Goal: Task Accomplishment & Management: Manage account settings

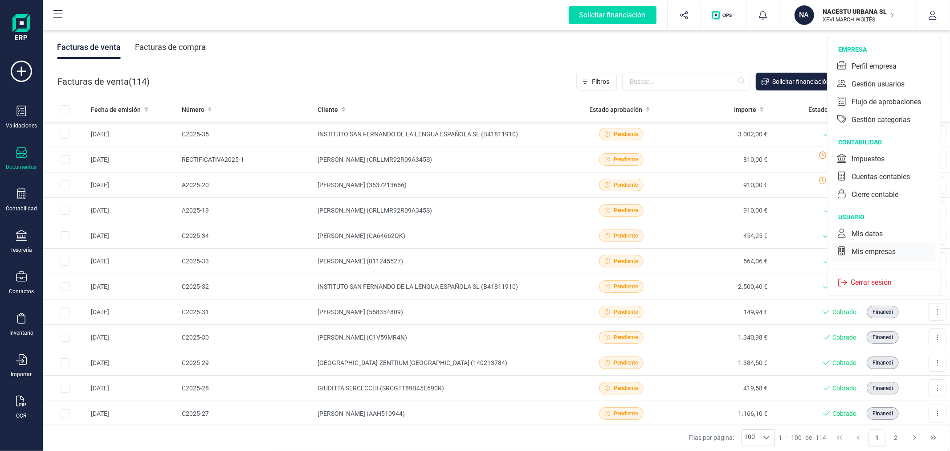
click at [873, 250] on div "Mis empresas" at bounding box center [874, 251] width 44 height 11
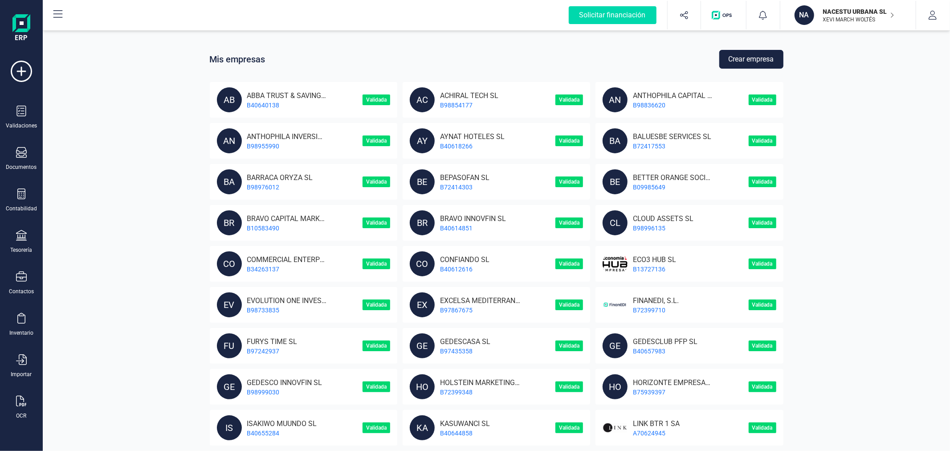
click at [753, 63] on button "Crear empresa" at bounding box center [751, 59] width 64 height 19
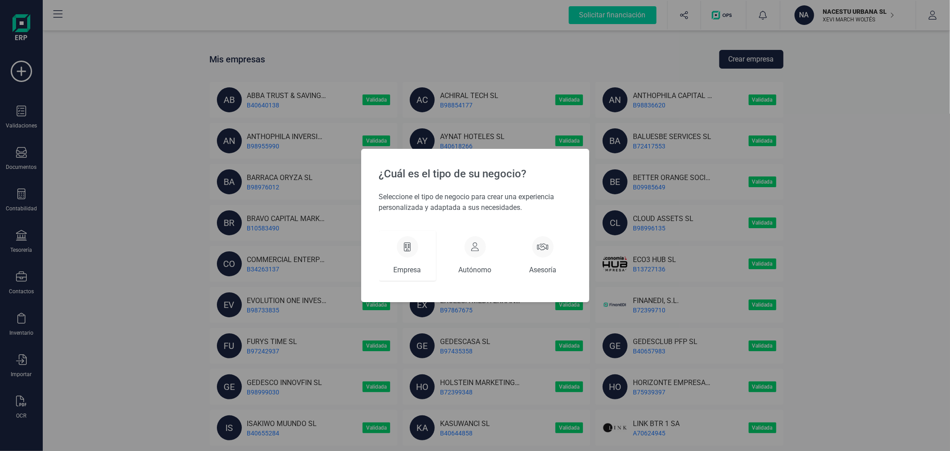
click at [418, 238] on div "Empresa" at bounding box center [407, 256] width 57 height 50
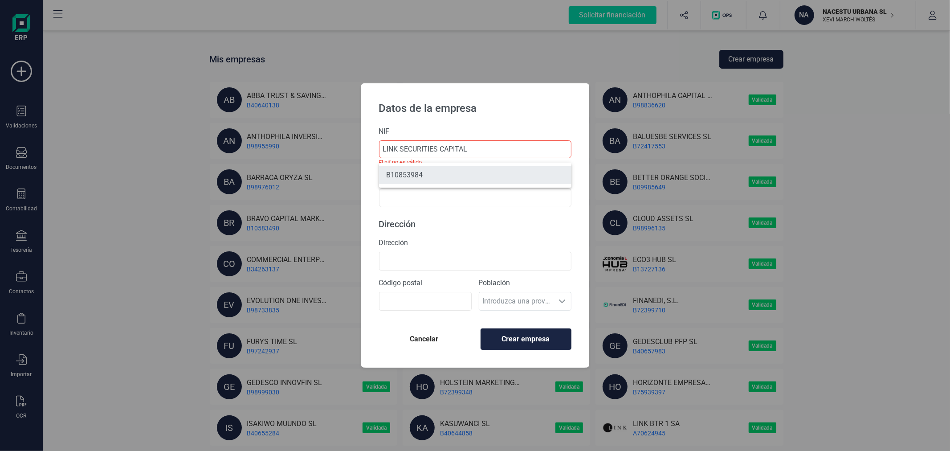
click at [447, 179] on li "B10853984" at bounding box center [475, 175] width 192 height 18
type input "B10853984"
type input "LINK SECURITIES CAPITAL SL"
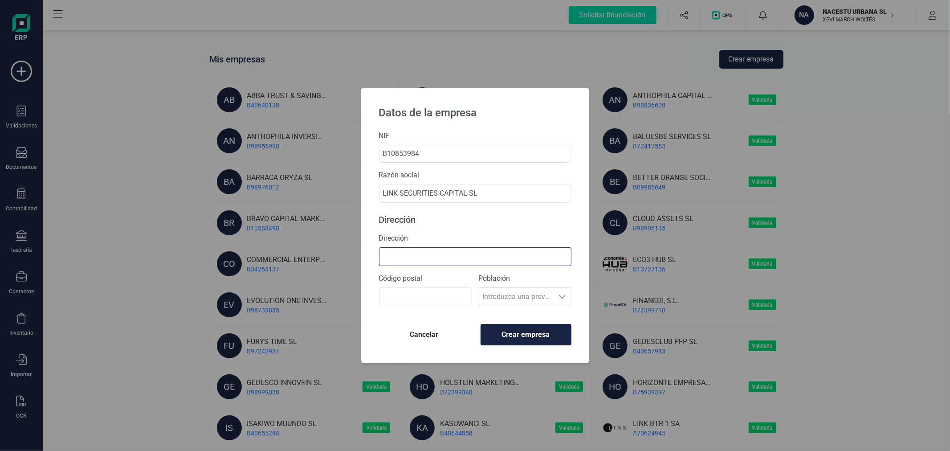
click at [502, 251] on input "Dirección" at bounding box center [475, 256] width 192 height 19
type input "[PERSON_NAME][STREET_ADDRESS]"
type input "28001"
click at [524, 337] on span "Crear empresa" at bounding box center [526, 334] width 76 height 11
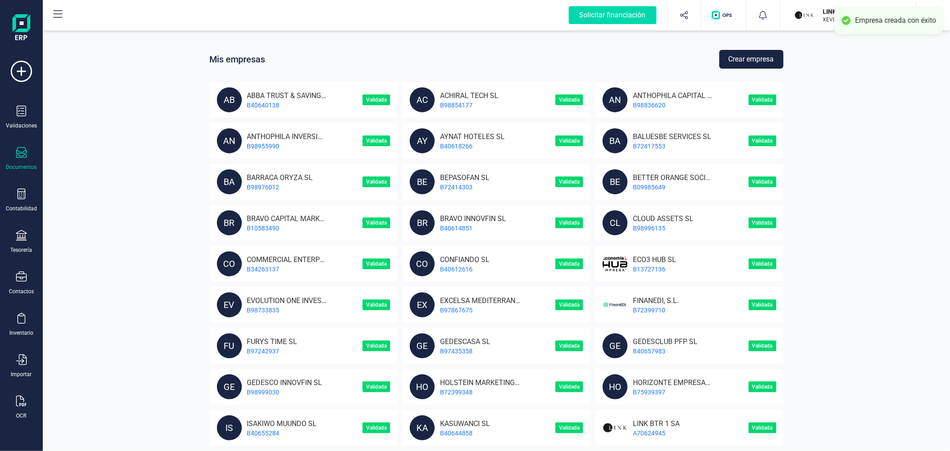
click at [21, 154] on icon at bounding box center [21, 152] width 11 height 11
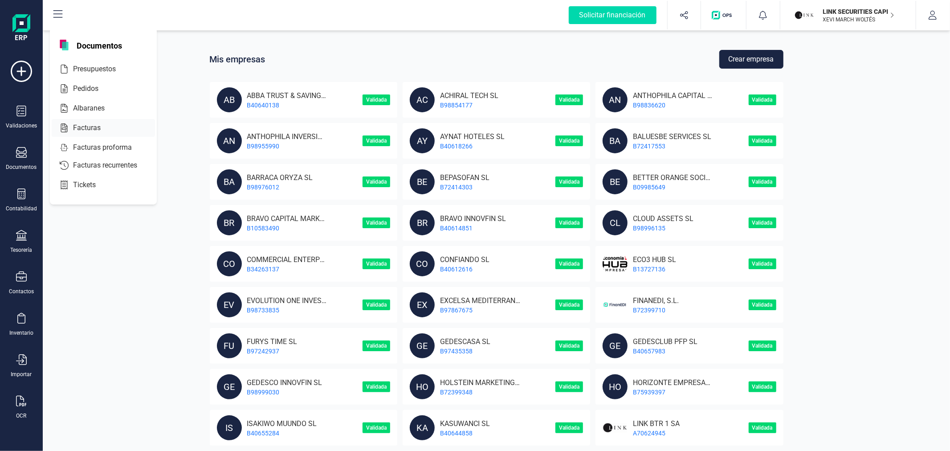
click at [107, 128] on div at bounding box center [106, 128] width 4 height 4
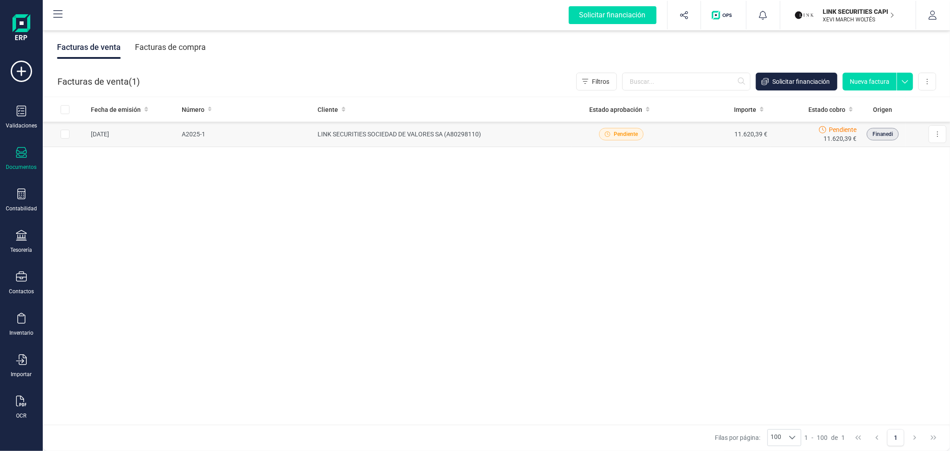
click at [400, 134] on td "LINK SECURITIES SOCIEDAD DE VALORES SA (A80298110)" at bounding box center [442, 134] width 257 height 25
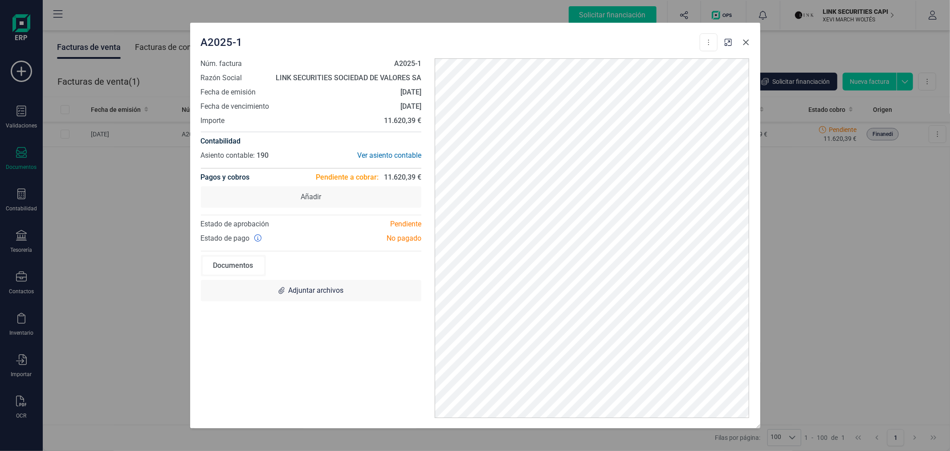
click at [747, 46] on button "button" at bounding box center [746, 42] width 14 height 14
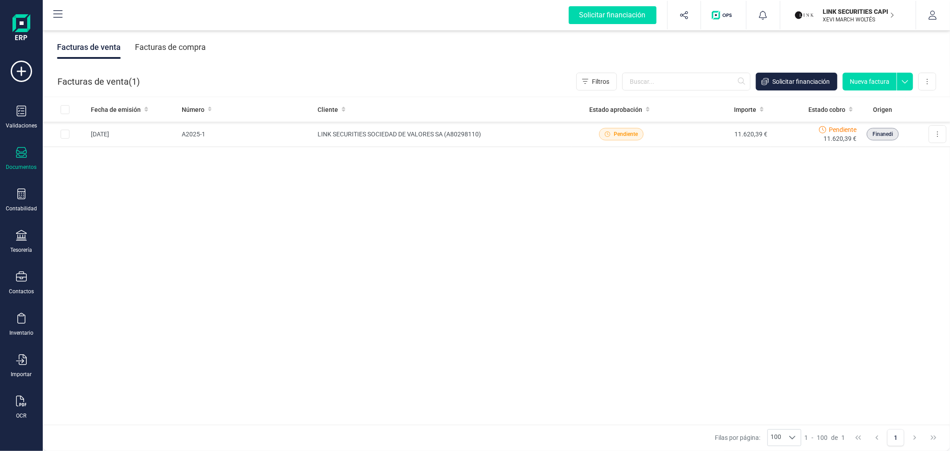
click at [878, 82] on button "Nueva factura" at bounding box center [870, 82] width 54 height 18
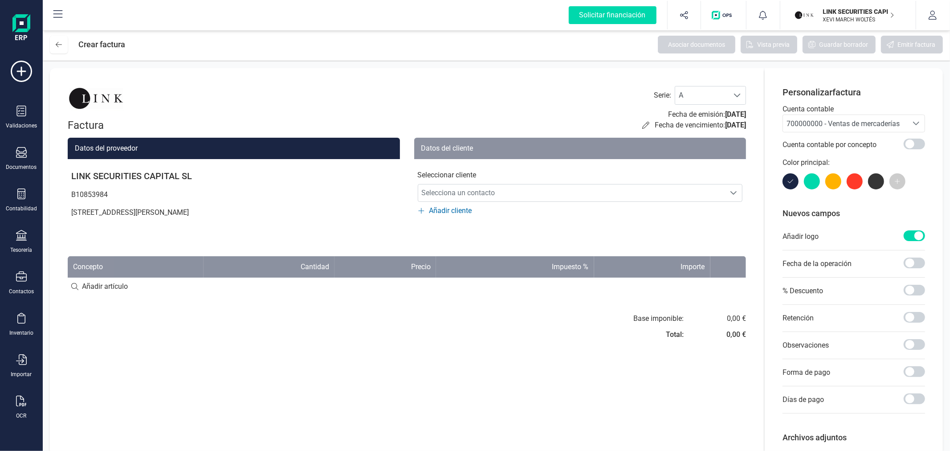
click at [871, 118] on span "700000000 - Ventas de mercaderías" at bounding box center [845, 123] width 125 height 17
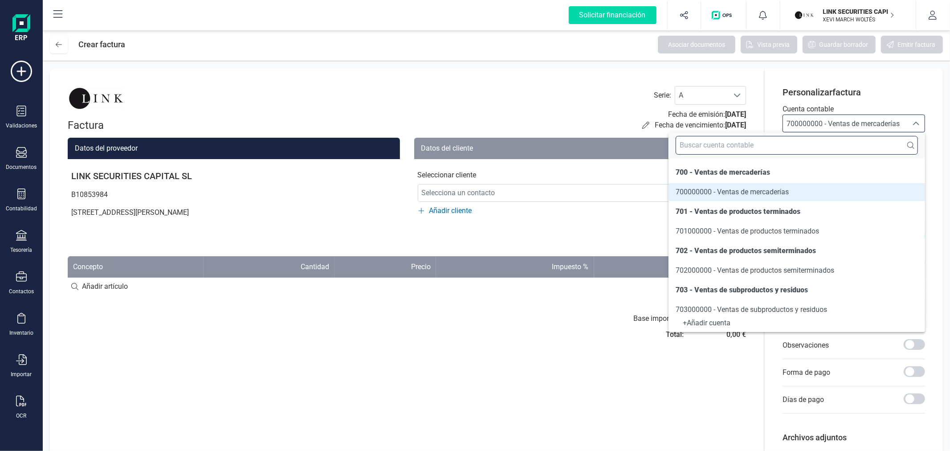
click at [836, 149] on input "text" at bounding box center [797, 145] width 242 height 19
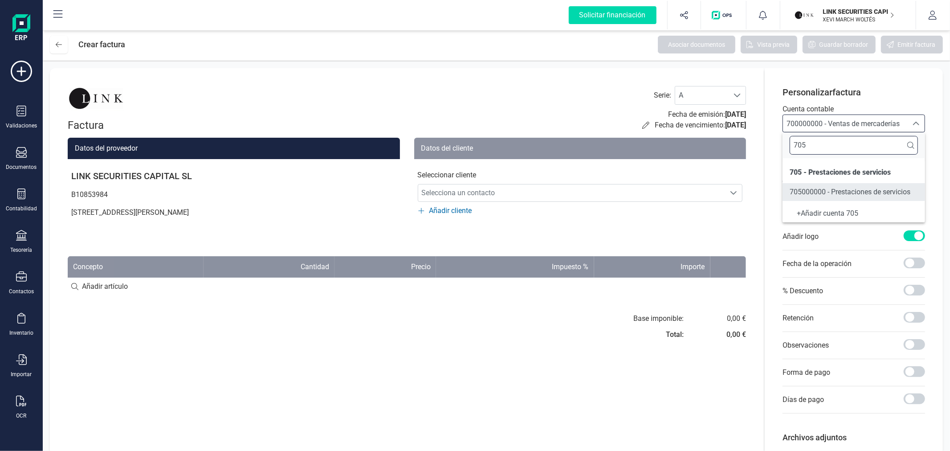
type input "705"
click at [833, 189] on span "705000000 - Prestaciones de servicios" at bounding box center [850, 192] width 121 height 8
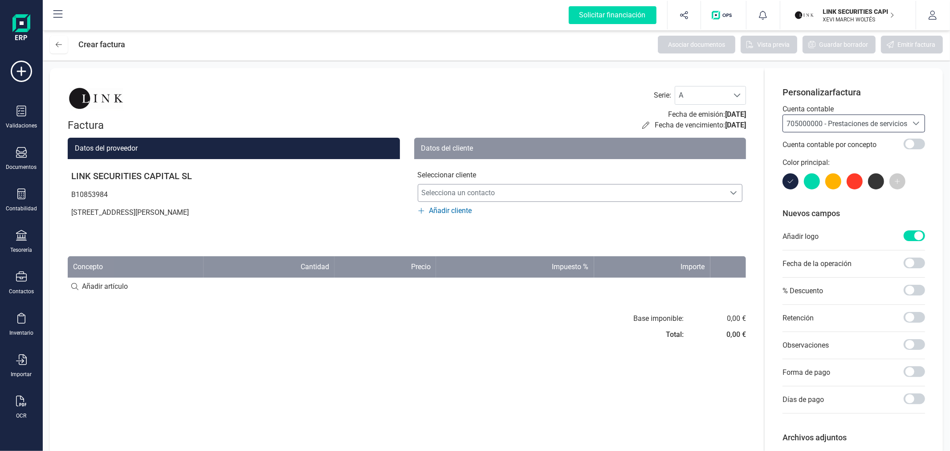
click at [648, 192] on span "Selecciona un contacto" at bounding box center [571, 193] width 307 height 18
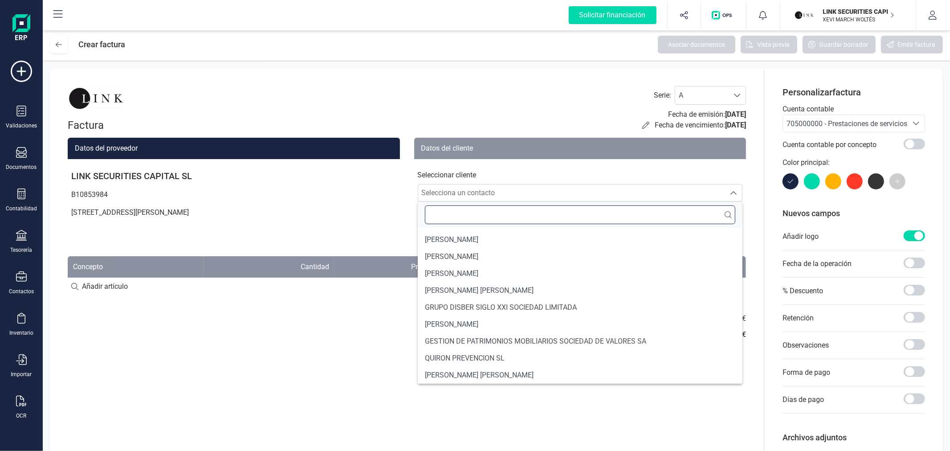
click at [646, 220] on input "text" at bounding box center [580, 214] width 311 height 19
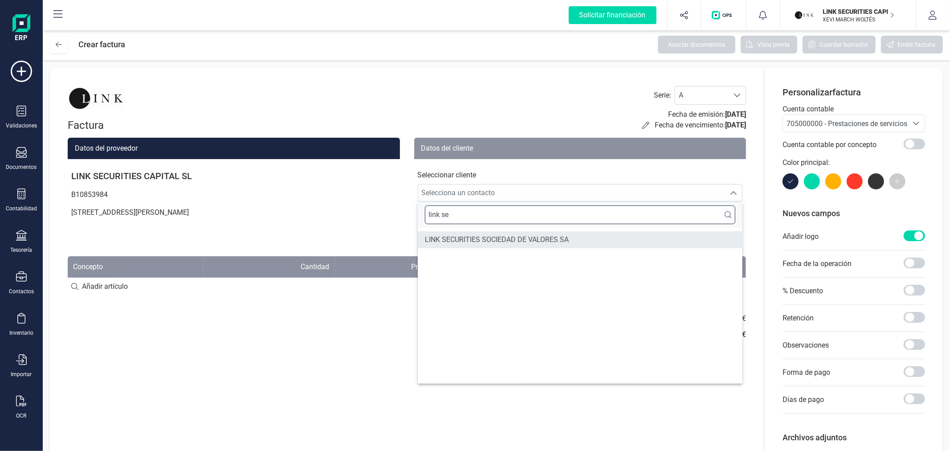
type input "link se"
click at [615, 241] on li "LINK SECURITIES SOCIEDAD DE VALORES SA" at bounding box center [580, 239] width 325 height 17
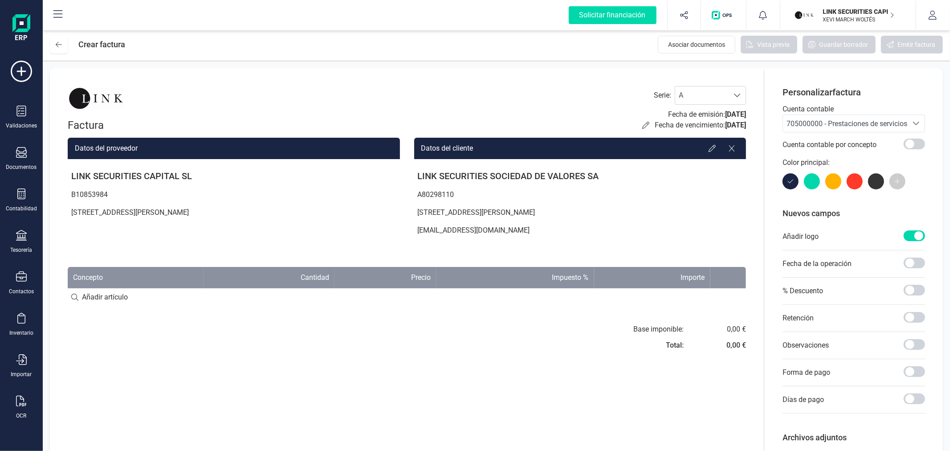
click at [107, 292] on input at bounding box center [407, 297] width 678 height 18
type input "Colocación pagarés"
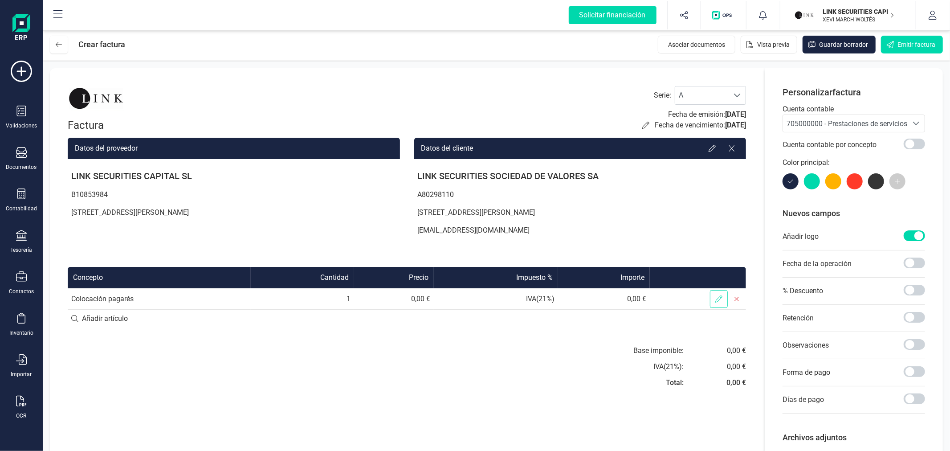
click at [717, 304] on span at bounding box center [719, 299] width 18 height 18
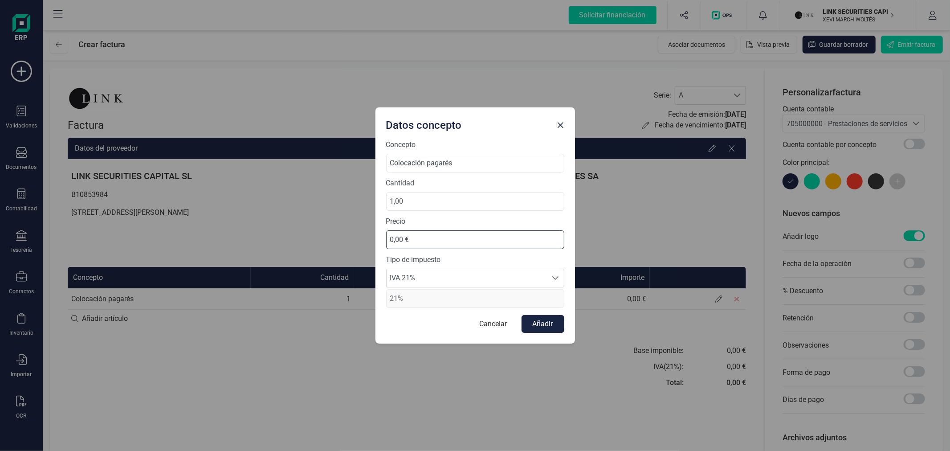
drag, startPoint x: 453, startPoint y: 245, endPoint x: 384, endPoint y: 242, distance: 69.1
click at [384, 242] on div "Concepto Colocación pagarés Cantidad 1,00 Precio 0,00 € Tipo de impuesto IVA 21…" at bounding box center [475, 241] width 200 height 204
type input "11.620,39 €"
click at [483, 279] on span "IVA 21%" at bounding box center [467, 278] width 160 height 18
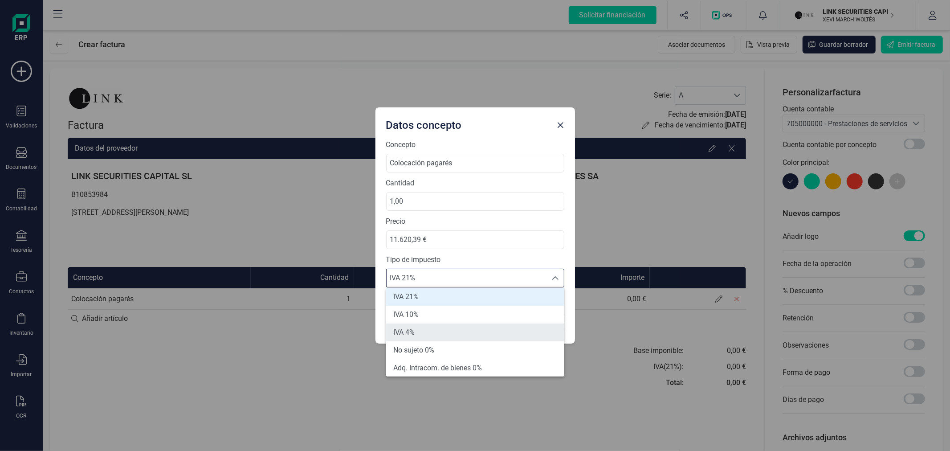
scroll to position [53, 0]
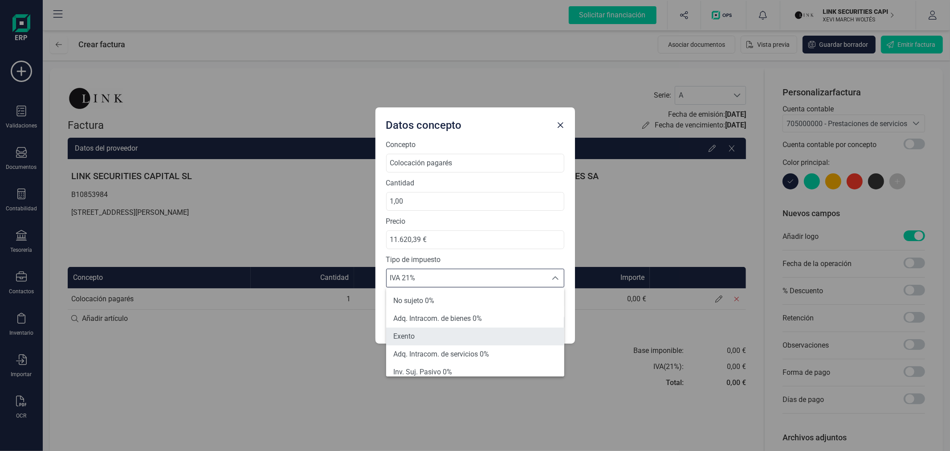
click at [492, 333] on li "Exento" at bounding box center [475, 336] width 178 height 18
type input "0%"
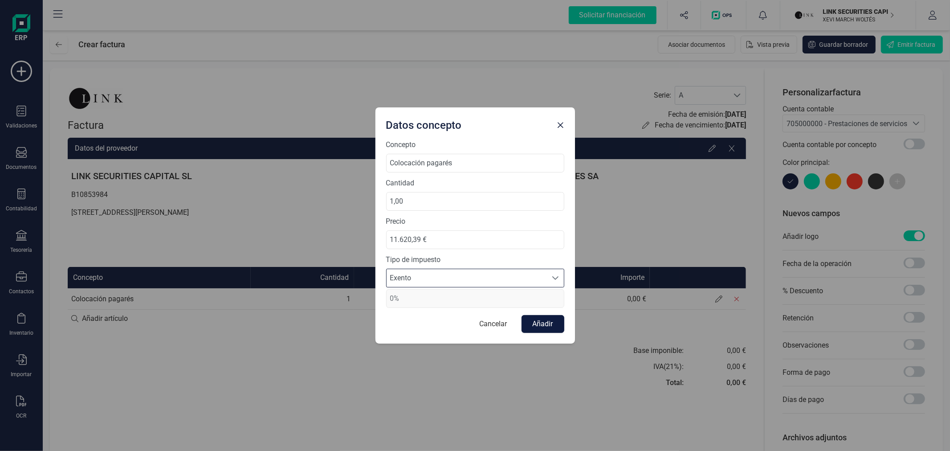
click at [548, 327] on button "Añadir" at bounding box center [543, 324] width 43 height 18
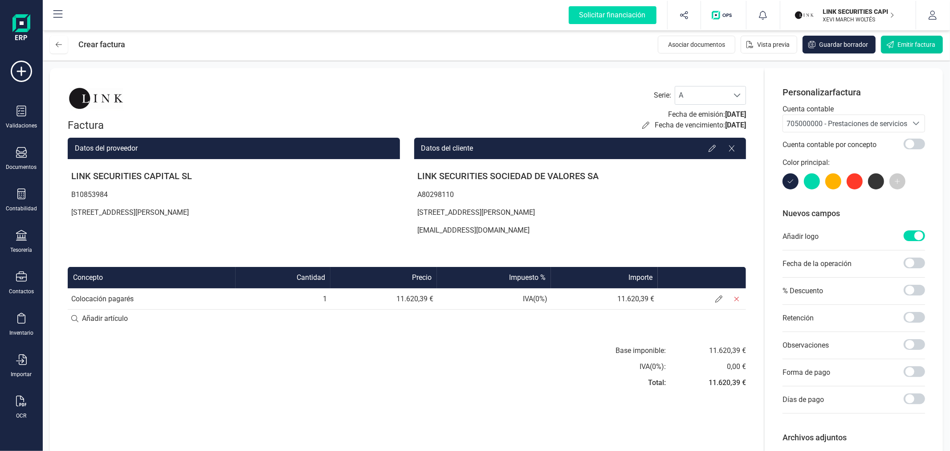
click at [912, 46] on span "Emitir factura" at bounding box center [916, 44] width 38 height 9
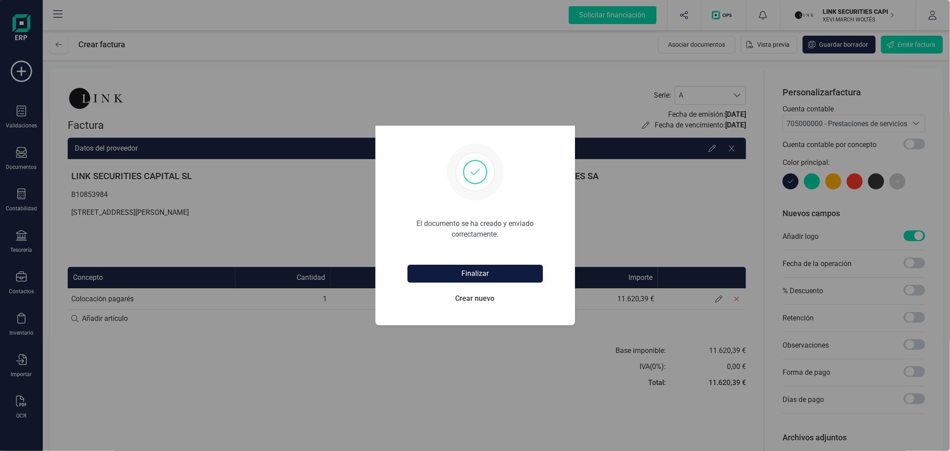
click at [473, 268] on button "Finalizar" at bounding box center [475, 274] width 135 height 18
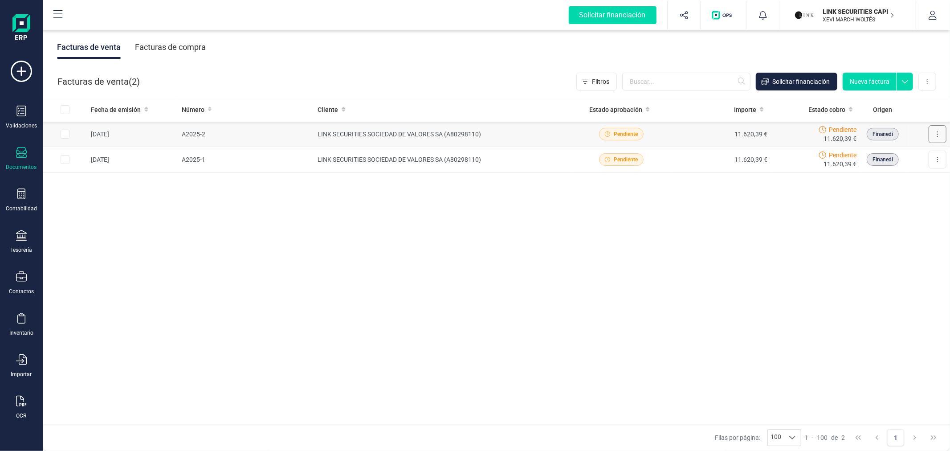
click at [938, 134] on icon at bounding box center [938, 133] width 2 height 7
click at [902, 153] on span "Descargar documento" at bounding box center [898, 155] width 61 height 9
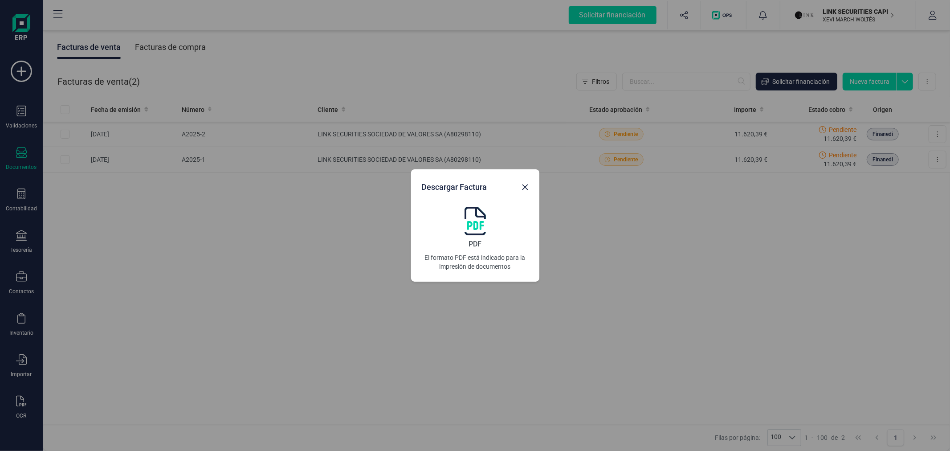
click at [471, 219] on img at bounding box center [475, 221] width 21 height 29
click at [941, 159] on div "Descargar Factura PDF El formato PDF está indicado para la impresión de documen…" at bounding box center [475, 225] width 950 height 451
click at [524, 186] on icon "button" at bounding box center [525, 187] width 6 height 6
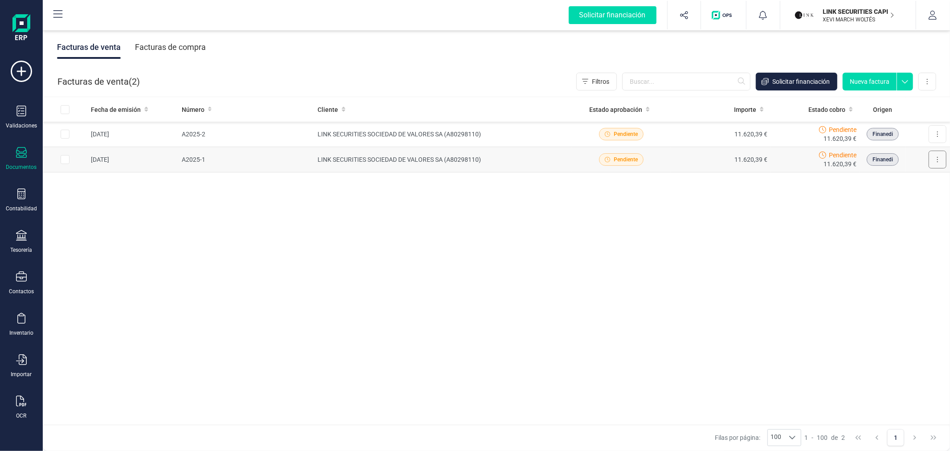
click at [934, 161] on button at bounding box center [938, 160] width 18 height 18
click at [884, 177] on span "Descargar documento" at bounding box center [898, 181] width 61 height 9
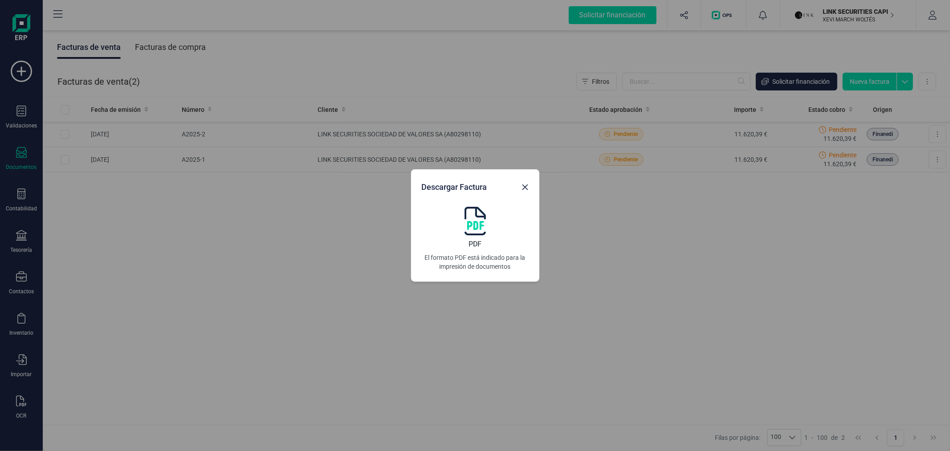
click at [468, 229] on img at bounding box center [475, 221] width 21 height 29
click at [524, 192] on button "button" at bounding box center [525, 187] width 14 height 14
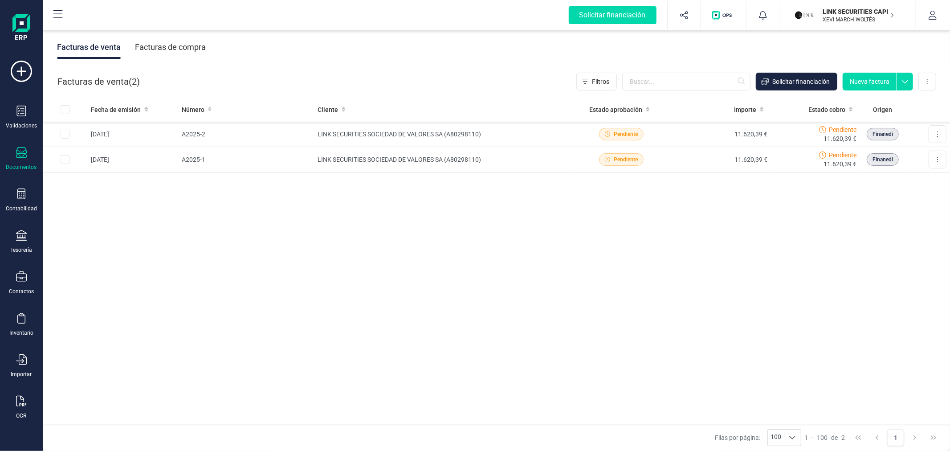
click at [853, 17] on p "XEVI MARCH WOLTÉS" at bounding box center [858, 19] width 71 height 7
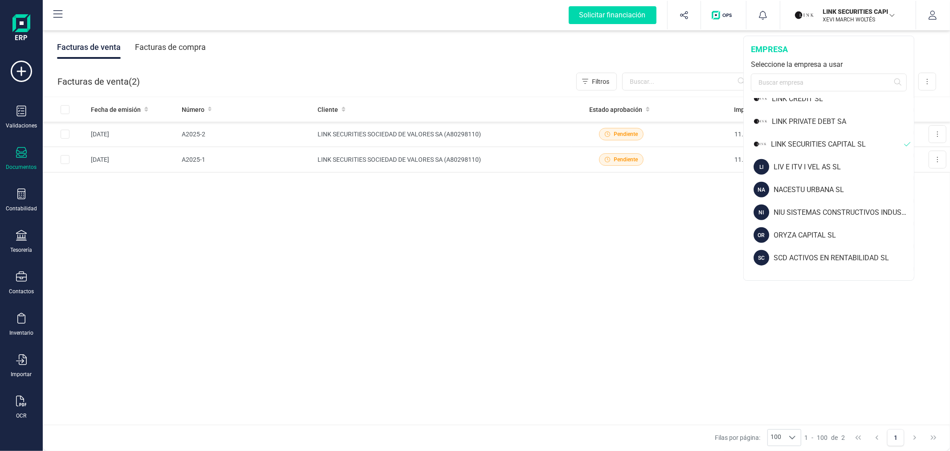
scroll to position [693, 0]
click at [799, 163] on div "NACESTU URBANA SL" at bounding box center [844, 167] width 140 height 11
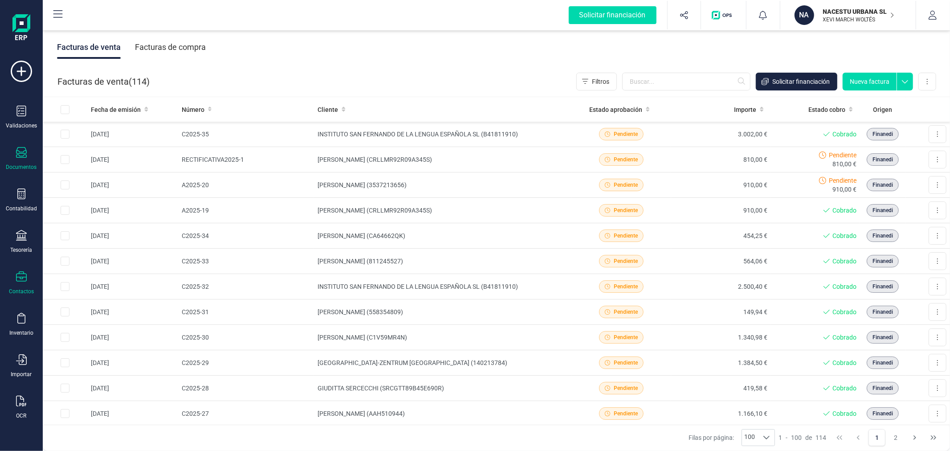
click at [23, 288] on div "Contactos" at bounding box center [21, 291] width 25 height 7
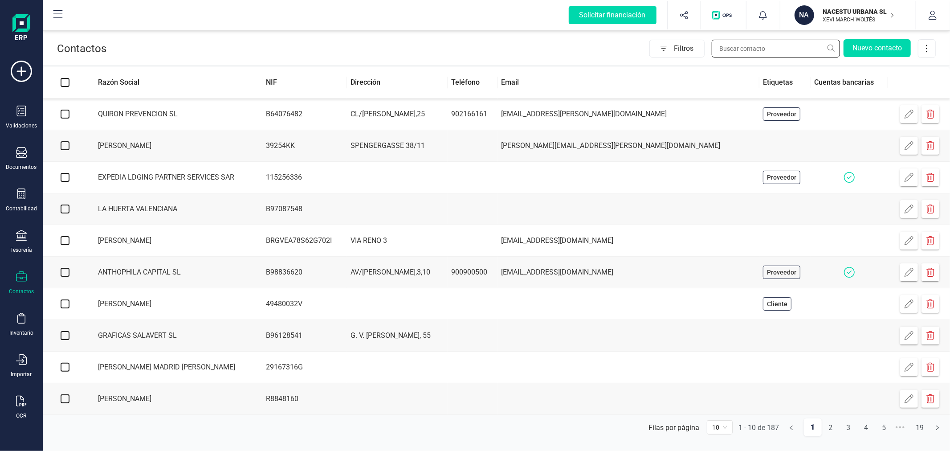
click at [757, 50] on input "text" at bounding box center [776, 49] width 128 height 18
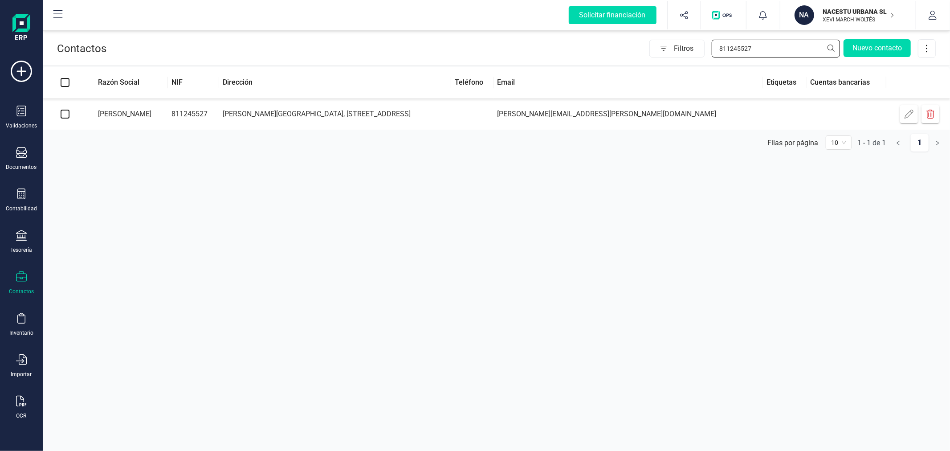
type input "811245527"
click at [332, 113] on td "[PERSON_NAME][GEOGRAPHIC_DATA], [STREET_ADDRESS]" at bounding box center [335, 114] width 232 height 32
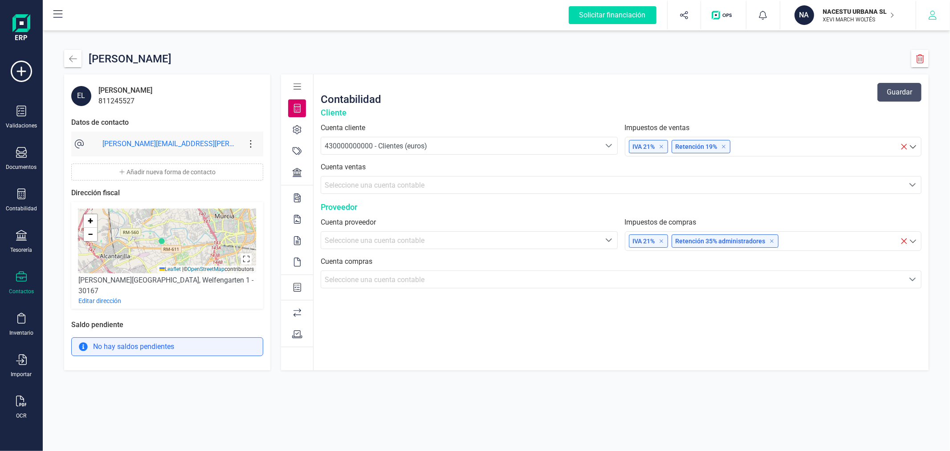
click at [925, 20] on button "button" at bounding box center [932, 15] width 33 height 29
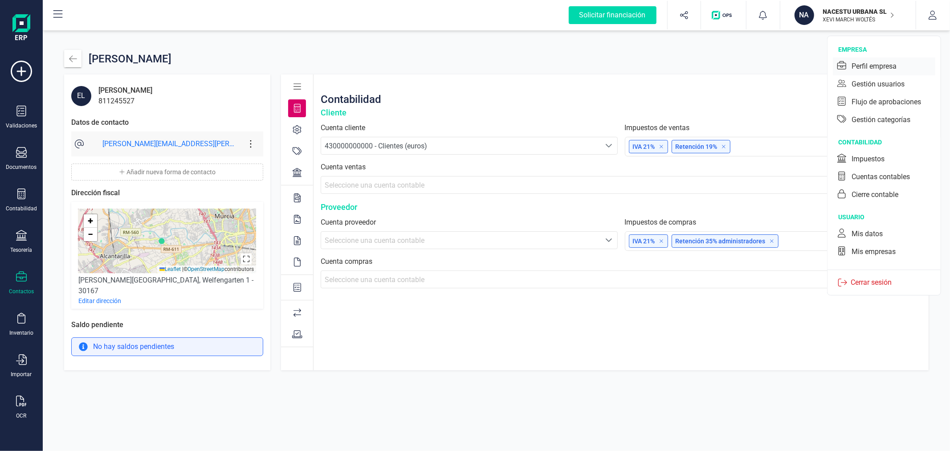
click at [895, 58] on div "Perfil empresa" at bounding box center [884, 66] width 102 height 18
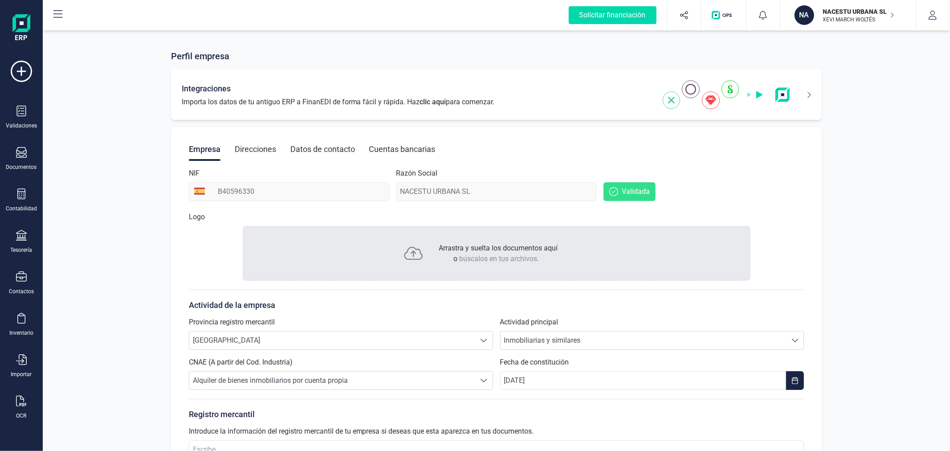
click at [808, 95] on icon at bounding box center [803, 95] width 15 height 14
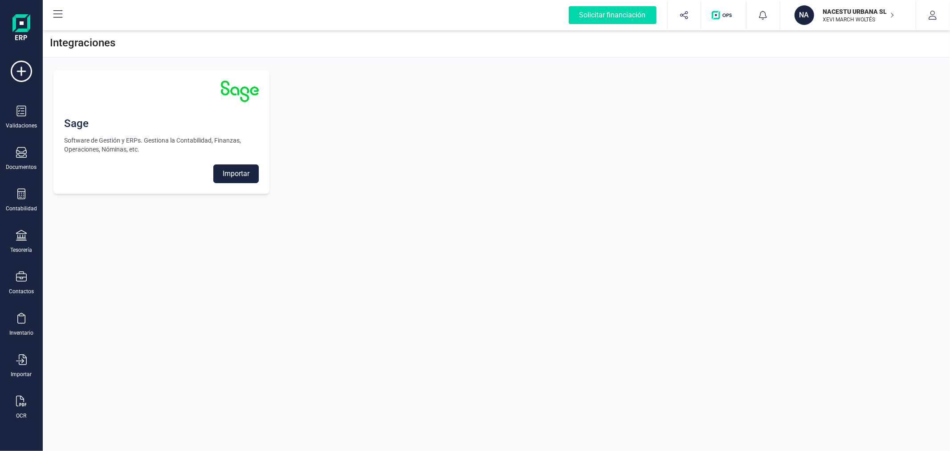
click at [239, 171] on button "Importar" at bounding box center [235, 173] width 45 height 19
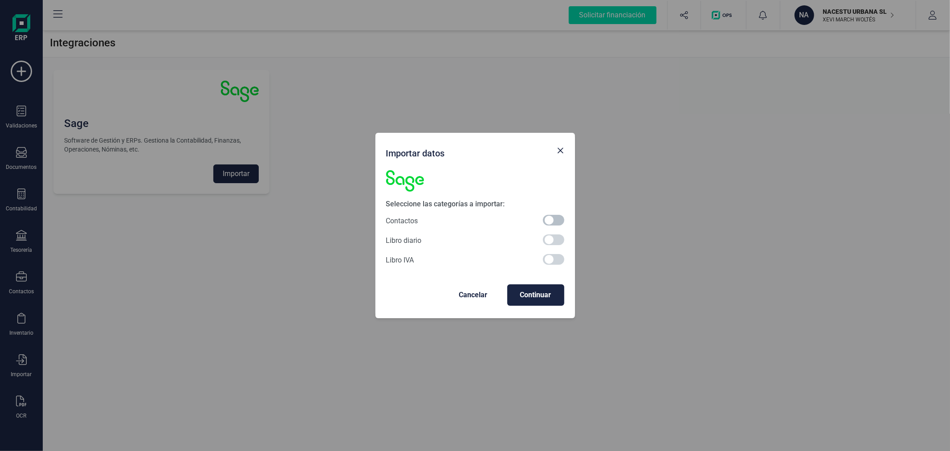
click at [555, 218] on span at bounding box center [553, 220] width 21 height 11
click at [539, 299] on span "Continuar" at bounding box center [535, 294] width 43 height 11
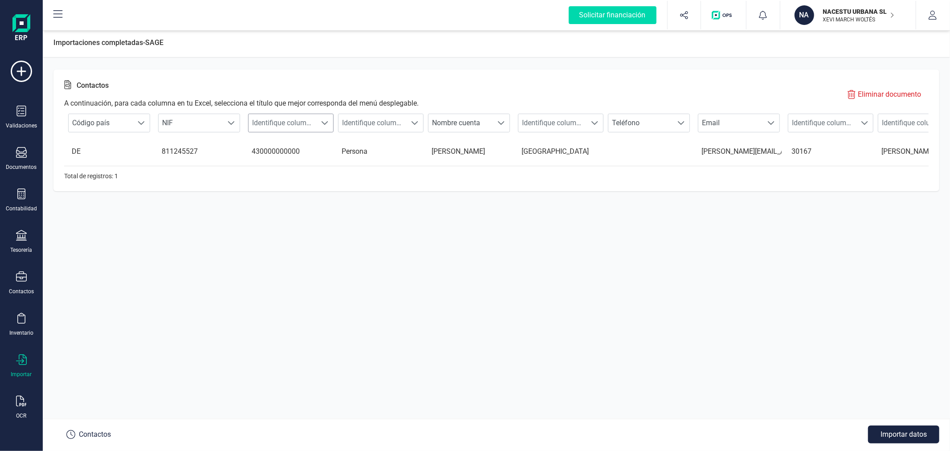
click at [314, 120] on span "Identifique columna" at bounding box center [283, 123] width 68 height 18
click at [308, 206] on li "Cuenta contable cliente" at bounding box center [297, 210] width 98 height 18
click at [390, 126] on span "Identifique columna" at bounding box center [372, 123] width 68 height 18
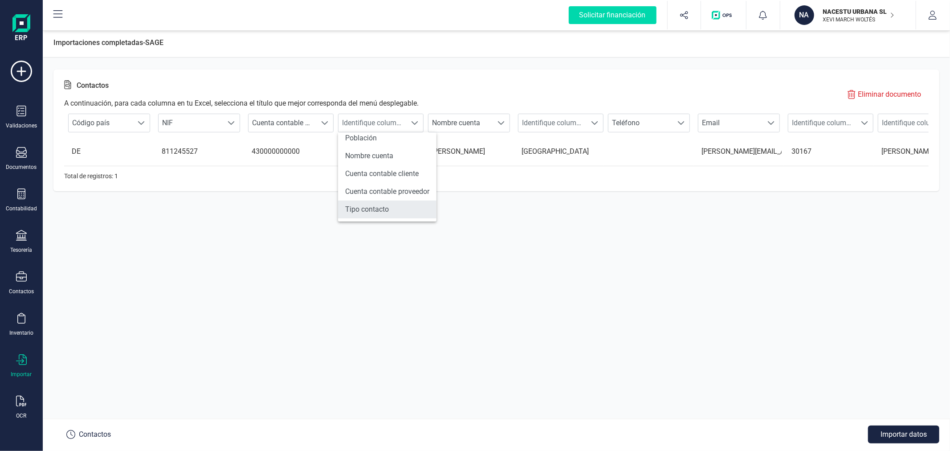
click at [398, 205] on li "Tipo contacto" at bounding box center [387, 209] width 98 height 18
click at [856, 121] on div at bounding box center [864, 123] width 17 height 18
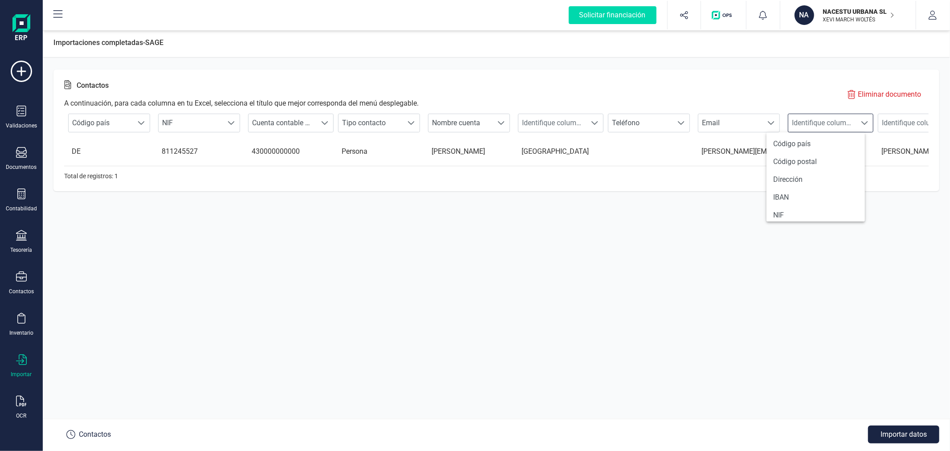
scroll to position [99, 0]
click at [823, 151] on li "Código postal" at bounding box center [815, 153] width 98 height 18
click at [913, 120] on span "Identifique columna" at bounding box center [912, 123] width 68 height 18
click at [881, 171] on li "Dirección" at bounding box center [905, 171] width 98 height 18
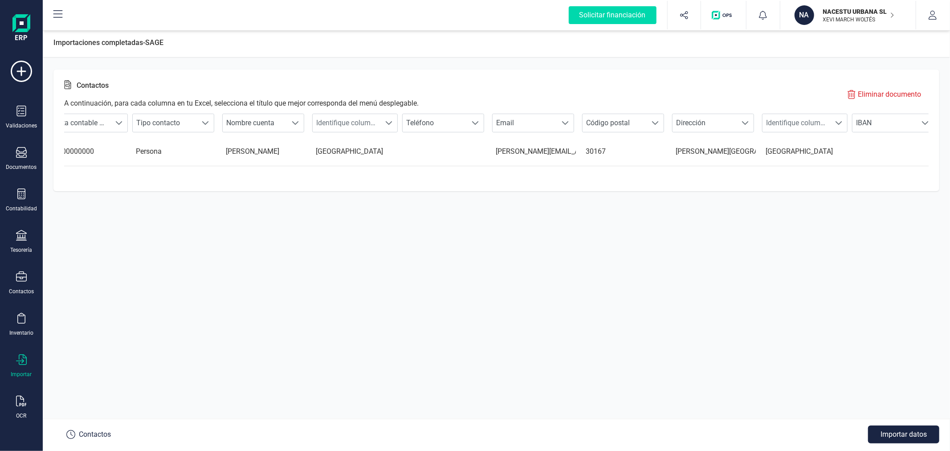
scroll to position [0, 212]
click at [806, 126] on span "Identifique columna" at bounding box center [790, 123] width 68 height 18
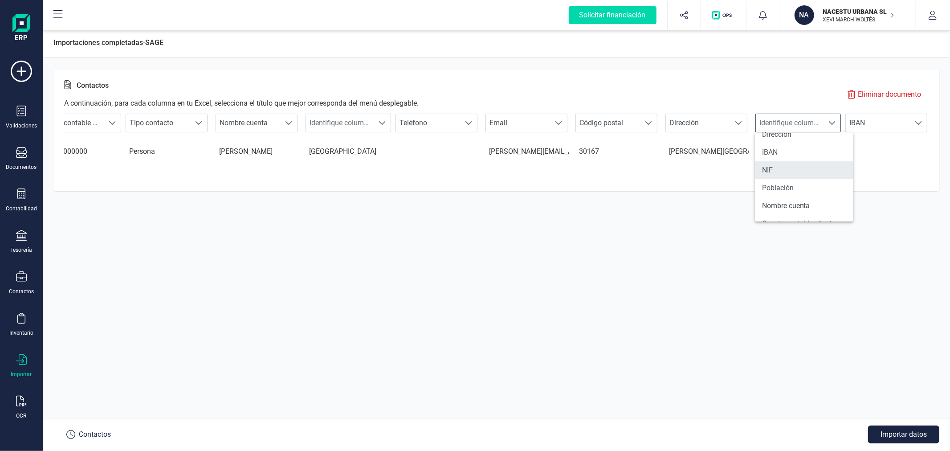
scroll to position [135, 0]
click at [802, 189] on li "Población" at bounding box center [804, 188] width 98 height 18
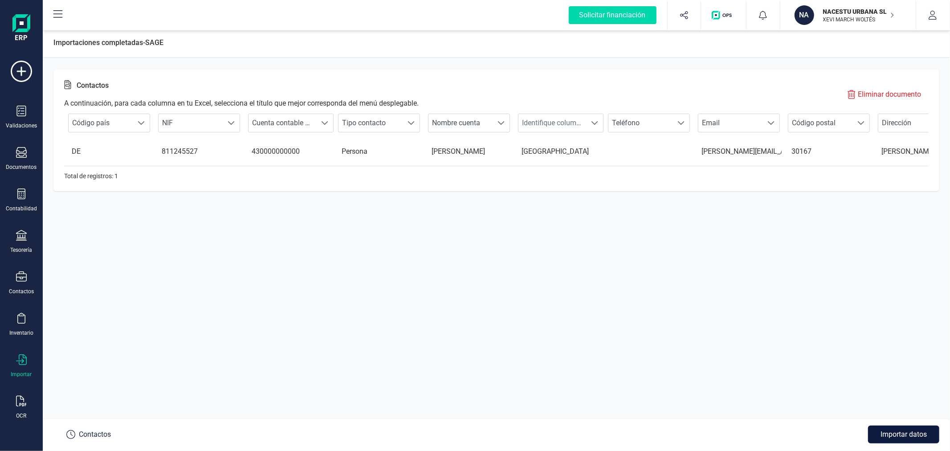
click at [900, 434] on button "Importar datos" at bounding box center [903, 434] width 71 height 18
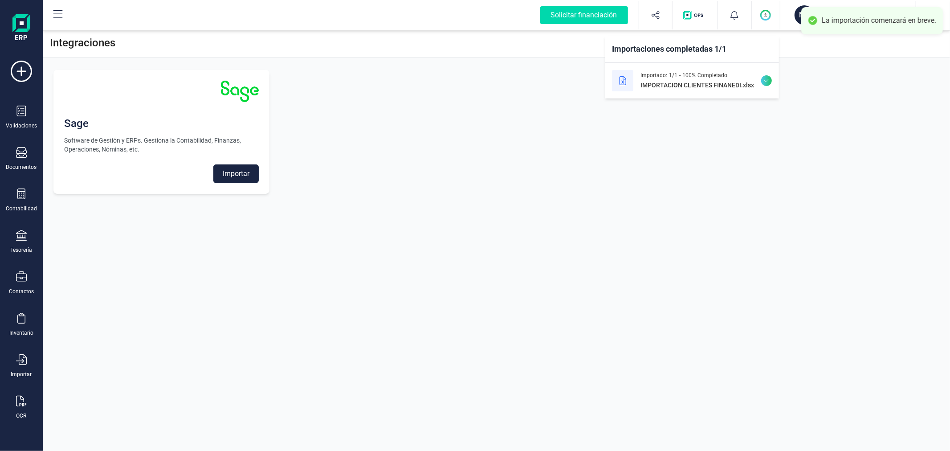
click at [709, 251] on div "Integraciones Sage Software de Gestión y ERPs. Gestiona la Contabilidad, Finanz…" at bounding box center [496, 225] width 907 height 451
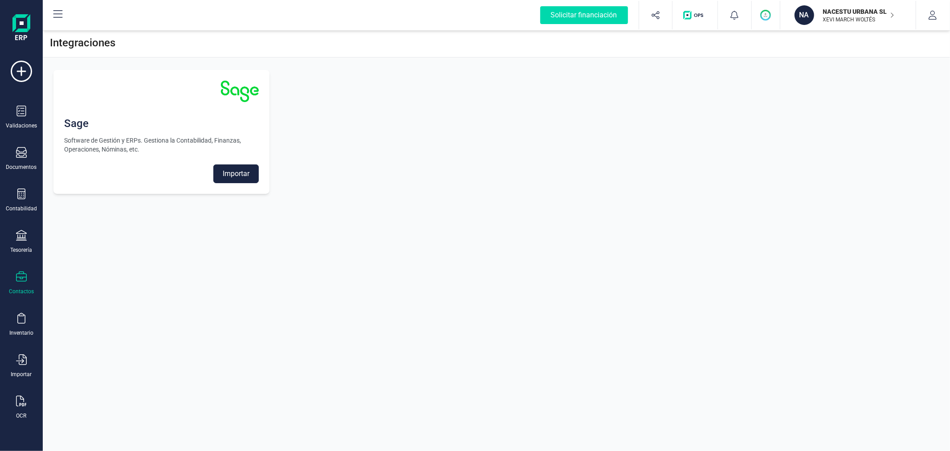
click at [28, 288] on div "Contactos" at bounding box center [21, 291] width 25 height 7
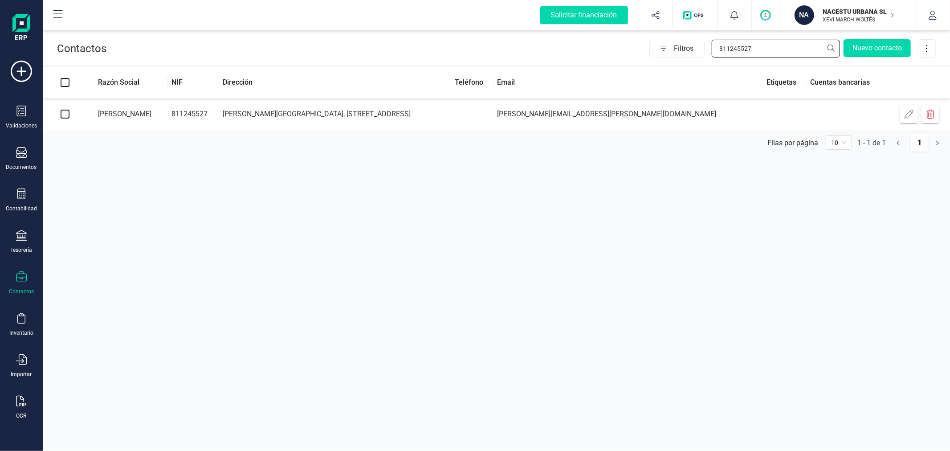
click at [776, 51] on input "811245527" at bounding box center [776, 49] width 128 height 18
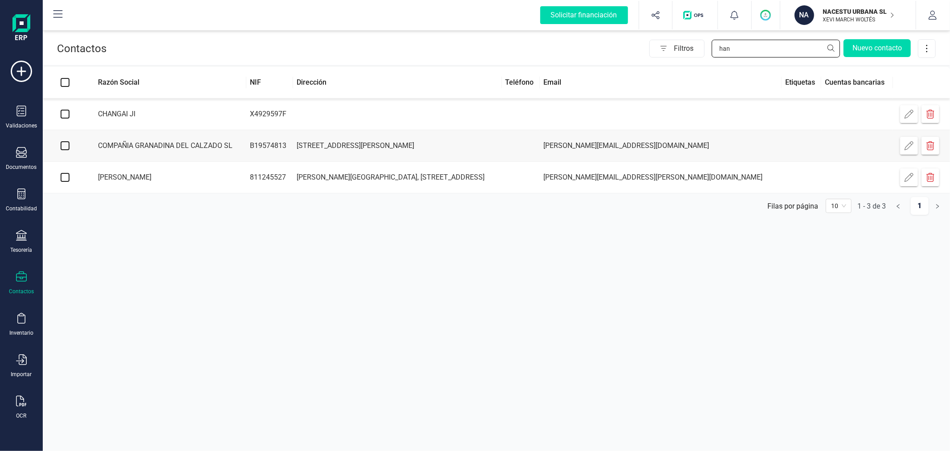
type input "han"
click at [908, 179] on icon "button" at bounding box center [909, 177] width 9 height 9
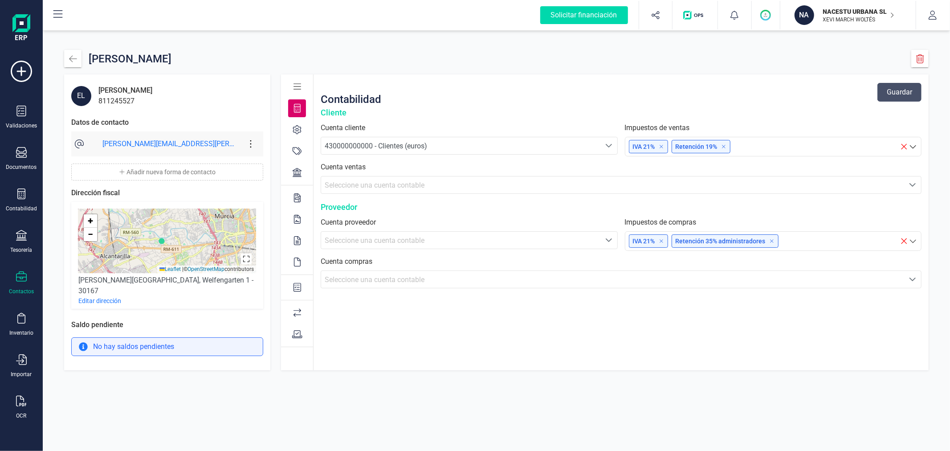
click at [128, 98] on div "811245527" at bounding box center [125, 101] width 54 height 11
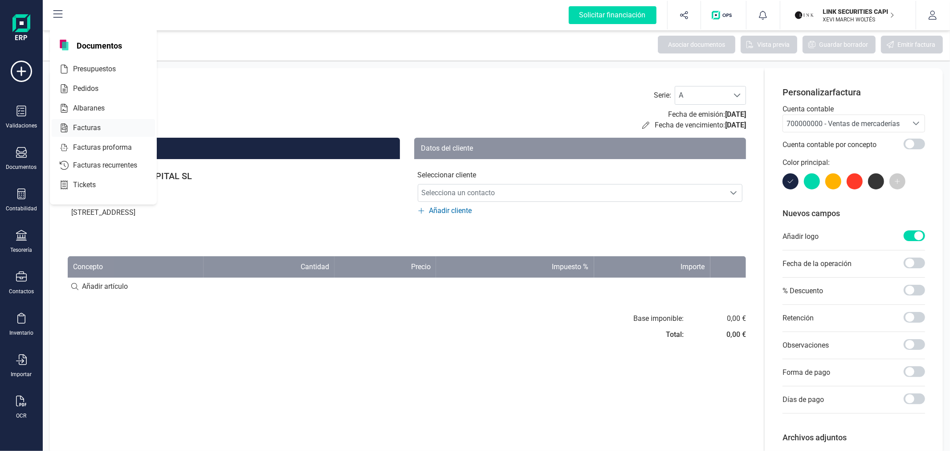
click at [88, 122] on div "Facturas" at bounding box center [103, 128] width 103 height 18
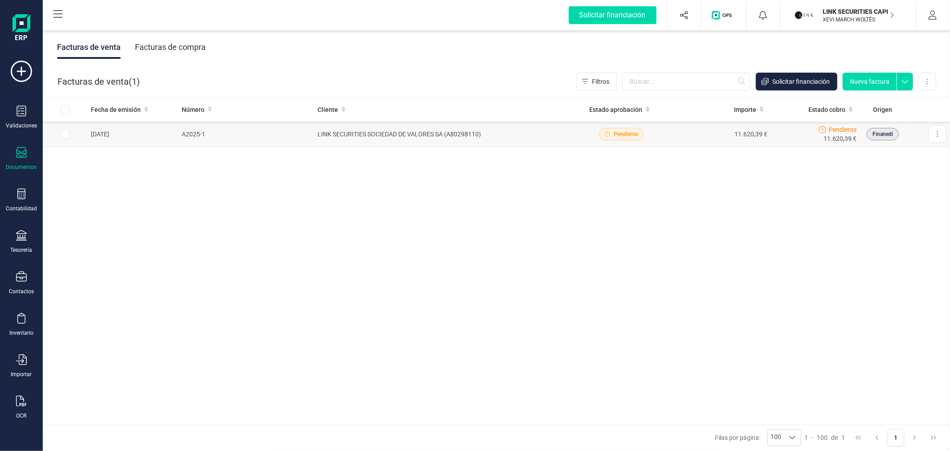
click at [342, 129] on td "LINK SECURITIES SOCIEDAD DE VALORES SA (A80298110)" at bounding box center [442, 134] width 257 height 25
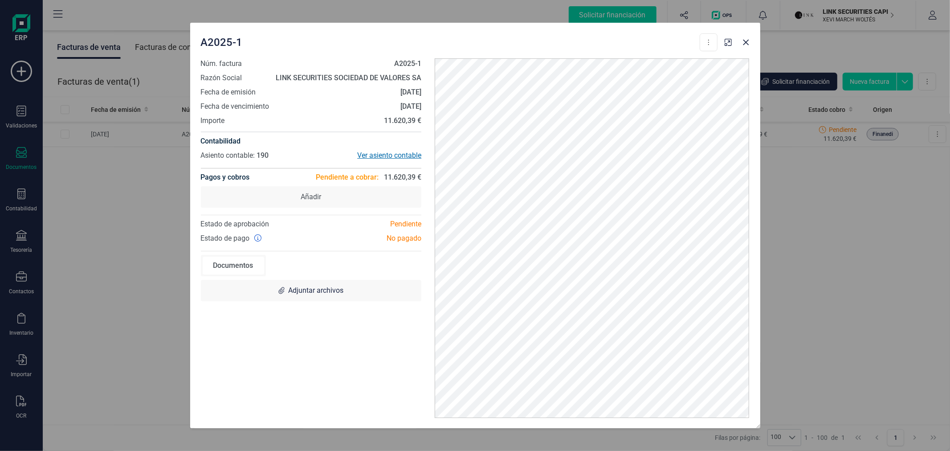
click at [395, 153] on div "Ver asiento contable" at bounding box center [366, 155] width 110 height 11
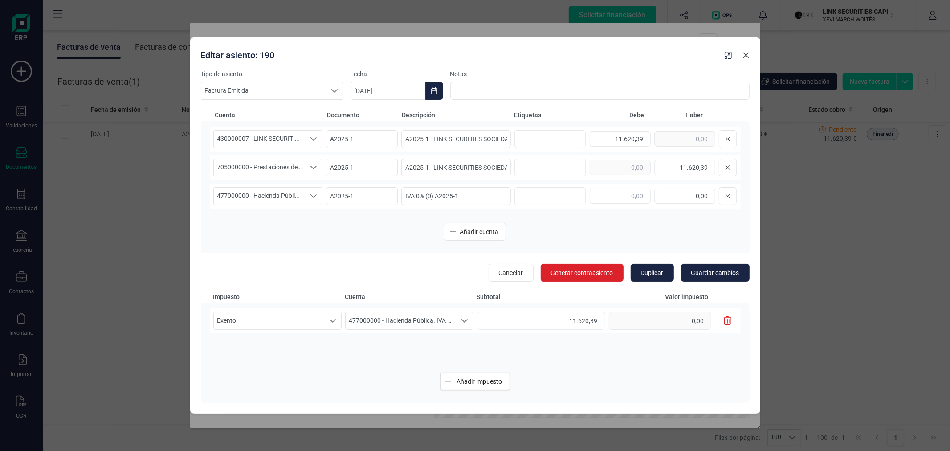
click at [744, 57] on icon "button" at bounding box center [746, 56] width 6 height 6
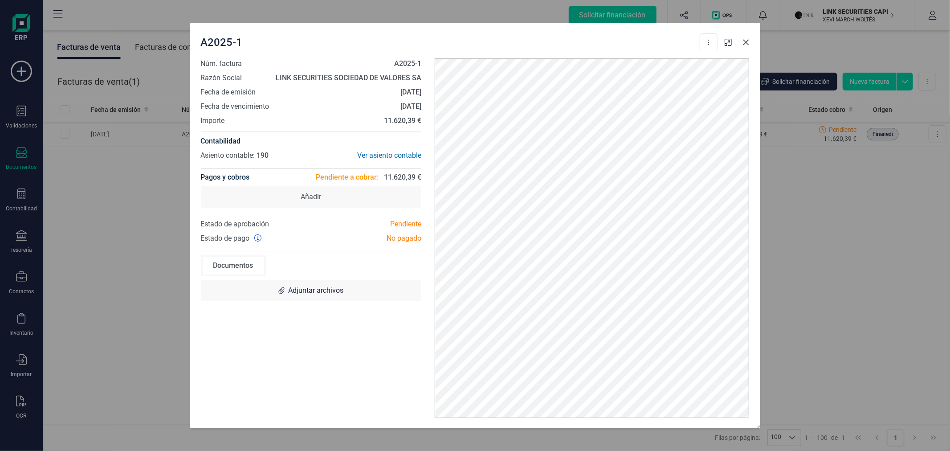
click at [742, 41] on icon "button" at bounding box center [745, 42] width 7 height 7
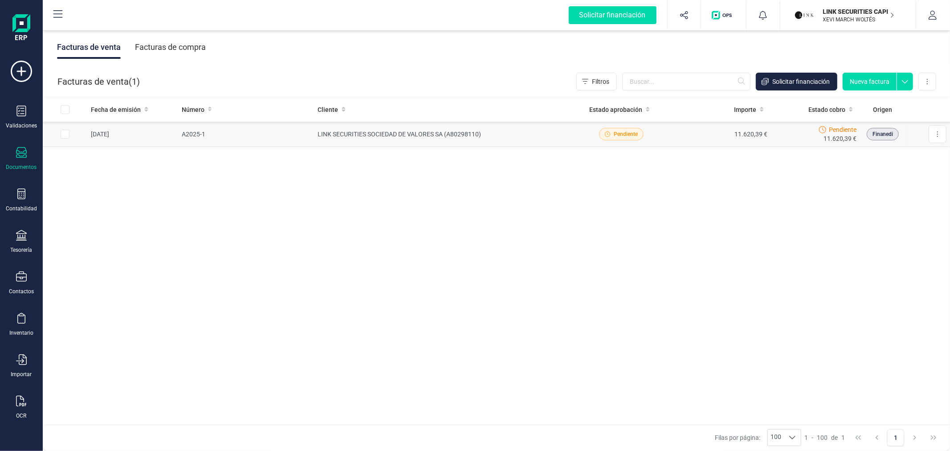
click at [453, 134] on td "LINK SECURITIES SOCIEDAD DE VALORES SA (A80298110)" at bounding box center [442, 134] width 257 height 25
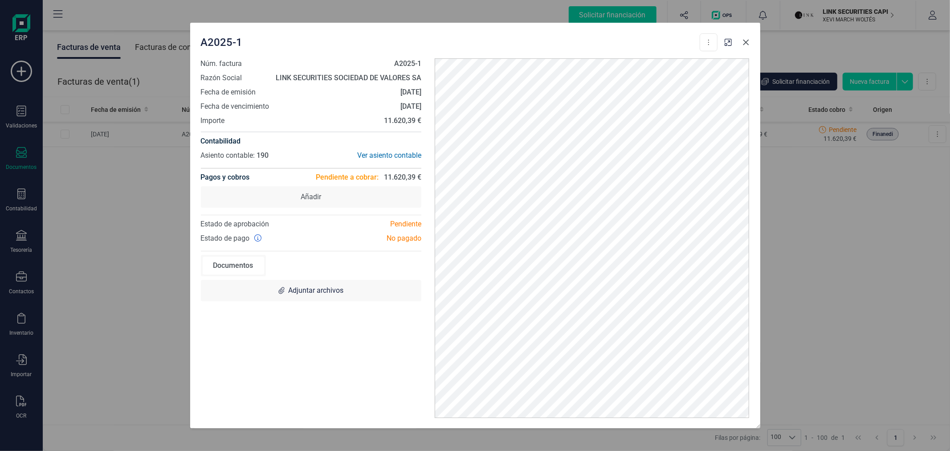
click at [744, 46] on button "button" at bounding box center [746, 42] width 14 height 14
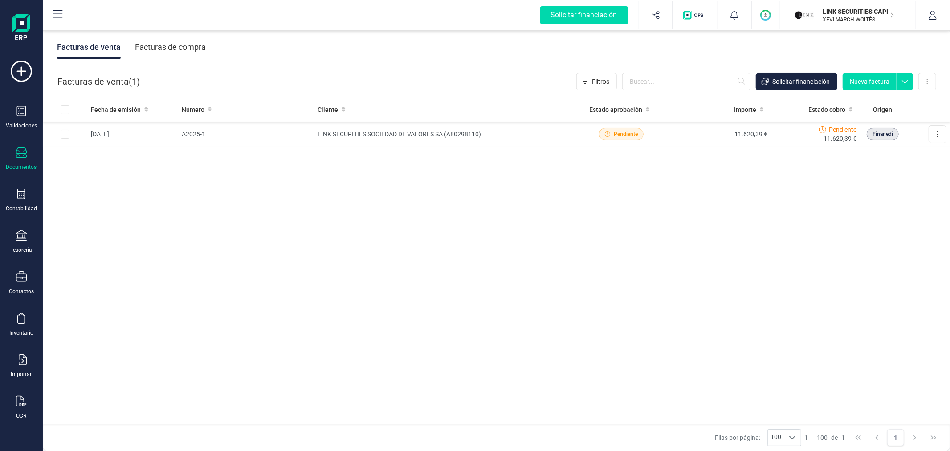
click at [834, 24] on div "LINK SECURITIES CAPITAL SL [PERSON_NAME] MARCH [PERSON_NAME]" at bounding box center [853, 15] width 69 height 20
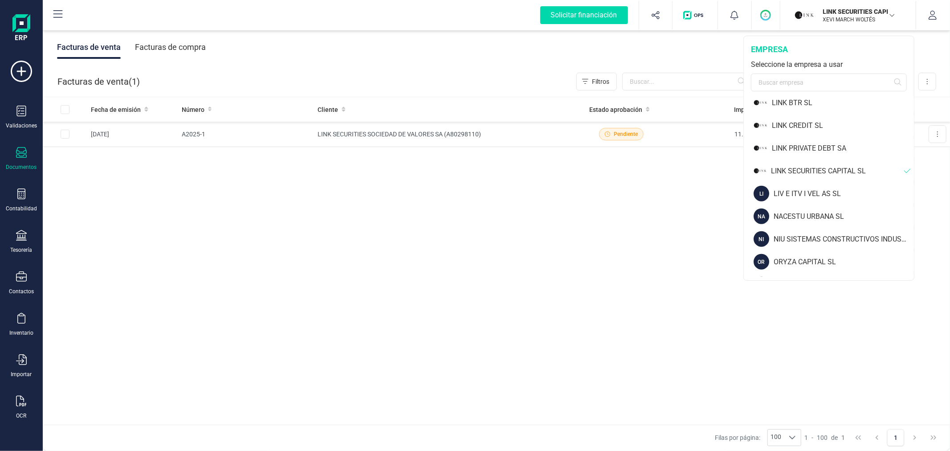
scroll to position [693, 0]
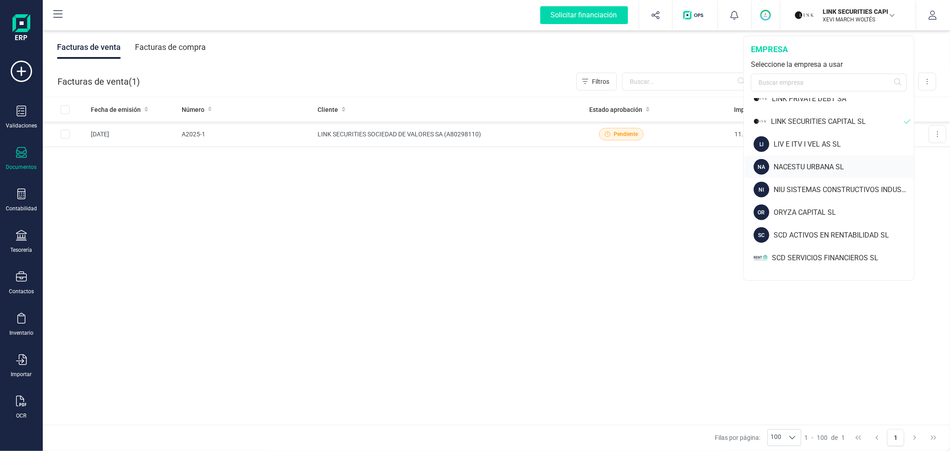
click at [776, 166] on div "NACESTU URBANA SL" at bounding box center [844, 167] width 140 height 11
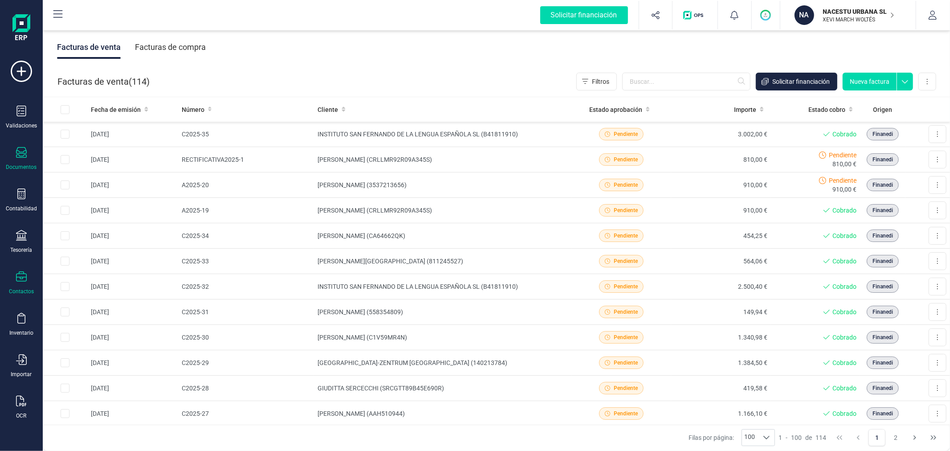
click at [20, 285] on div "Contactos" at bounding box center [22, 283] width 36 height 24
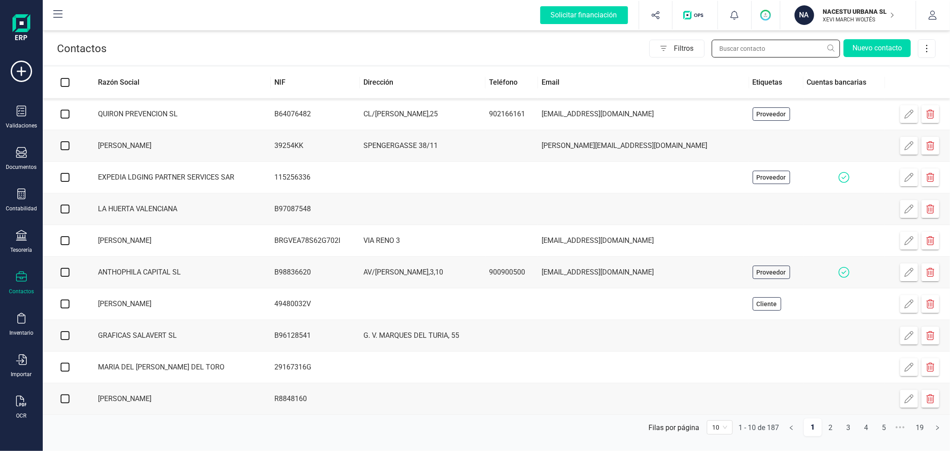
click at [740, 51] on input "text" at bounding box center [776, 49] width 128 height 18
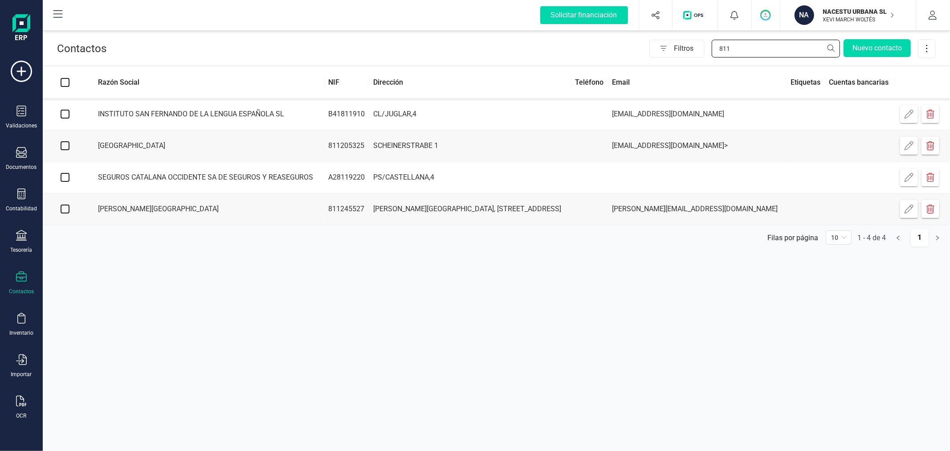
type input "811"
click at [192, 211] on td "GOTTFRIED WILHELM LEIBNIZ UNIVERSITÄT HANNOVER" at bounding box center [205, 209] width 237 height 32
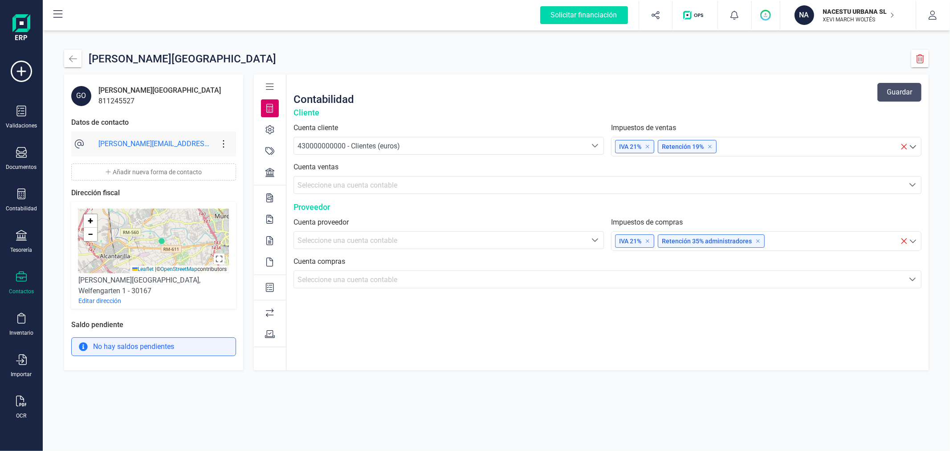
click at [184, 180] on button "Añadir nueva forma de contacto" at bounding box center [153, 171] width 165 height 17
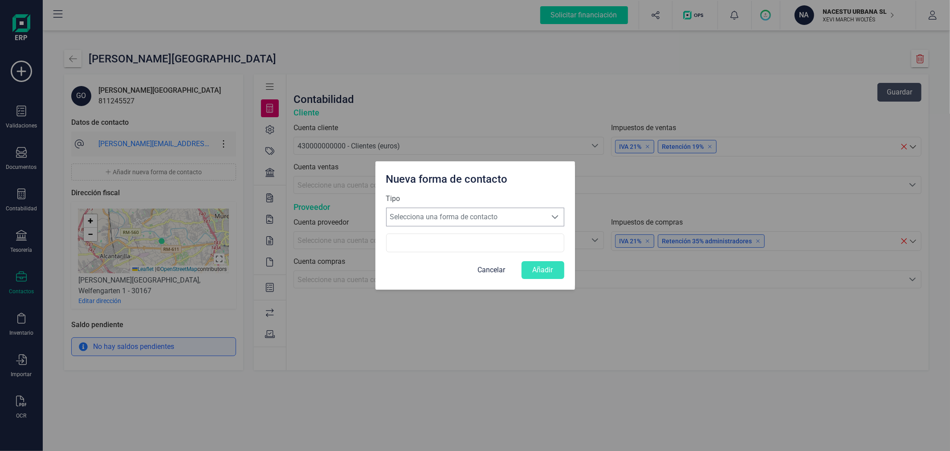
click at [455, 215] on span "Selecciona una forma de contacto" at bounding box center [467, 217] width 160 height 18
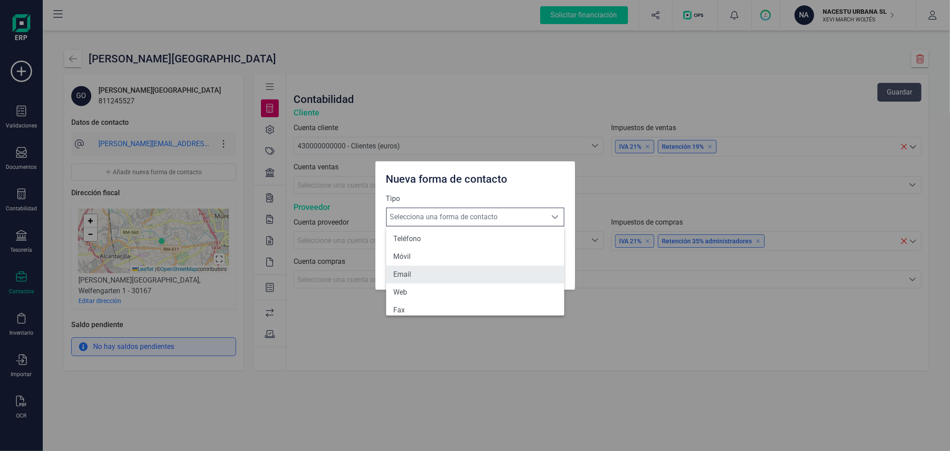
click at [441, 279] on li "Email" at bounding box center [475, 274] width 178 height 18
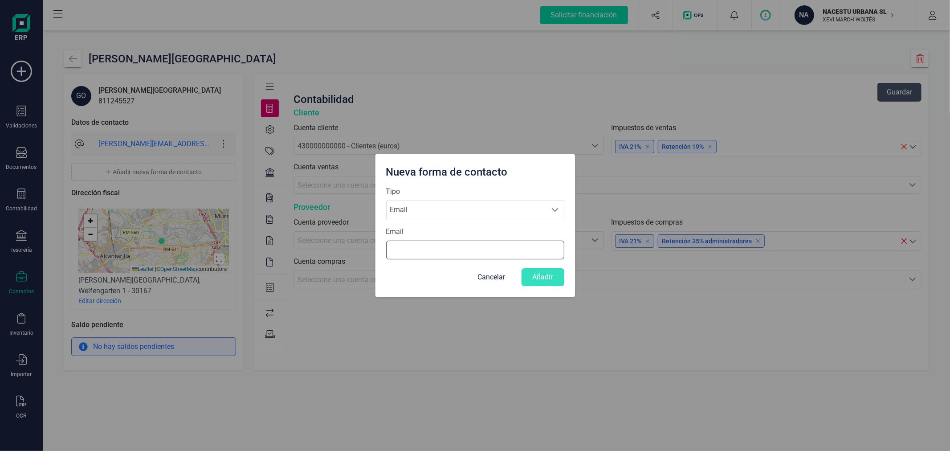
click at [460, 250] on input "Email" at bounding box center [475, 250] width 178 height 19
paste input "hannah.deters@inf.uni-hannover.de"
type input "hannah.deters@inf.uni-hannover.de"
click at [543, 273] on button "Añadir" at bounding box center [543, 277] width 43 height 18
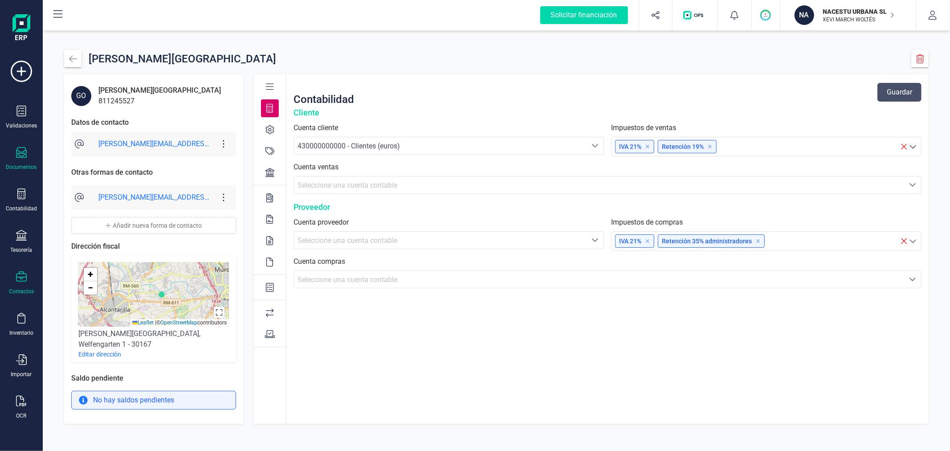
click at [14, 158] on div "Documentos" at bounding box center [22, 159] width 36 height 24
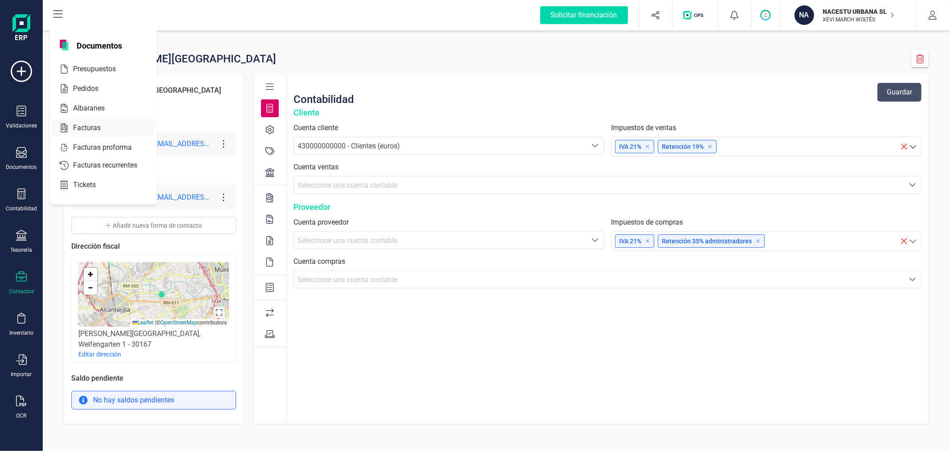
click at [91, 127] on span "Facturas" at bounding box center [92, 127] width 47 height 11
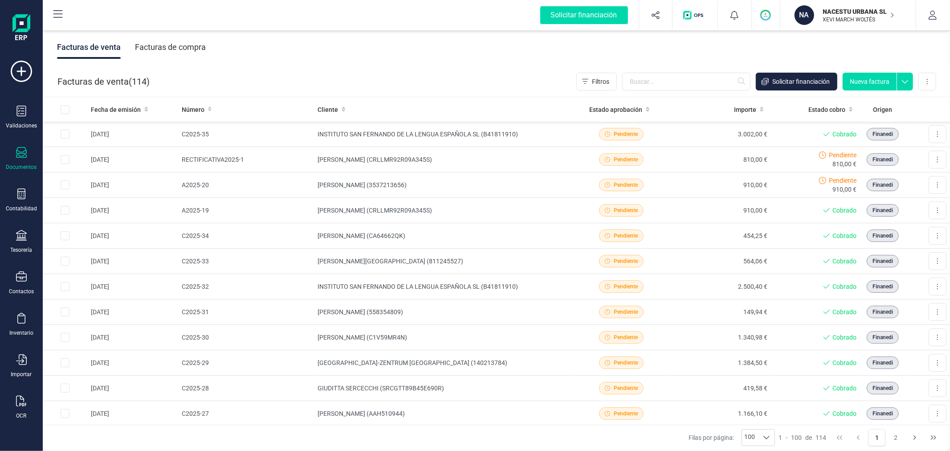
click at [862, 86] on button "Nueva factura" at bounding box center [870, 82] width 54 height 18
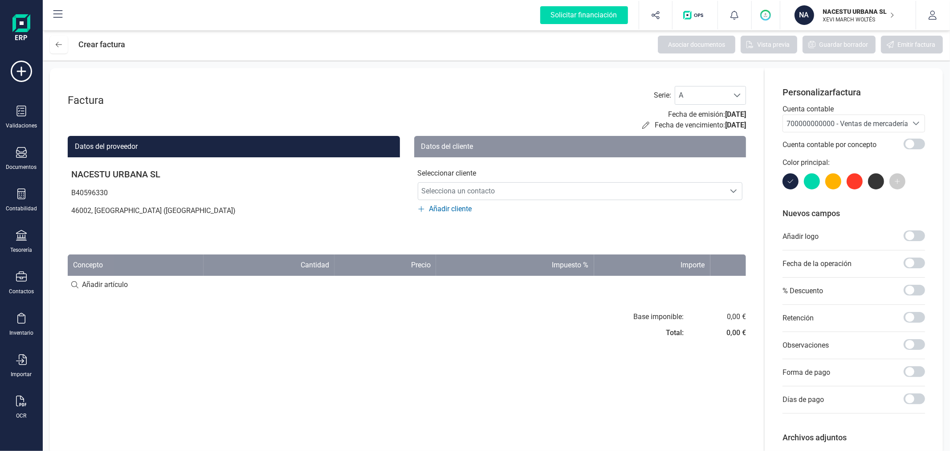
click at [813, 128] on div "700000000000 - Ventas de mercaderías" at bounding box center [846, 123] width 118 height 11
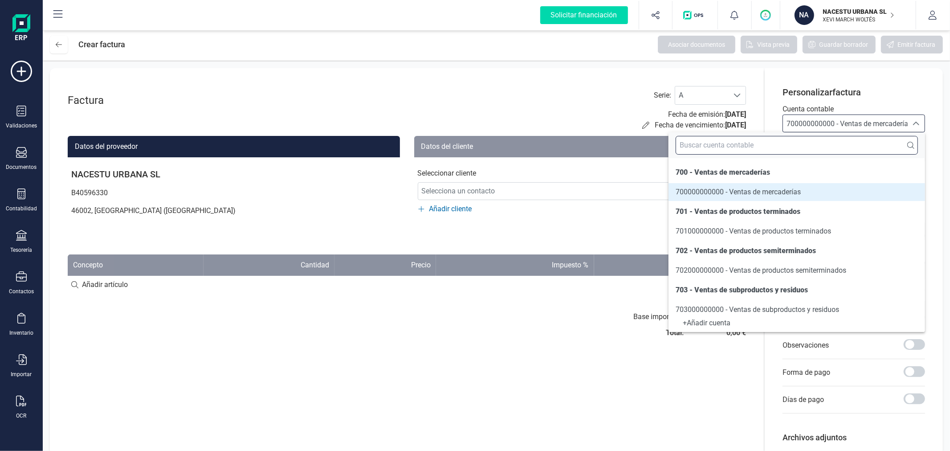
click at [815, 146] on input "text" at bounding box center [797, 145] width 242 height 19
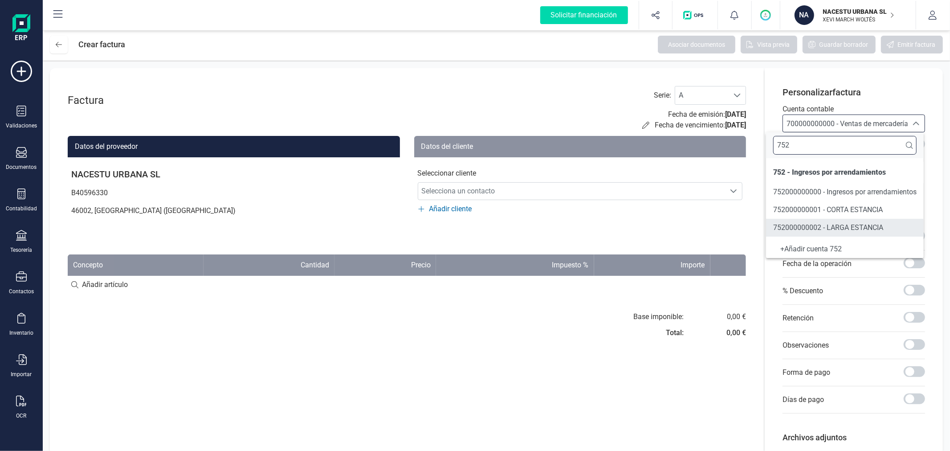
type input "752"
click at [808, 226] on span "752000000002 - LARGA ESTANCIA" at bounding box center [828, 227] width 110 height 8
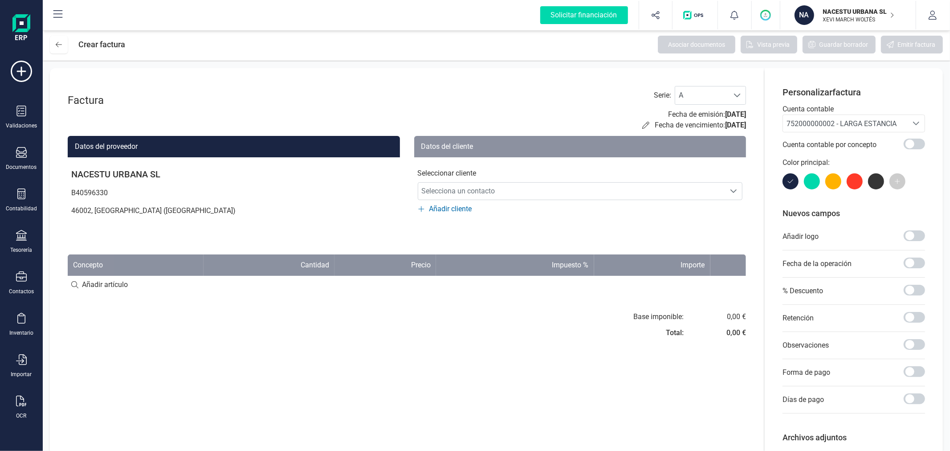
click at [120, 288] on input at bounding box center [407, 285] width 678 height 18
paste input "Individual Estándar (31/08/2025 - 05/09/2025)"
type input "Individual Estándar (31/08/2025 - 05/09/2025)"
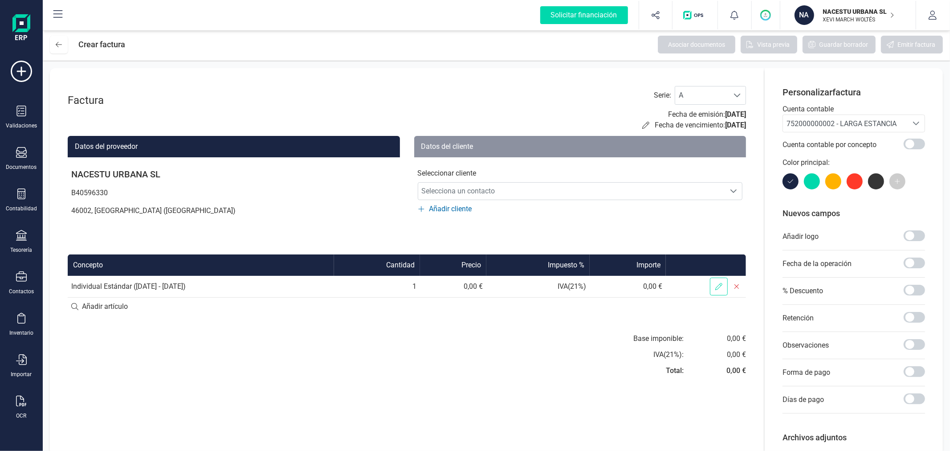
click at [723, 285] on span at bounding box center [719, 286] width 18 height 18
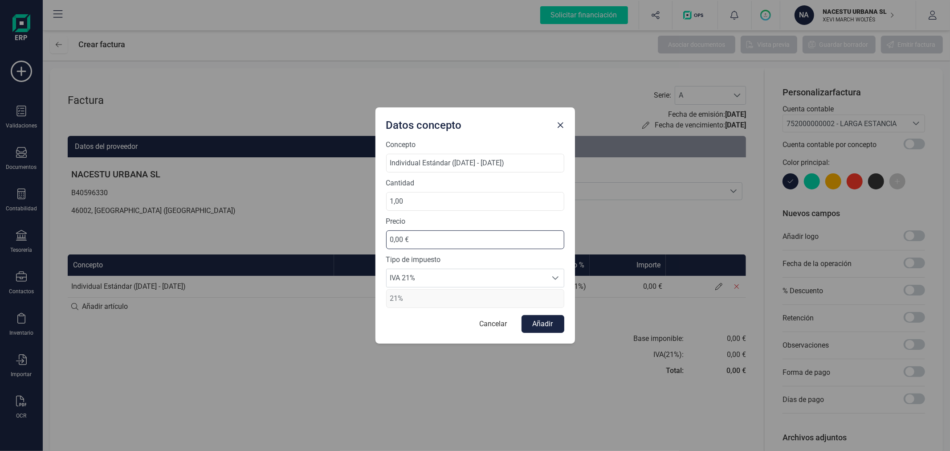
drag, startPoint x: 443, startPoint y: 242, endPoint x: 360, endPoint y: 233, distance: 83.3
click at [360, 233] on div "Datos concepto Concepto Individual Estándar (31/08/2025 - 05/09/2025) Cantidad …" at bounding box center [475, 225] width 950 height 451
type input "427,32 €"
click at [545, 167] on input "Individual Estándar (31/08/2025 - 05/09/2025)" at bounding box center [475, 163] width 178 height 19
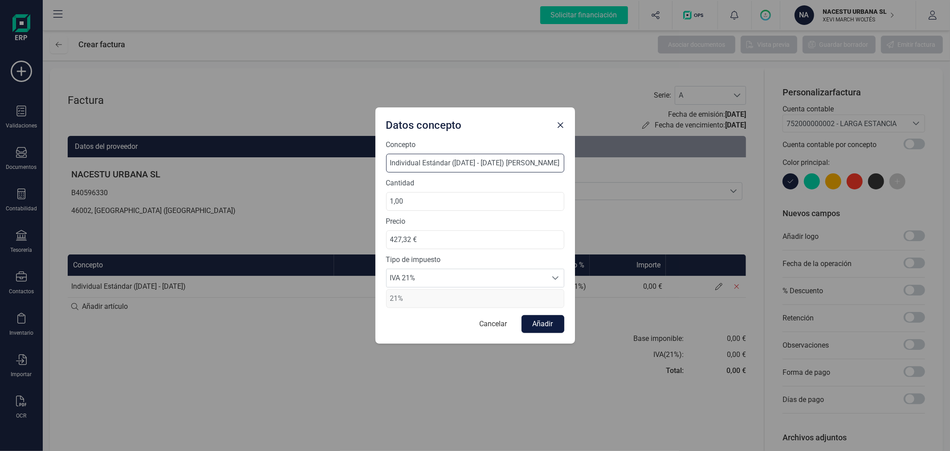
type input "Individual Estándar (31/08/2025 - 05/09/2025) Hannah Deters"
drag, startPoint x: 545, startPoint y: 326, endPoint x: 524, endPoint y: 266, distance: 62.8
click at [524, 266] on form "Concepto Individual Estándar (31/08/2025 - 05/09/2025) Hannah Deters Cantidad 1…" at bounding box center [475, 235] width 178 height 193
click at [543, 280] on span "IVA 21%" at bounding box center [467, 278] width 160 height 18
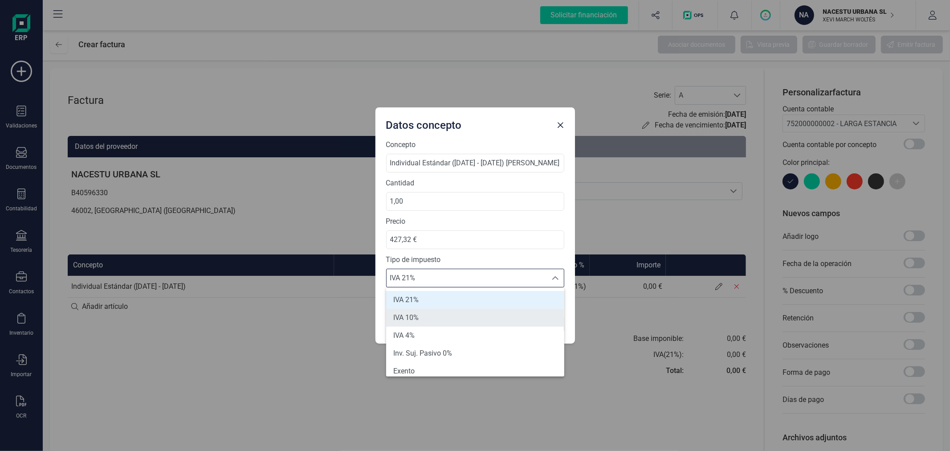
click at [494, 315] on li "IVA 10%" at bounding box center [475, 318] width 178 height 18
type input "10%"
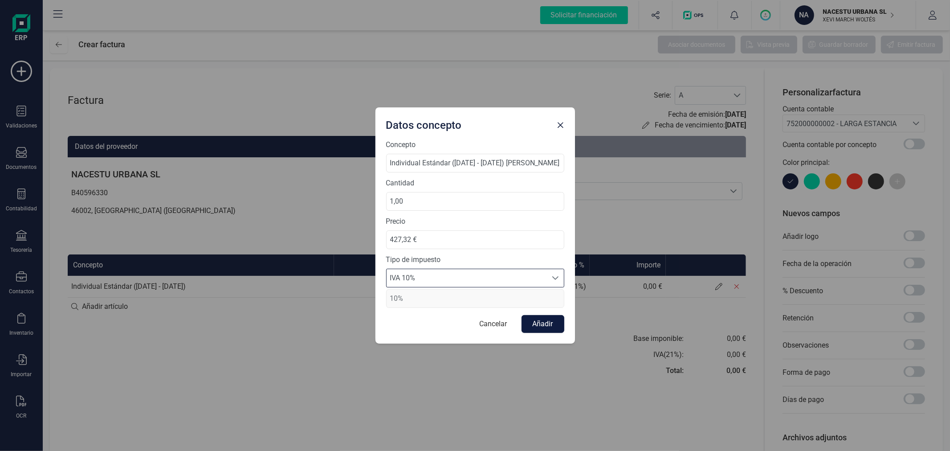
click at [540, 323] on button "Añadir" at bounding box center [543, 324] width 43 height 18
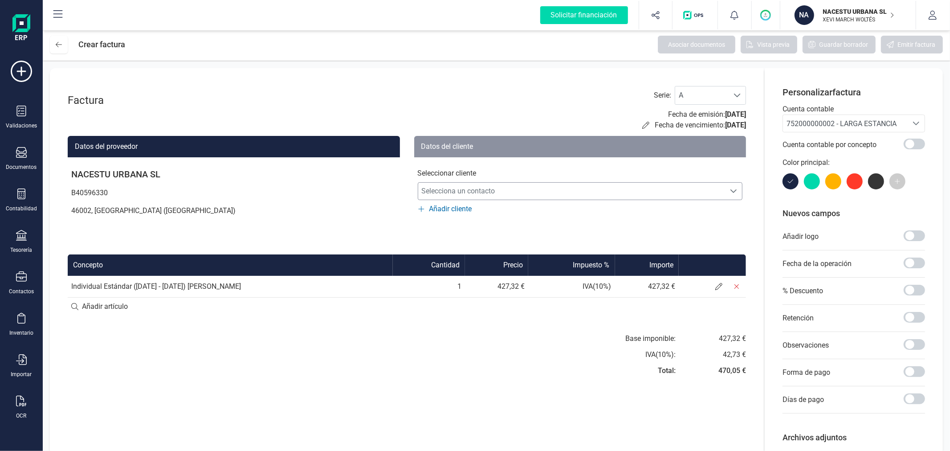
click at [473, 183] on span "Selecciona un contacto" at bounding box center [571, 191] width 307 height 18
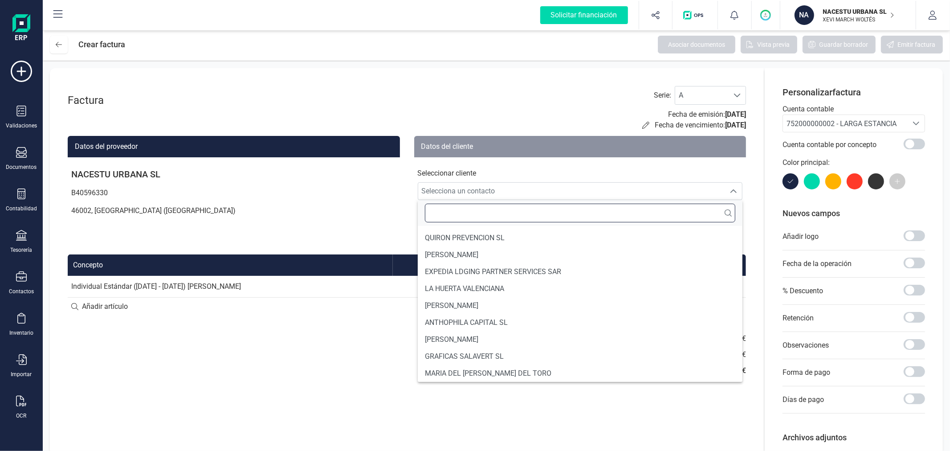
click at [490, 208] on input "text" at bounding box center [580, 213] width 311 height 19
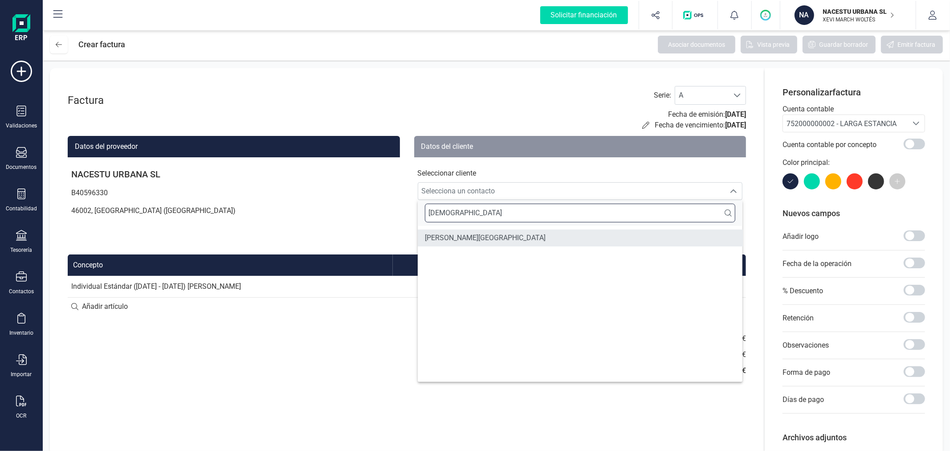
type input "gott"
click at [545, 233] on span "GOTTFRIED WILHELM LEIBNIZ UNIVERSITÄT HANNOVER" at bounding box center [485, 237] width 121 height 11
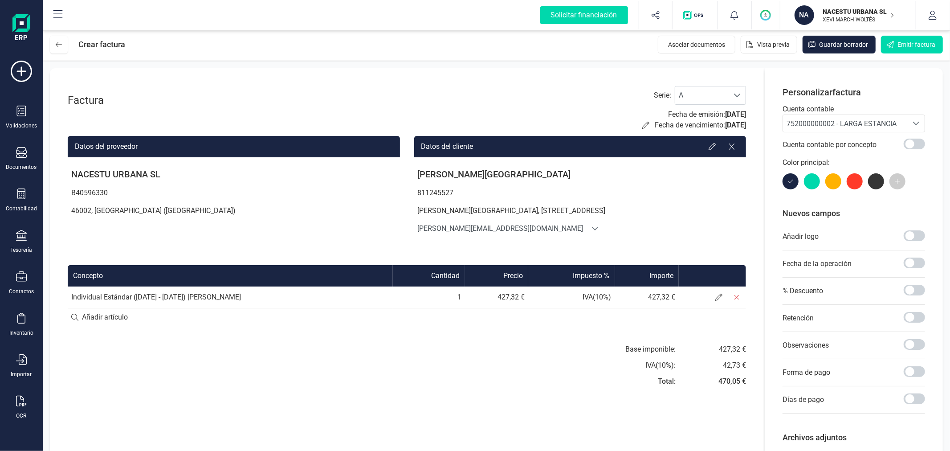
click at [591, 225] on icon at bounding box center [594, 228] width 7 height 7
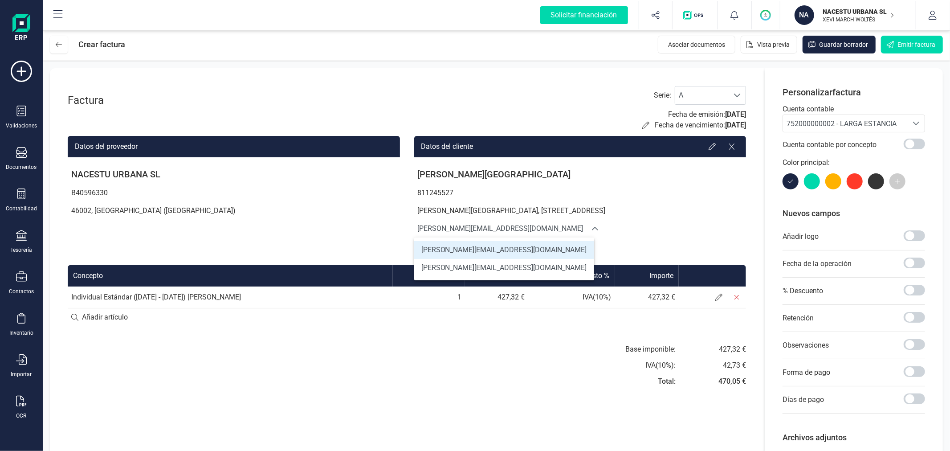
click at [520, 246] on span "hannah.deters@inf.uni-hannover.de" at bounding box center [504, 250] width 166 height 11
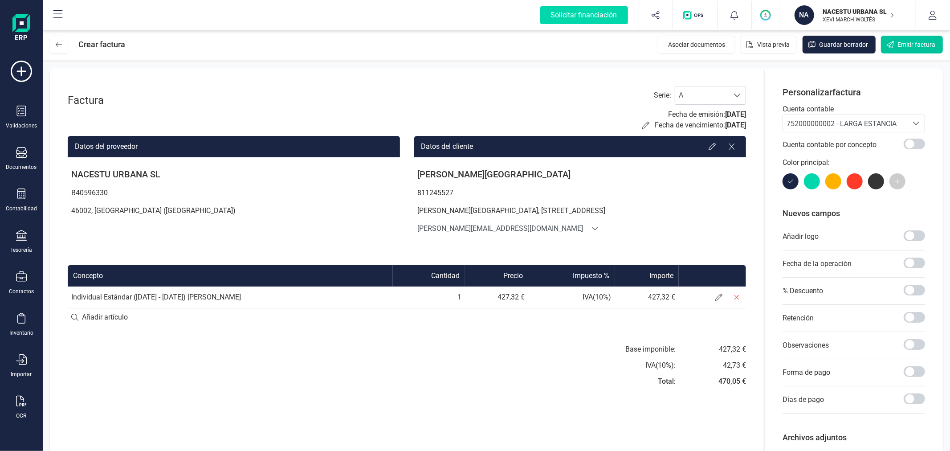
click at [905, 41] on span "Emitir factura" at bounding box center [916, 44] width 38 height 9
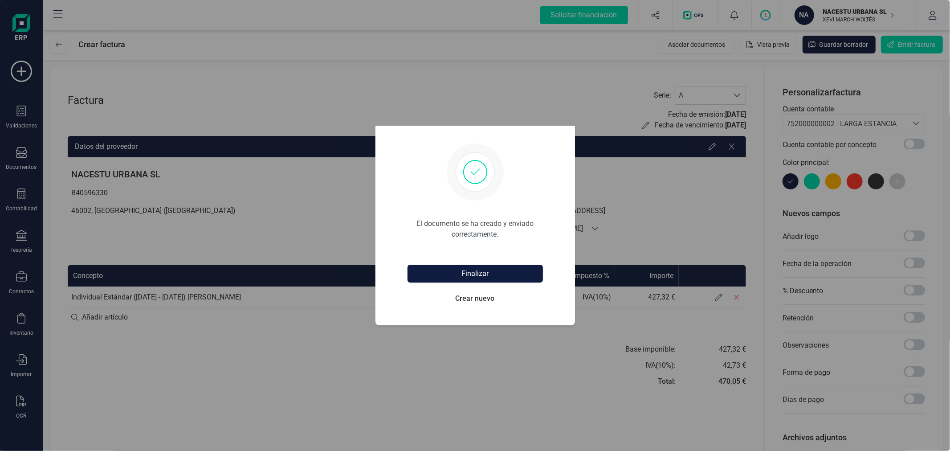
click at [480, 271] on button "Finalizar" at bounding box center [475, 274] width 135 height 18
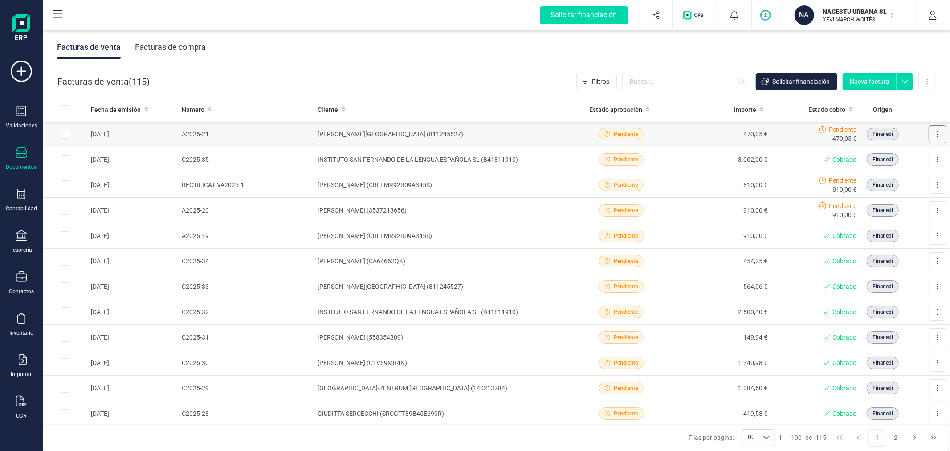
click at [936, 130] on button at bounding box center [938, 134] width 18 height 18
click at [897, 192] on span "Marcar como cobrada" at bounding box center [898, 192] width 61 height 9
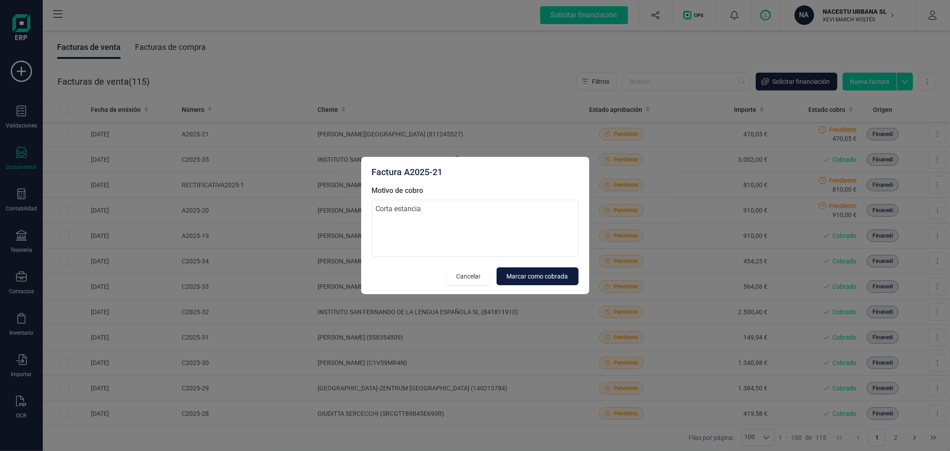
type textarea "Corta estancia"
click at [538, 269] on button "Marcar como cobrada" at bounding box center [538, 276] width 82 height 18
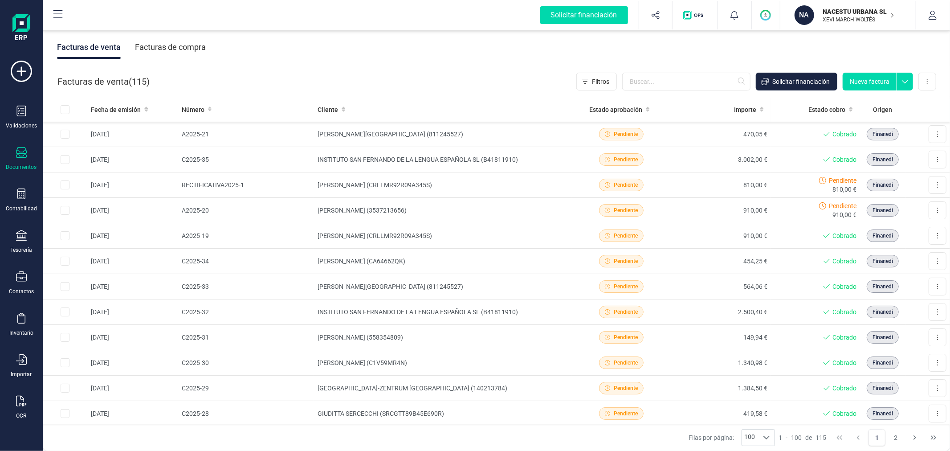
click at [853, 15] on p "NACESTU URBANA SL" at bounding box center [858, 11] width 71 height 9
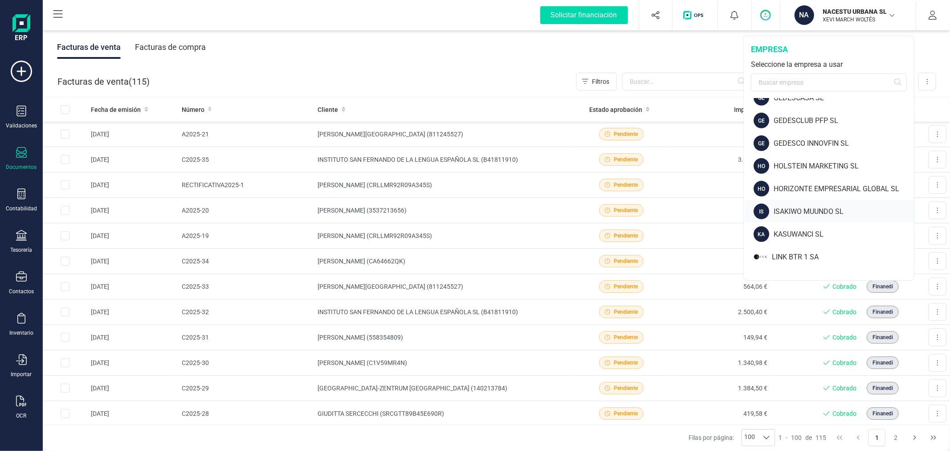
scroll to position [445, 0]
click at [784, 214] on div "ISAKIWO MUUNDO SL" at bounding box center [844, 209] width 140 height 11
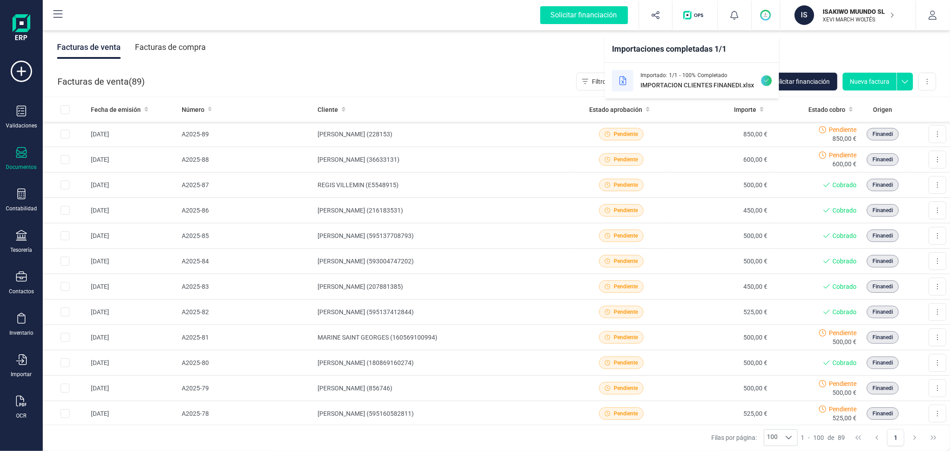
click at [411, 45] on div "Facturas de venta Facturas de compra" at bounding box center [496, 47] width 907 height 37
click at [21, 243] on div at bounding box center [21, 236] width 11 height 13
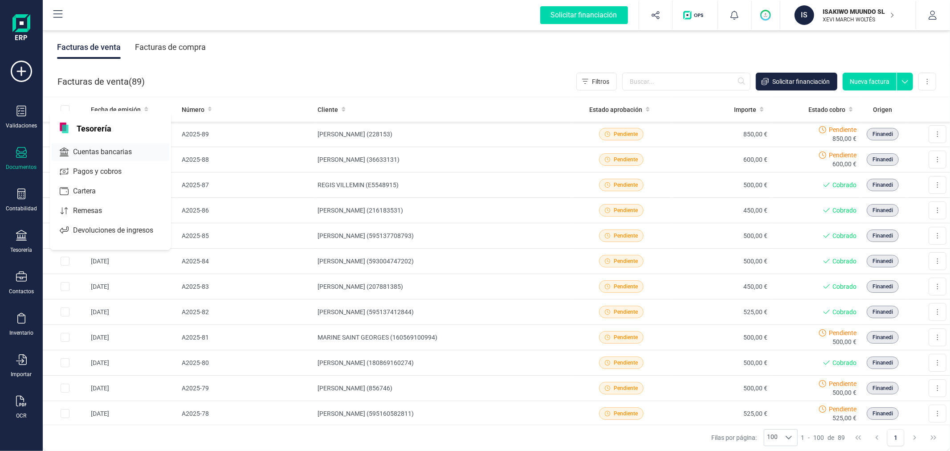
click at [125, 148] on span "Cuentas bancarias" at bounding box center [108, 152] width 78 height 11
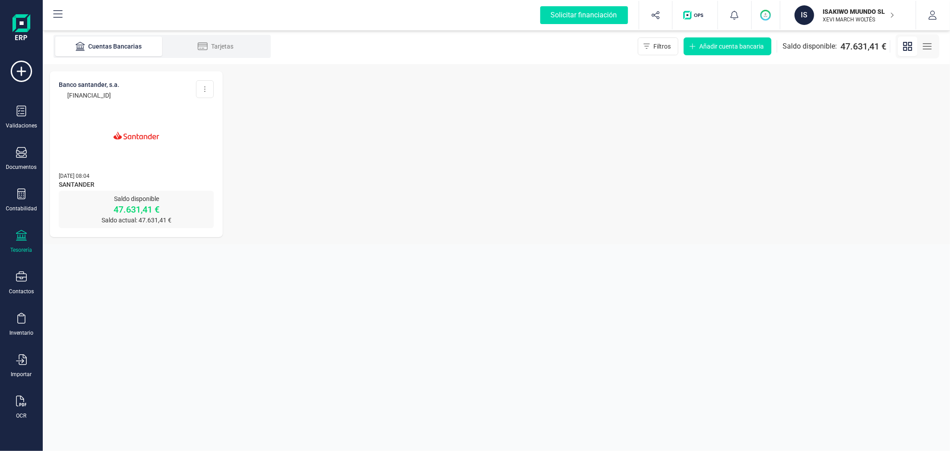
click at [142, 125] on img at bounding box center [136, 135] width 75 height 75
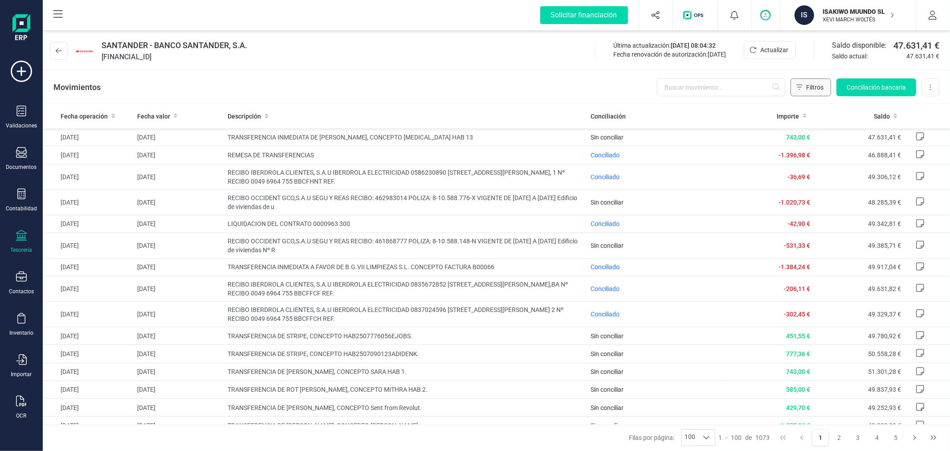
click at [813, 84] on span "Filtros" at bounding box center [814, 87] width 17 height 9
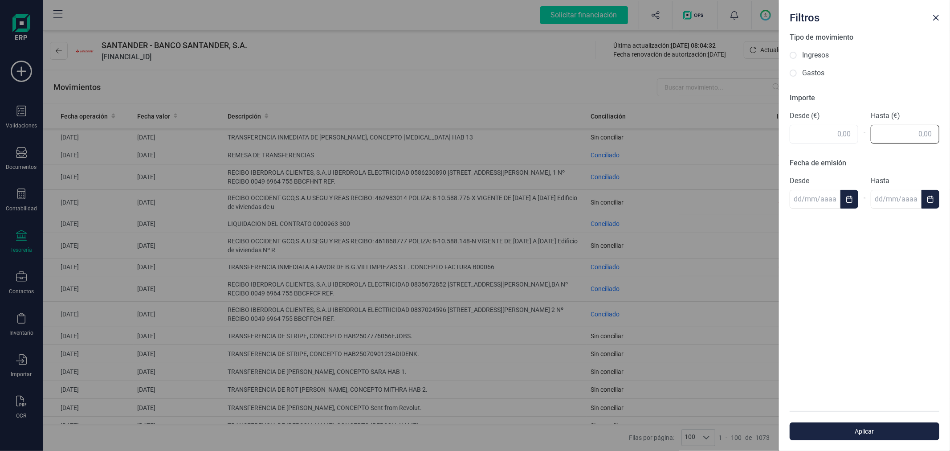
click at [907, 139] on input "text" at bounding box center [905, 134] width 69 height 19
type input "0,00"
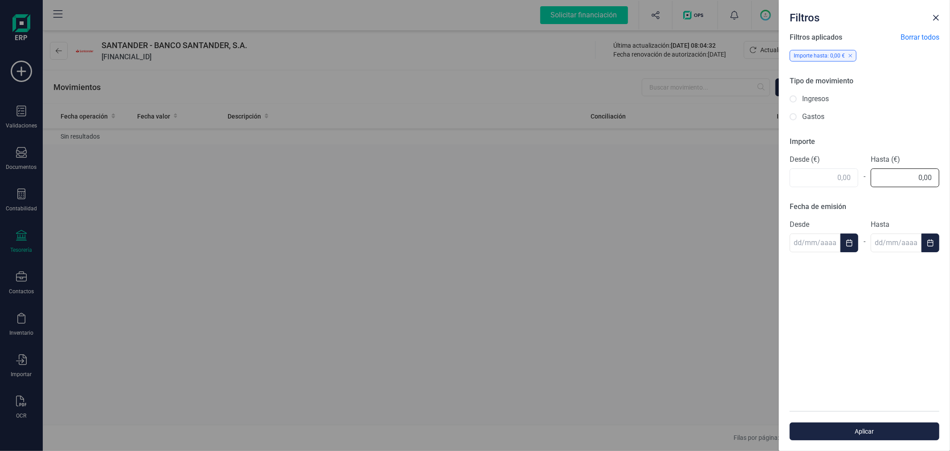
click at [917, 176] on input "0,00" at bounding box center [905, 177] width 69 height 19
click at [917, 175] on input "0,00" at bounding box center [905, 177] width 69 height 19
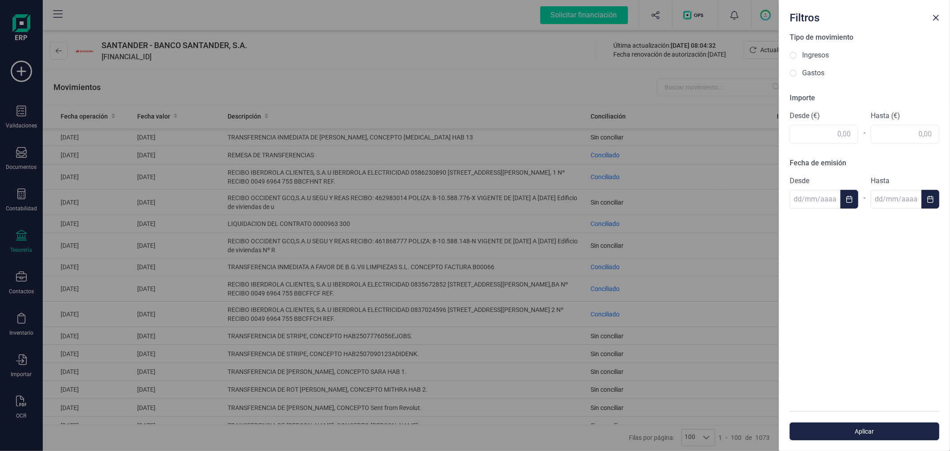
click at [807, 72] on label "Gastos" at bounding box center [813, 73] width 22 height 11
click at [797, 72] on input "Gastos" at bounding box center [793, 72] width 7 height 7
radio input "true"
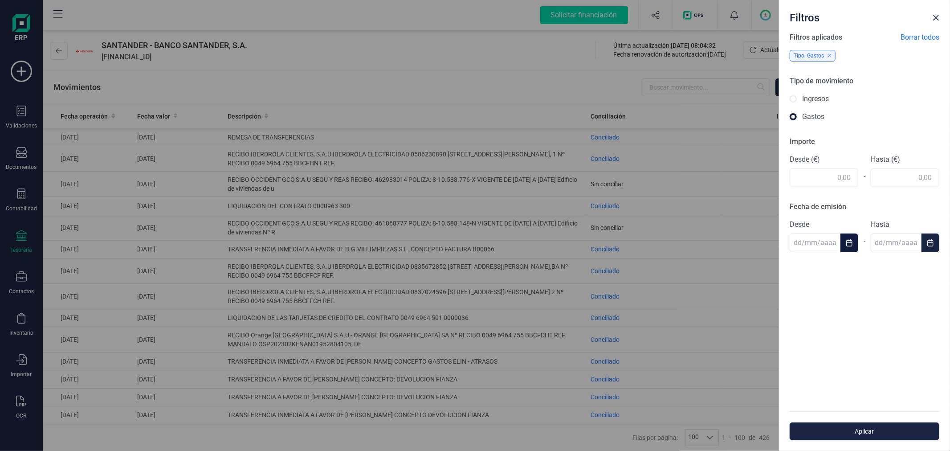
click at [844, 242] on button "Choose Date" at bounding box center [849, 242] width 18 height 19
click at [738, 265] on div "Filtros Filtros aplicados Borrar todos Tipo: Gastos Tipo de movimiento Ingresos…" at bounding box center [475, 225] width 950 height 451
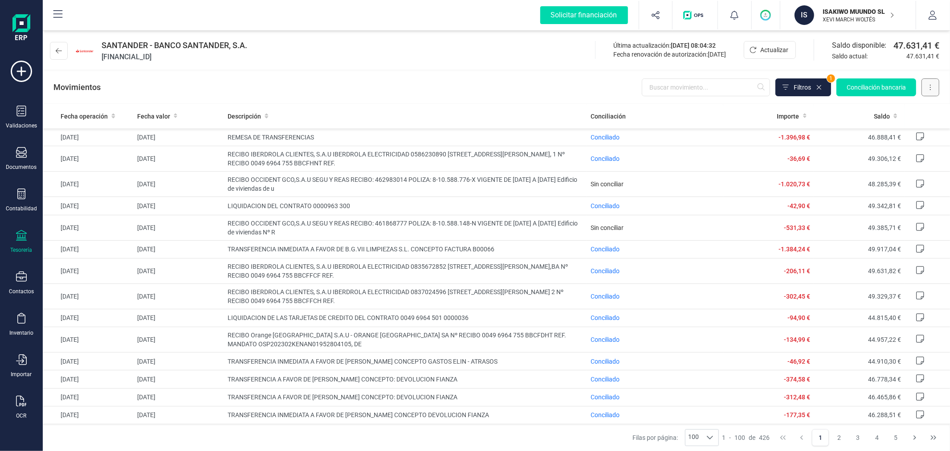
click at [932, 89] on button at bounding box center [930, 87] width 18 height 18
click at [790, 88] on button "Filtros" at bounding box center [803, 87] width 56 height 18
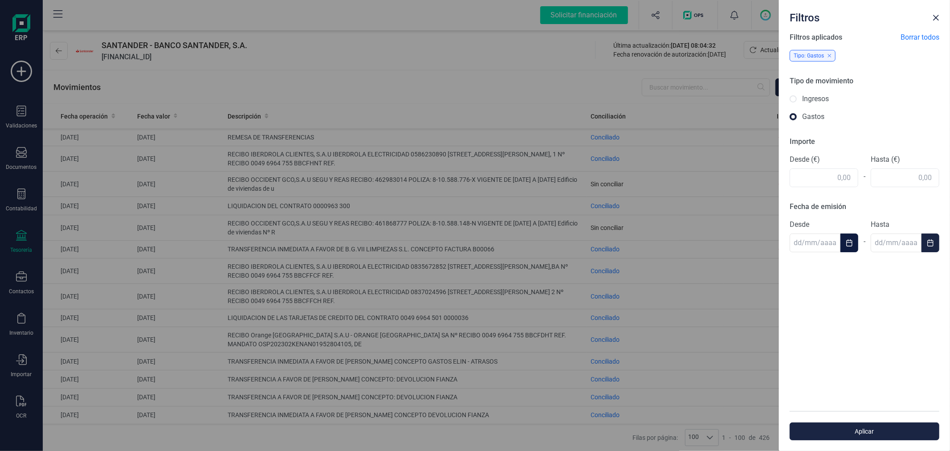
click at [853, 233] on button "Choose Date" at bounding box center [849, 242] width 18 height 19
click at [846, 245] on icon "Choose Date" at bounding box center [849, 242] width 7 height 7
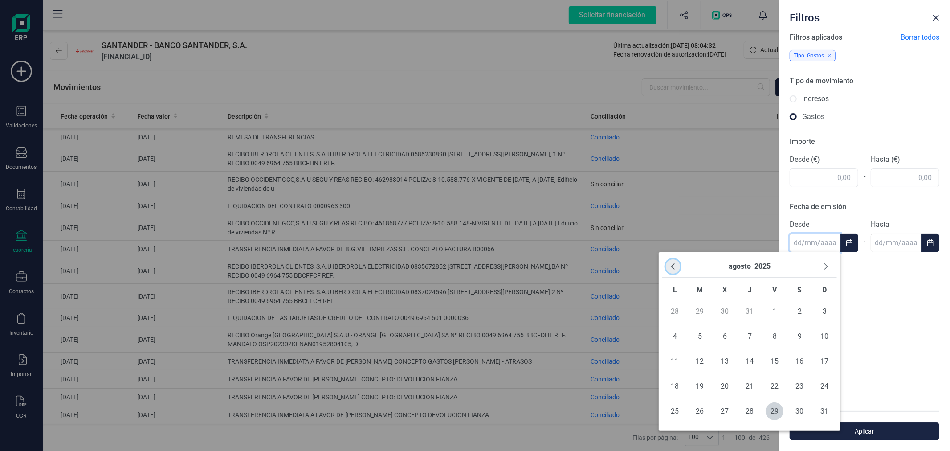
click at [677, 266] on button "Previous Month" at bounding box center [673, 266] width 14 height 14
click at [702, 310] on span "1" at bounding box center [700, 311] width 18 height 18
type input "[DATE]"
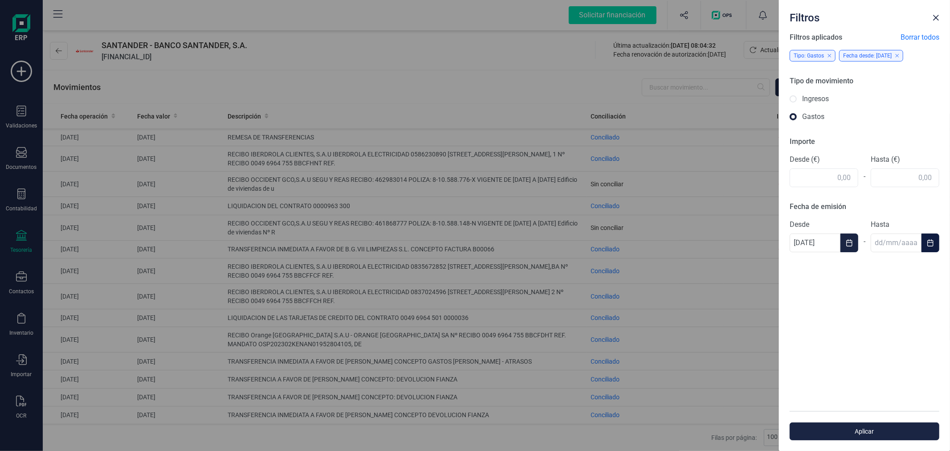
click at [936, 239] on button "Choose Date" at bounding box center [930, 242] width 18 height 19
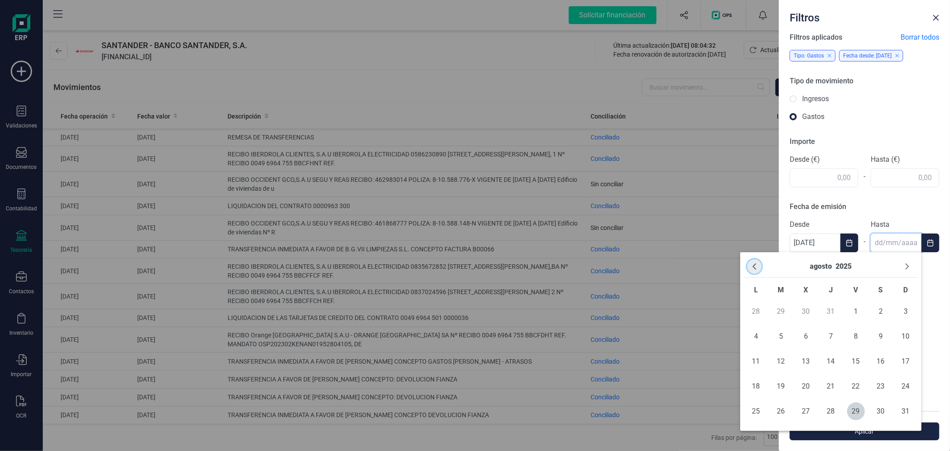
click at [753, 262] on button "Previous Month" at bounding box center [754, 266] width 14 height 14
click at [830, 409] on span "31" at bounding box center [831, 411] width 18 height 18
type input "31/07/2025"
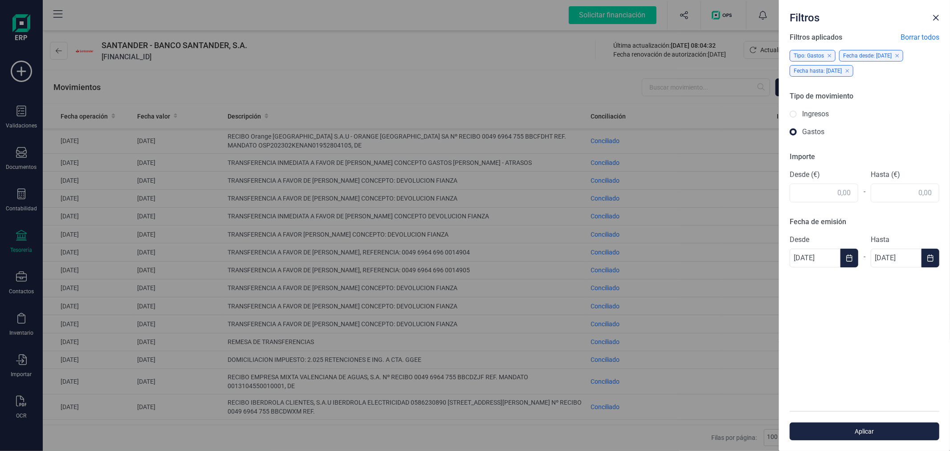
click at [500, 68] on div "Filtros Filtros aplicados Borrar todos Tipo: Gastos Fecha desde: 01/07/2025 Fec…" at bounding box center [475, 225] width 950 height 451
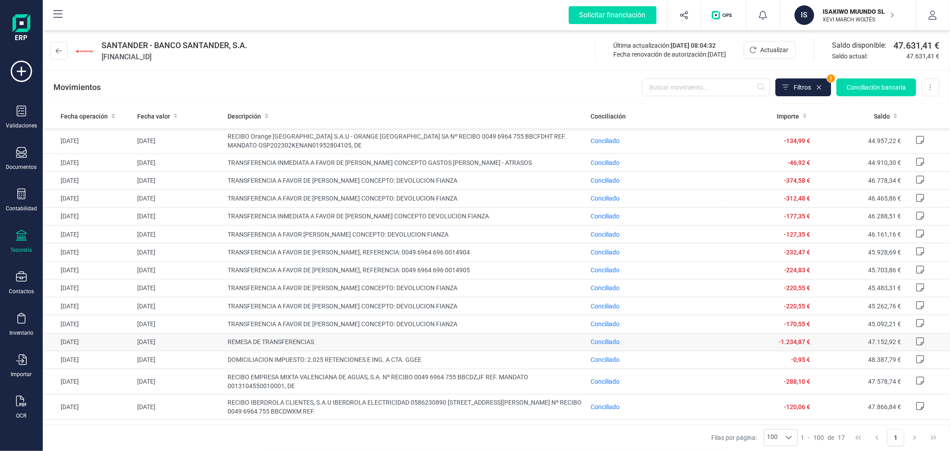
click at [350, 349] on td "REMESA DE TRANSFERENCIAS" at bounding box center [405, 342] width 363 height 18
click at [20, 194] on icon at bounding box center [21, 193] width 11 height 11
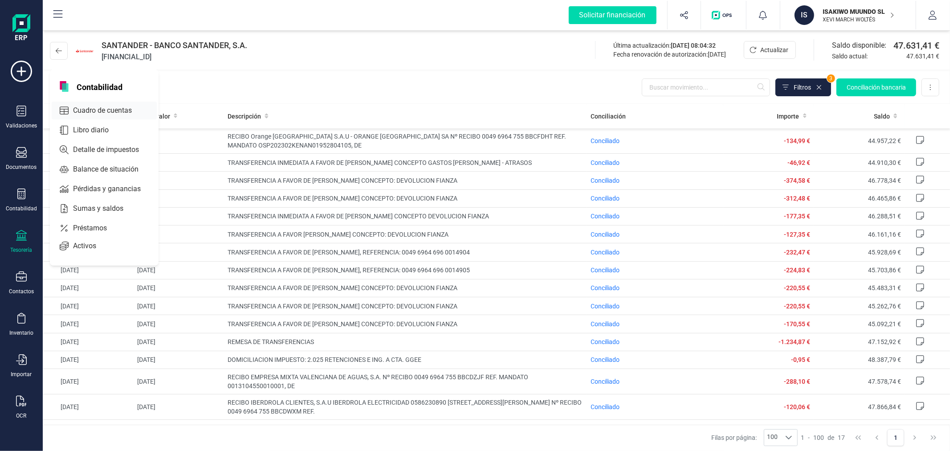
click at [99, 111] on span "Cuadro de cuentas" at bounding box center [108, 110] width 78 height 11
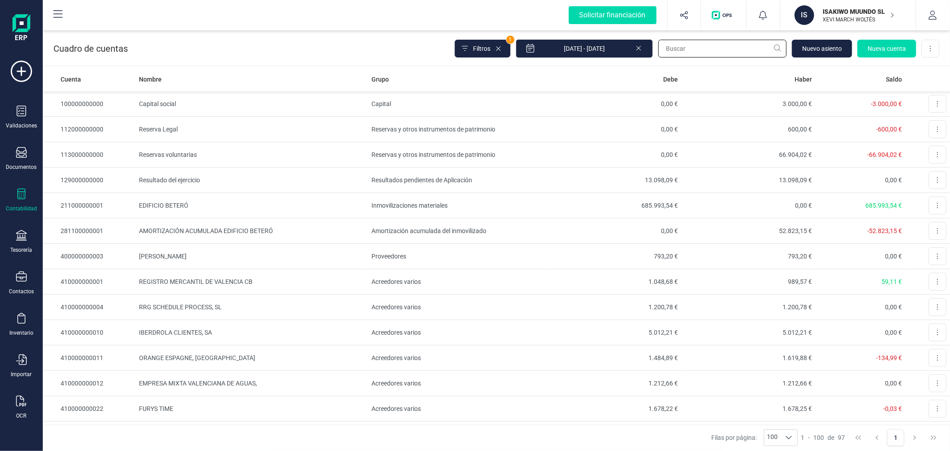
click at [701, 52] on input "text" at bounding box center [722, 49] width 128 height 18
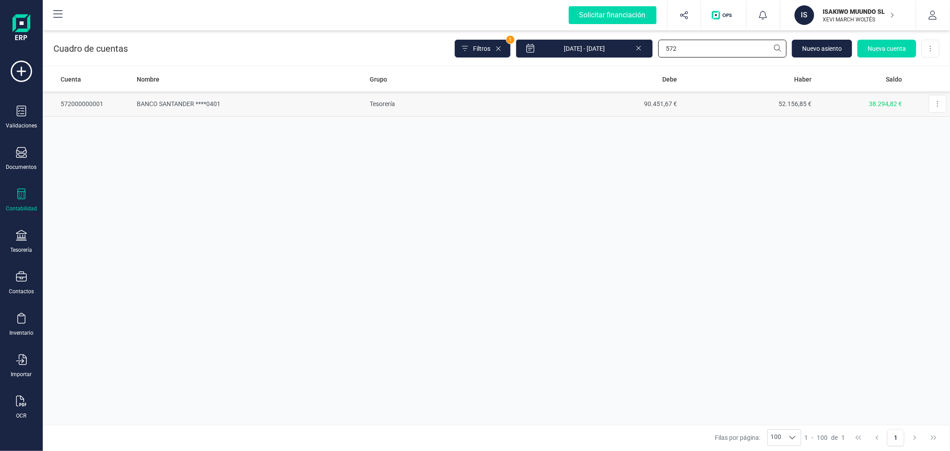
type input "572"
click at [348, 101] on td "BANCO SANTANDER ****0401" at bounding box center [249, 103] width 233 height 25
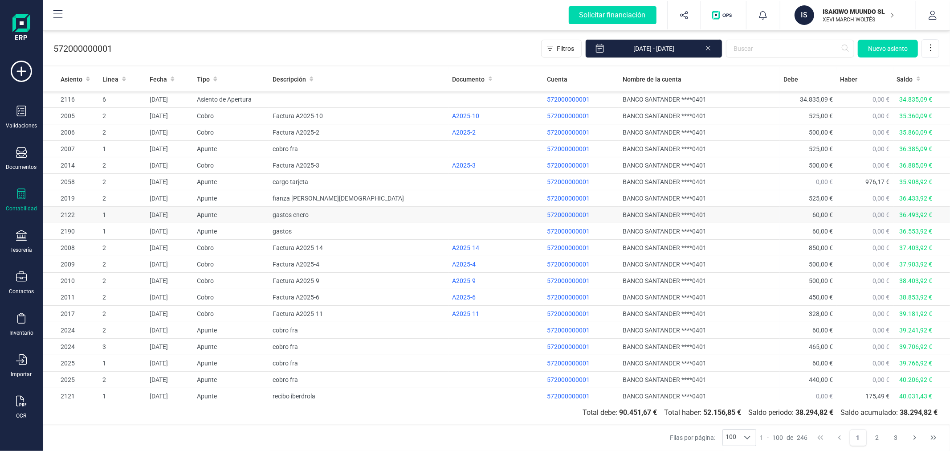
scroll to position [49, 0]
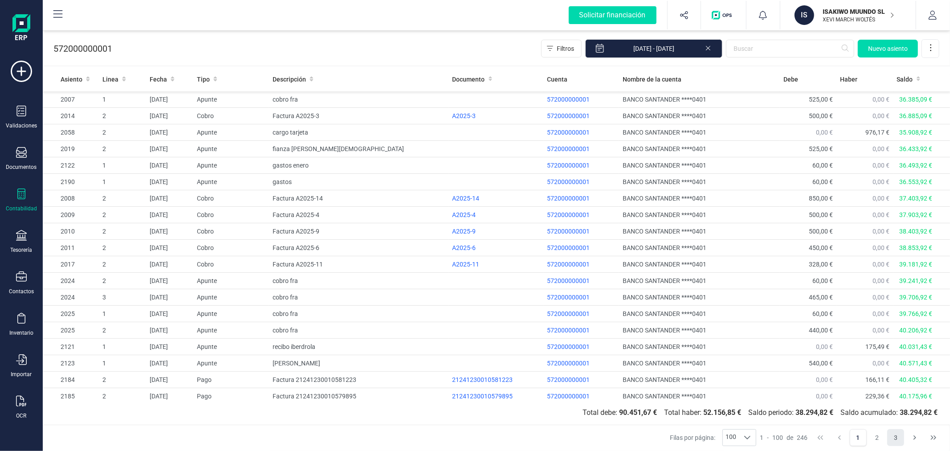
click at [901, 441] on button "3" at bounding box center [895, 437] width 17 height 17
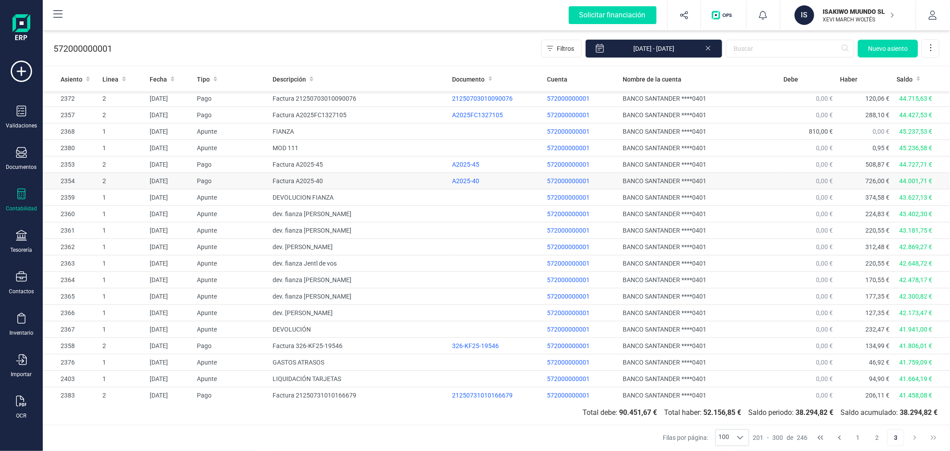
scroll to position [247, 0]
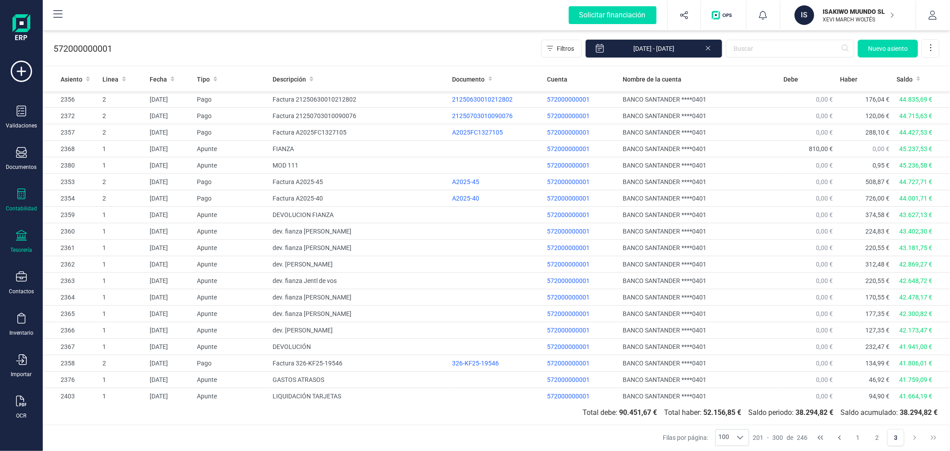
click at [21, 243] on div "Tesorería" at bounding box center [22, 242] width 36 height 24
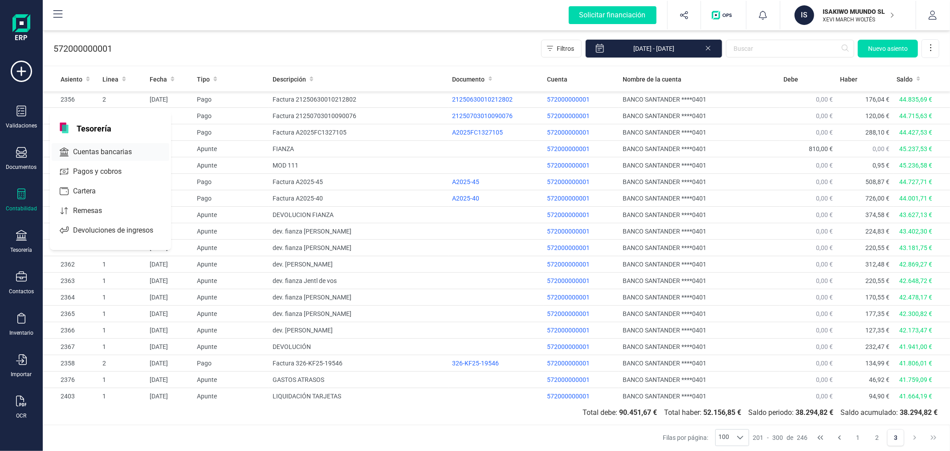
click at [99, 152] on span "Cuentas bancarias" at bounding box center [108, 152] width 78 height 11
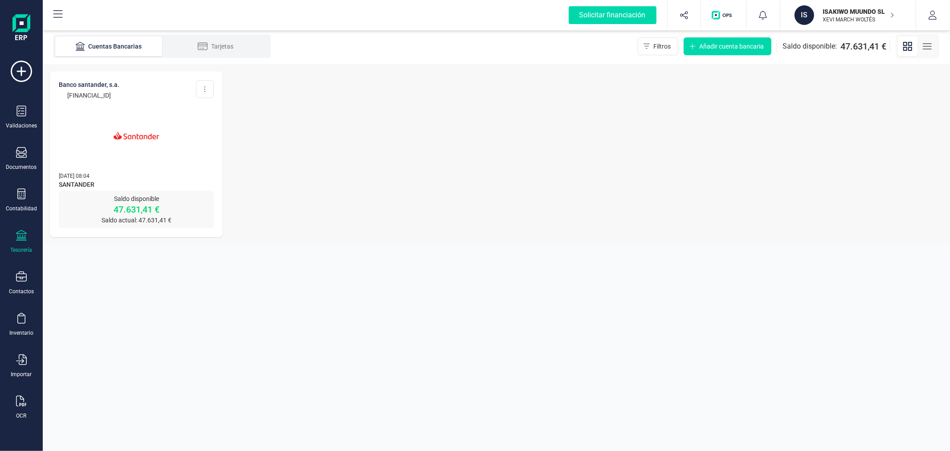
click at [143, 137] on img at bounding box center [136, 135] width 75 height 75
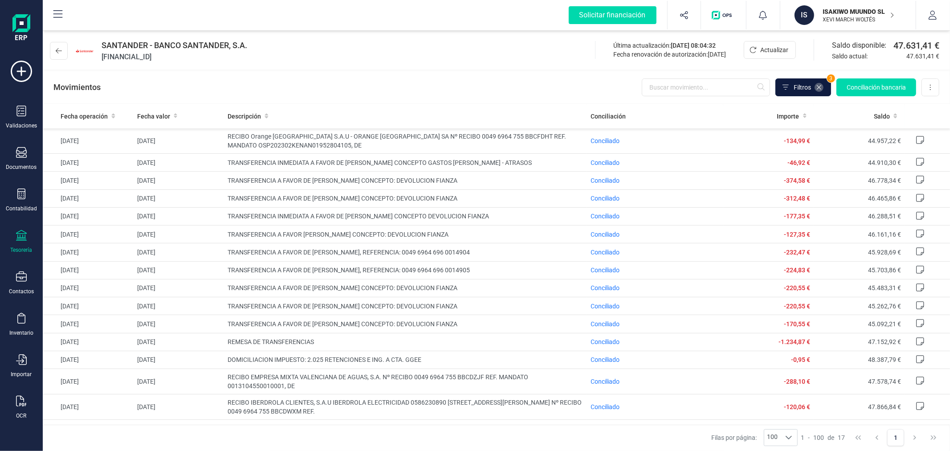
click at [818, 86] on icon at bounding box center [818, 87] width 7 height 7
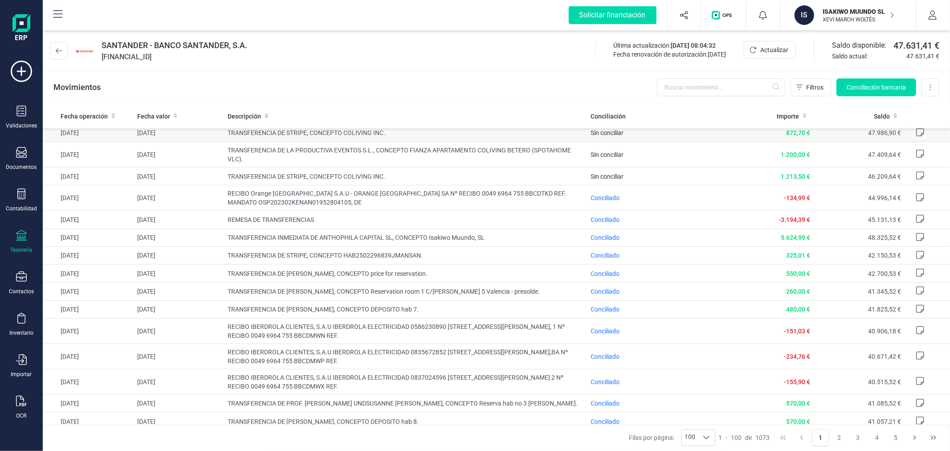
scroll to position [693, 0]
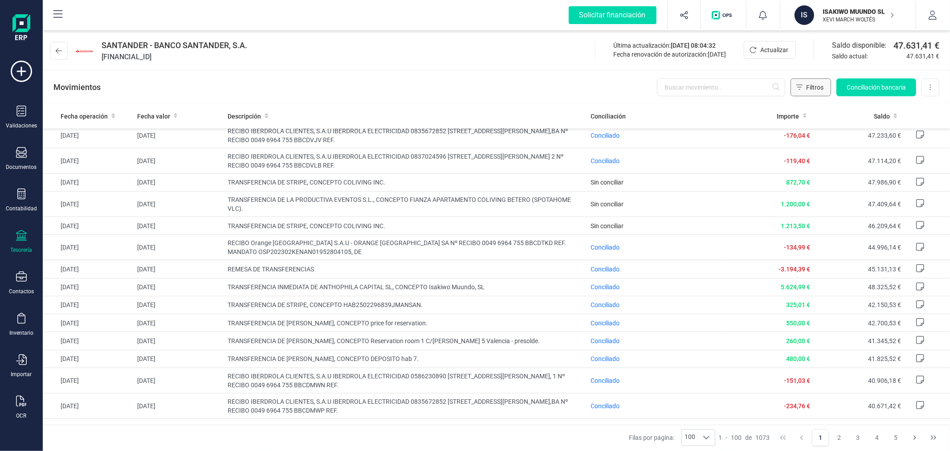
click at [803, 86] on button "Filtros" at bounding box center [811, 87] width 41 height 18
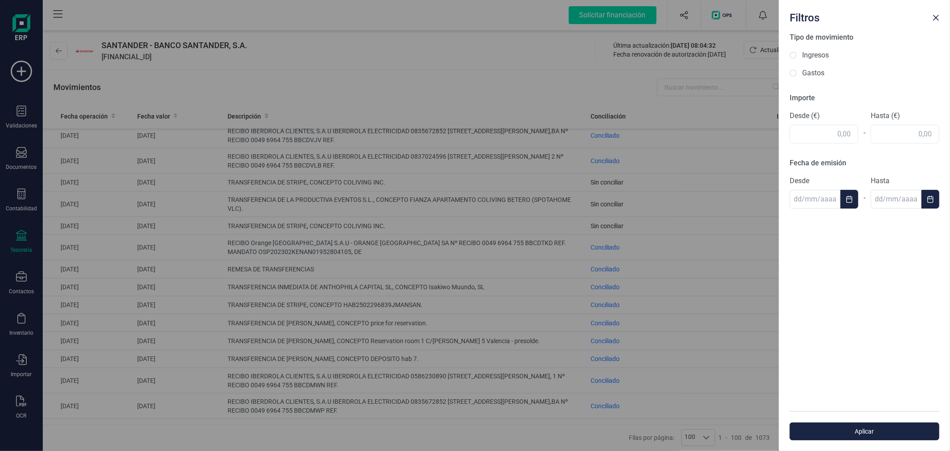
click at [808, 53] on label "Ingresos" at bounding box center [815, 55] width 27 height 11
click at [797, 53] on input "Ingresos" at bounding box center [793, 55] width 7 height 7
radio input "true"
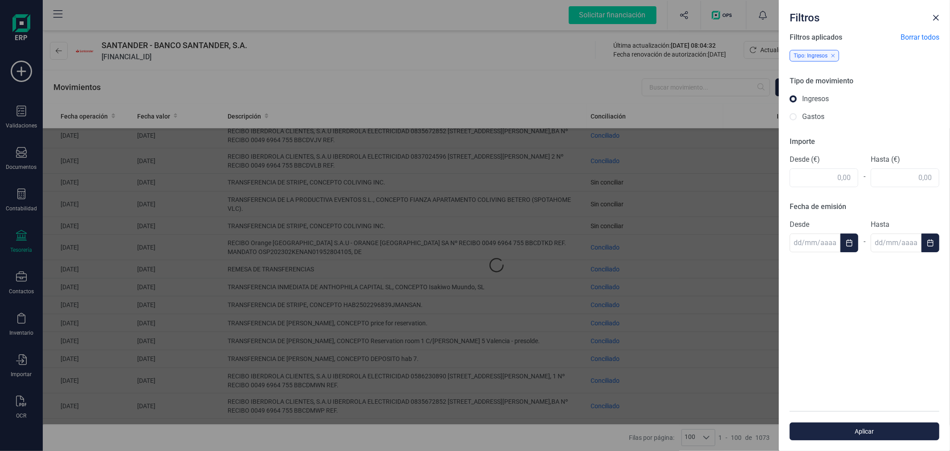
scroll to position [0, 0]
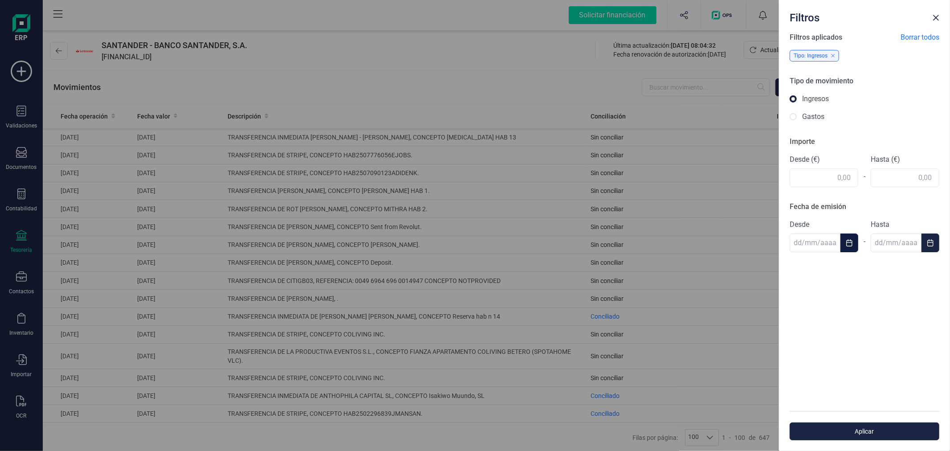
click at [846, 247] on button "Choose Date" at bounding box center [849, 242] width 18 height 19
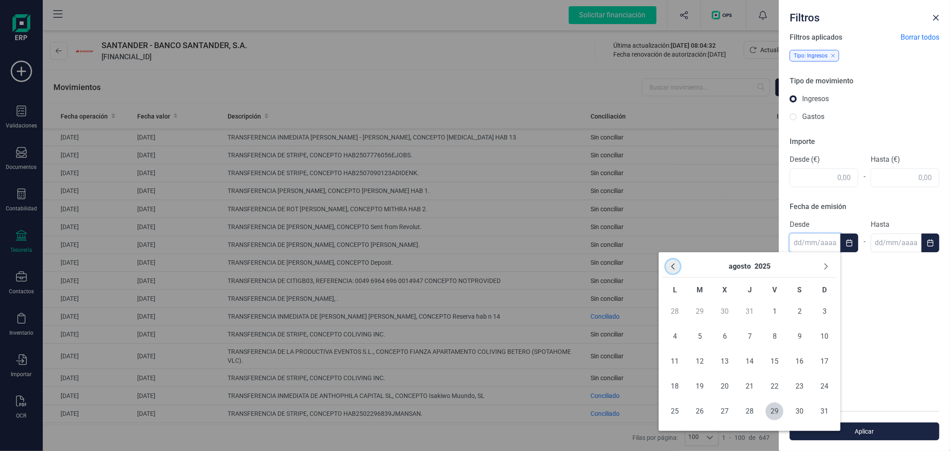
click at [676, 263] on icon "Previous Month" at bounding box center [672, 266] width 7 height 7
click at [698, 310] on span "1" at bounding box center [700, 311] width 18 height 18
type input "[DATE]"
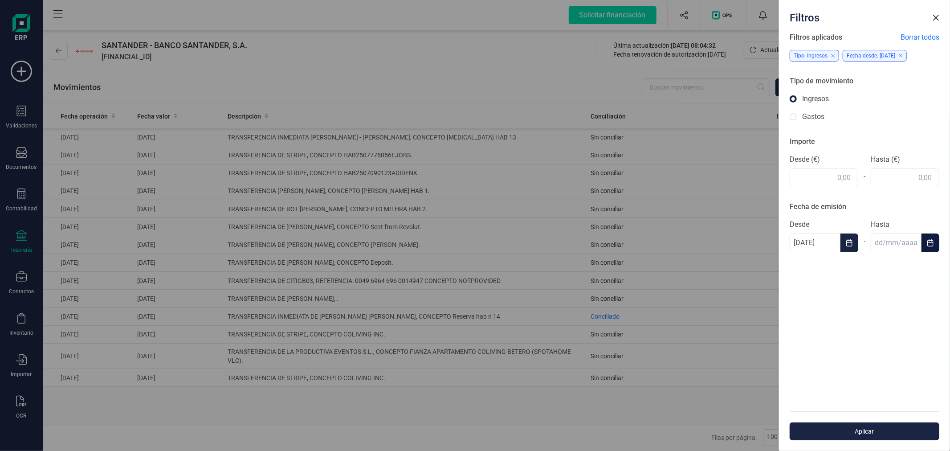
click at [930, 246] on icon "Choose Date" at bounding box center [930, 242] width 6 height 7
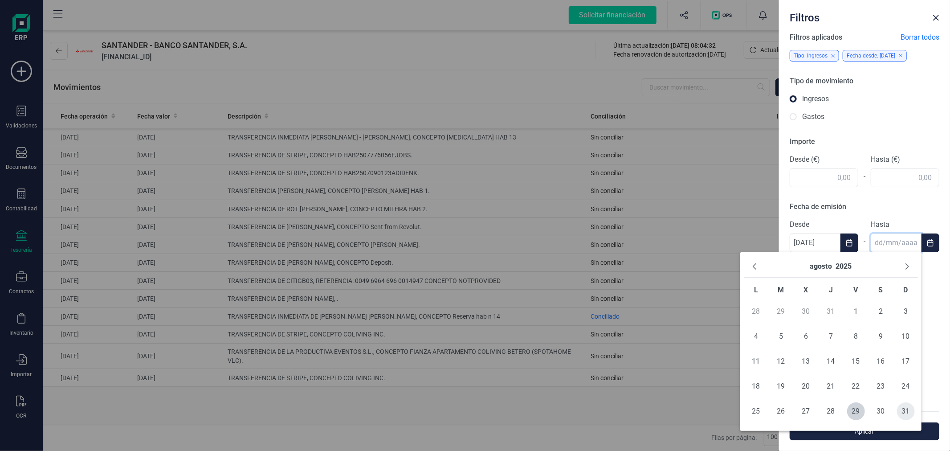
click at [902, 414] on span "31" at bounding box center [906, 411] width 18 height 18
type input "31/08/2025"
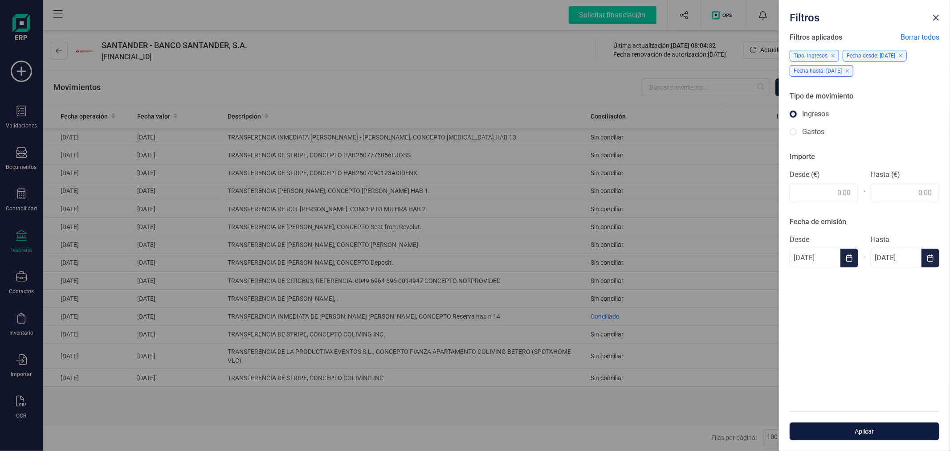
click at [879, 433] on span "Aplicar" at bounding box center [864, 431] width 129 height 9
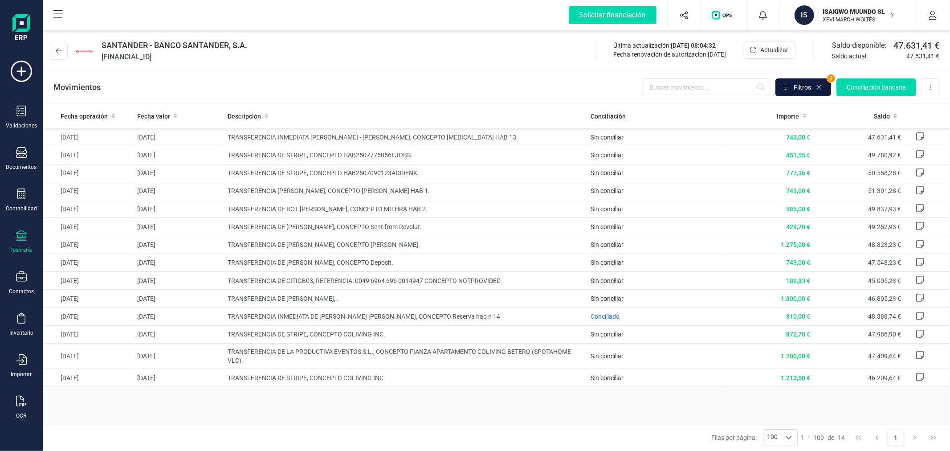
click at [785, 83] on span at bounding box center [785, 87] width 9 height 9
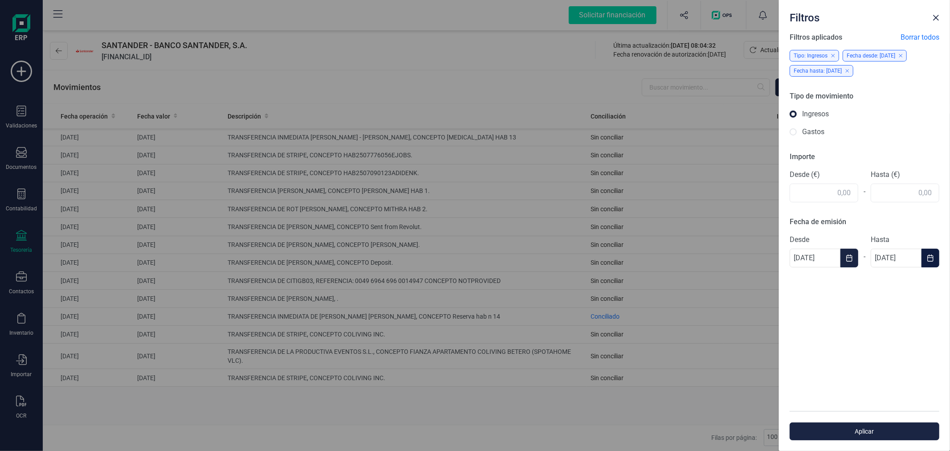
click at [932, 257] on icon "Choose Date" at bounding box center [930, 257] width 7 height 7
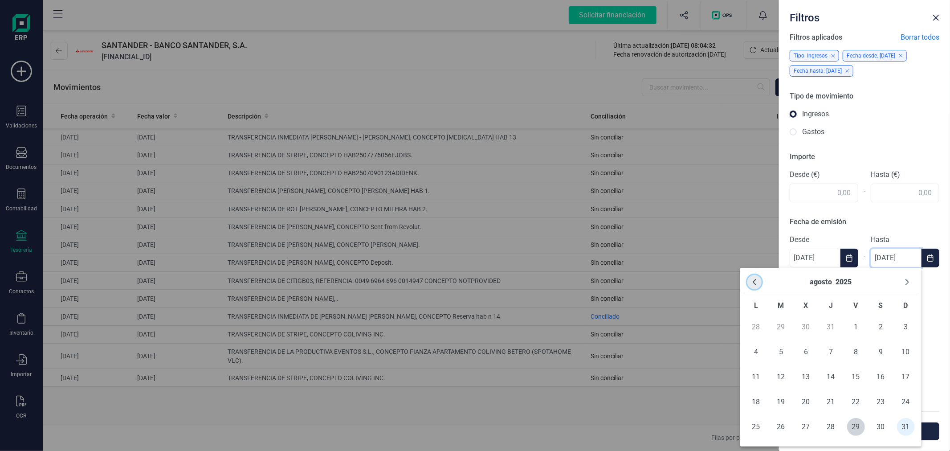
click at [756, 282] on icon "Previous Month" at bounding box center [754, 281] width 7 height 7
click at [828, 426] on span "31" at bounding box center [831, 427] width 18 height 18
type input "31/07/2025"
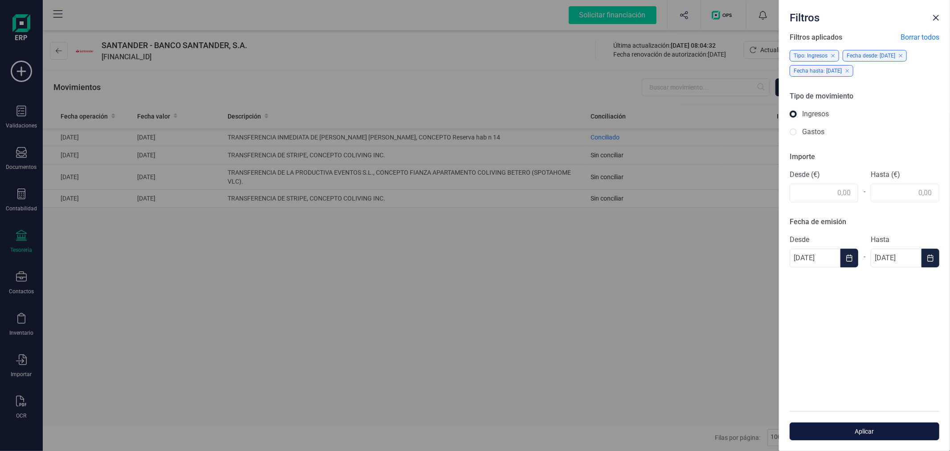
click at [917, 432] on span "Aplicar" at bounding box center [864, 431] width 129 height 9
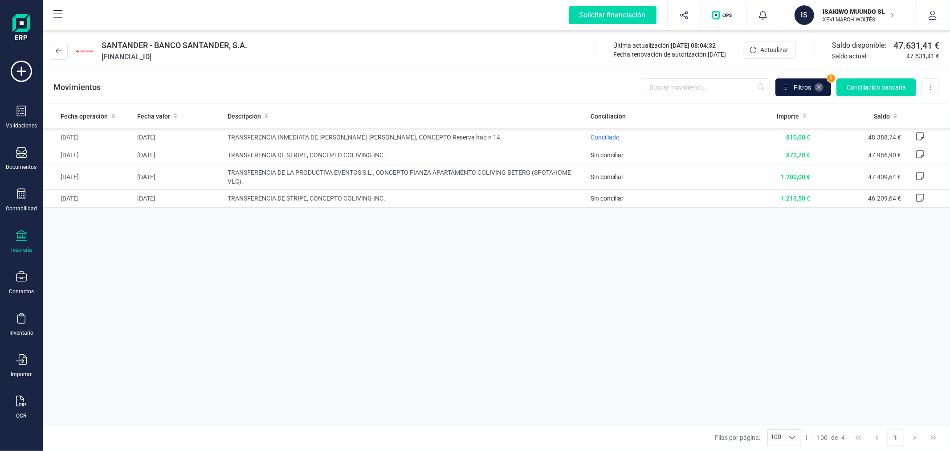
click at [817, 86] on icon at bounding box center [819, 87] width 4 height 4
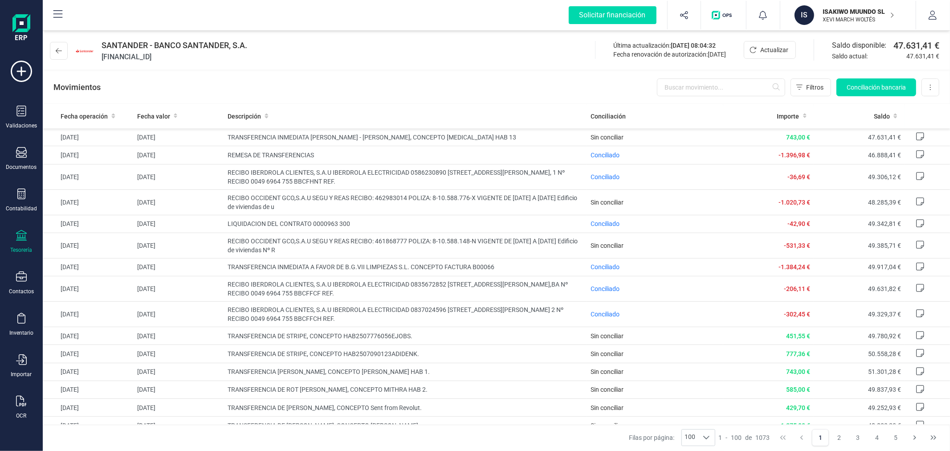
click at [824, 16] on p "XEVI MARCH WOLTÉS" at bounding box center [858, 19] width 71 height 7
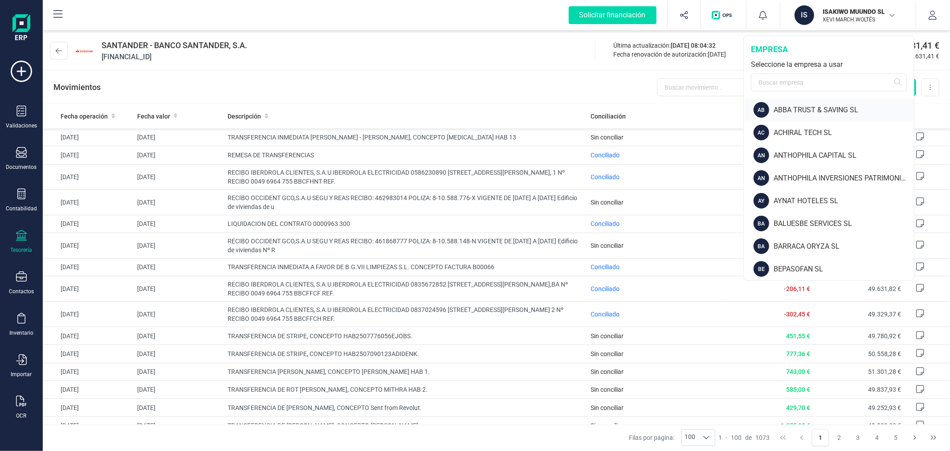
click at [783, 106] on div "ABBA TRUST & SAVING SL" at bounding box center [844, 110] width 140 height 11
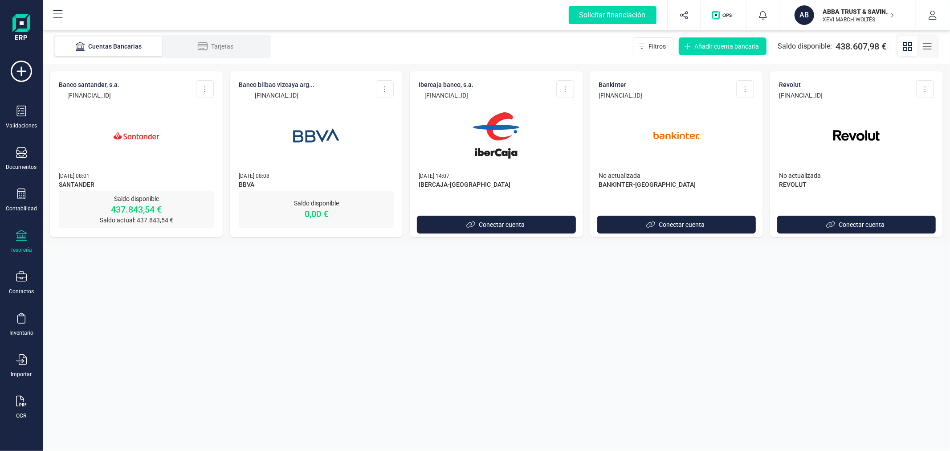
click at [121, 139] on img at bounding box center [136, 135] width 75 height 75
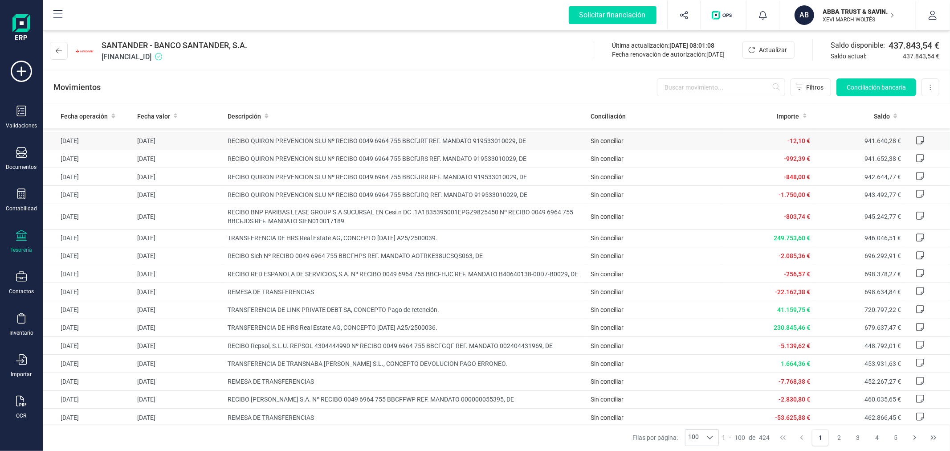
scroll to position [148, 0]
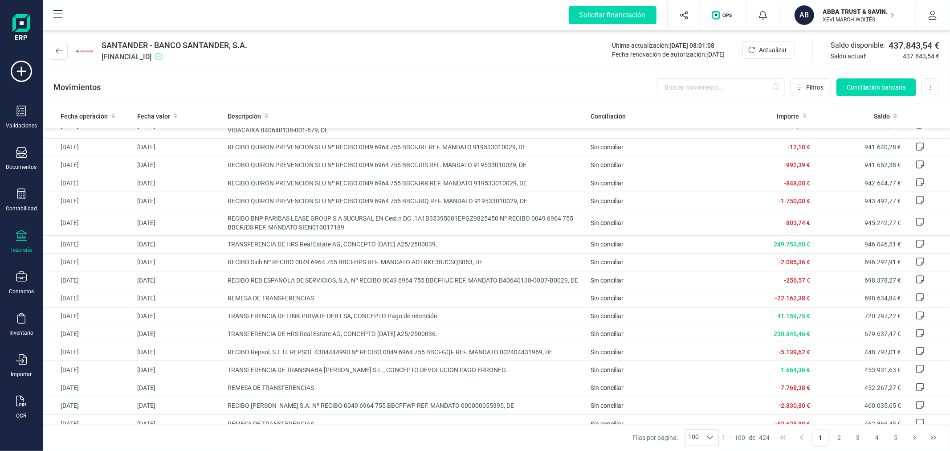
click at [855, 9] on p "ABBA TRUST & SAVING SL" at bounding box center [858, 11] width 71 height 9
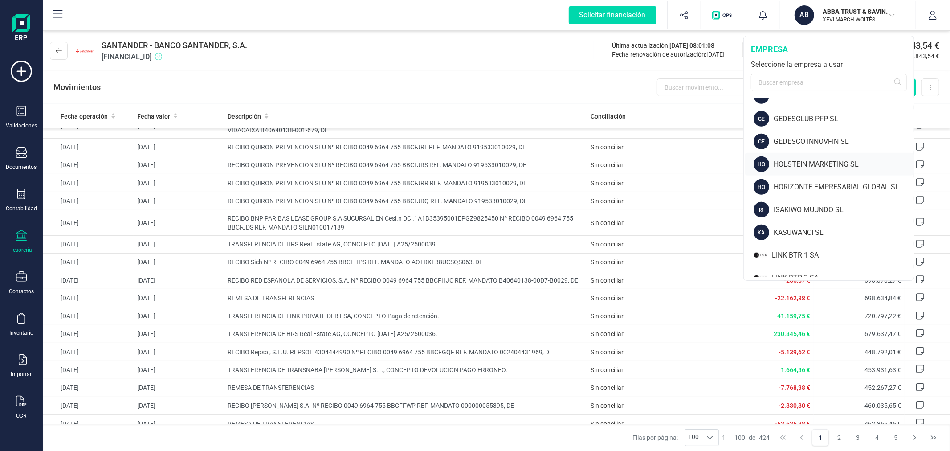
scroll to position [495, 0]
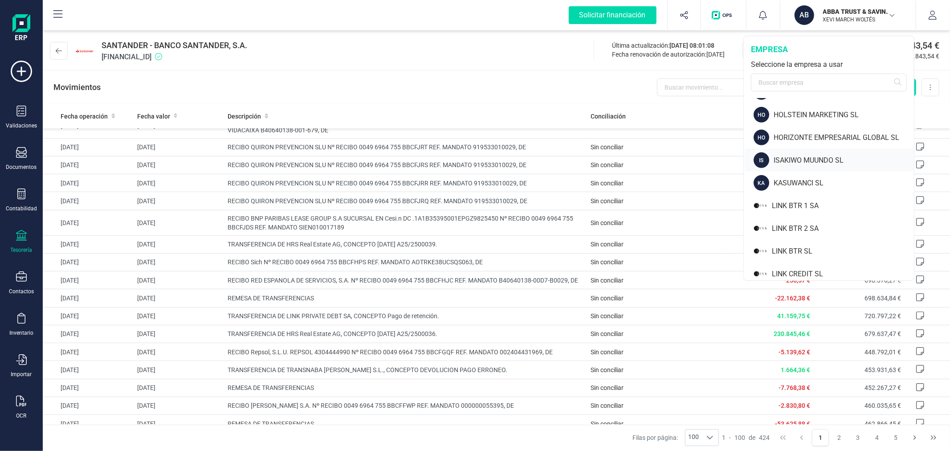
click at [810, 156] on div "ISAKIWO MUUNDO SL" at bounding box center [844, 160] width 140 height 11
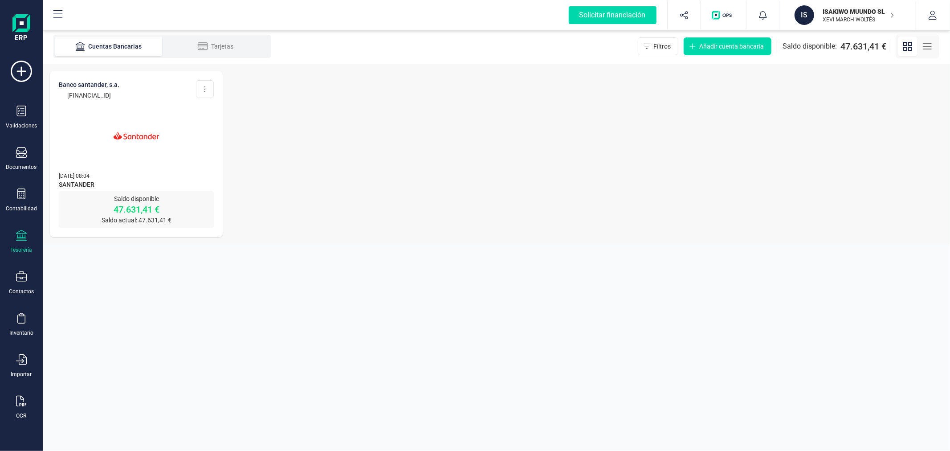
click at [160, 146] on img at bounding box center [136, 135] width 75 height 75
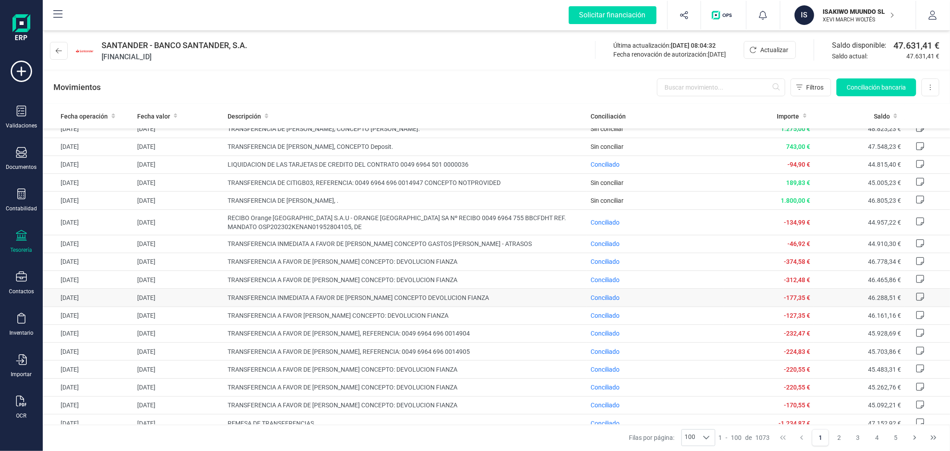
scroll to position [346, 0]
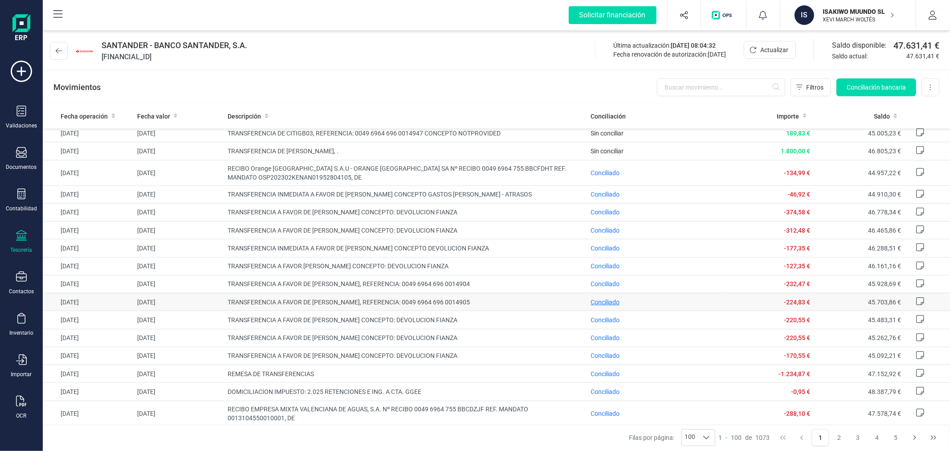
click at [603, 306] on span "Conciliado" at bounding box center [605, 301] width 29 height 7
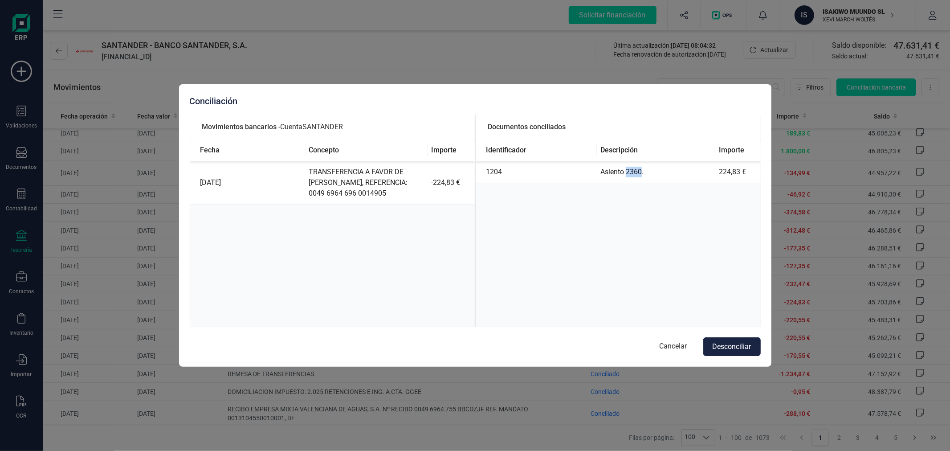
drag, startPoint x: 627, startPoint y: 171, endPoint x: 640, endPoint y: 171, distance: 13.4
click at [640, 171] on td "Asiento 2360." at bounding box center [656, 172] width 119 height 22
click at [667, 339] on button "Cancelar" at bounding box center [673, 346] width 45 height 19
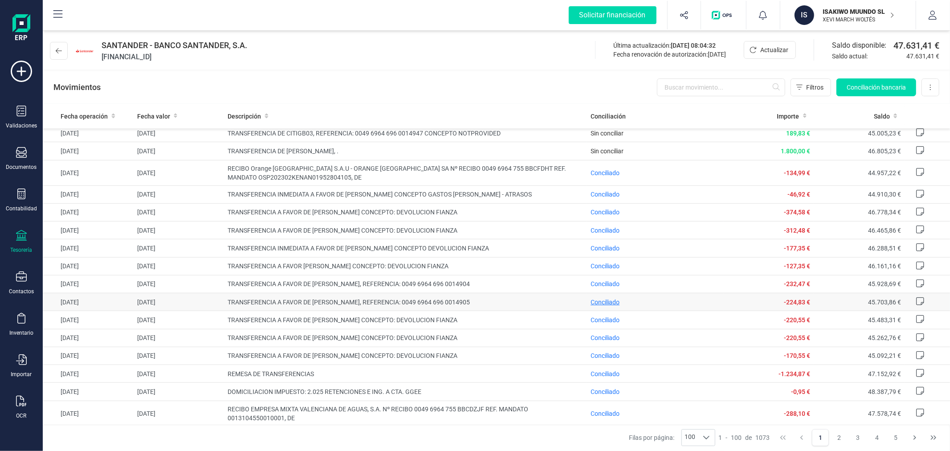
click at [600, 306] on span "Conciliado" at bounding box center [605, 301] width 29 height 7
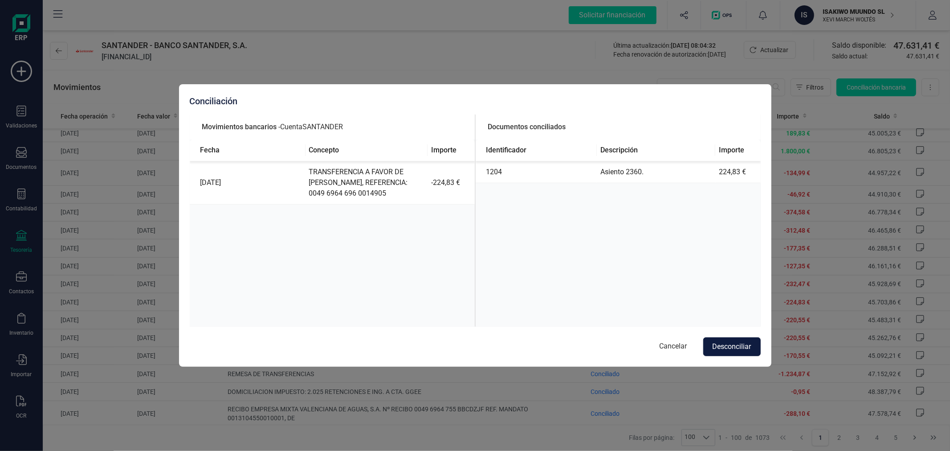
click at [720, 347] on button "Desconciliar" at bounding box center [731, 346] width 57 height 19
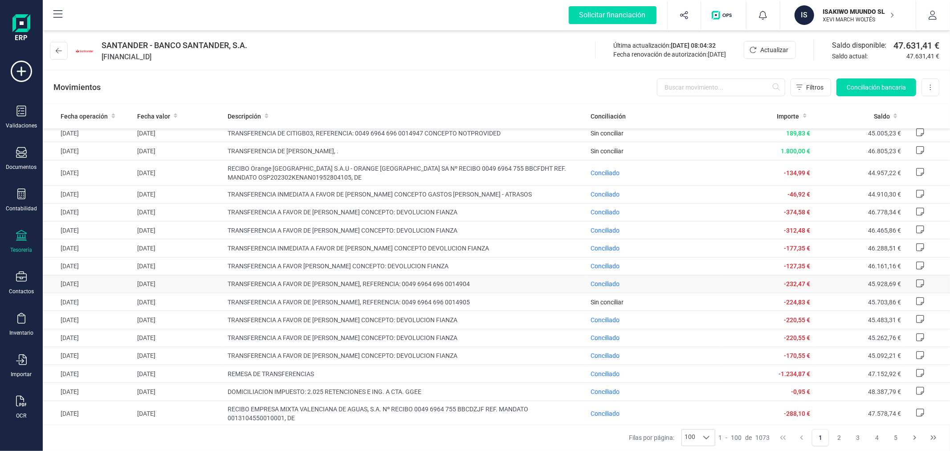
click at [791, 287] on span "-232,47 €" at bounding box center [797, 283] width 26 height 7
click at [596, 287] on span "Conciliado" at bounding box center [605, 283] width 29 height 7
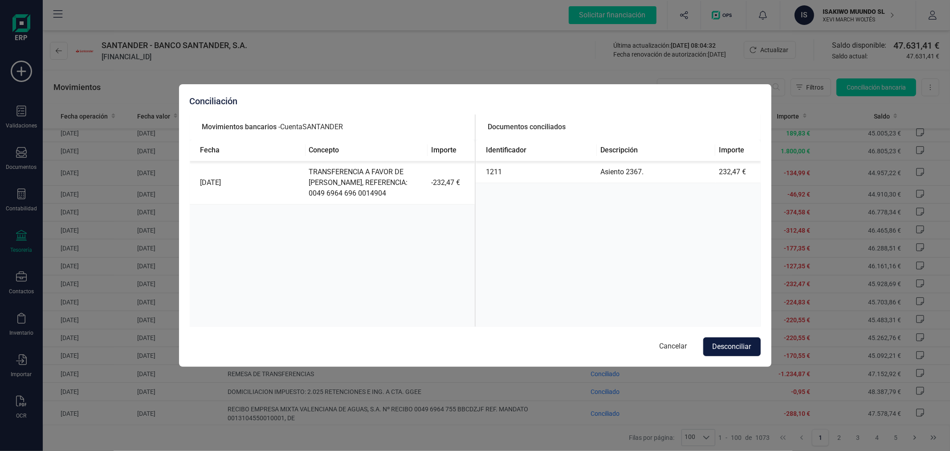
click at [724, 345] on button "Desconciliar" at bounding box center [731, 346] width 57 height 19
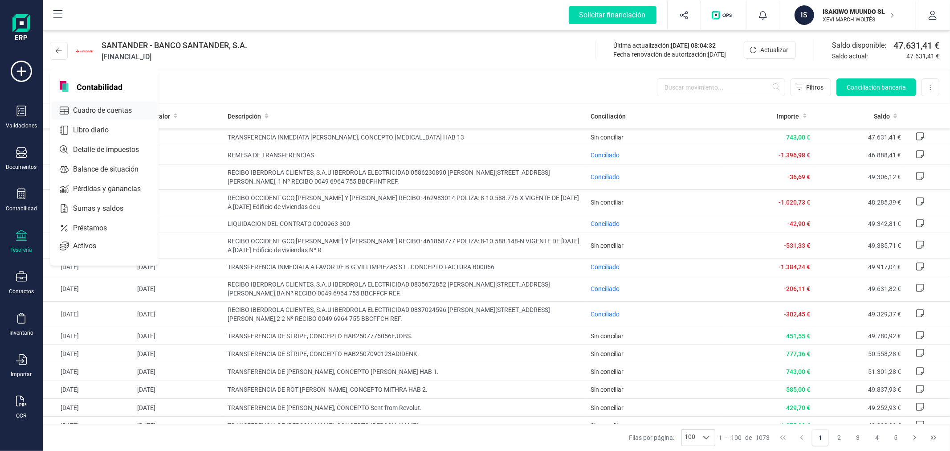
click at [102, 114] on span "Cuadro de cuentas" at bounding box center [108, 110] width 78 height 11
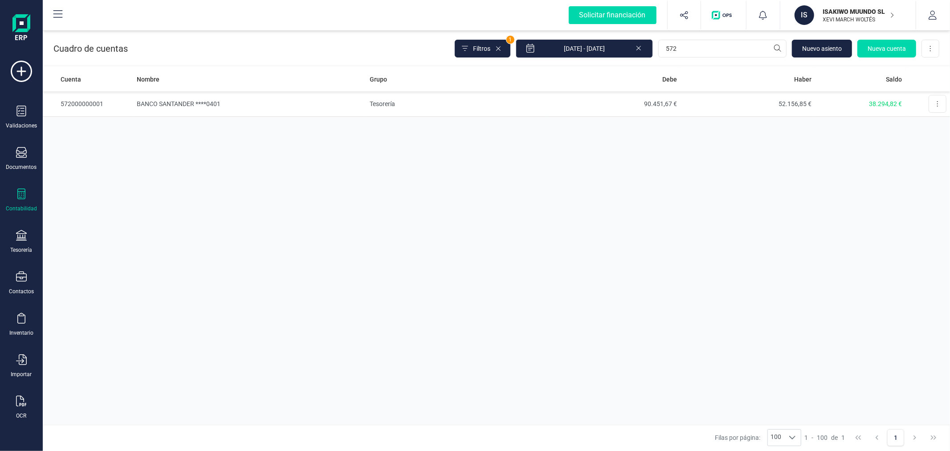
click at [12, 197] on div "Contabilidad" at bounding box center [22, 200] width 36 height 24
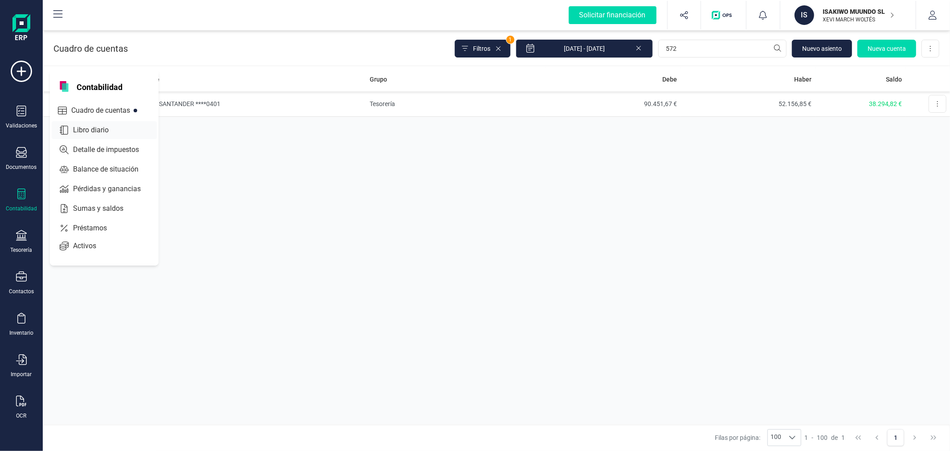
click at [126, 126] on div "Libro diario" at bounding box center [104, 130] width 105 height 18
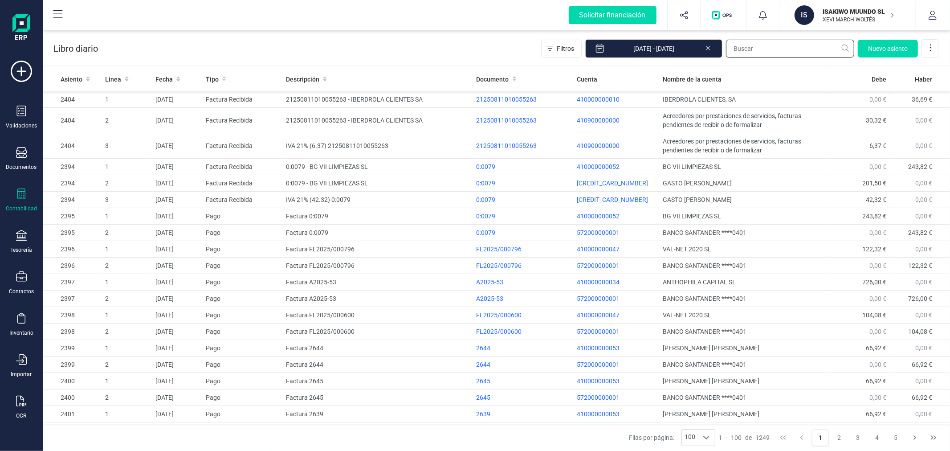
click at [762, 50] on input "text" at bounding box center [790, 49] width 128 height 18
type input "2360"
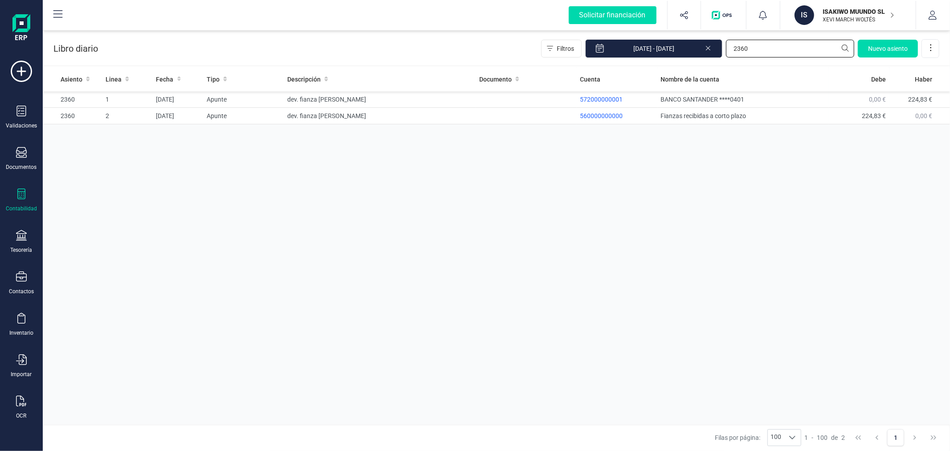
drag, startPoint x: 760, startPoint y: 47, endPoint x: 711, endPoint y: 48, distance: 49.4
click at [711, 48] on div "Filtros 01/01/2025 - 29/08/2025 2360 Nuevo asiento" at bounding box center [740, 48] width 398 height 19
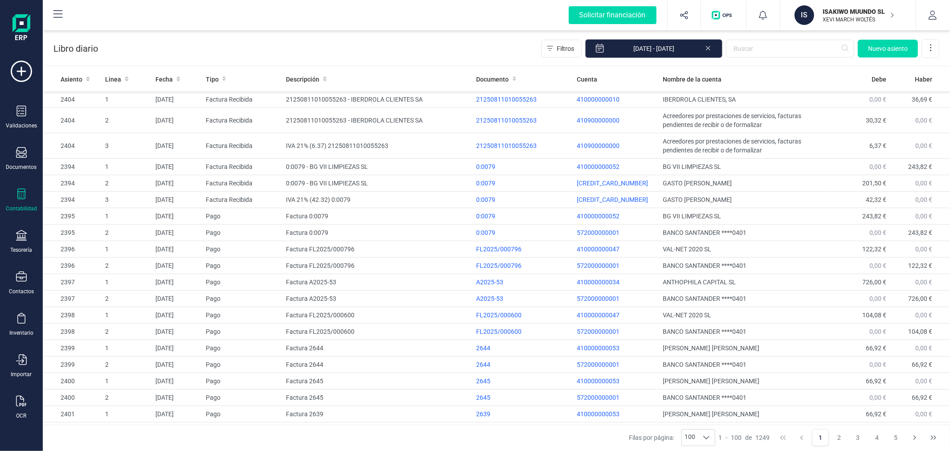
click at [659, 46] on input "01/01/2025 - 29/08/2025" at bounding box center [653, 48] width 137 height 19
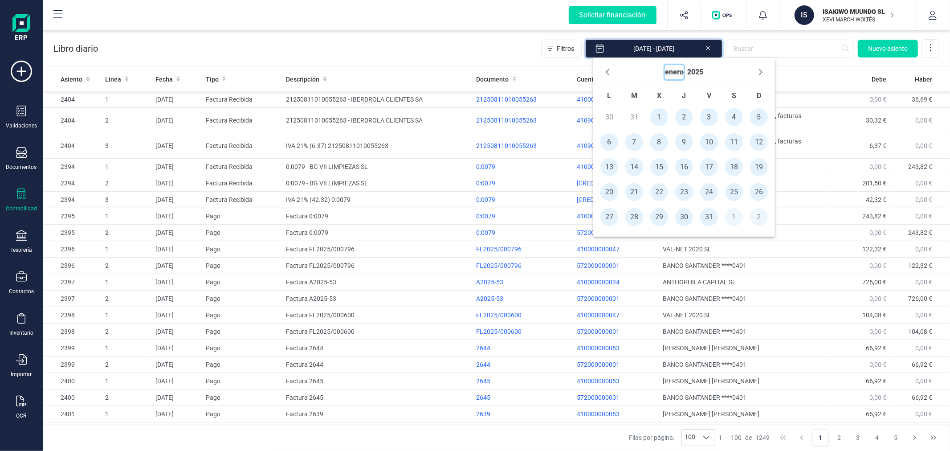
click at [674, 73] on button "enero" at bounding box center [674, 72] width 19 height 14
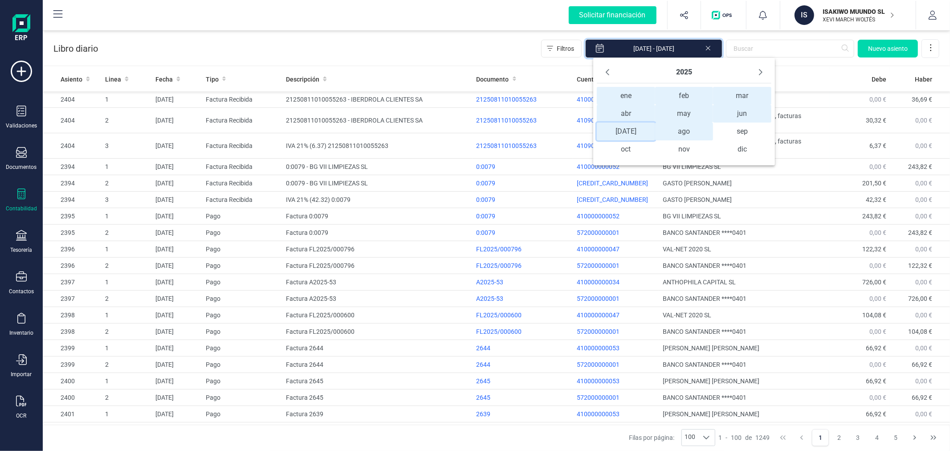
click at [618, 132] on span "jul jul" at bounding box center [626, 131] width 58 height 18
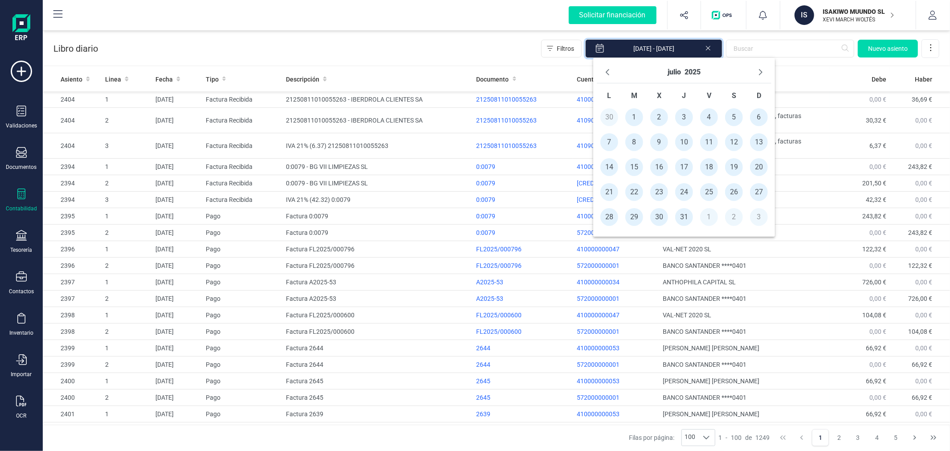
click at [612, 216] on span "28" at bounding box center [609, 217] width 18 height 18
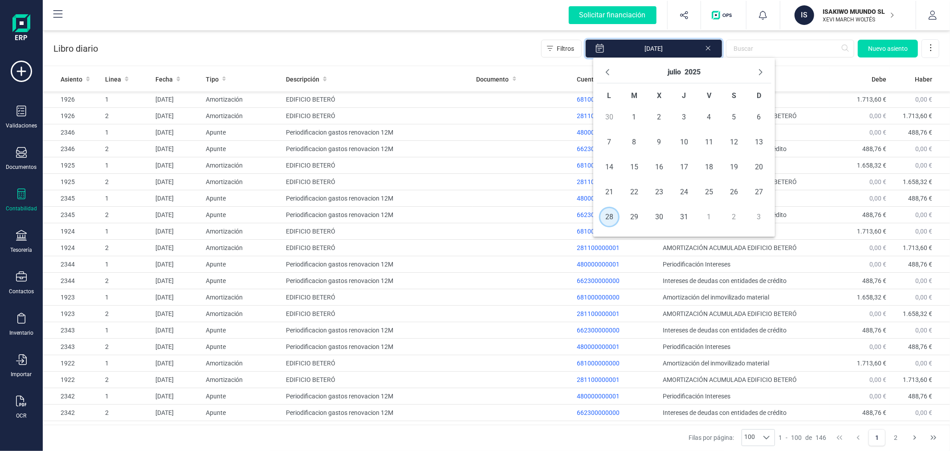
click at [612, 216] on span "28" at bounding box center [609, 217] width 18 height 18
type input "28/07/2025 - 28/07/2025"
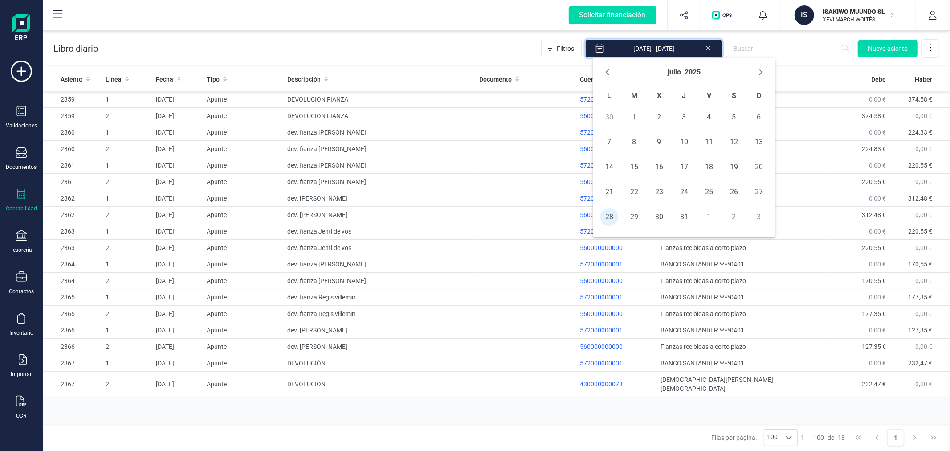
click at [453, 44] on div "Libro diario Filtros 28/07/2025 - 28/07/2025 Nuevo asiento" at bounding box center [496, 47] width 907 height 37
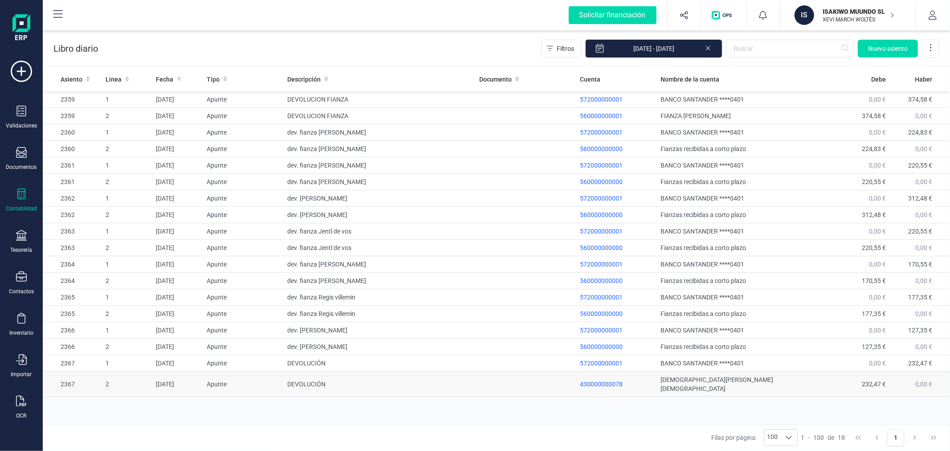
click at [422, 376] on td "DEVOLUCIÓN" at bounding box center [380, 383] width 192 height 25
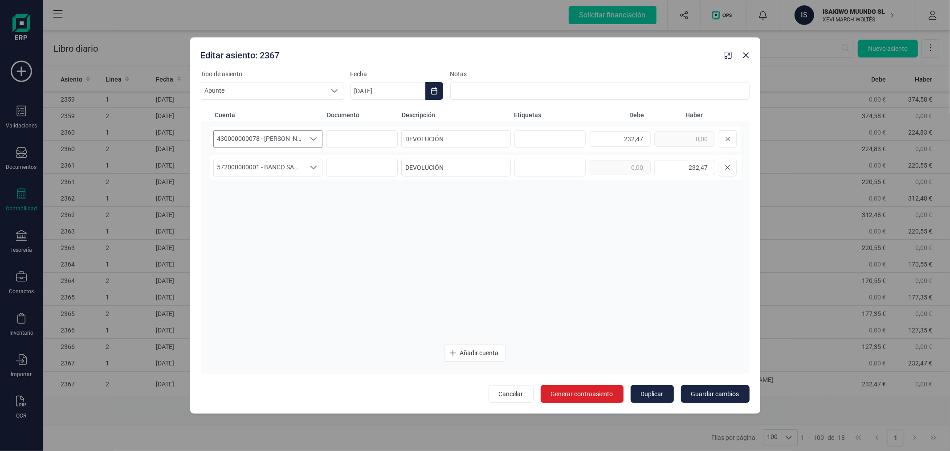
click at [294, 133] on span "430000000078 - SHAAN JAIN" at bounding box center [260, 138] width 92 height 17
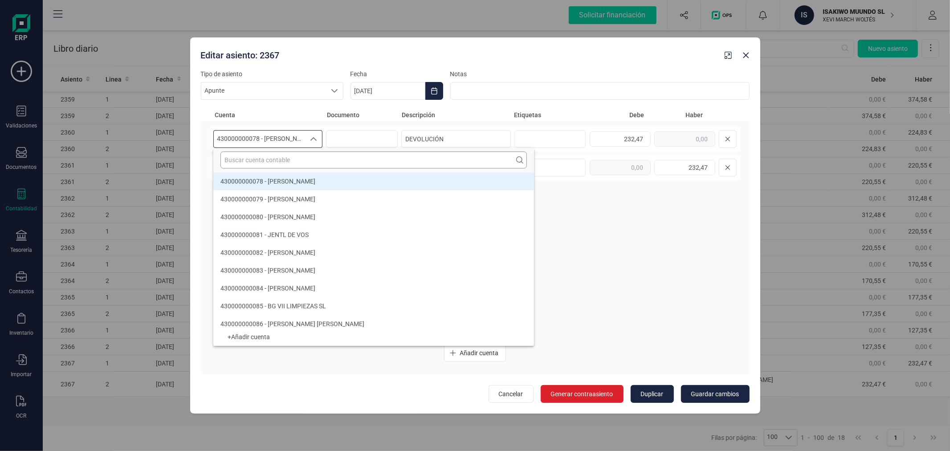
click at [291, 162] on input "text" at bounding box center [373, 159] width 306 height 17
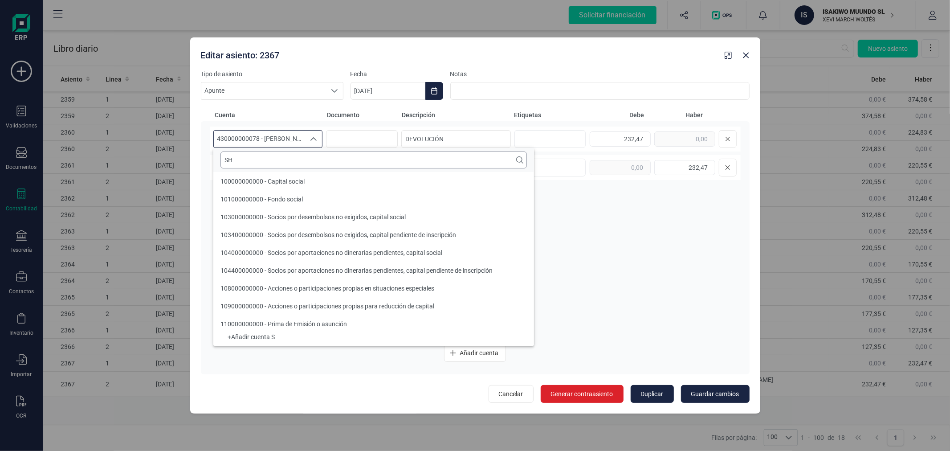
scroll to position [0, 0]
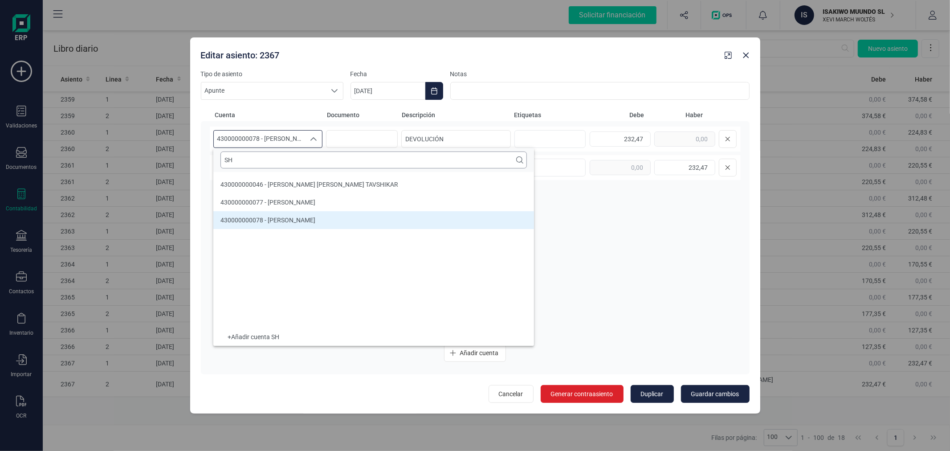
type input "S"
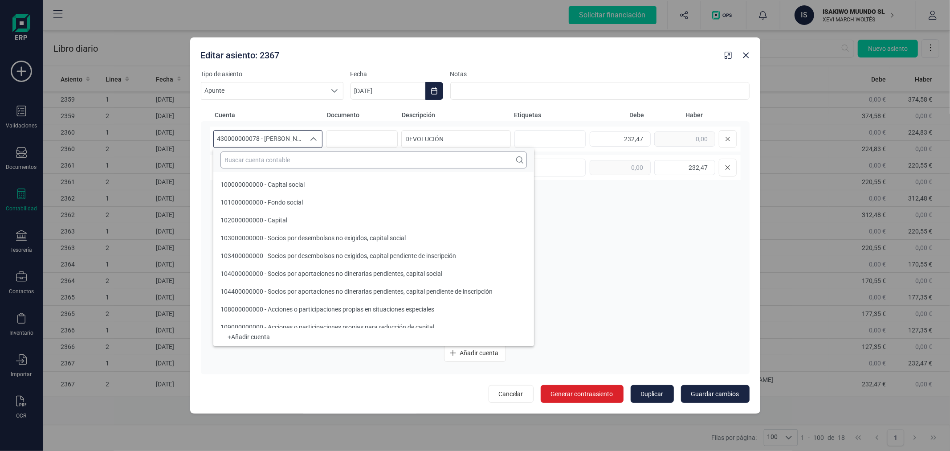
scroll to position [3, 0]
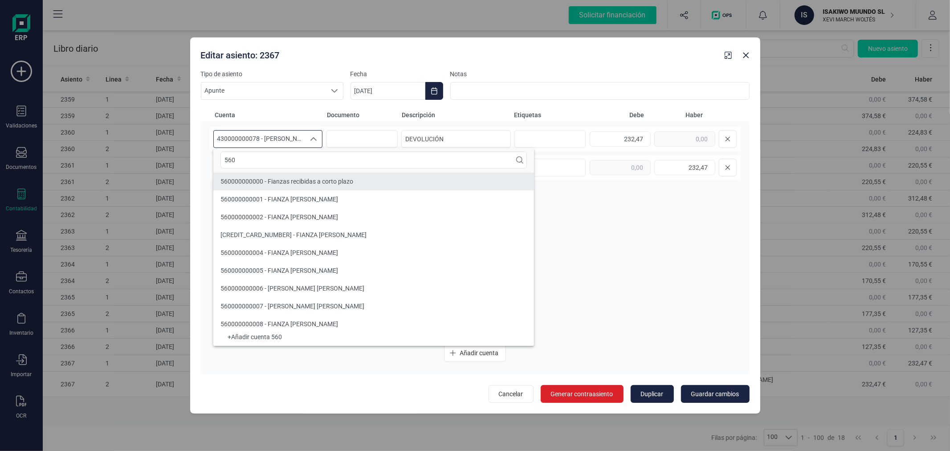
type input "560"
click at [305, 184] on span "560000000000 - Fianzas recibidas a corto plazo" at bounding box center [286, 181] width 133 height 7
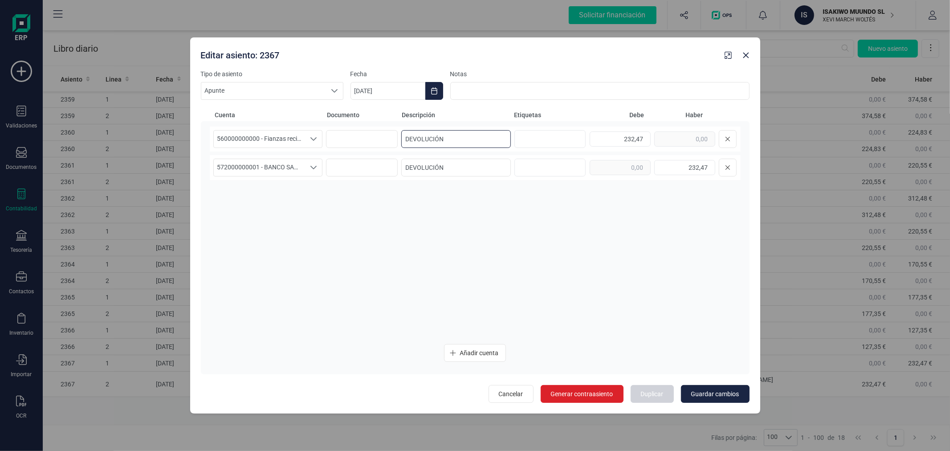
click at [459, 142] on input "DEVOLUCIÓN" at bounding box center [456, 139] width 110 height 18
type input "DEVOLUCIÓN SAAN JAIN"
type input "197,47"
click at [485, 135] on input "DEVOLUCIÓN SAAN JAIN" at bounding box center [456, 139] width 110 height 18
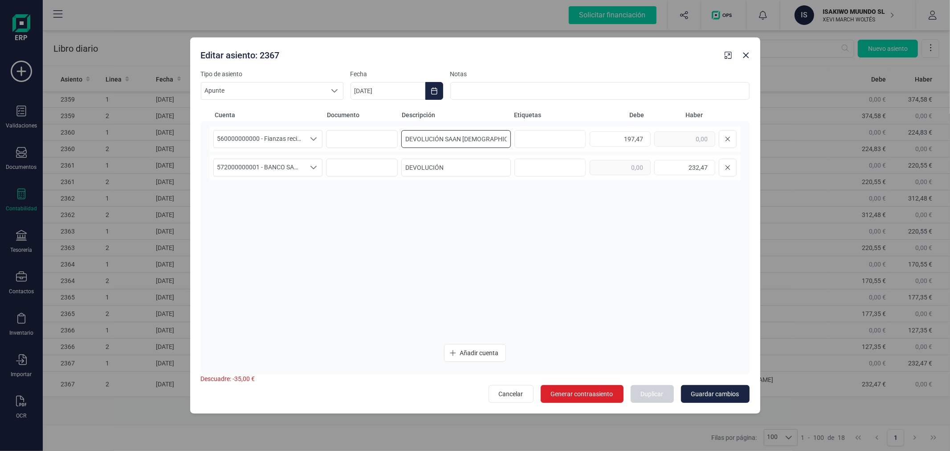
click at [485, 135] on input "DEVOLUCIÓN SAAN JAIN" at bounding box center [456, 139] width 110 height 18
click at [474, 165] on input "DEVOLUCIÓN" at bounding box center [456, 168] width 110 height 18
paste input "SAAN JAIN"
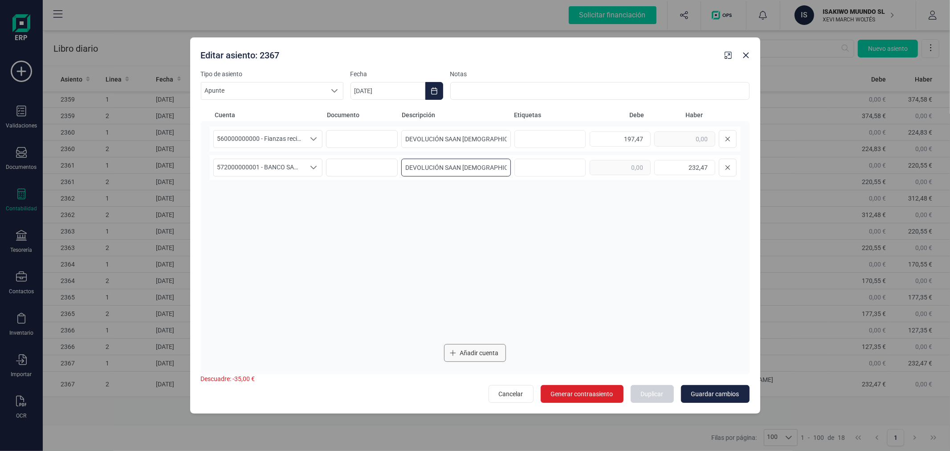
type input "DEVOLUCIÓN SAAN JAIN"
click at [487, 356] on span "Añadir cuenta" at bounding box center [479, 352] width 39 height 9
click at [280, 196] on span "Seleccione una cuenta" at bounding box center [260, 196] width 92 height 17
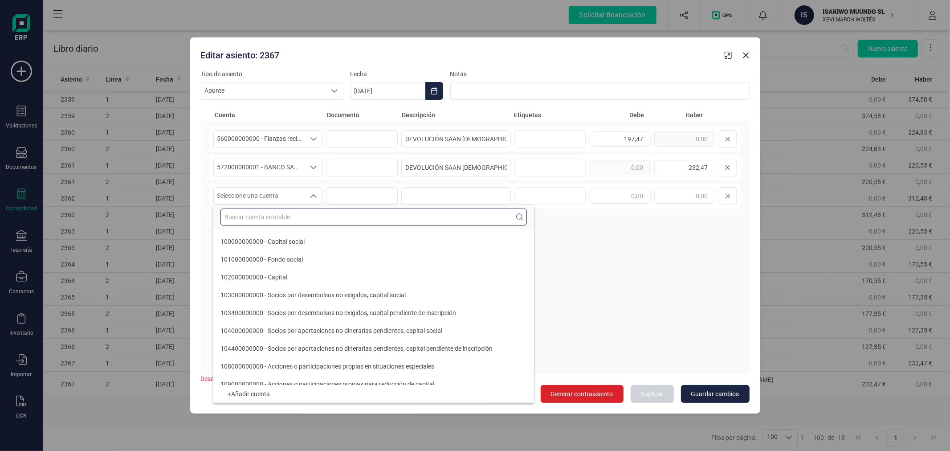
click at [281, 211] on input "text" at bounding box center [373, 216] width 306 height 17
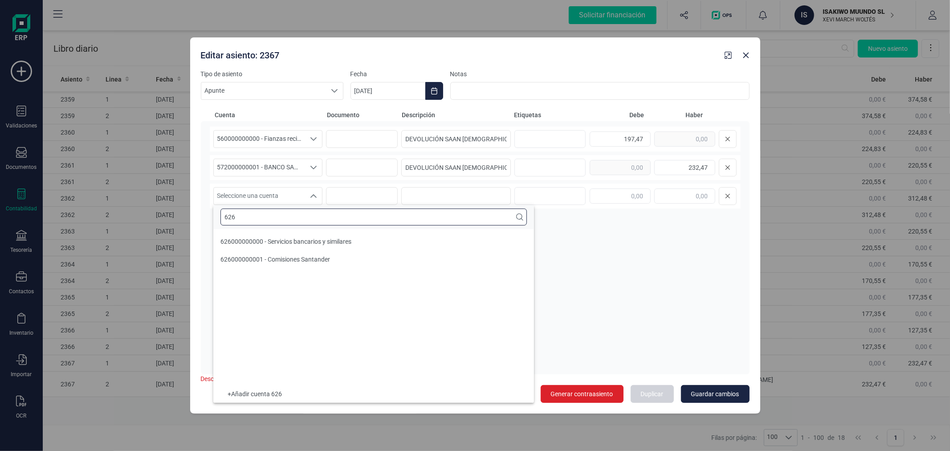
scroll to position [0, 0]
type input "626"
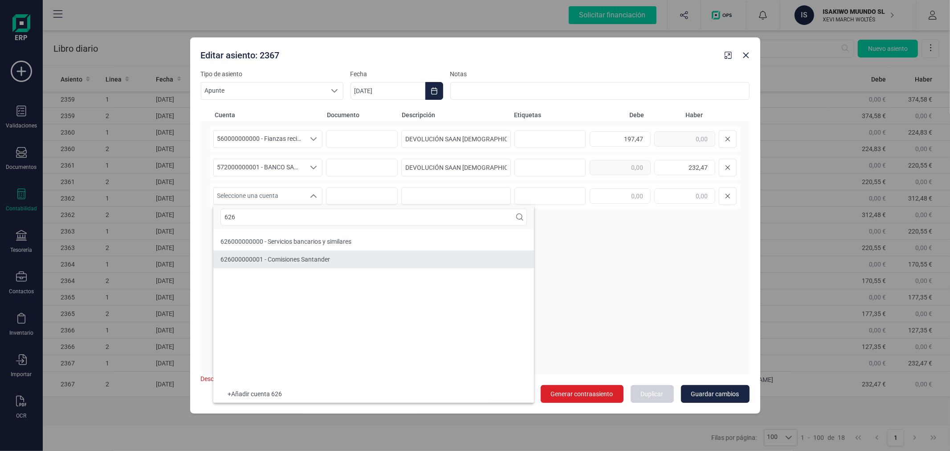
click at [298, 256] on span "626000000001 - Comisiones Santander" at bounding box center [275, 259] width 110 height 7
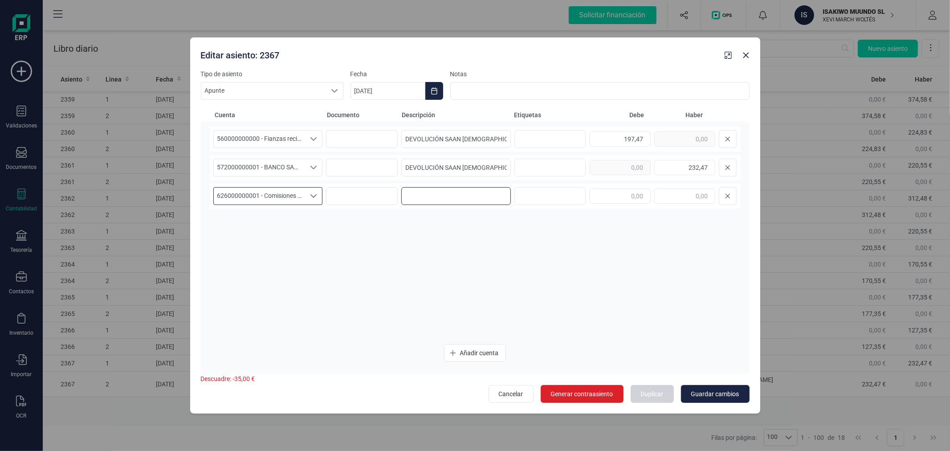
click at [457, 199] on input at bounding box center [456, 196] width 110 height 18
paste input "DEVOLUCIÓN SAAN JAIN"
type input "DEVOLUCIÓN SAAN JAIN"
type input "35,00"
click at [701, 392] on span "Guardar cambios" at bounding box center [715, 393] width 48 height 9
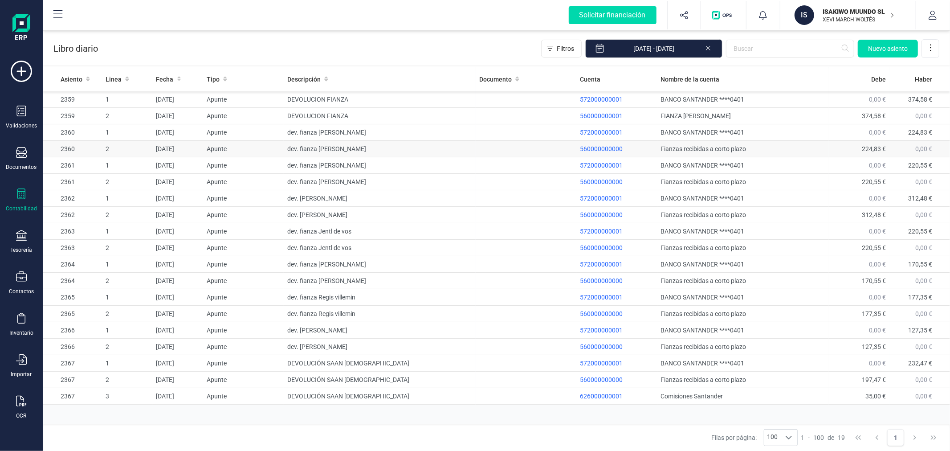
click at [436, 143] on td "dev. fianza Frank Lin" at bounding box center [380, 149] width 192 height 16
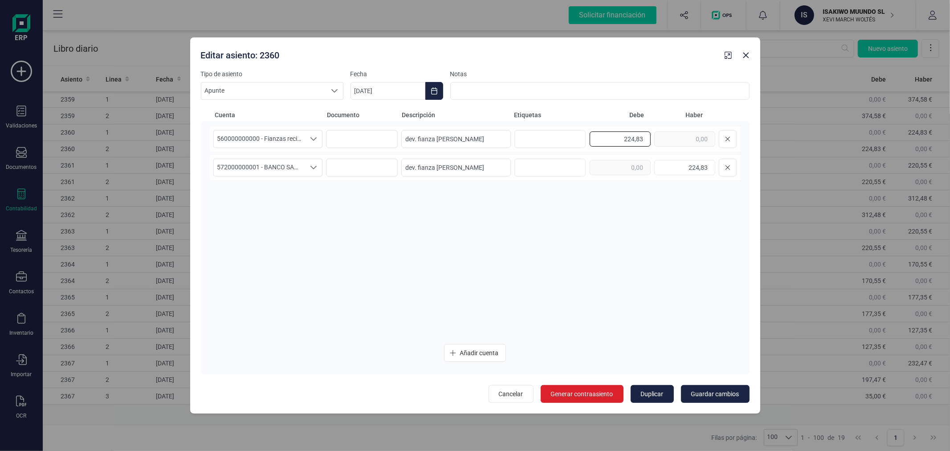
click at [617, 139] on input "224,83" at bounding box center [620, 138] width 61 height 15
type input "189,83"
click at [481, 353] on span "Añadir cuenta" at bounding box center [479, 352] width 39 height 9
click at [436, 164] on input "dev. fianza Frank Lin" at bounding box center [456, 168] width 110 height 18
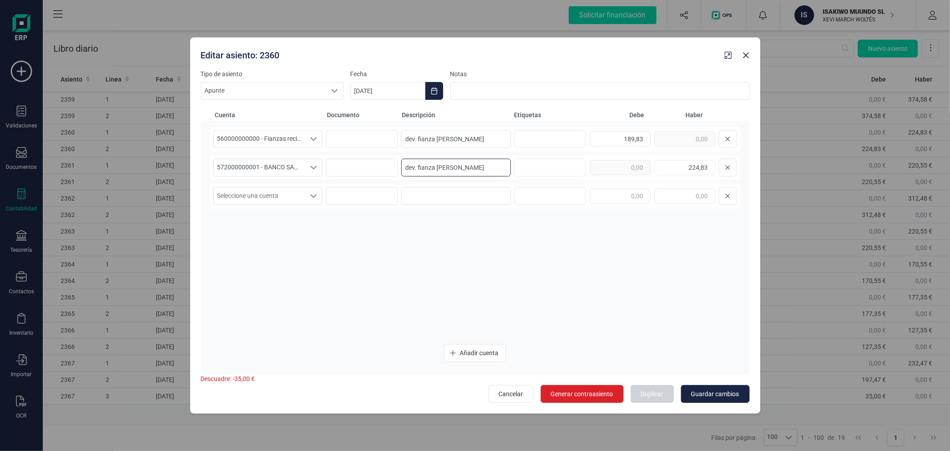
click at [436, 164] on input "dev. fianza Frank Lin" at bounding box center [456, 168] width 110 height 18
click at [269, 196] on span "Seleccione una cuenta" at bounding box center [260, 196] width 92 height 17
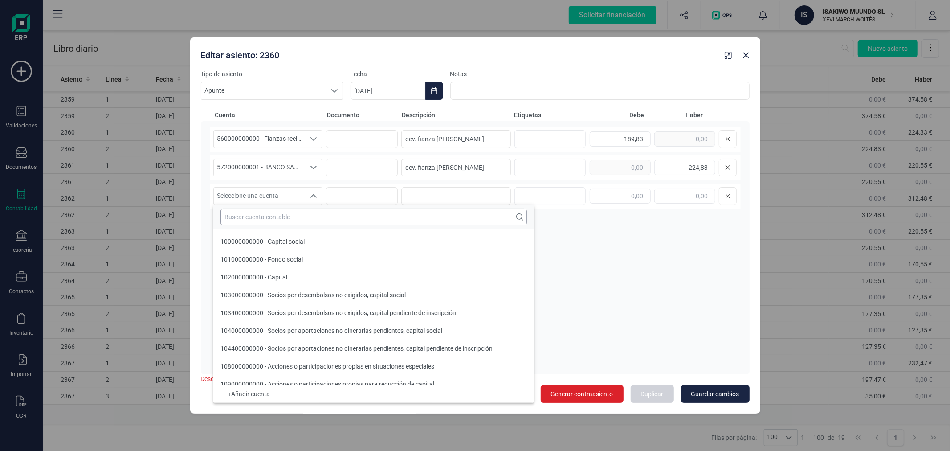
click at [279, 213] on input "text" at bounding box center [373, 216] width 306 height 17
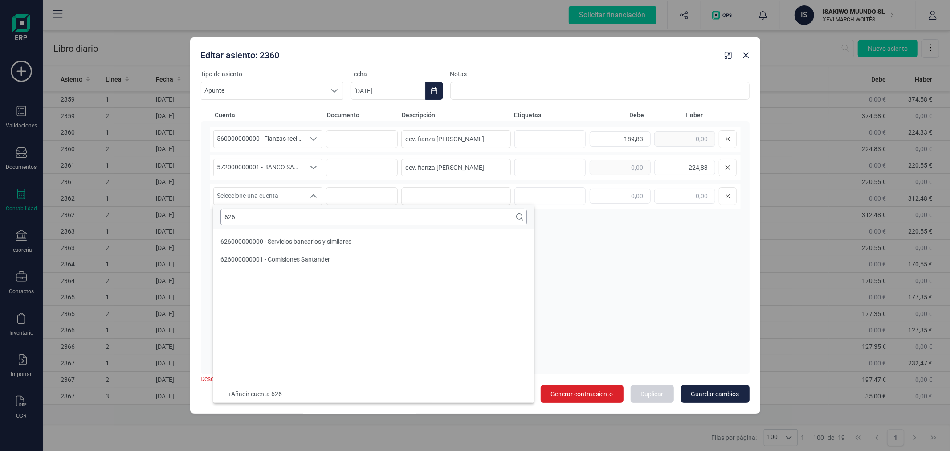
type input "626"
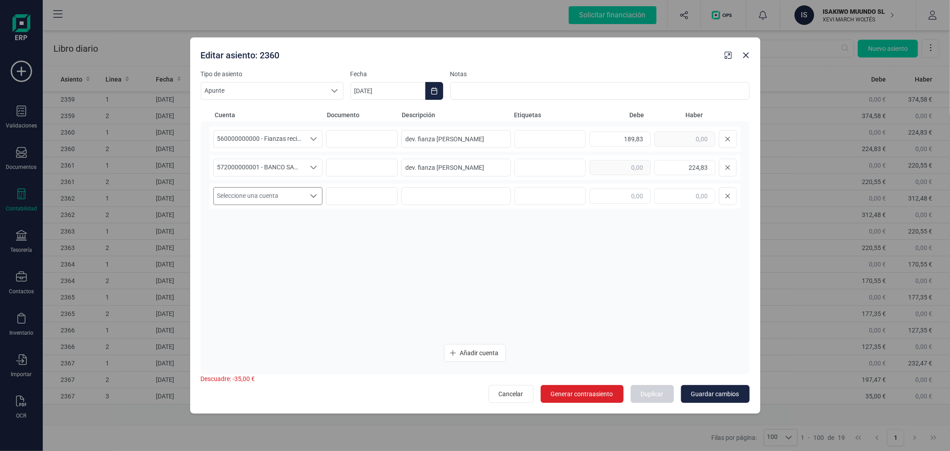
click at [290, 192] on span "Seleccione una cuenta" at bounding box center [260, 196] width 92 height 17
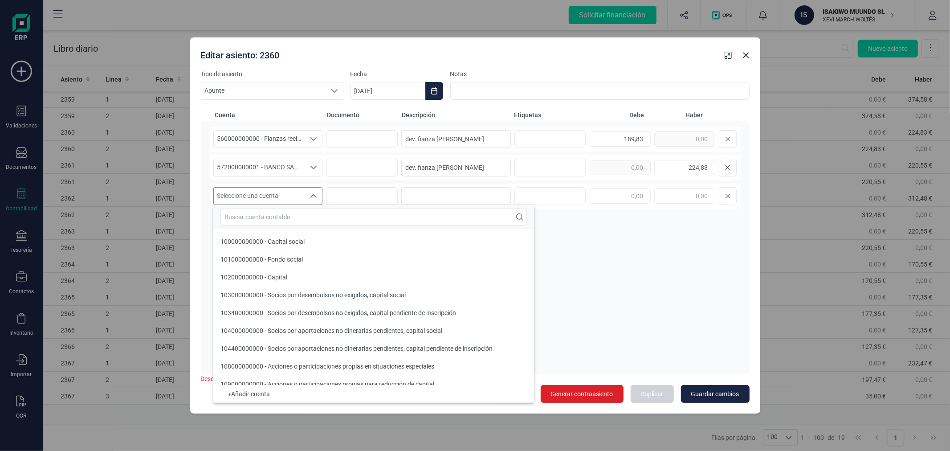
click at [293, 215] on input "text" at bounding box center [373, 216] width 306 height 17
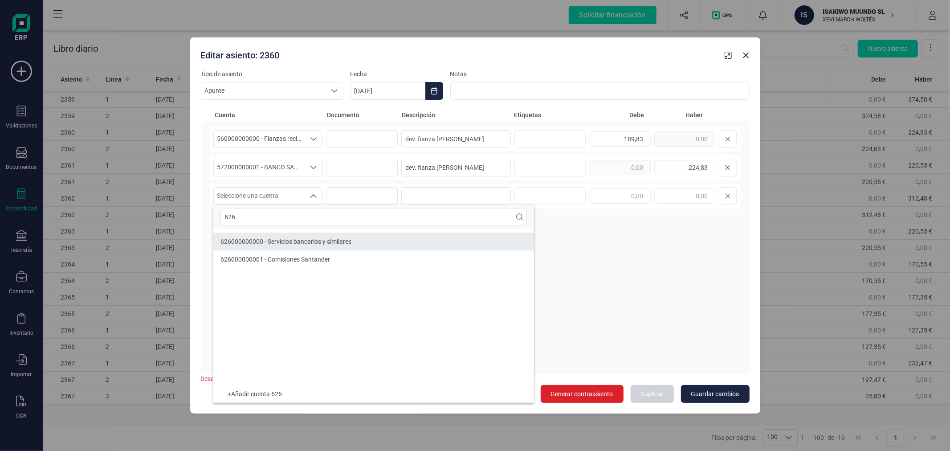
type input "626"
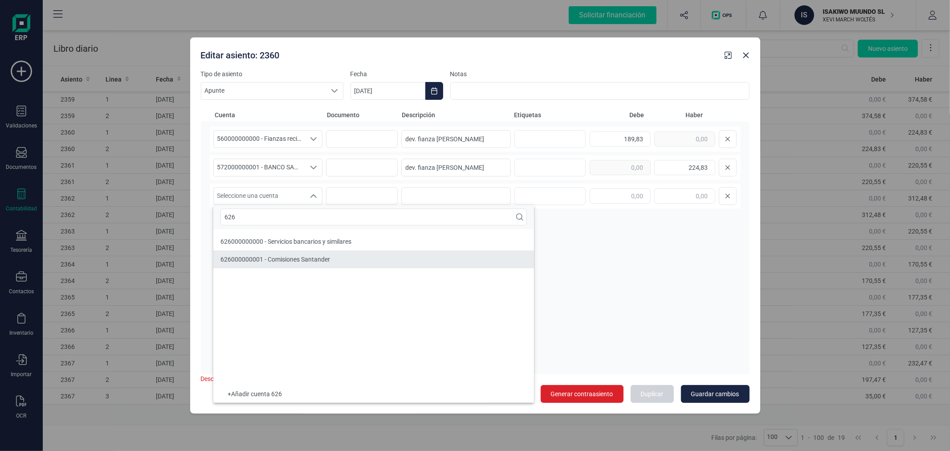
click at [311, 256] on span "626000000001 - Comisiones Santander" at bounding box center [275, 259] width 110 height 7
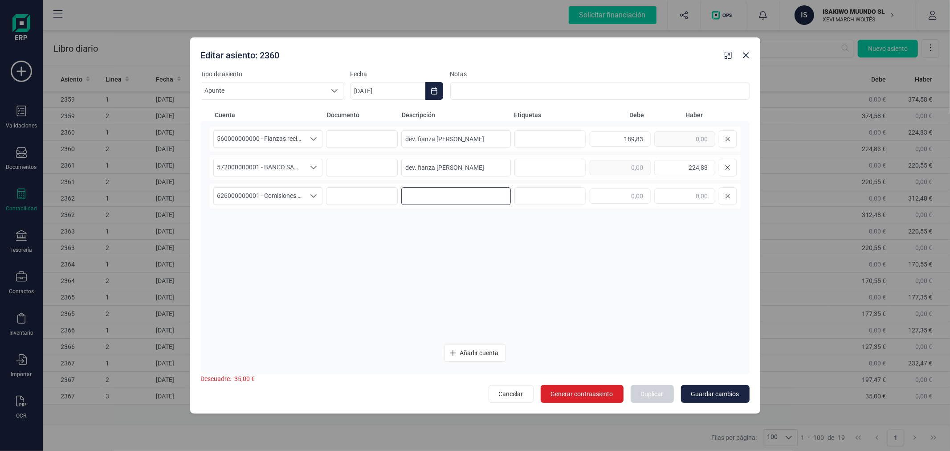
click at [429, 190] on input at bounding box center [456, 196] width 110 height 18
paste input "dev. fianza Frank Lin"
type input "dev. fianza Frank Lin"
type input "35,00"
click at [727, 399] on button "Guardar cambios" at bounding box center [715, 394] width 69 height 18
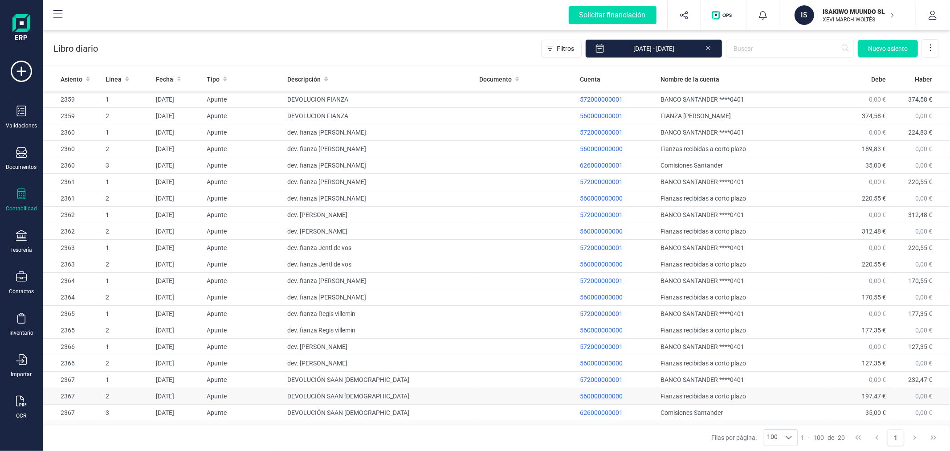
click at [606, 395] on p "560000000000" at bounding box center [616, 395] width 73 height 9
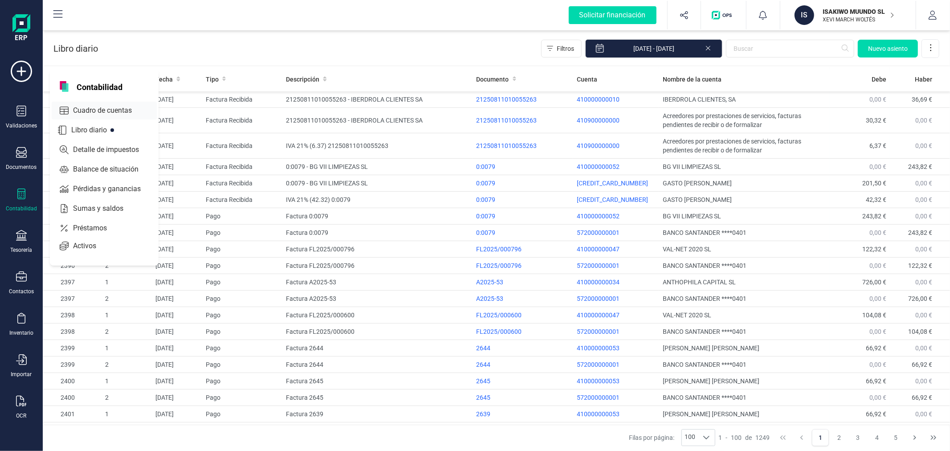
click at [90, 107] on span "Cuadro de cuentas" at bounding box center [108, 110] width 78 height 11
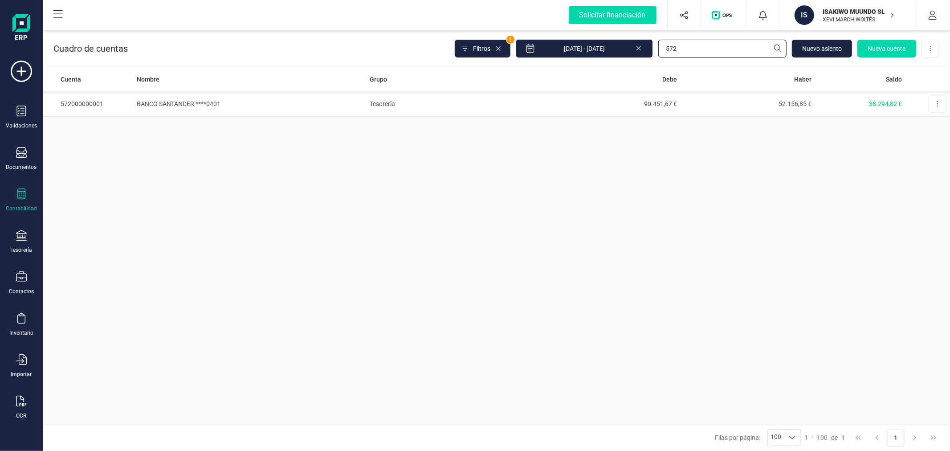
click at [716, 57] on input "572" at bounding box center [722, 49] width 128 height 18
drag, startPoint x: 700, startPoint y: 49, endPoint x: 663, endPoint y: 44, distance: 37.8
click at [663, 44] on input "SAA" at bounding box center [722, 49] width 128 height 18
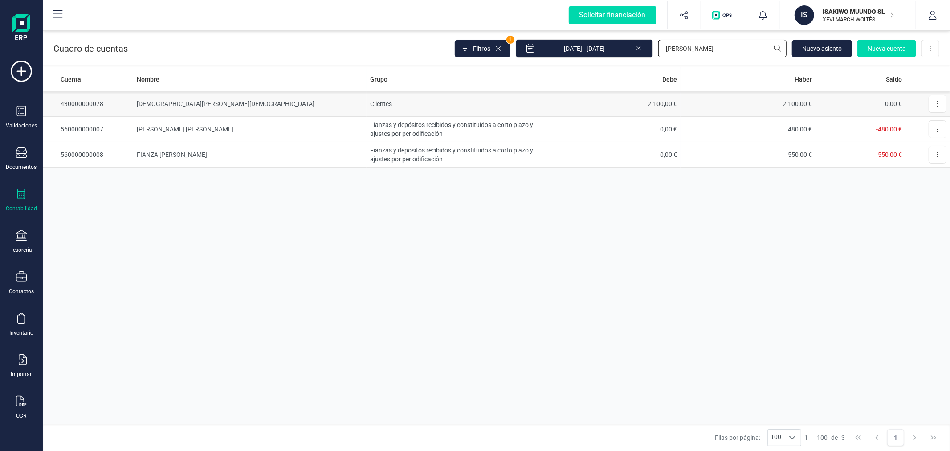
type input "[PERSON_NAME]"
click at [661, 105] on td "2.100,00 €" at bounding box center [613, 103] width 135 height 25
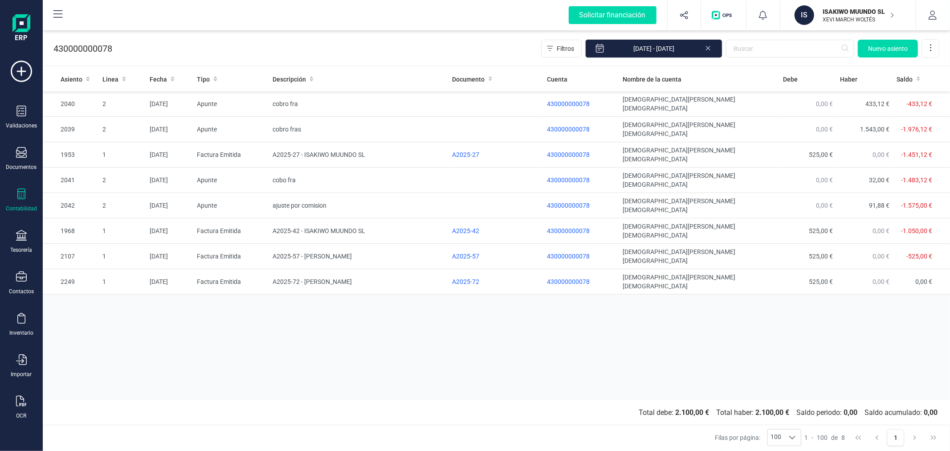
click at [542, 305] on div "Asiento Linea Fecha Tipo Descripción Documento Cuenta Nombre de la cuenta [PERS…" at bounding box center [496, 233] width 907 height 333
drag, startPoint x: 542, startPoint y: 305, endPoint x: 538, endPoint y: 310, distance: 6.0
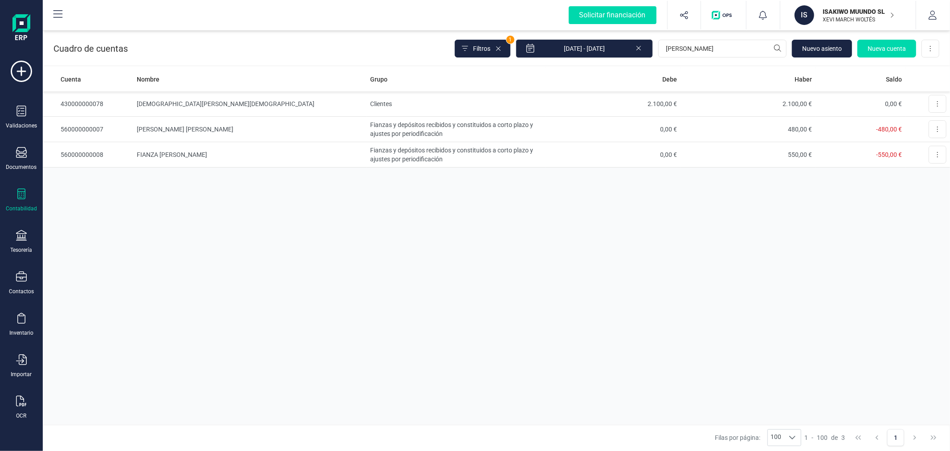
click at [440, 323] on div "Cuenta Nombre Grupo [PERSON_NAME] Saldo 430000000078 [PERSON_NAME] Clientes 2.1…" at bounding box center [496, 245] width 907 height 357
drag, startPoint x: 437, startPoint y: 306, endPoint x: 440, endPoint y: 292, distance: 14.0
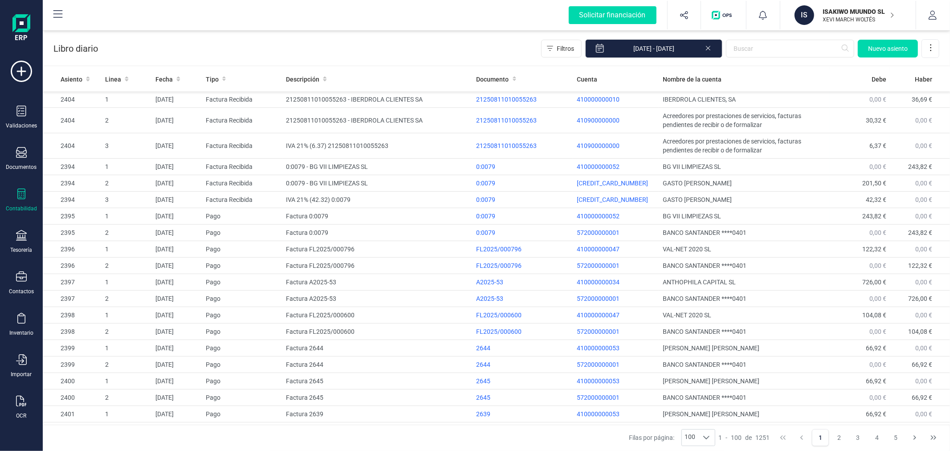
click at [28, 194] on div "Contabilidad" at bounding box center [22, 200] width 36 height 24
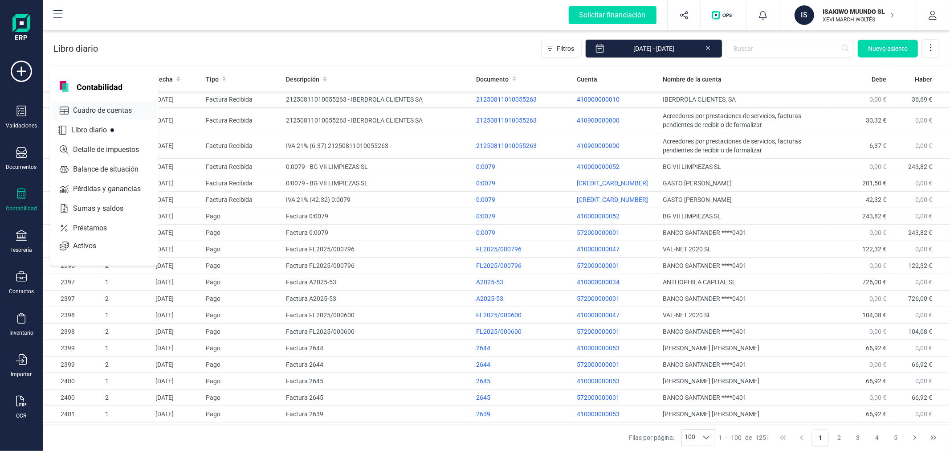
click at [112, 114] on span "Cuadro de cuentas" at bounding box center [108, 110] width 78 height 11
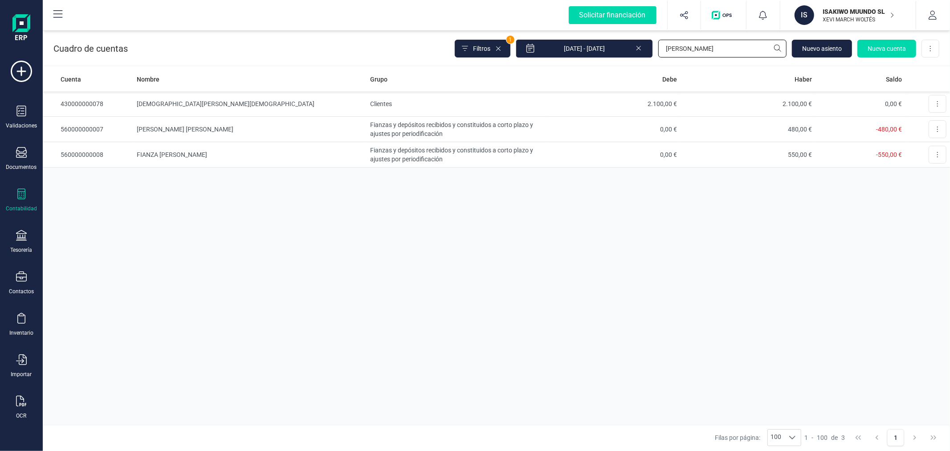
click at [700, 52] on input "JA" at bounding box center [722, 49] width 128 height 18
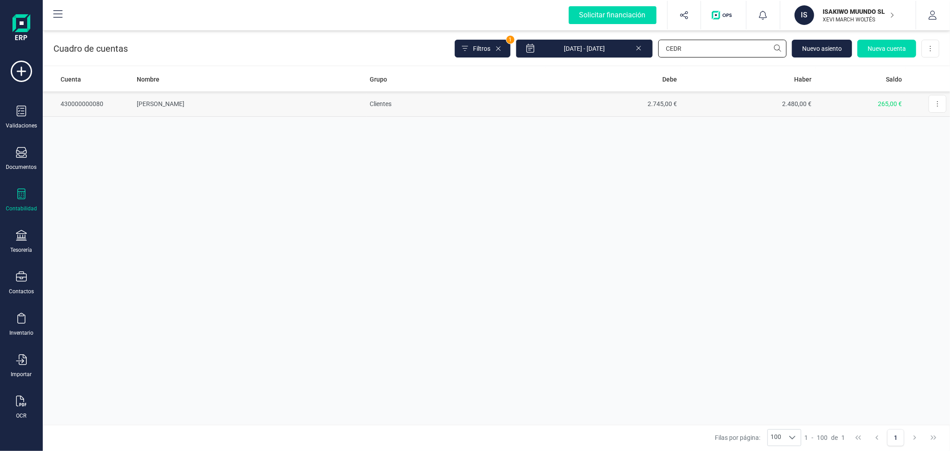
type input "CEDR"
click at [585, 101] on td "2.745,00 €" at bounding box center [613, 103] width 135 height 25
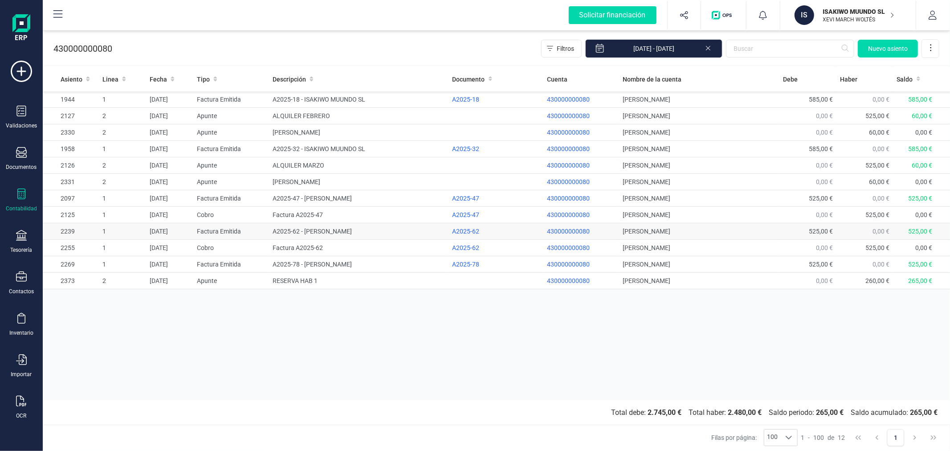
drag, startPoint x: 330, startPoint y: 236, endPoint x: 342, endPoint y: 238, distance: 11.3
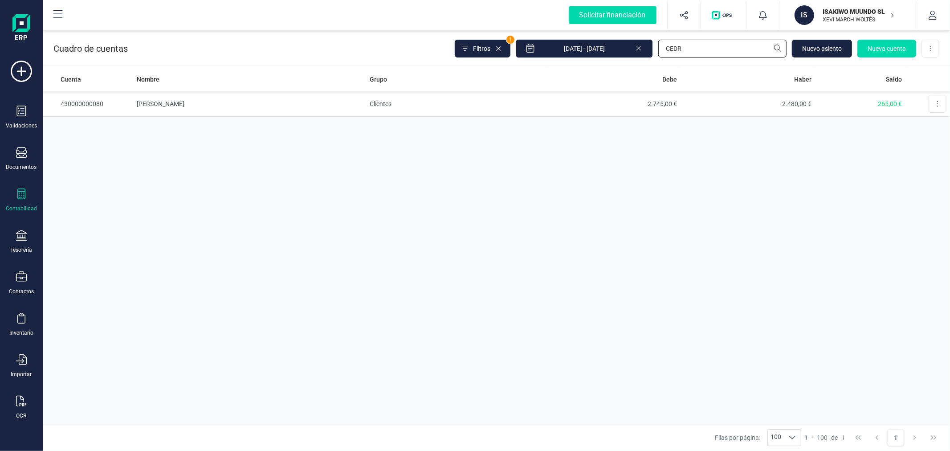
click at [690, 54] on input "CEDR" at bounding box center [722, 49] width 128 height 18
type input "RAP"
click at [399, 101] on td "Clientes" at bounding box center [456, 103] width 179 height 25
click at [684, 43] on input "RAP" at bounding box center [722, 49] width 128 height 18
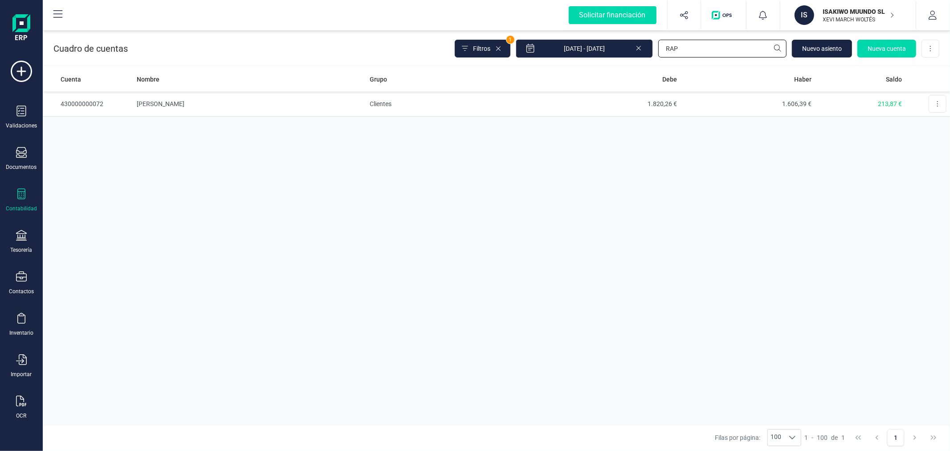
click at [684, 43] on input "RAP" at bounding box center [722, 49] width 128 height 18
click at [725, 45] on input "ELEN" at bounding box center [722, 49] width 128 height 18
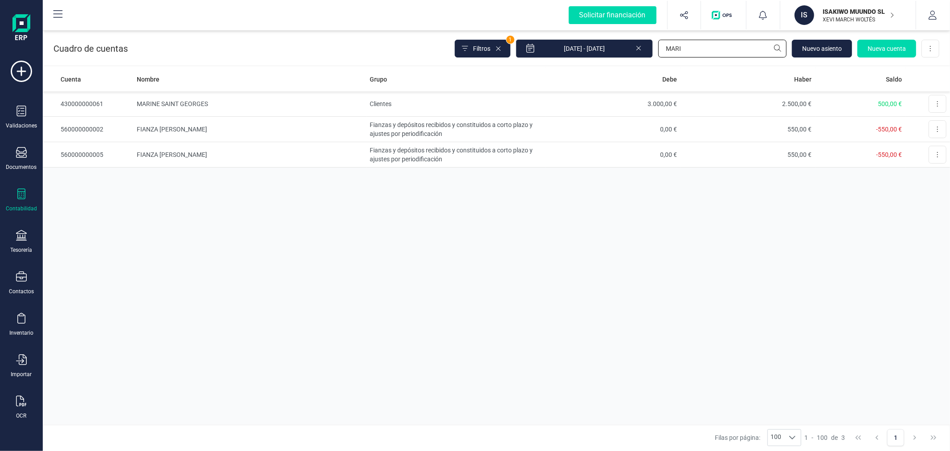
click at [740, 53] on input "MARI" at bounding box center [722, 49] width 128 height 18
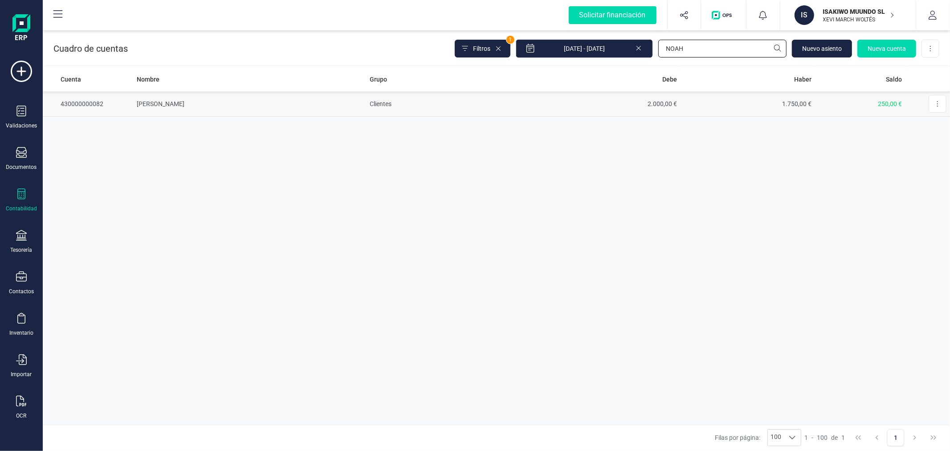
type input "NOAH"
click at [357, 109] on td "NOAH LIN" at bounding box center [249, 103] width 233 height 25
click at [722, 46] on input "NOAH" at bounding box center [722, 49] width 128 height 18
type input "SHIR"
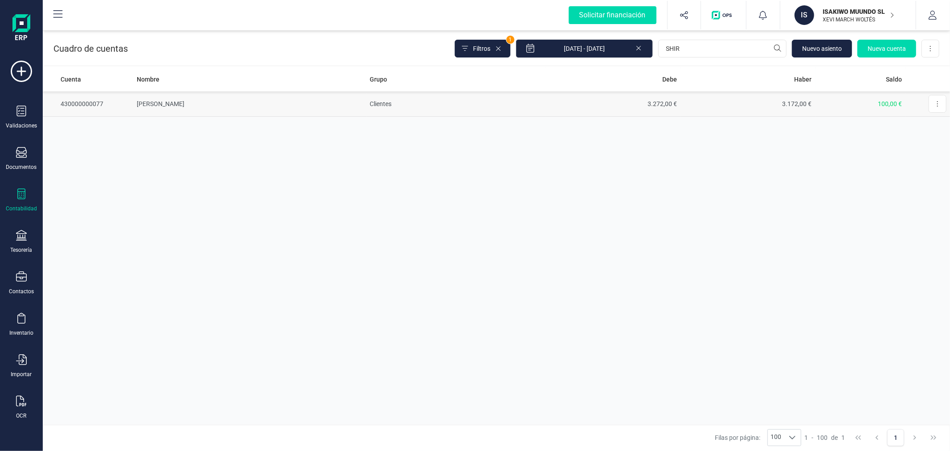
click at [675, 99] on td "3.272,00 €" at bounding box center [613, 103] width 135 height 25
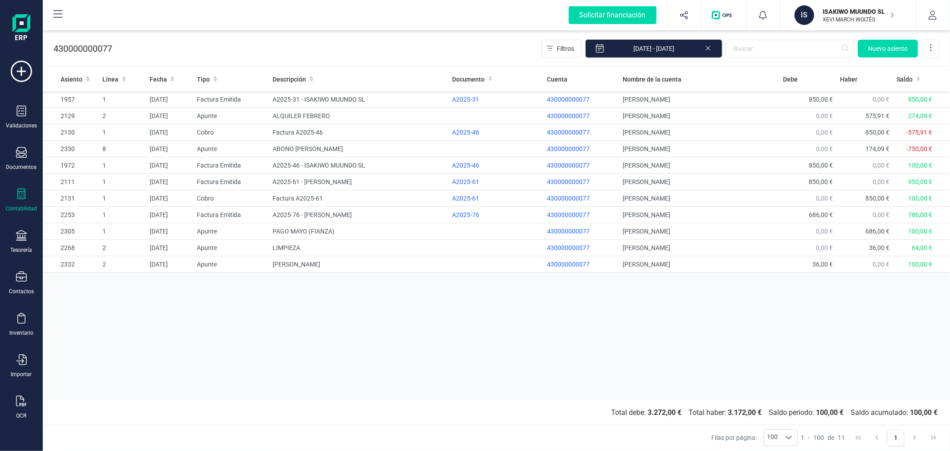
drag, startPoint x: 366, startPoint y: 277, endPoint x: 371, endPoint y: 276, distance: 4.5
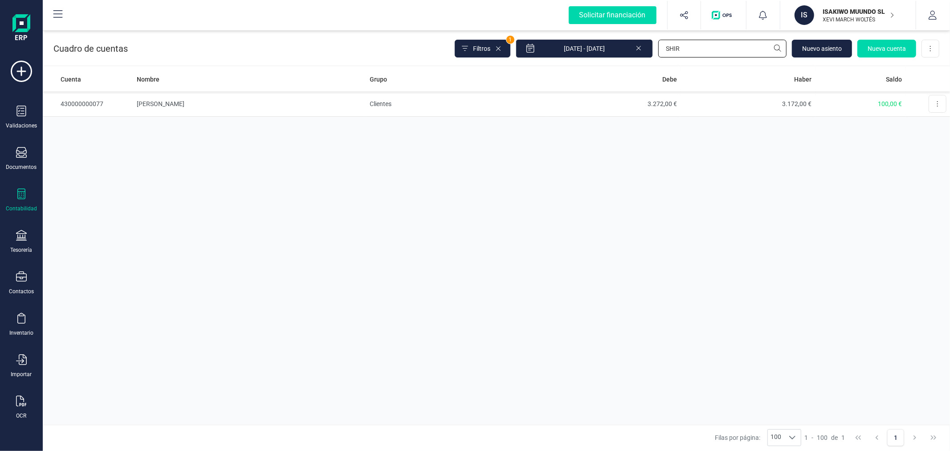
click at [692, 46] on input "SHIR" at bounding box center [722, 49] width 128 height 18
type input "NILS"
click at [750, 108] on td "1.411,51 €" at bounding box center [748, 103] width 135 height 25
drag, startPoint x: 880, startPoint y: 51, endPoint x: 808, endPoint y: 47, distance: 71.8
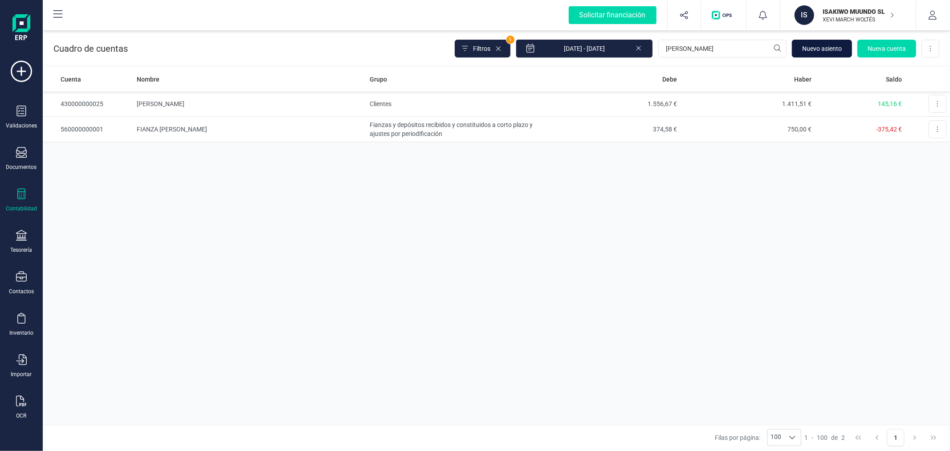
click at [794, 69] on div "Cuadro de cuentas Filtros 1 01/01/2025 - 29/08/2025 NILS Nuevo asiento Nueva cu…" at bounding box center [496, 240] width 907 height 422
click at [701, 48] on input "NILS" at bounding box center [722, 49] width 128 height 18
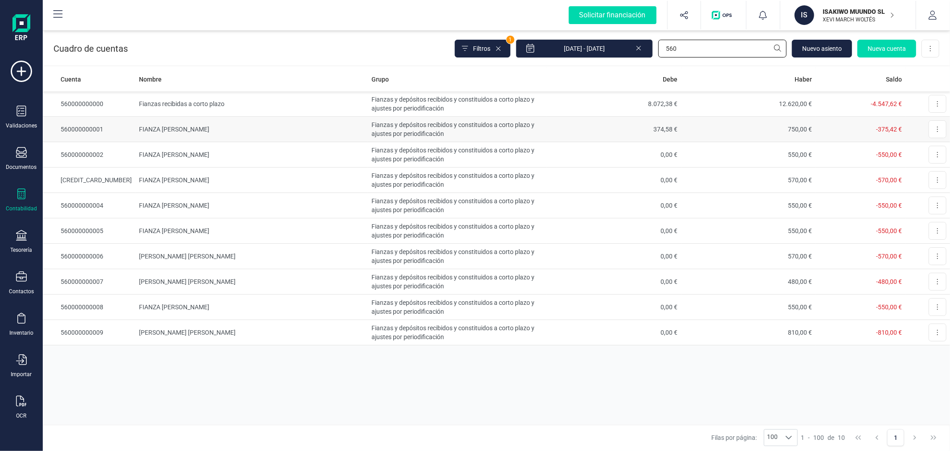
type input "560"
click at [528, 127] on td "Fianzas y depósitos recibidos y constituidos a corto plazo y ajustes por period…" at bounding box center [457, 129] width 179 height 25
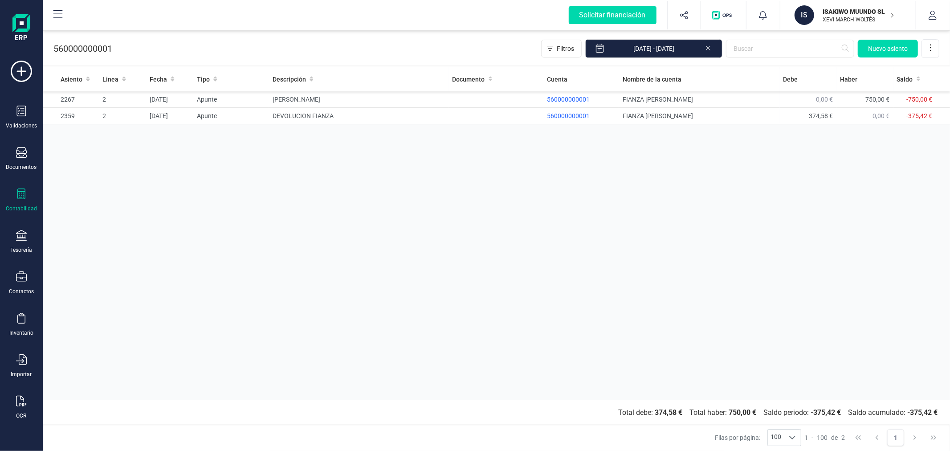
drag, startPoint x: 566, startPoint y: 174, endPoint x: 555, endPoint y: 172, distance: 11.4
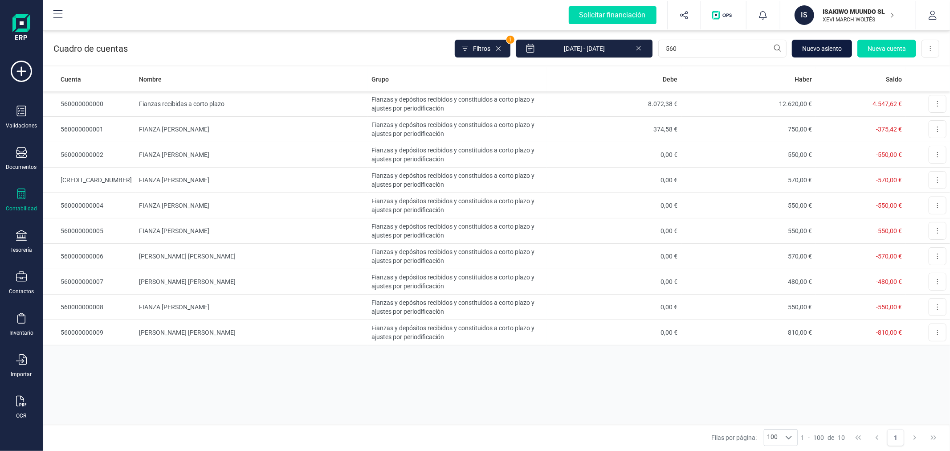
click at [818, 48] on span "Nuevo asiento" at bounding box center [822, 48] width 40 height 9
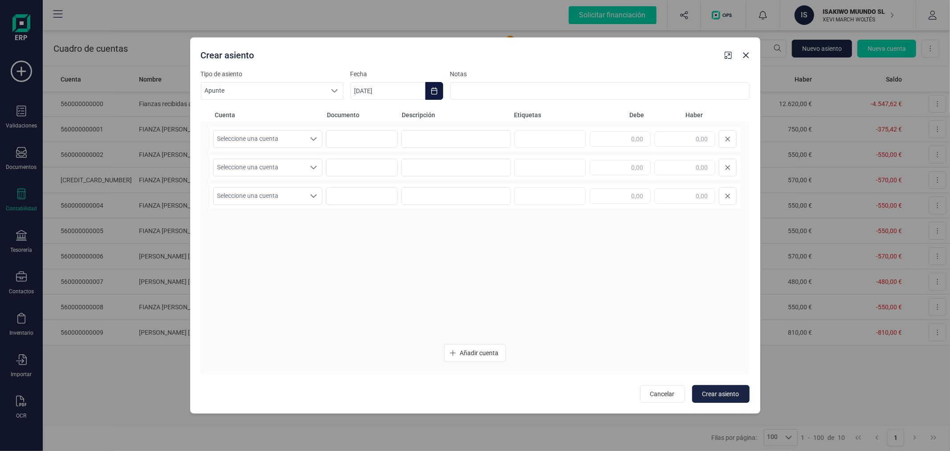
click at [437, 96] on button "Choose Date" at bounding box center [434, 91] width 18 height 18
click at [371, 118] on icon "Previous Month" at bounding box center [368, 117] width 7 height 7
click at [371, 268] on span "28" at bounding box center [373, 270] width 18 height 18
type input "28/07/2025"
click at [296, 139] on span "Seleccione una cuenta" at bounding box center [260, 138] width 92 height 17
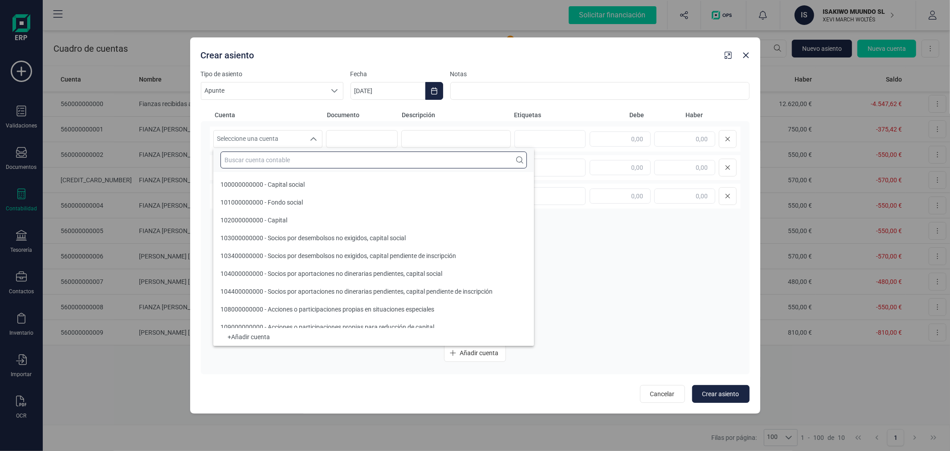
click at [308, 161] on input "text" at bounding box center [373, 159] width 306 height 17
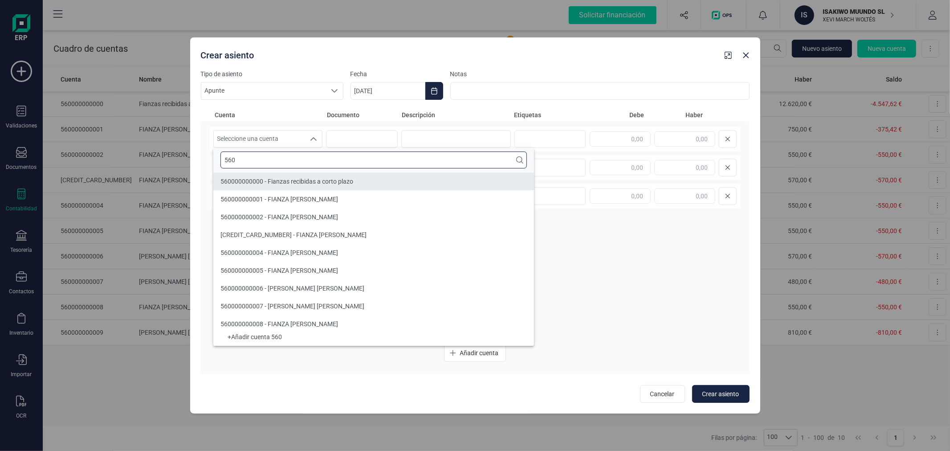
type input "560"
click at [331, 177] on div "560000000000 - Fianzas recibidas a corto plazo" at bounding box center [286, 181] width 133 height 9
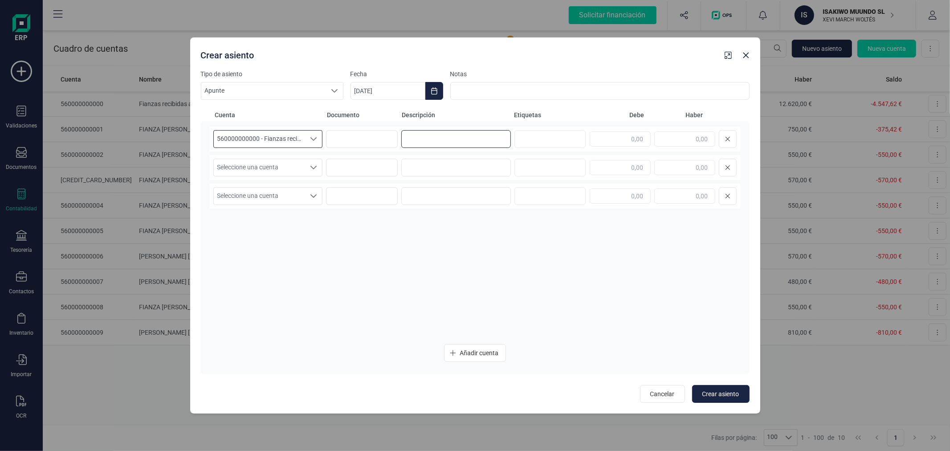
click at [434, 139] on input at bounding box center [456, 139] width 110 height 18
type input "I"
type input "FIANZAS NO DEVUELTAS"
click at [637, 137] on input "text" at bounding box center [620, 138] width 61 height 15
click at [620, 134] on input "text" at bounding box center [620, 138] width 61 height 15
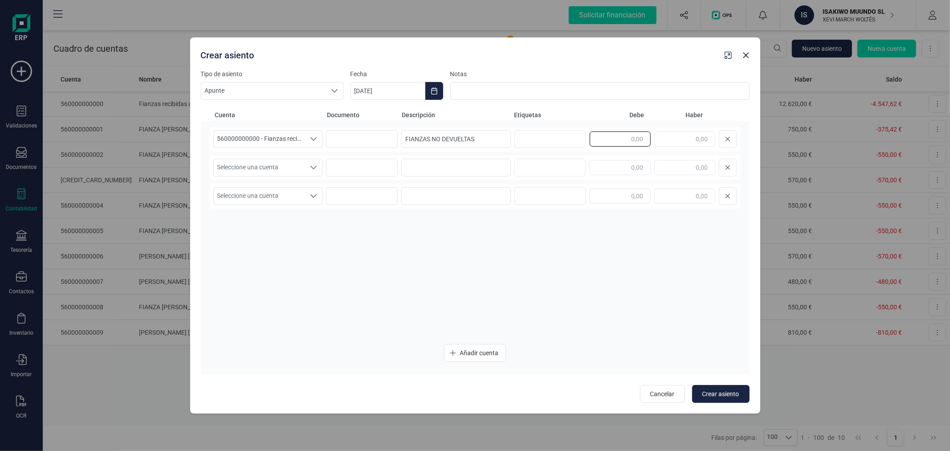
paste input "2.336,48"
type input "2.336,48"
click at [491, 140] on input "FIANZAS NO DEVUELTAS" at bounding box center [456, 139] width 110 height 18
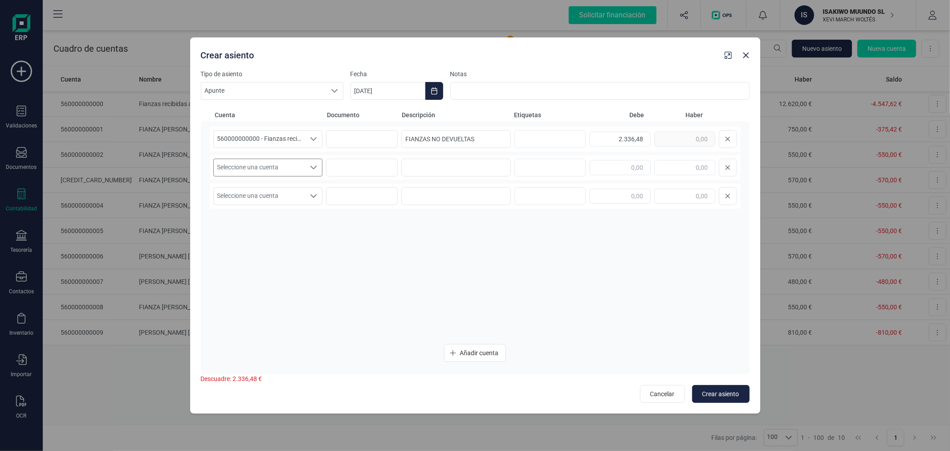
click at [269, 167] on span "Seleccione una cuenta" at bounding box center [260, 167] width 92 height 17
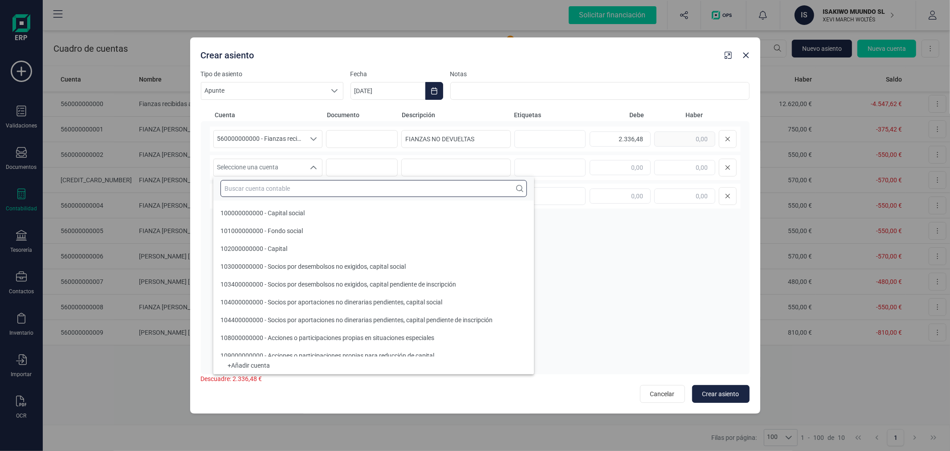
click at [284, 188] on input "text" at bounding box center [373, 188] width 306 height 17
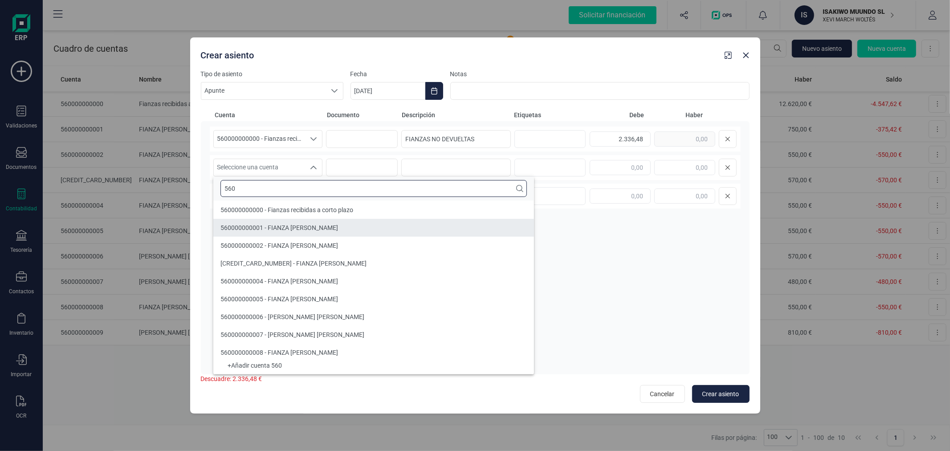
type input "560"
click at [298, 231] on div "560000000001 - FIANZA Nils Schwager" at bounding box center [279, 227] width 118 height 9
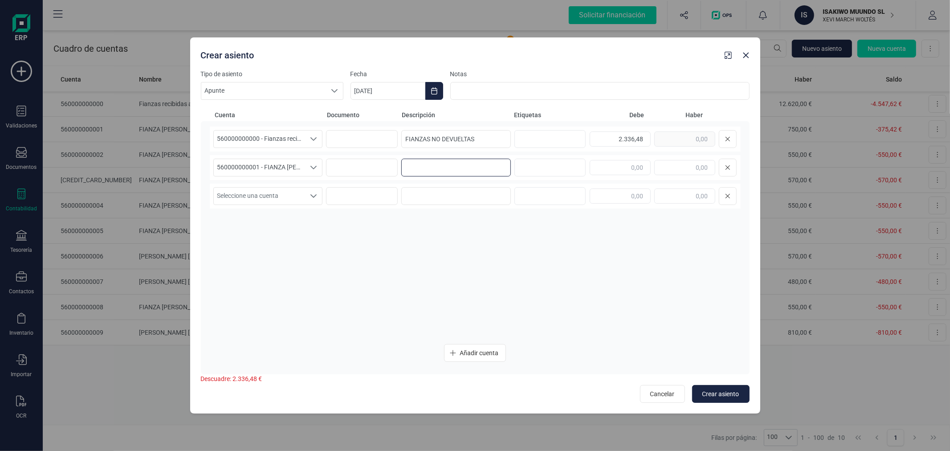
click at [453, 165] on input at bounding box center [456, 168] width 110 height 18
paste input "FIANZAS NO DEVUELTAS"
type input "FIANZAS NO DEVUELTAS"
click at [631, 168] on input "text" at bounding box center [620, 167] width 61 height 15
type input "130,26"
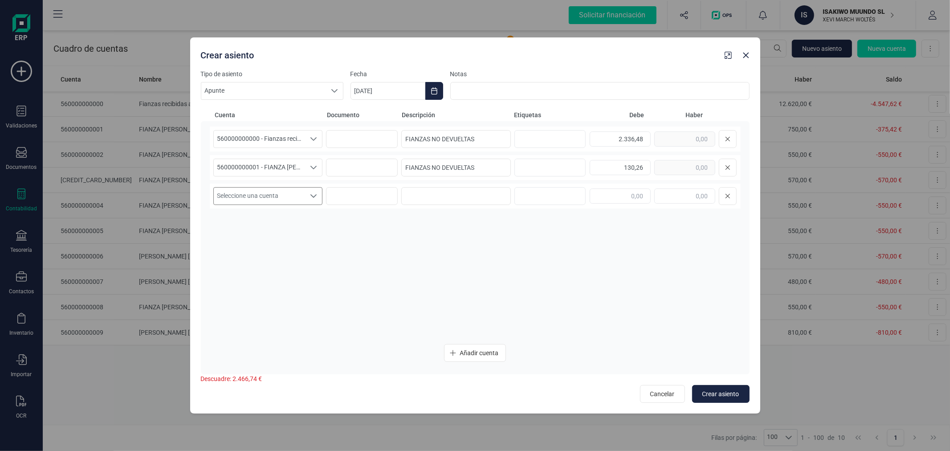
click at [272, 193] on span "Seleccione una cuenta" at bounding box center [260, 196] width 92 height 17
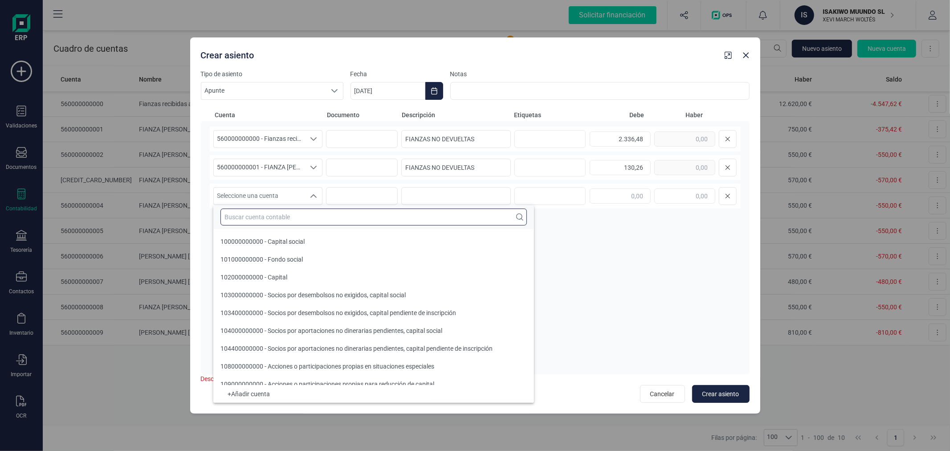
click at [285, 210] on input "text" at bounding box center [373, 216] width 306 height 17
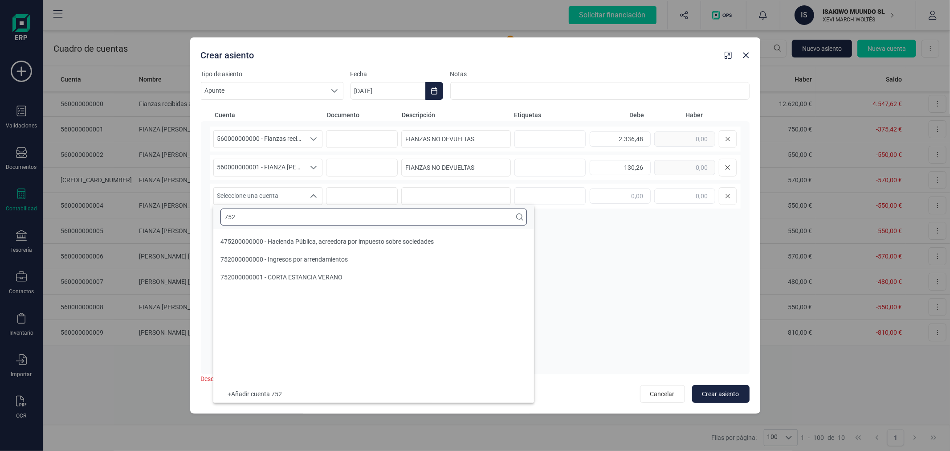
scroll to position [0, 0]
click at [295, 220] on input "752" at bounding box center [373, 216] width 306 height 17
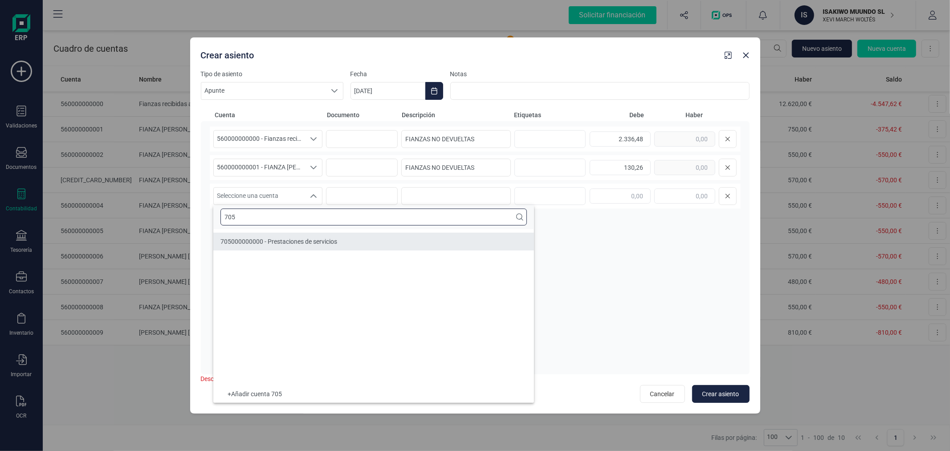
type input "705"
click at [305, 236] on li "705000000000 - Prestaciones de servicios" at bounding box center [373, 241] width 321 height 18
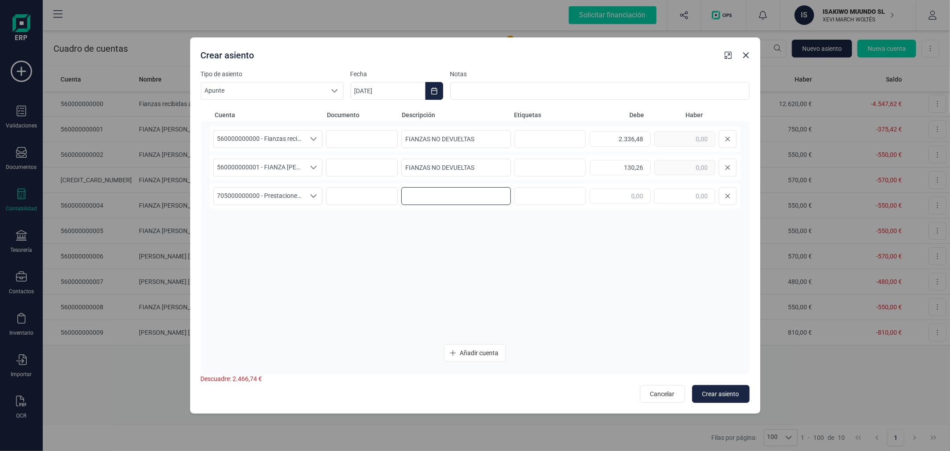
click at [472, 190] on input at bounding box center [456, 196] width 110 height 18
paste input "FIANZAS NO DEVUELTAS"
type input "FIANZAS NO DEVUELTAS"
click at [677, 192] on input "text" at bounding box center [684, 195] width 61 height 15
type input "2.466,74"
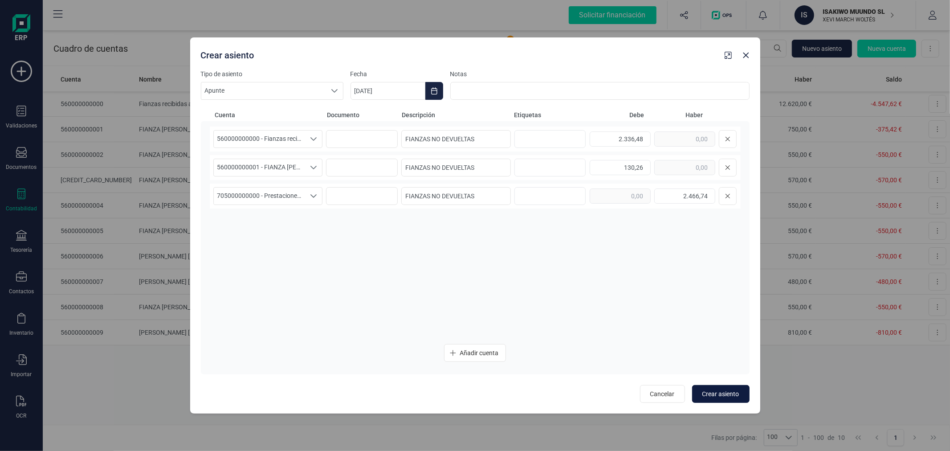
click at [737, 394] on span "Crear asiento" at bounding box center [720, 393] width 37 height 9
type input "[DATE]"
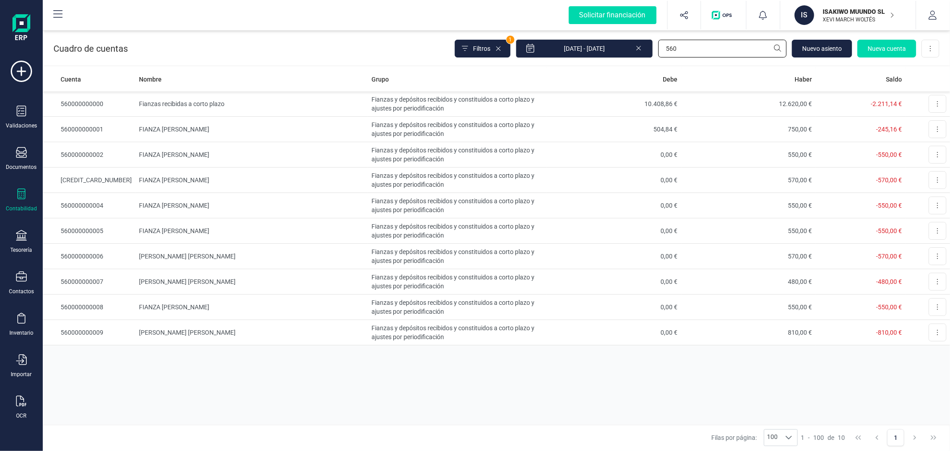
click at [687, 50] on input "560" at bounding box center [722, 49] width 128 height 18
click at [687, 49] on input "560" at bounding box center [722, 49] width 128 height 18
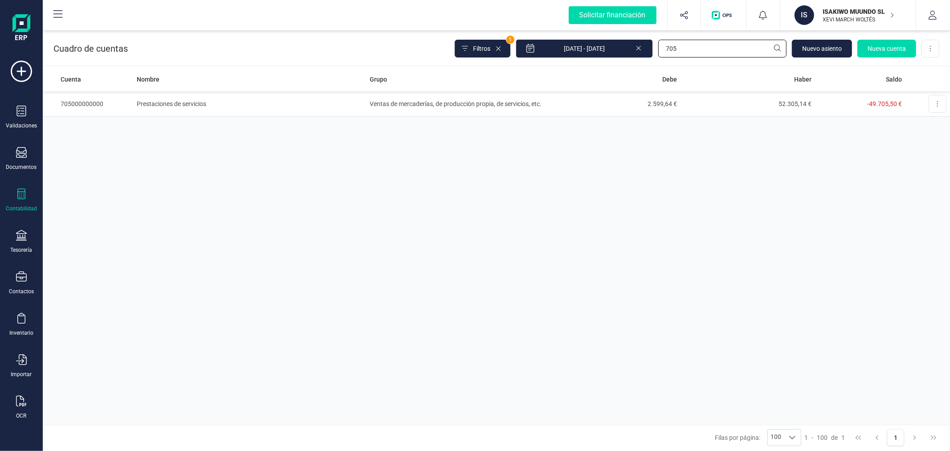
type input "705"
click at [698, 47] on input "705" at bounding box center [722, 49] width 128 height 18
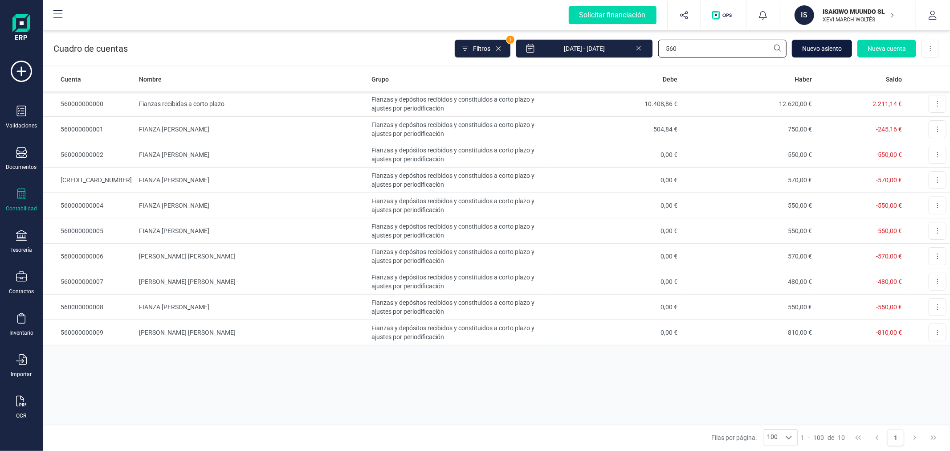
type input "560"
click at [819, 43] on button "Nuevo asiento" at bounding box center [822, 49] width 60 height 18
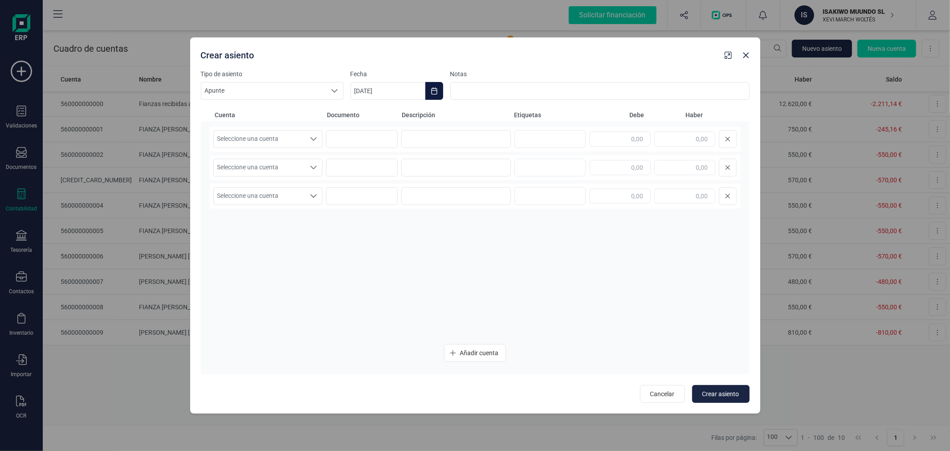
click at [437, 94] on icon "Choose Date" at bounding box center [434, 90] width 7 height 7
click at [367, 114] on icon "Previous Month" at bounding box center [368, 117] width 7 height 7
click at [379, 268] on span "28" at bounding box center [373, 270] width 18 height 18
type input "28/07/2025"
click at [297, 144] on span "Seleccione una cuenta" at bounding box center [260, 138] width 92 height 17
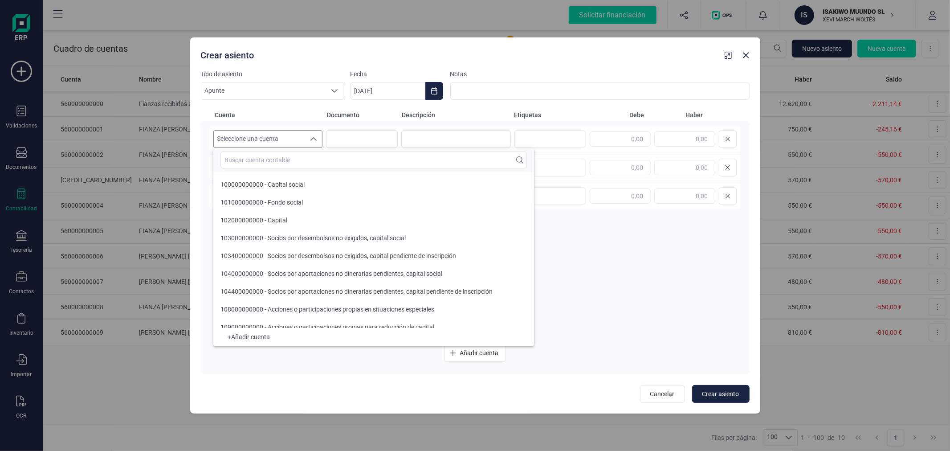
click at [299, 166] on input "text" at bounding box center [373, 159] width 306 height 17
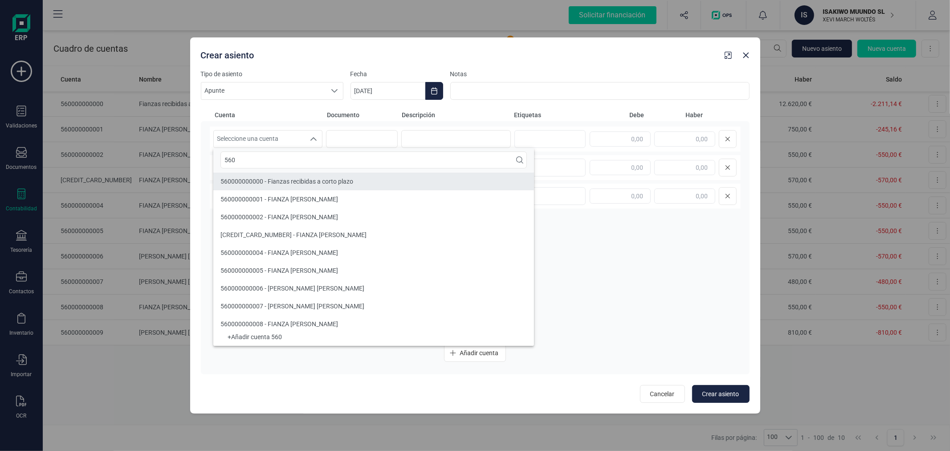
type input "560"
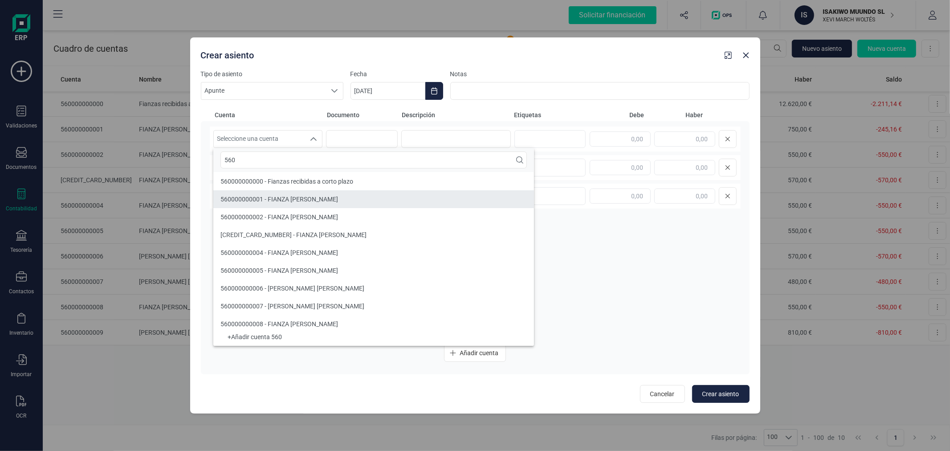
click at [342, 198] on li "560000000001 - FIANZA Nils Schwager" at bounding box center [373, 199] width 321 height 18
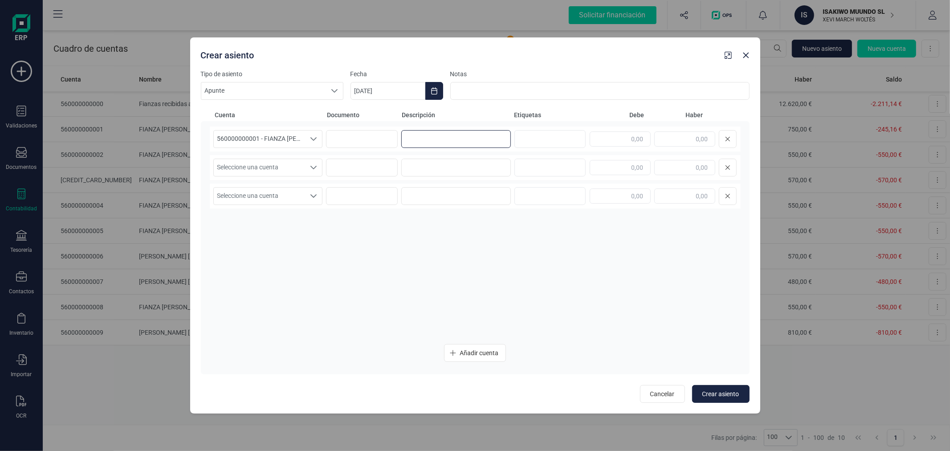
click at [461, 135] on input at bounding box center [456, 139] width 110 height 18
type input "COBROS PENDIENTES"
type input "245,16"
click at [280, 168] on span "Seleccione una cuenta" at bounding box center [260, 167] width 92 height 17
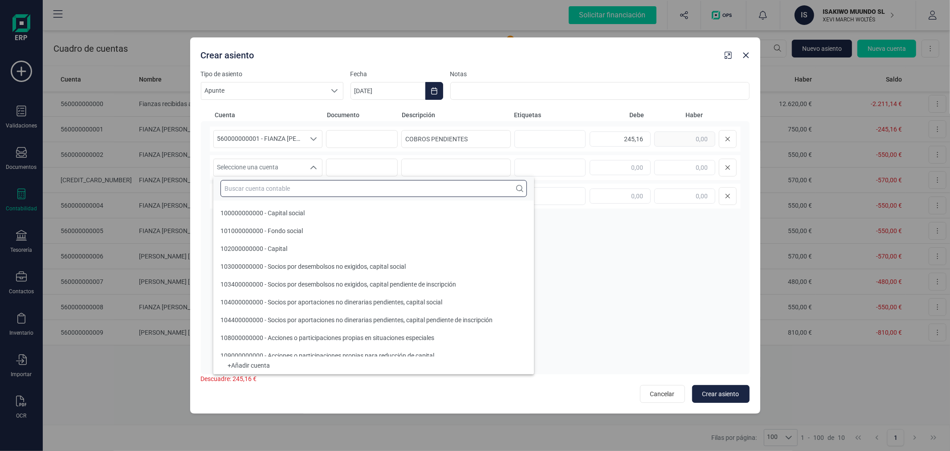
click at [291, 189] on input "text" at bounding box center [373, 188] width 306 height 17
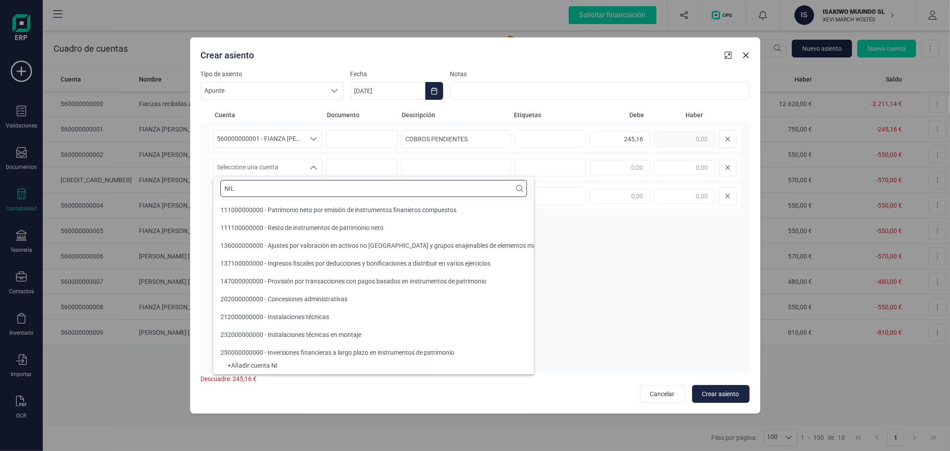
scroll to position [0, 0]
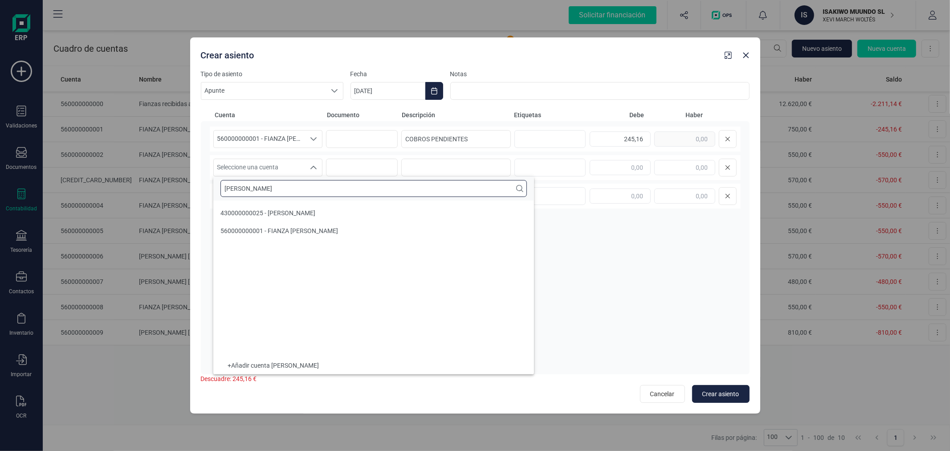
click at [352, 184] on input "NILS" at bounding box center [373, 188] width 306 height 17
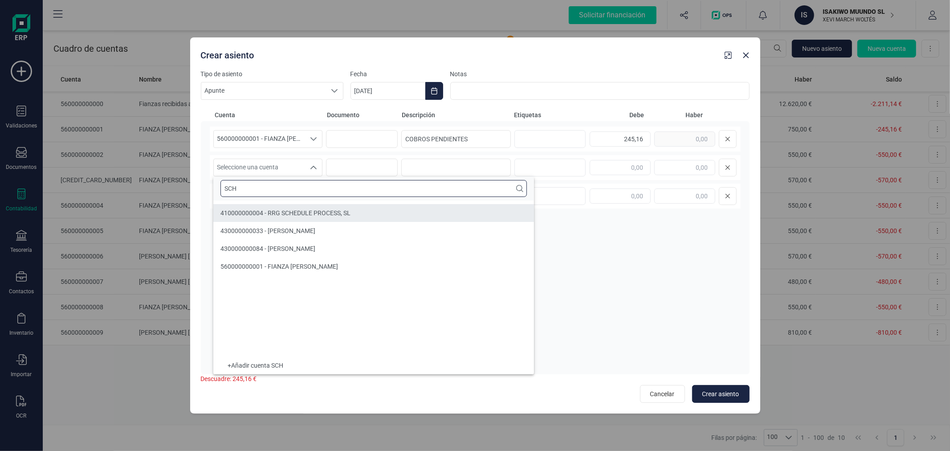
type input "SCH"
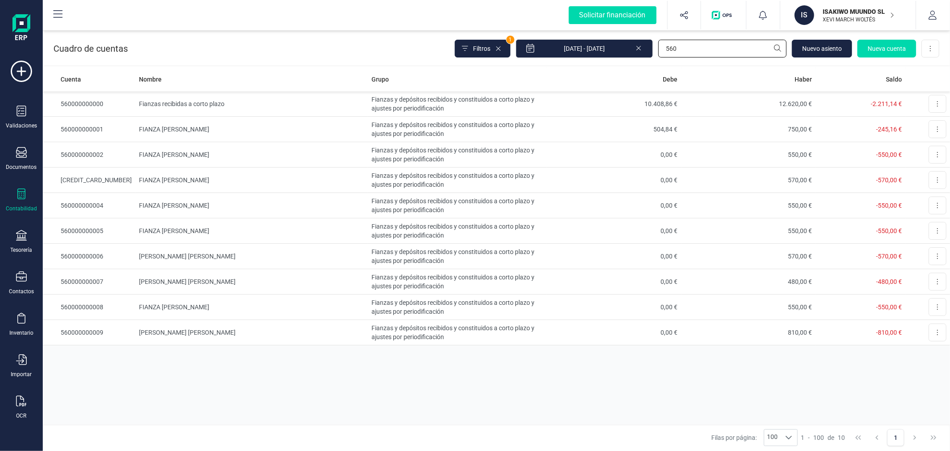
click at [682, 52] on input "560" at bounding box center [722, 49] width 128 height 18
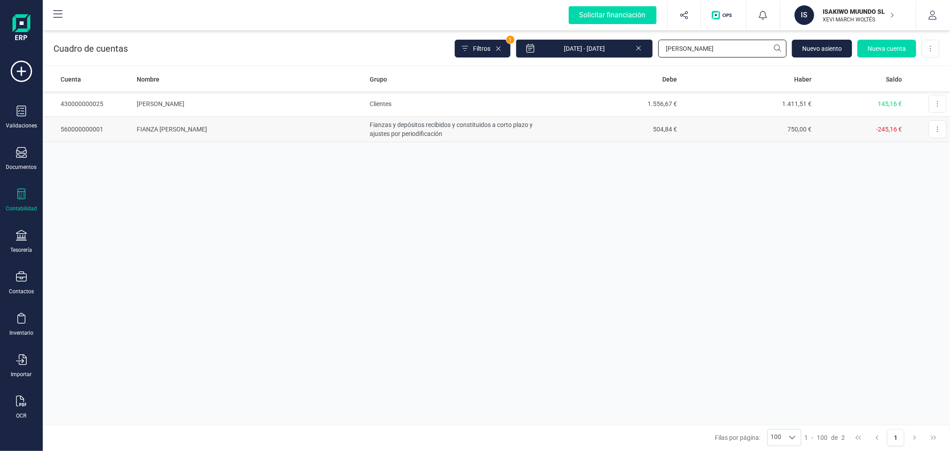
type input "NILS"
click at [479, 106] on td "Clientes" at bounding box center [456, 103] width 179 height 25
click at [702, 49] on input "NILS" at bounding box center [722, 49] width 128 height 18
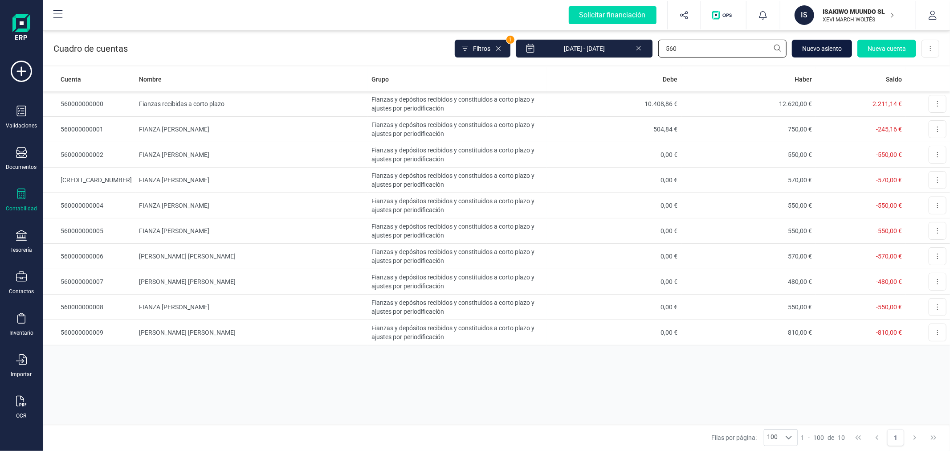
type input "560"
click at [814, 46] on span "Nuevo asiento" at bounding box center [822, 48] width 40 height 9
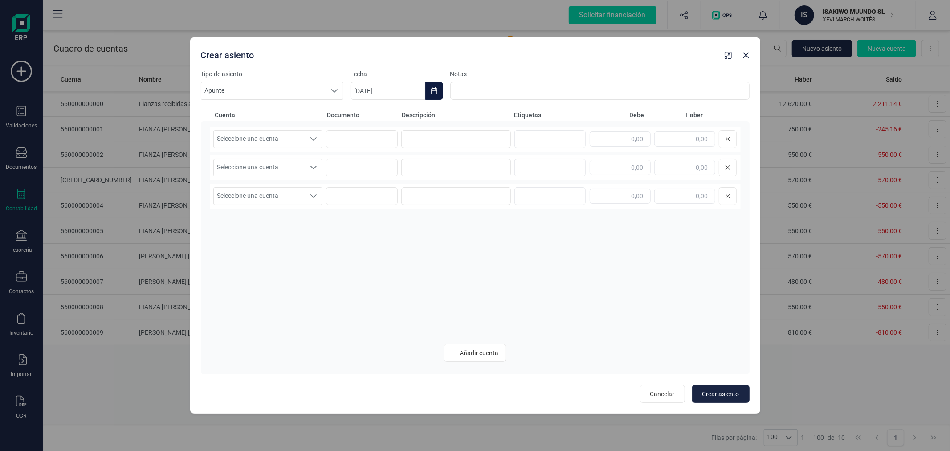
click at [436, 86] on button "Choose Date" at bounding box center [434, 91] width 18 height 18
click at [365, 118] on icon "Previous Month" at bounding box center [368, 117] width 7 height 7
click at [372, 269] on span "28" at bounding box center [373, 270] width 18 height 18
type input "28/07/2025"
click at [235, 135] on span "Seleccione una cuenta" at bounding box center [260, 138] width 92 height 17
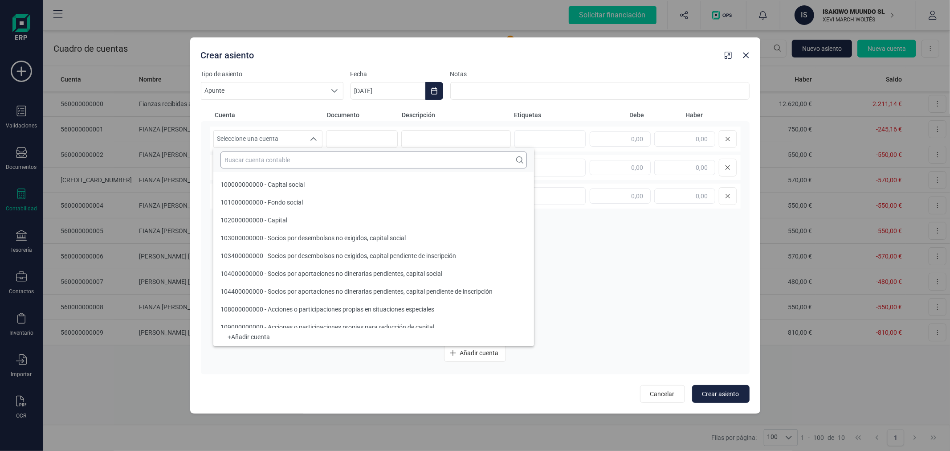
click at [261, 160] on input "text" at bounding box center [373, 159] width 306 height 17
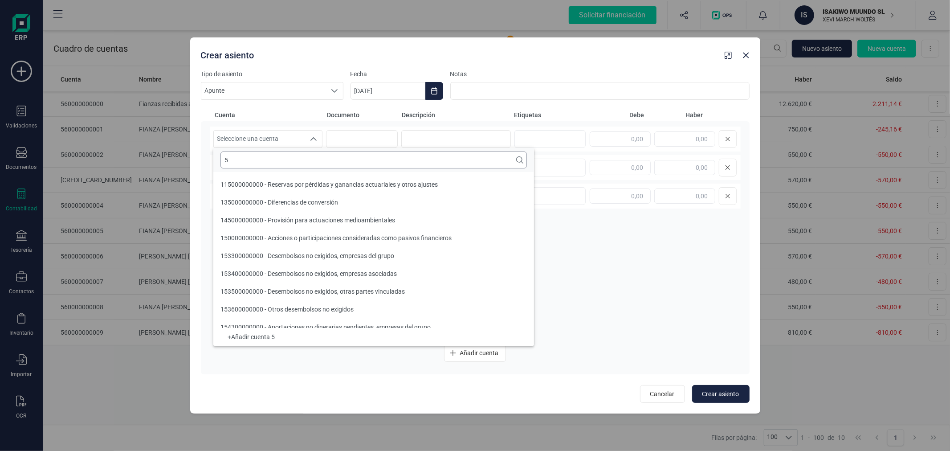
scroll to position [3, 0]
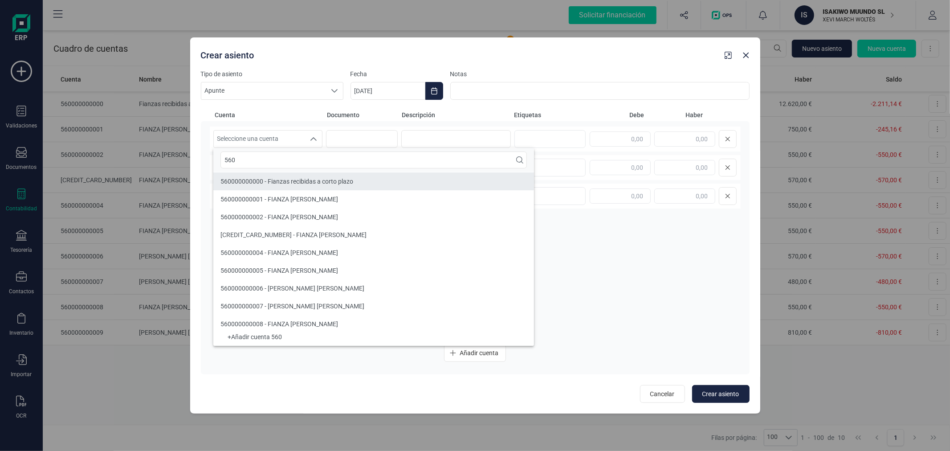
type input "560"
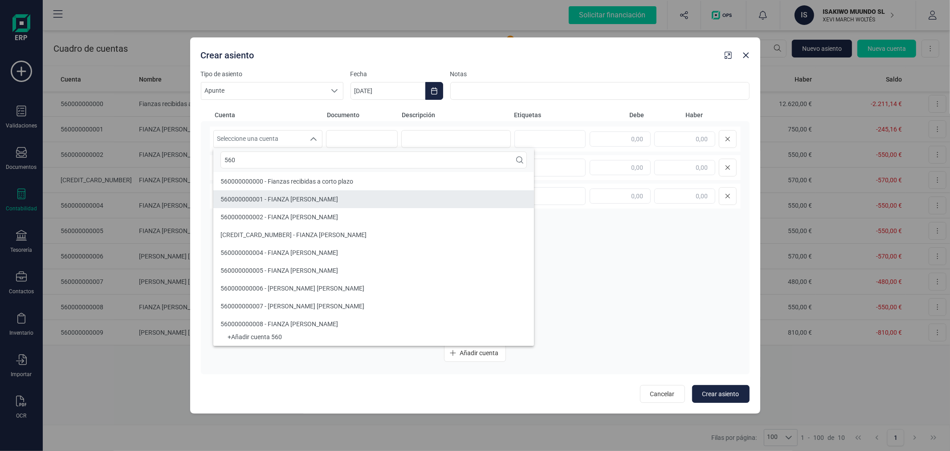
click at [245, 199] on span "560000000001 - FIANZA Nils Schwager" at bounding box center [279, 199] width 118 height 7
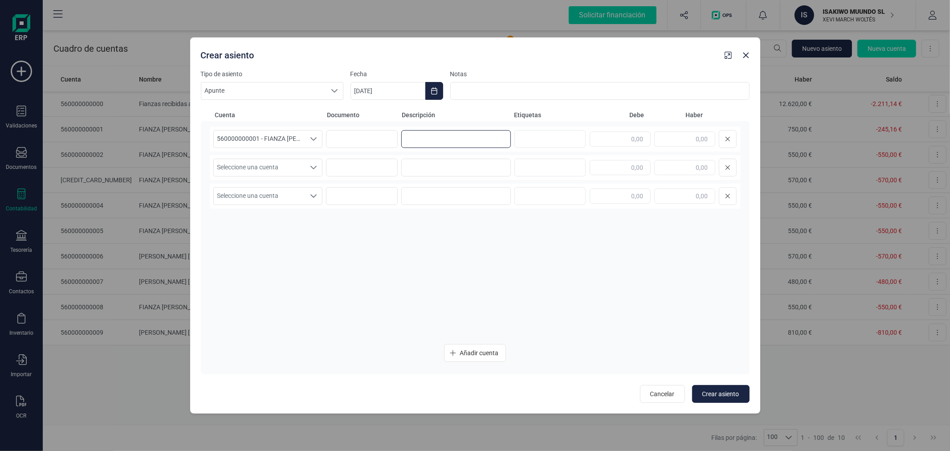
click at [473, 138] on input at bounding box center [456, 139] width 110 height 18
paste input "FIANZAS NO DEVUELTAS"
type input "F"
type input "COBROS PENDIENTES"
type input "245,16"
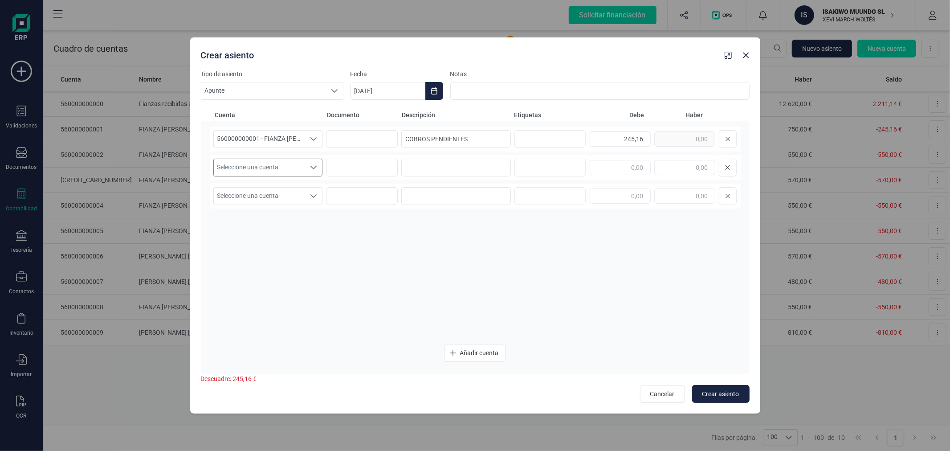
click at [291, 163] on span "Seleccione una cuenta" at bounding box center [260, 167] width 92 height 17
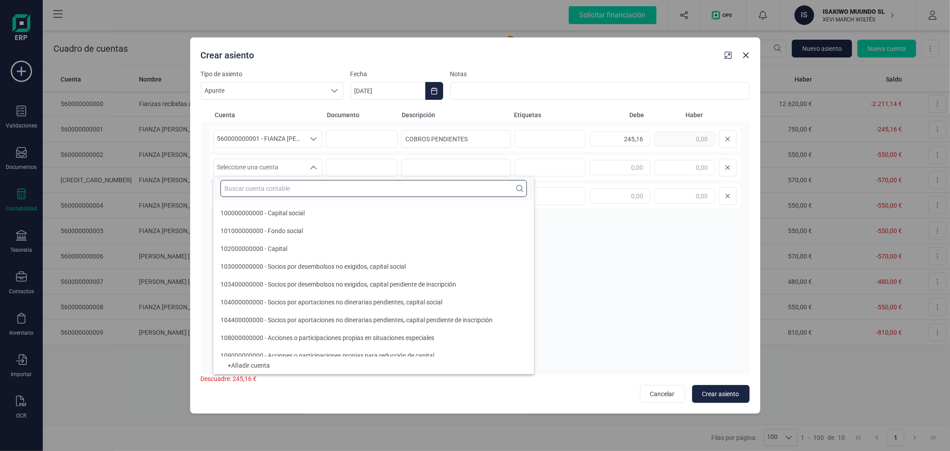
click at [294, 185] on input "text" at bounding box center [373, 188] width 306 height 17
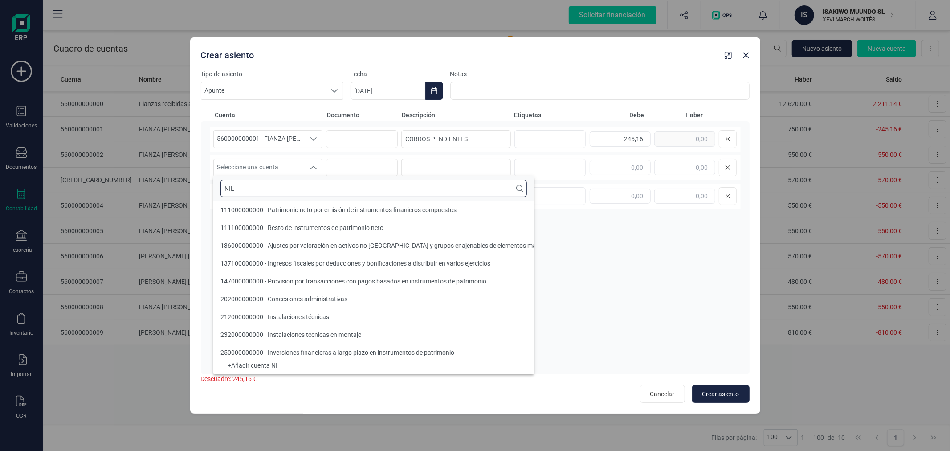
scroll to position [0, 0]
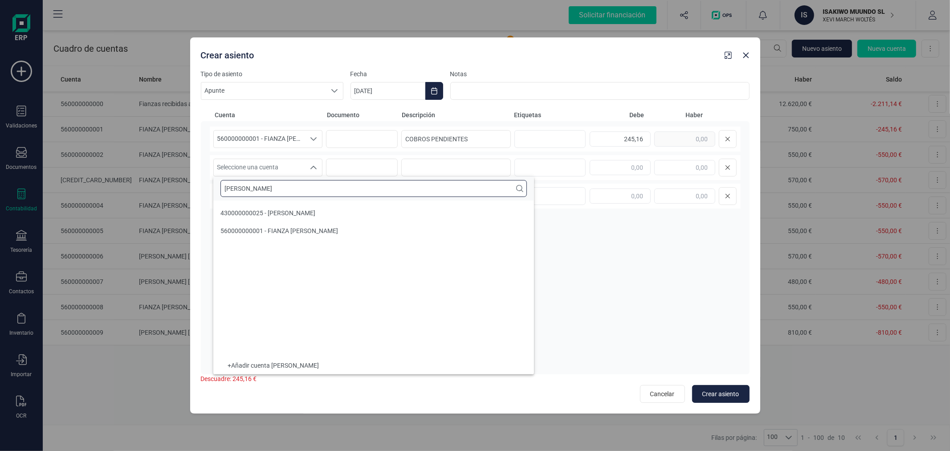
type input "NILS"
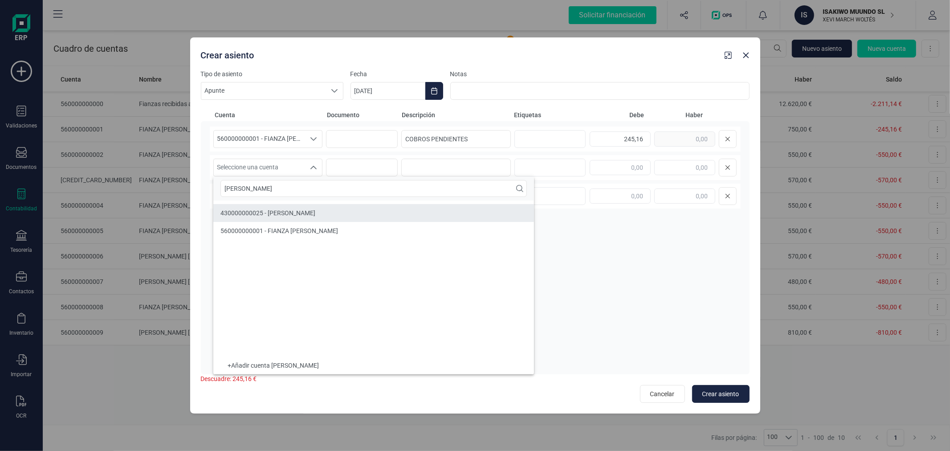
click at [305, 208] on li "430000000025 - MAYAT NILS" at bounding box center [373, 213] width 321 height 18
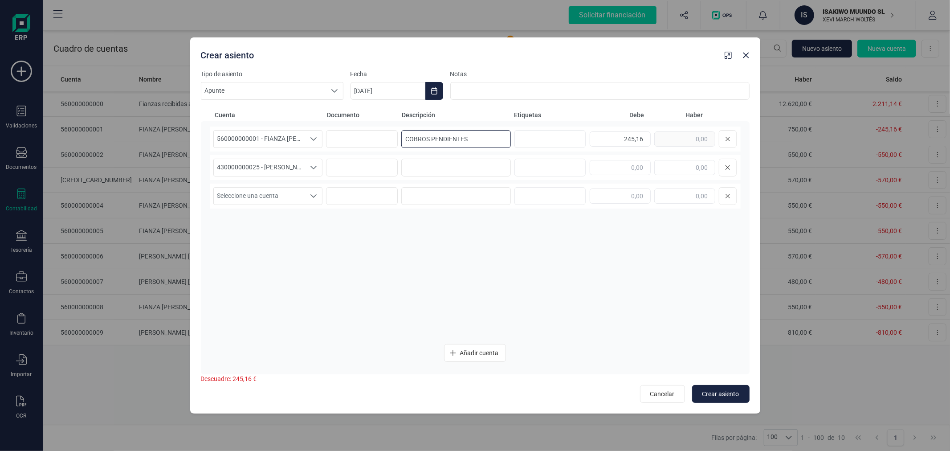
click at [474, 134] on input "COBROS PENDIENTES" at bounding box center [456, 139] width 110 height 18
click at [458, 171] on input at bounding box center [456, 168] width 110 height 18
paste input "COBROS PENDIENTES"
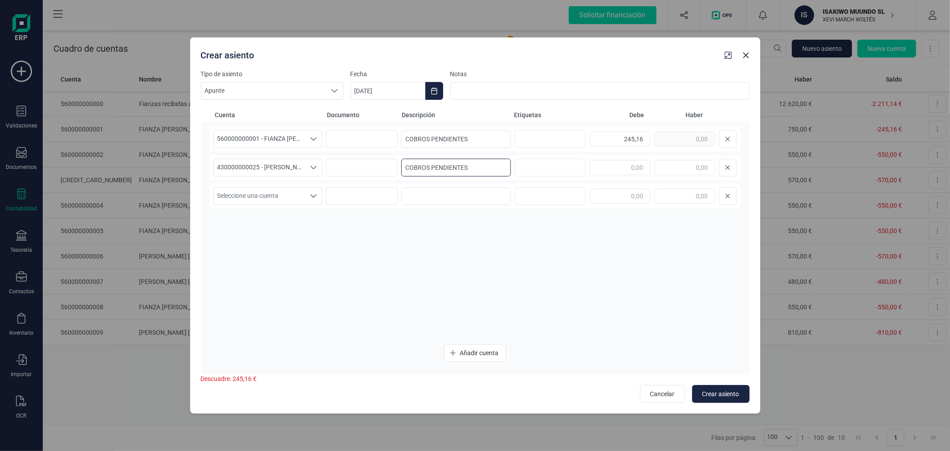
type input "COBROS PENDIENTES"
type input "245,16"
click at [276, 198] on span "Seleccione una cuenta" at bounding box center [260, 196] width 92 height 17
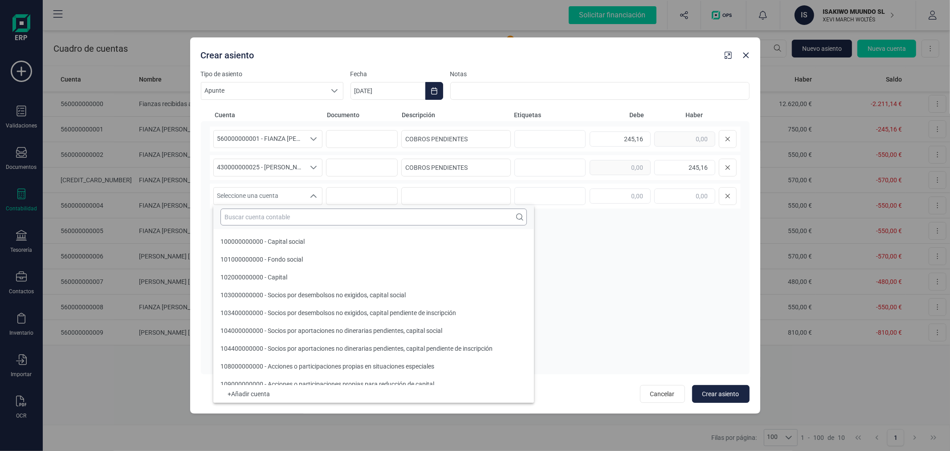
click at [291, 216] on input "text" at bounding box center [373, 216] width 306 height 17
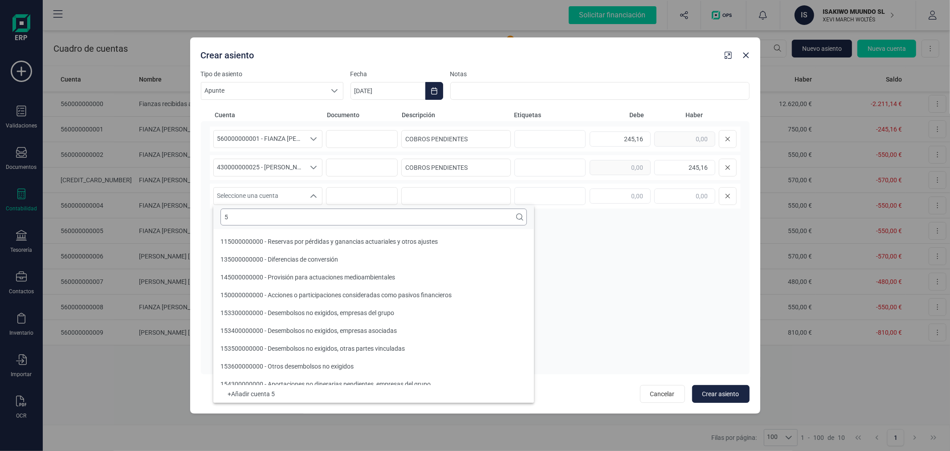
scroll to position [3, 0]
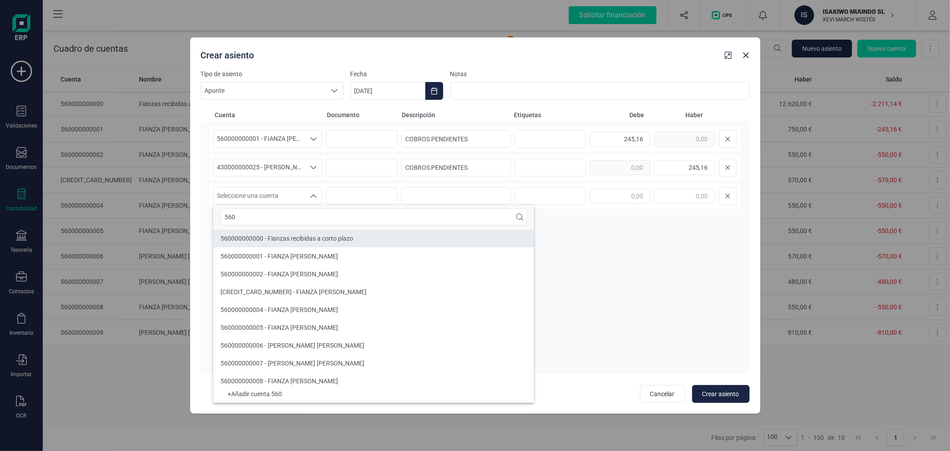
type input "560"
click at [308, 239] on span "560000000000 - Fianzas recibidas a corto plazo" at bounding box center [286, 238] width 133 height 7
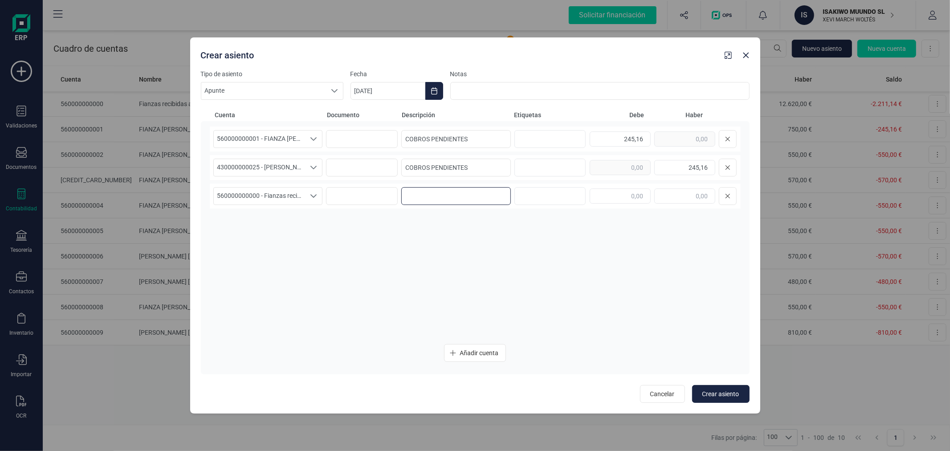
click at [459, 201] on input at bounding box center [456, 196] width 110 height 18
paste input "COBROS PENDIENTES"
type input "COBROS PENDIENTES"
click at [627, 195] on input "text" at bounding box center [620, 195] width 61 height 15
paste input "1.757,2"
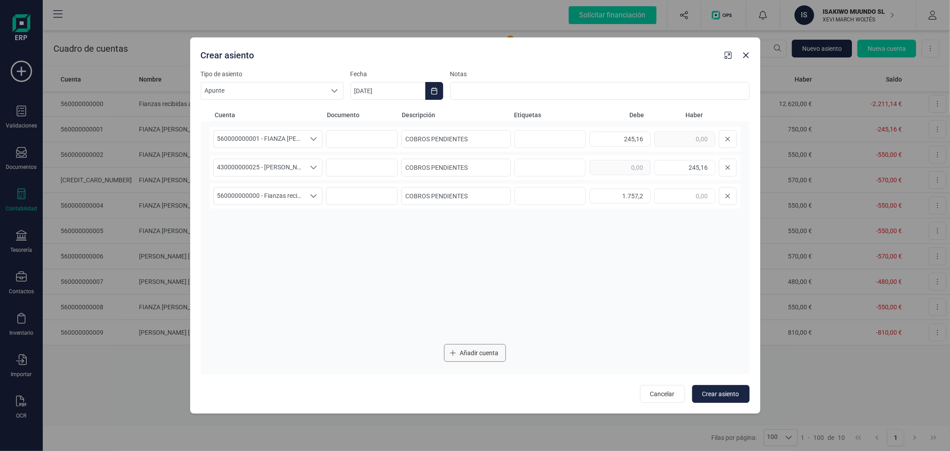
type input "1.757,20"
click at [468, 353] on span "Añadir cuenta" at bounding box center [479, 352] width 39 height 9
click at [260, 222] on span "Seleccione una cuenta" at bounding box center [260, 224] width 92 height 17
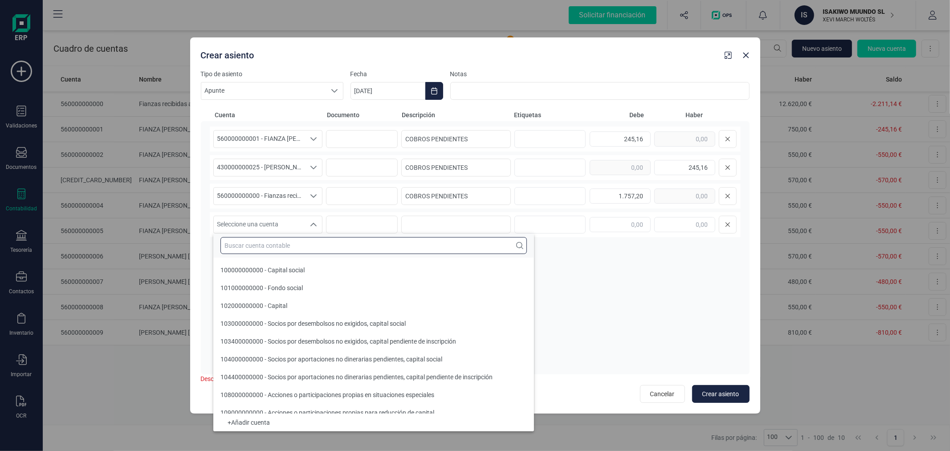
click at [268, 245] on input "text" at bounding box center [373, 245] width 306 height 17
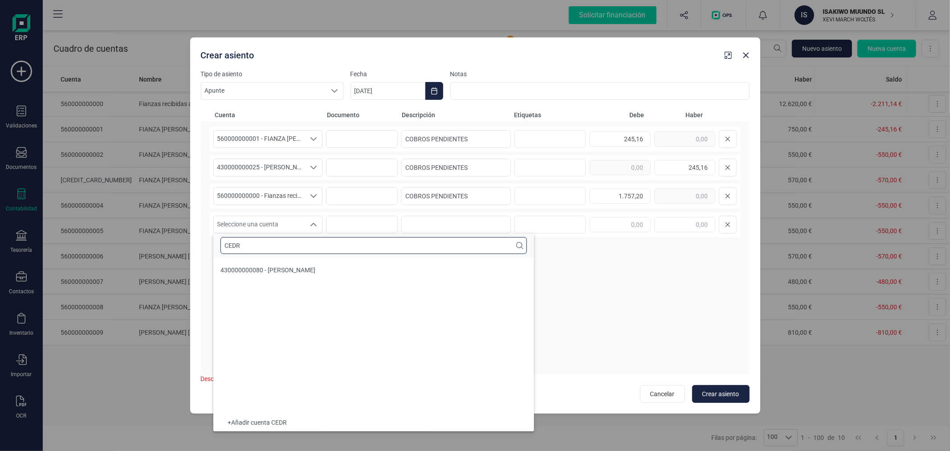
scroll to position [0, 0]
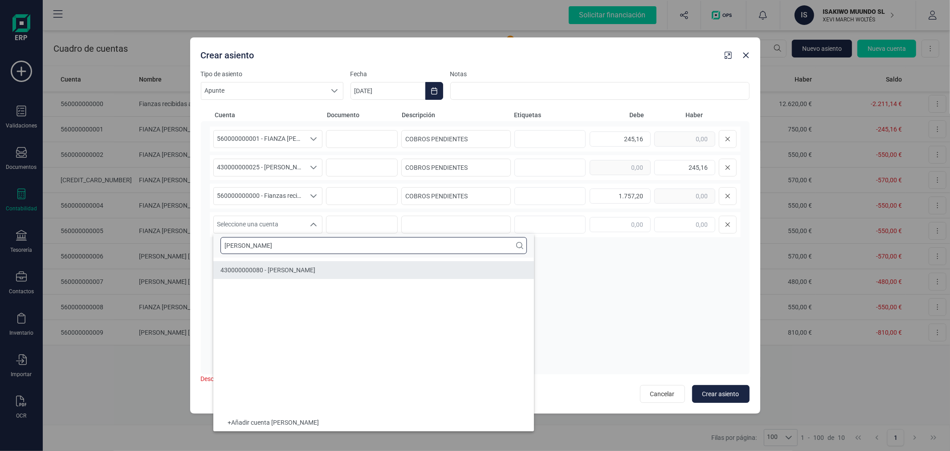
type input "CEDRIC"
click at [256, 276] on li "430000000080 - CEDRIC DE TILLESSE" at bounding box center [373, 270] width 321 height 18
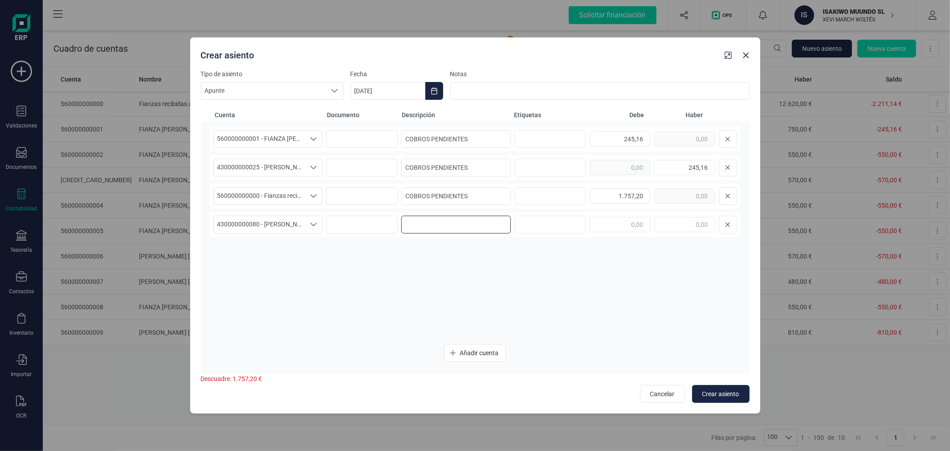
paste input "1757,2"
type input "1757,2"
type input "240,00"
click at [486, 352] on span "Añadir cuenta" at bounding box center [479, 352] width 39 height 9
click at [443, 219] on input "1757,2" at bounding box center [456, 225] width 110 height 18
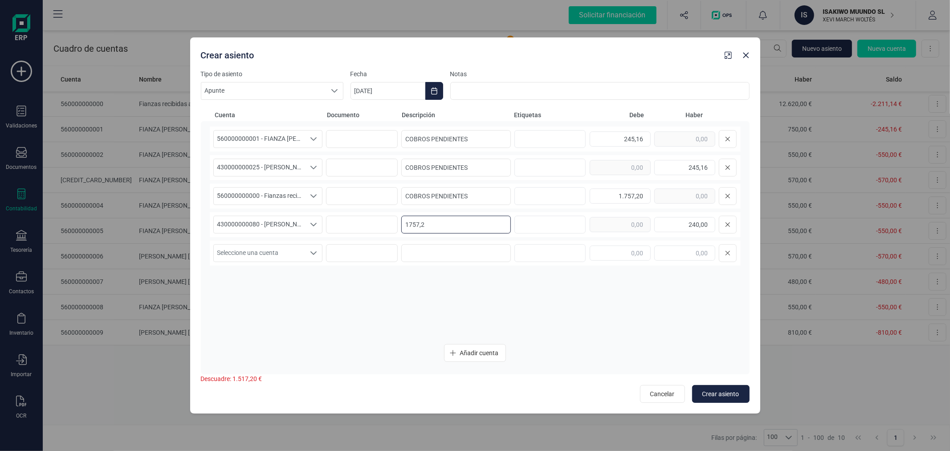
click at [443, 219] on input "1757,2" at bounding box center [456, 225] width 110 height 18
click at [477, 203] on input "COBROS PENDIENTES" at bounding box center [456, 196] width 110 height 18
click at [456, 227] on input "1757,2" at bounding box center [456, 225] width 110 height 18
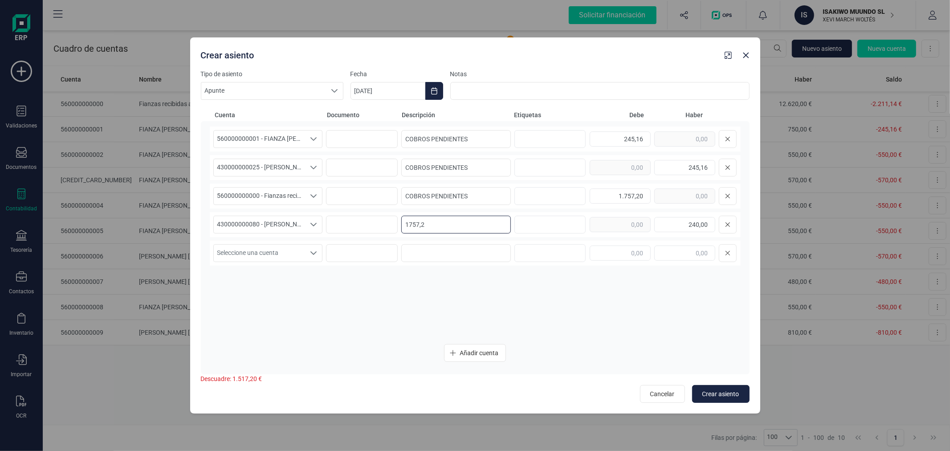
click at [456, 227] on input "1757,2" at bounding box center [456, 225] width 110 height 18
paste input "COBROS PENDIENTES"
type input "COBROS PENDIENTES"
click at [311, 252] on icon "Seleccione una cuenta" at bounding box center [313, 253] width 6 height 4
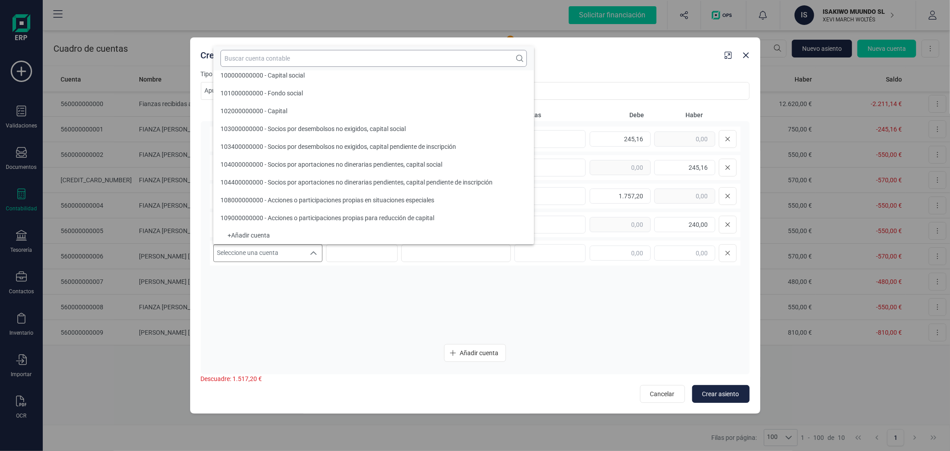
scroll to position [3, 0]
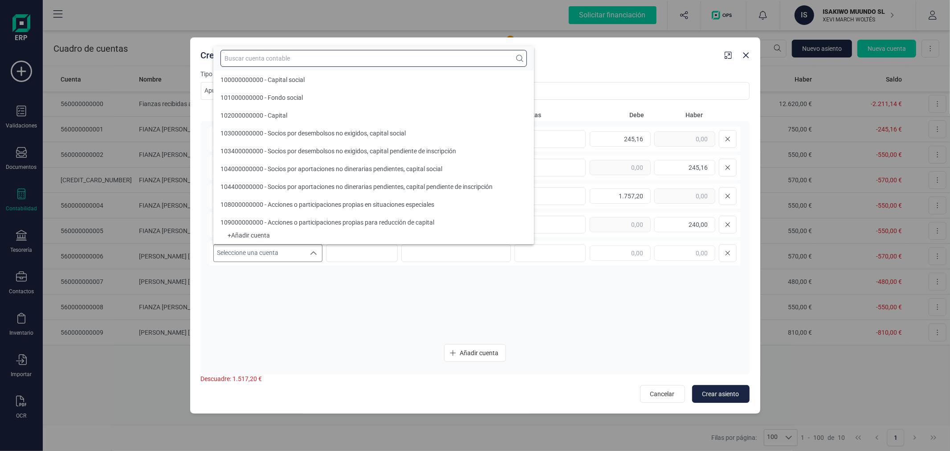
click at [339, 63] on input "text" at bounding box center [373, 58] width 306 height 17
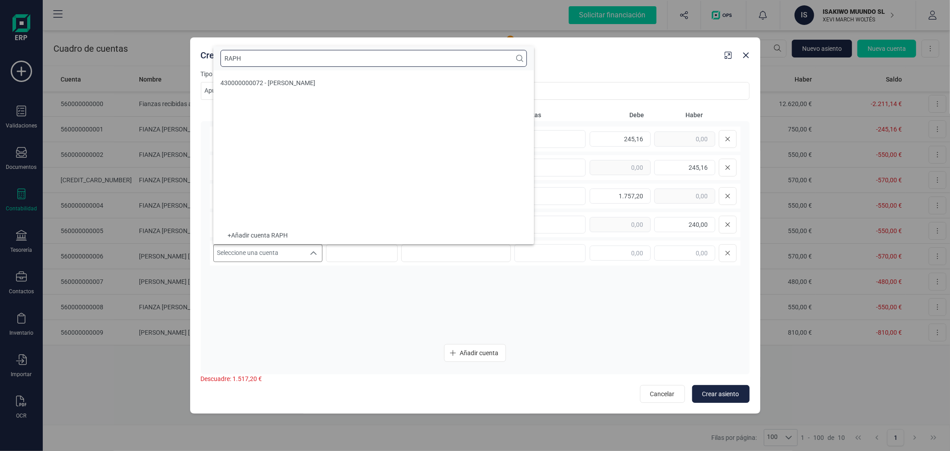
scroll to position [0, 0]
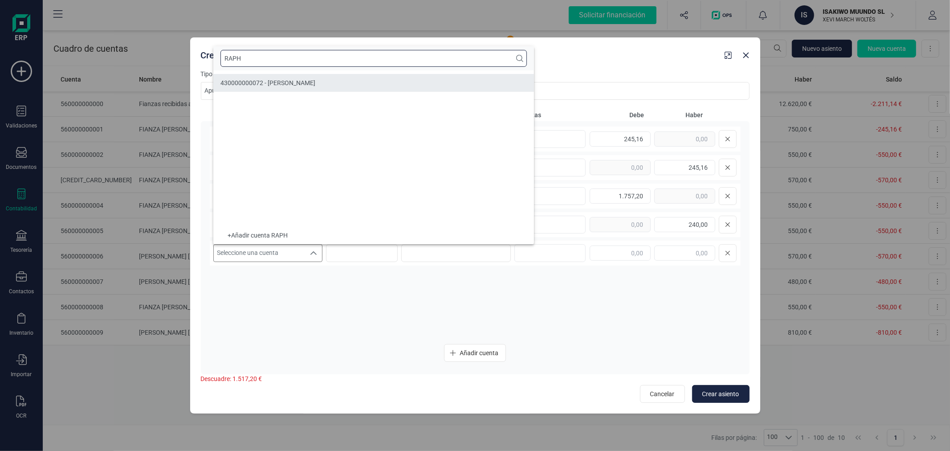
type input "RAPH"
click at [342, 83] on li "430000000072 - RAPHAEL PEREZ" at bounding box center [373, 83] width 321 height 18
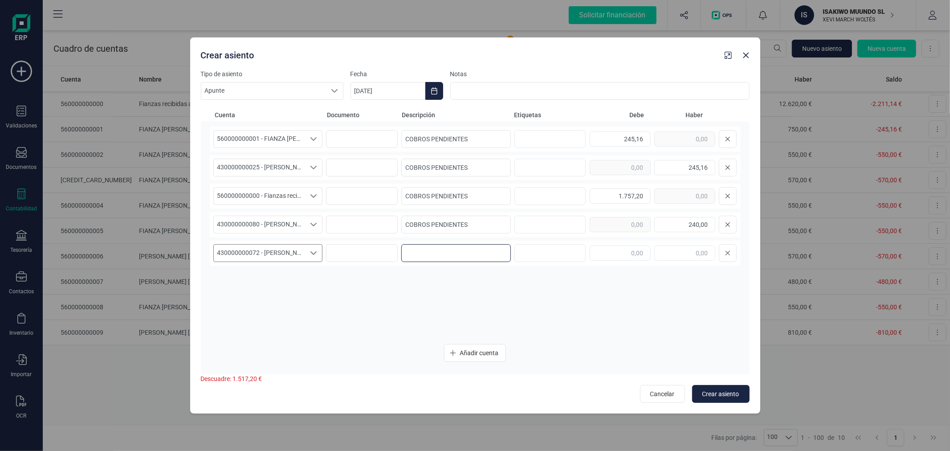
paste input "COBROS PENDIENTES"
type input "COBROS PENDIENTES"
type input "273,87"
click at [503, 347] on button "Añadir cuenta" at bounding box center [475, 353] width 62 height 18
click at [291, 282] on span "Seleccione una cuenta" at bounding box center [260, 281] width 92 height 17
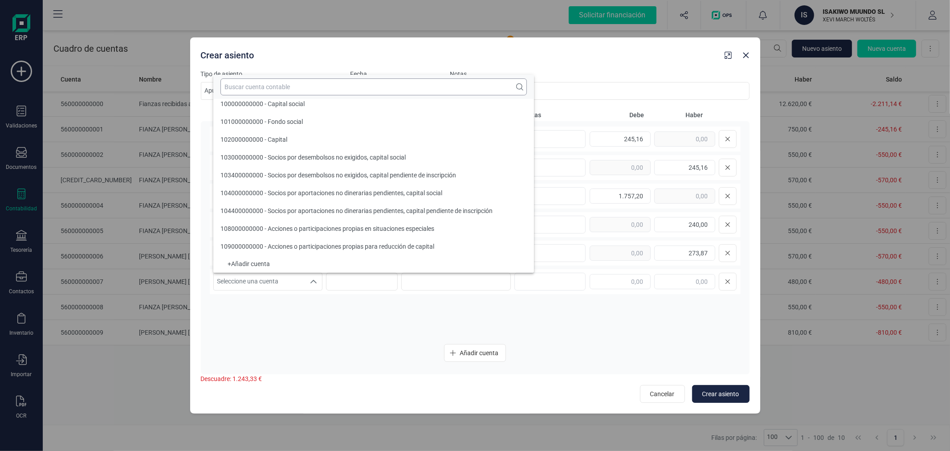
scroll to position [3, 0]
click at [343, 87] on input "text" at bounding box center [373, 86] width 306 height 17
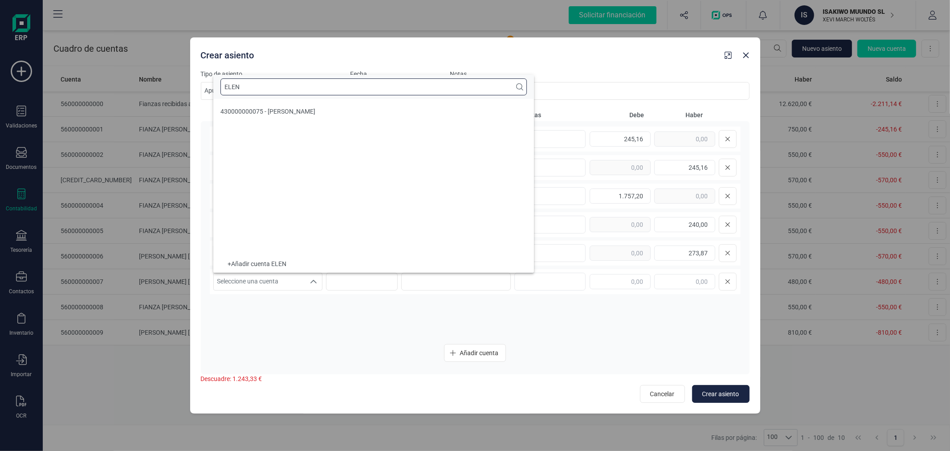
scroll to position [0, 0]
type input "ELENI"
click at [355, 107] on li "430000000075 - ELENI ELEFTHERIADOU" at bounding box center [373, 111] width 321 height 18
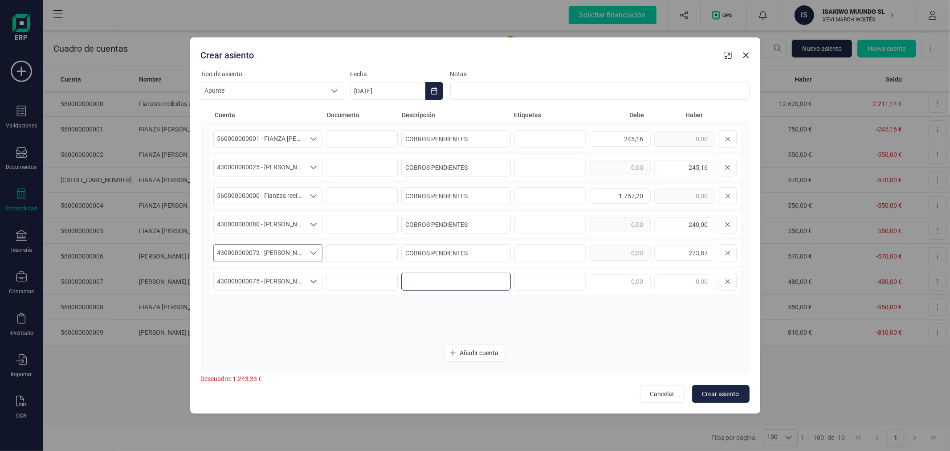
paste input "COBROS PENDIENTES"
type input "COBROS PENDIENTES"
type input "33,33"
click at [470, 344] on button "Añadir cuenta" at bounding box center [475, 353] width 62 height 18
click at [265, 306] on span "Seleccione una cuenta" at bounding box center [260, 310] width 92 height 17
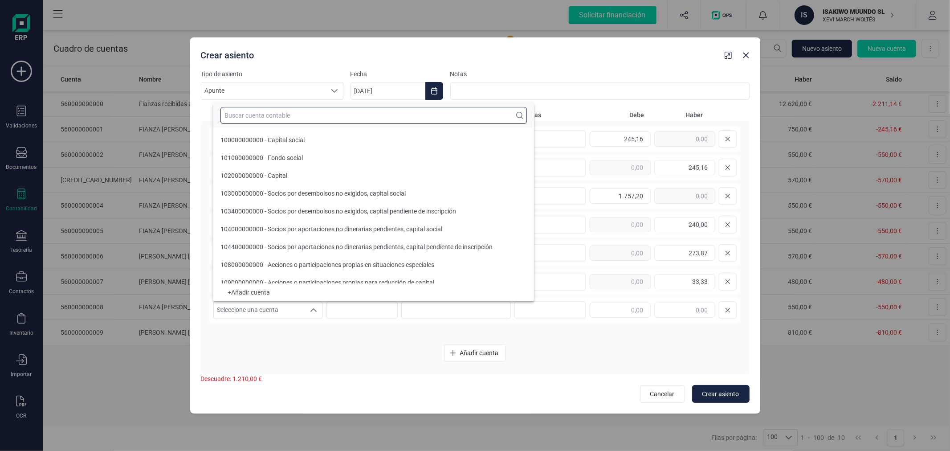
click at [336, 114] on input "text" at bounding box center [373, 115] width 306 height 17
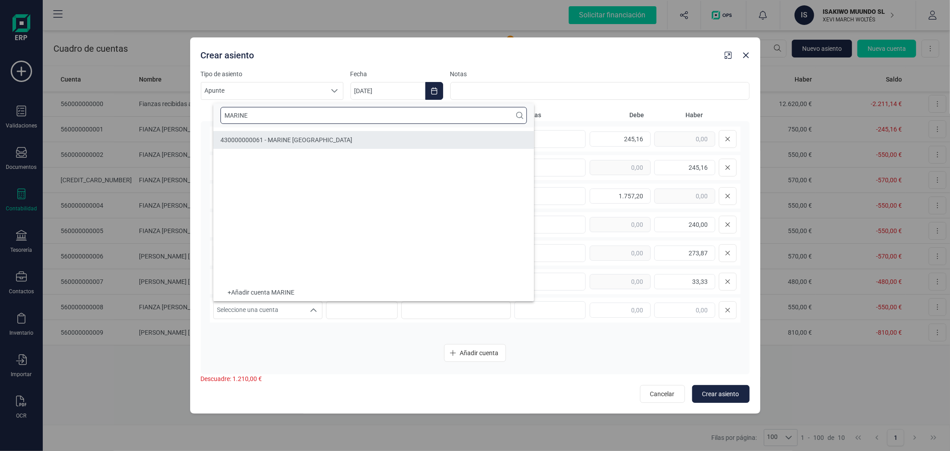
type input "MARINE"
click at [351, 135] on li "430000000061 - MARINE SAINT GEORGES" at bounding box center [373, 140] width 321 height 18
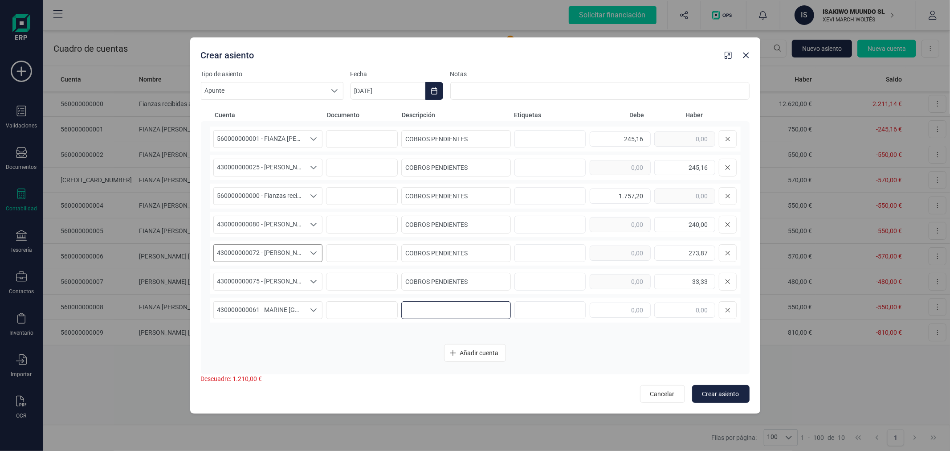
paste input "COBROS PENDIENTES"
type input "COBROS PENDIENTES"
type input "500,00"
click at [469, 350] on span "Añadir cuenta" at bounding box center [479, 352] width 39 height 9
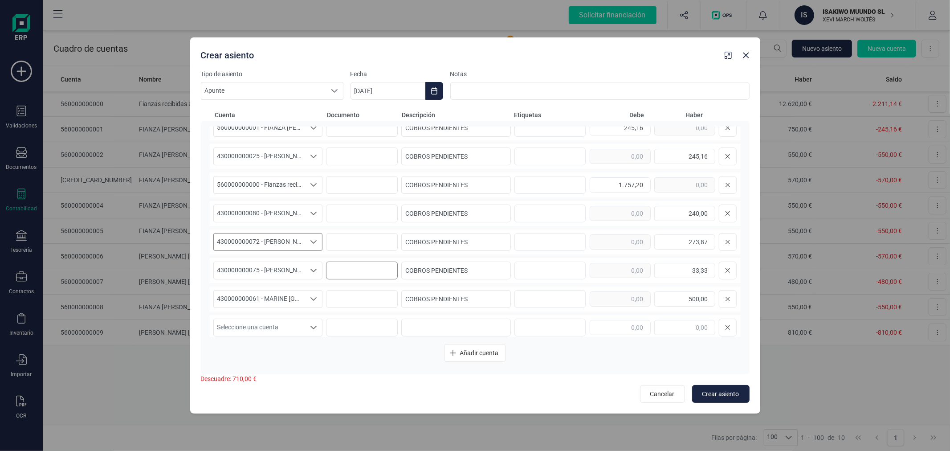
scroll to position [18, 0]
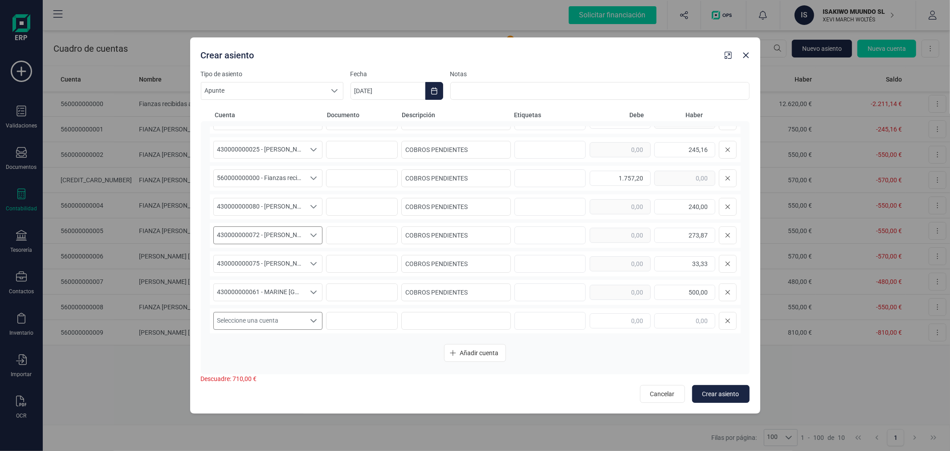
click at [288, 318] on span "Seleccione una cuenta" at bounding box center [260, 320] width 92 height 17
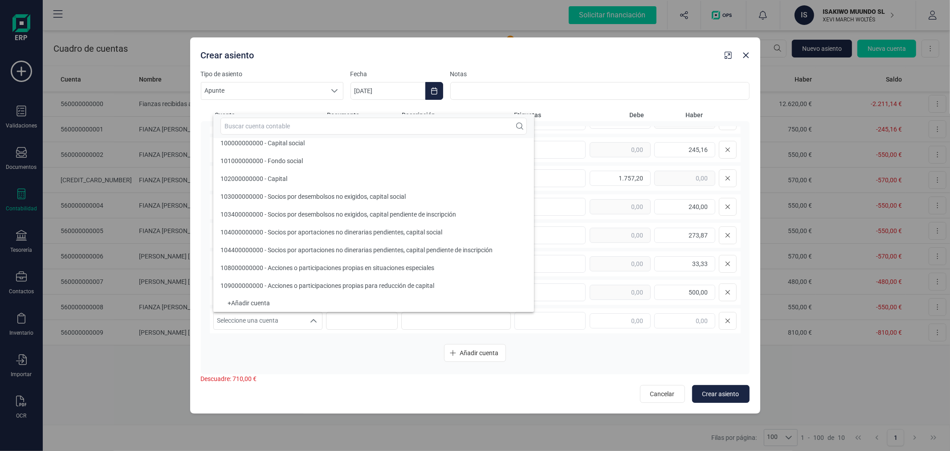
scroll to position [3, 0]
click at [310, 127] on input "text" at bounding box center [373, 126] width 306 height 17
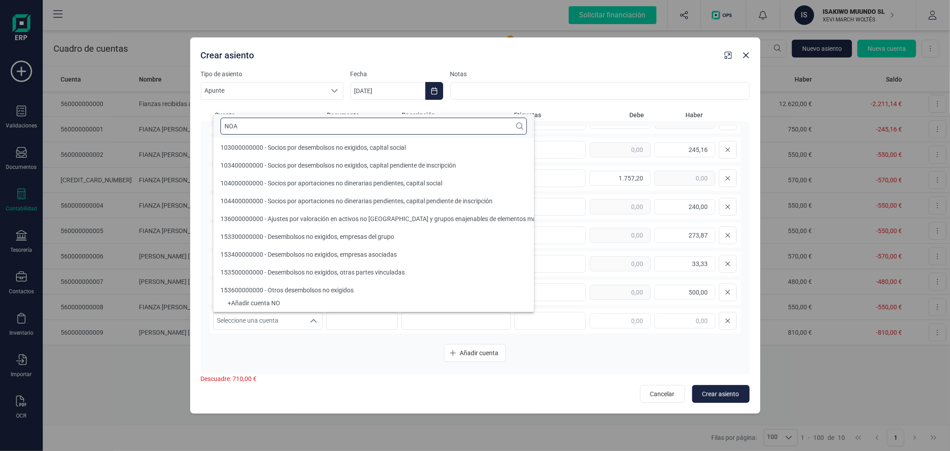
scroll to position [0, 0]
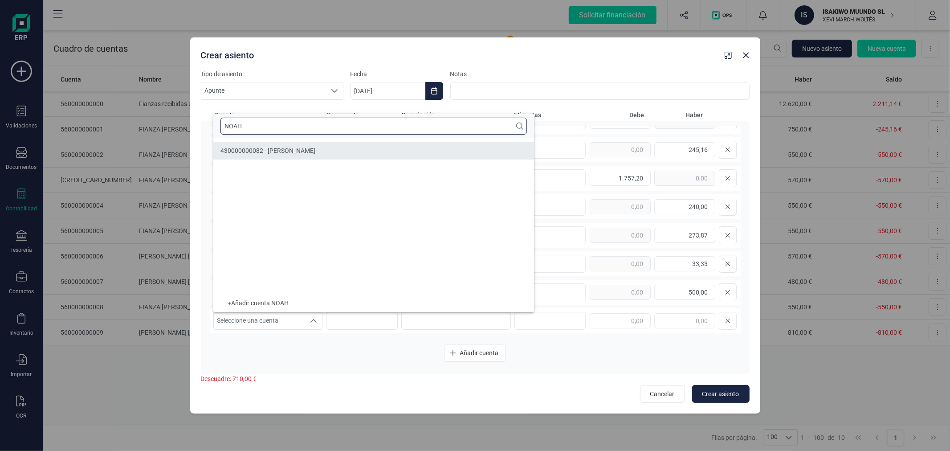
type input "NOAH"
click at [326, 153] on li "430000000082 - NOAH LIN" at bounding box center [373, 151] width 321 height 18
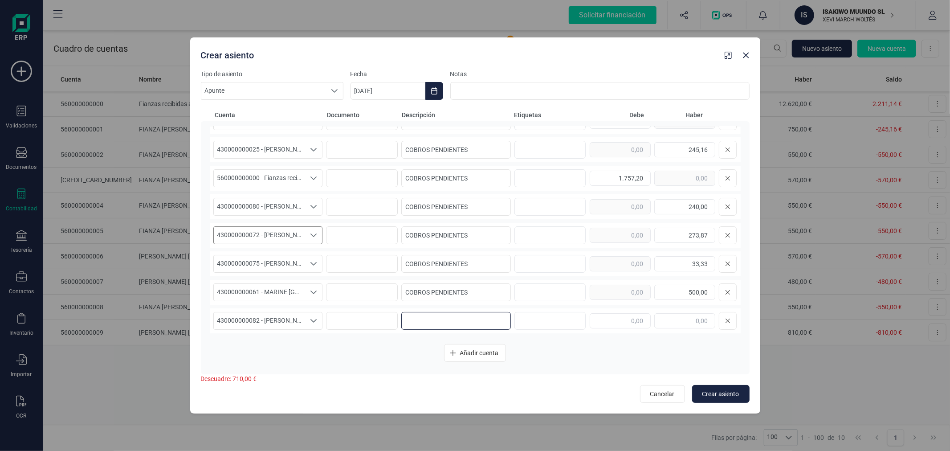
paste input "COBROS PENDIENTES"
type input "COBROS PENDIENTES"
type input "60,00"
click at [478, 354] on span "Añadir cuenta" at bounding box center [479, 352] width 39 height 9
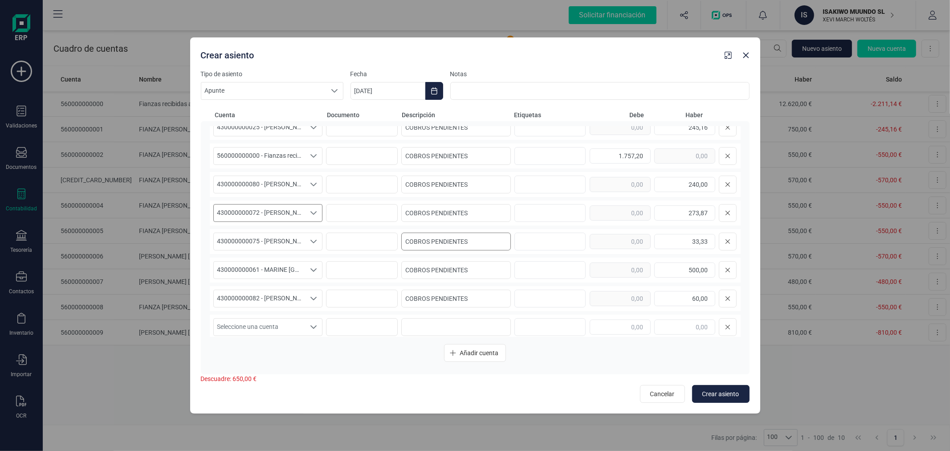
scroll to position [46, 0]
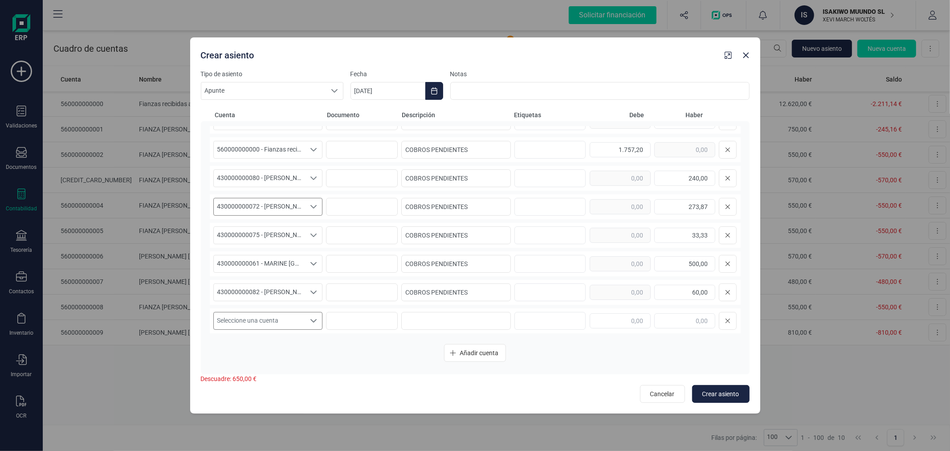
click at [302, 318] on span "Seleccione una cuenta" at bounding box center [260, 320] width 92 height 17
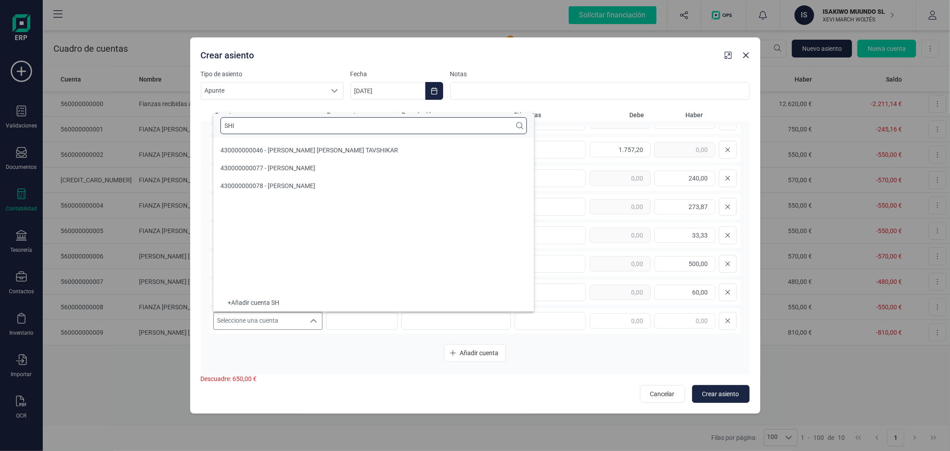
scroll to position [0, 0]
type input "SHIR"
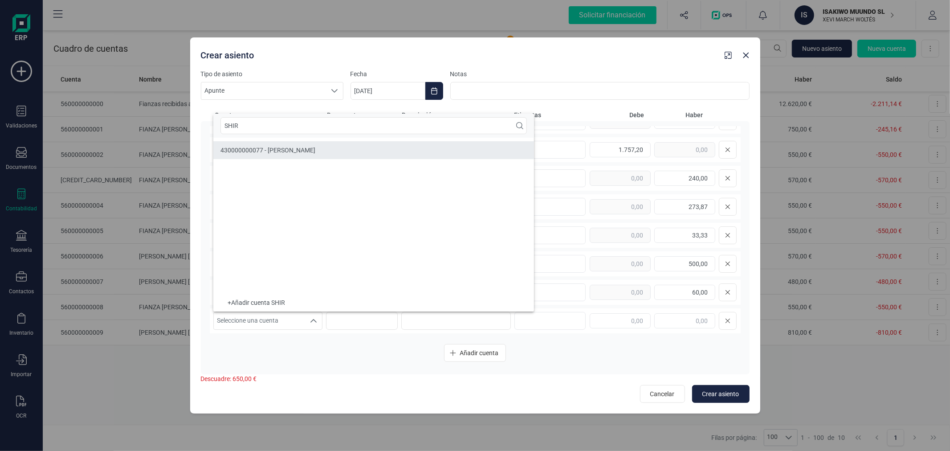
click at [395, 154] on li "430000000077 - SHIRA LAWSIN" at bounding box center [373, 150] width 321 height 18
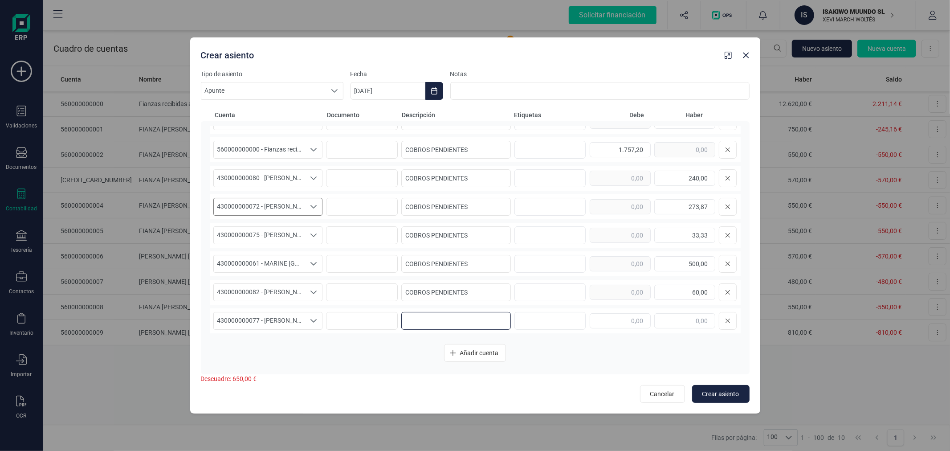
paste input "COBROS PENDIENTES"
type input "COBROS PENDIENTES"
type input "650,00"
click at [716, 395] on span "Crear asiento" at bounding box center [720, 393] width 37 height 9
type input "[DATE]"
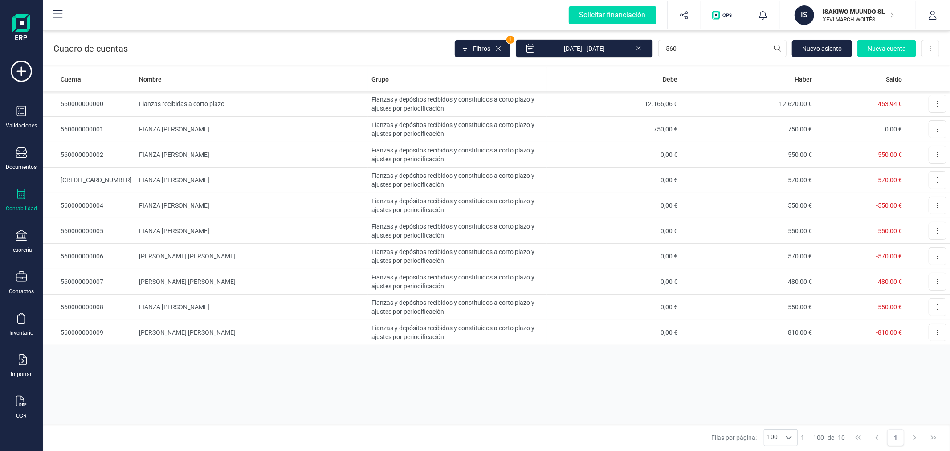
click at [838, 12] on p "ISAKIWO MUUNDO SL" at bounding box center [858, 11] width 71 height 9
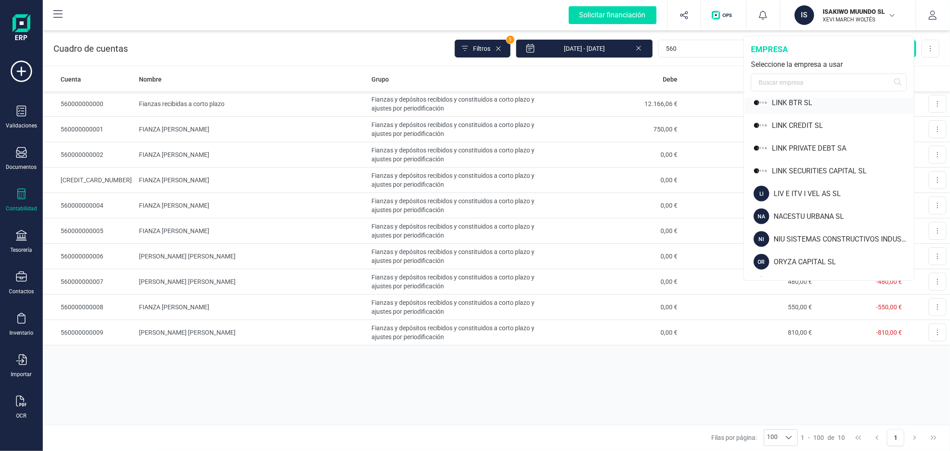
scroll to position [693, 0]
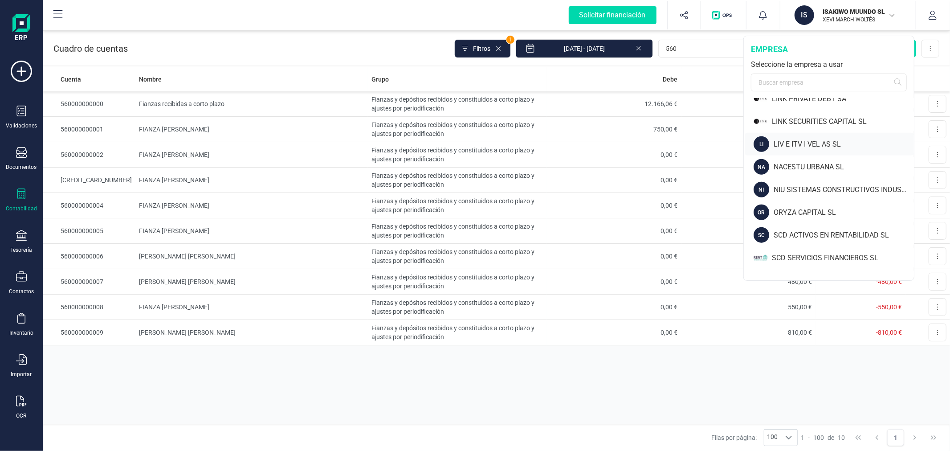
click at [826, 139] on div "LIV E ITV I VEL AS SL" at bounding box center [844, 144] width 140 height 11
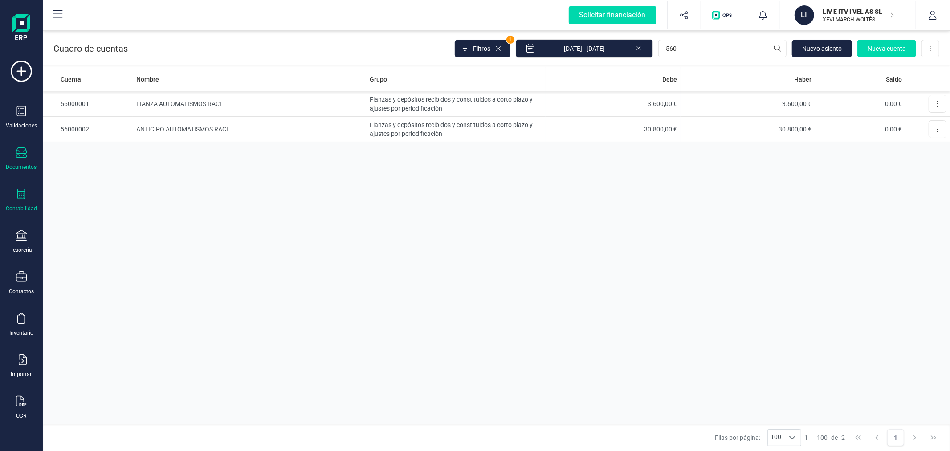
click at [21, 165] on div "Documentos" at bounding box center [21, 166] width 31 height 7
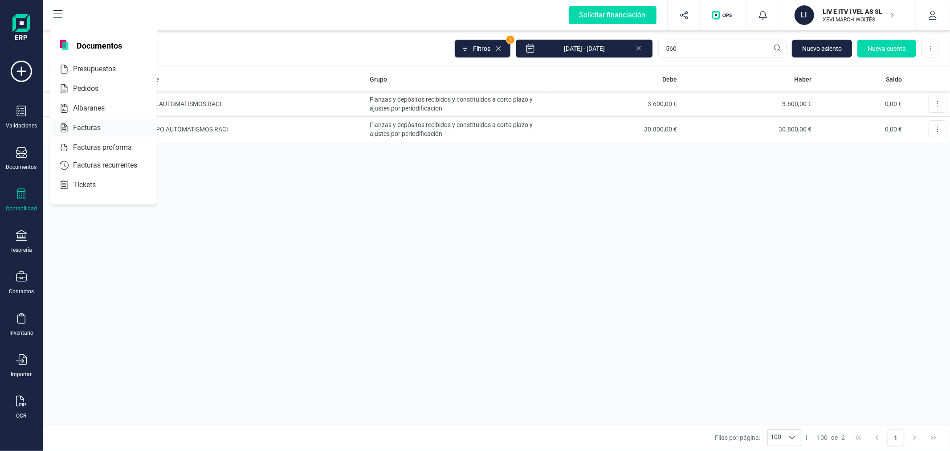
click at [106, 127] on div at bounding box center [106, 128] width 4 height 4
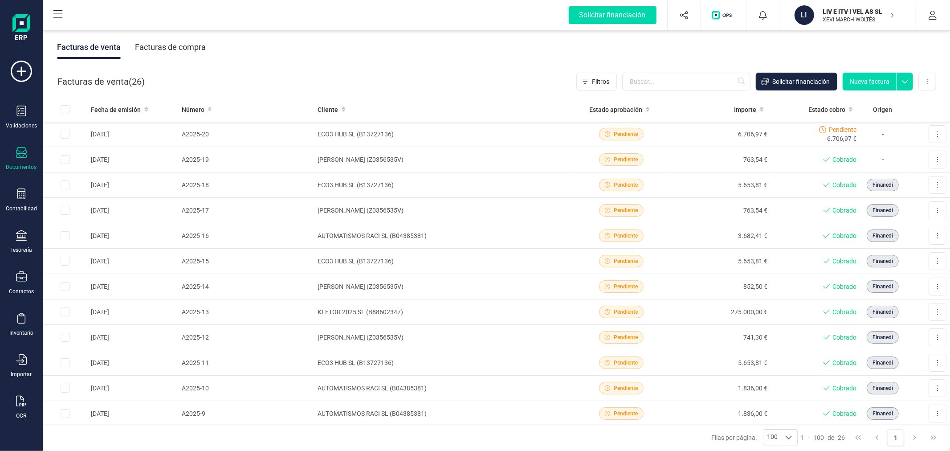
click at [16, 159] on div "Documentos" at bounding box center [22, 159] width 36 height 24
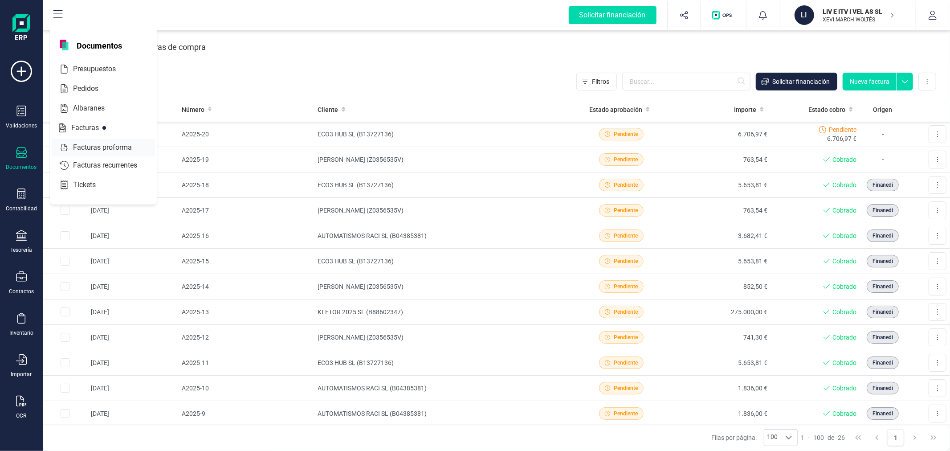
click at [87, 148] on span "Facturas proforma" at bounding box center [108, 147] width 78 height 11
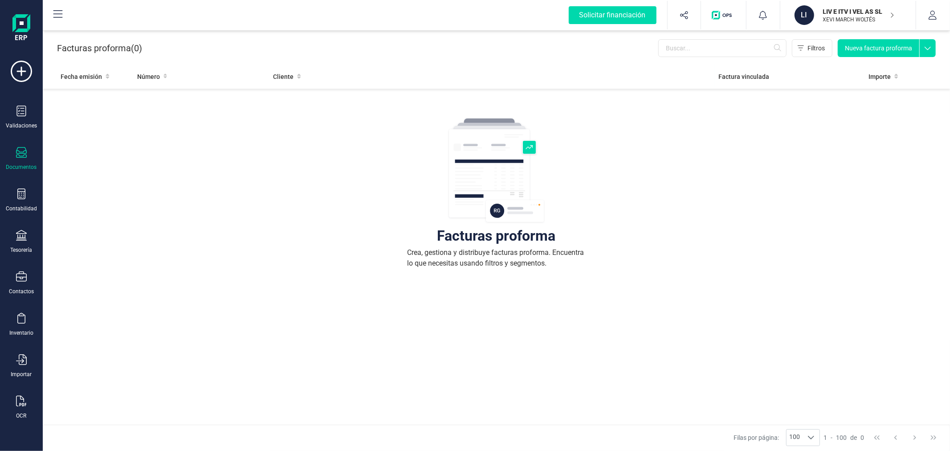
drag, startPoint x: 19, startPoint y: 151, endPoint x: 18, endPoint y: 156, distance: 4.6
click at [19, 152] on icon at bounding box center [21, 152] width 11 height 11
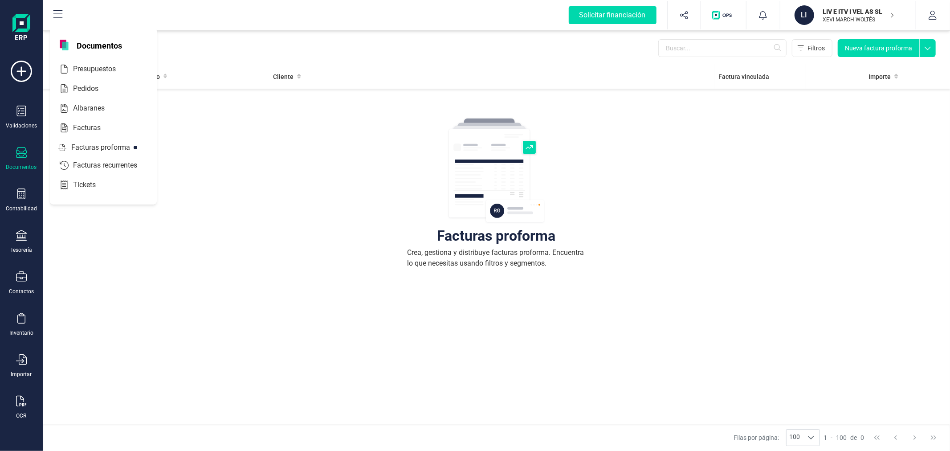
click at [81, 165] on span "Facturas recurrentes" at bounding box center [111, 165] width 84 height 11
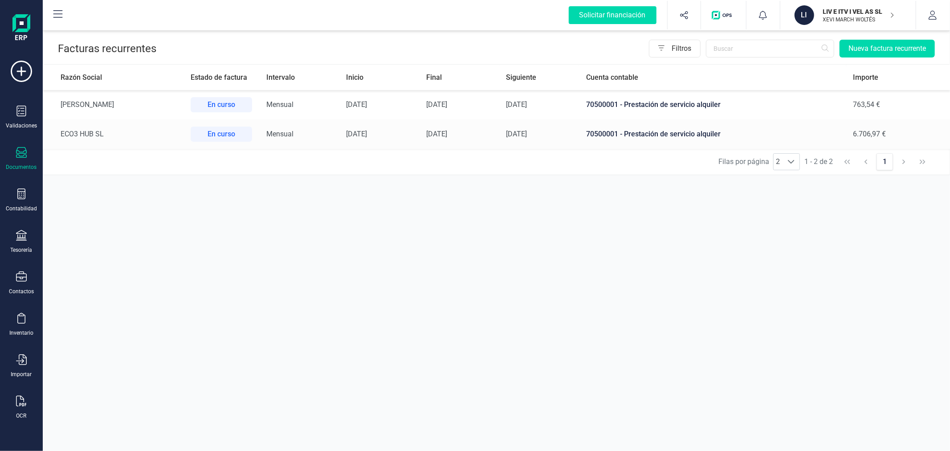
click at [419, 128] on td "[DATE]" at bounding box center [379, 133] width 80 height 29
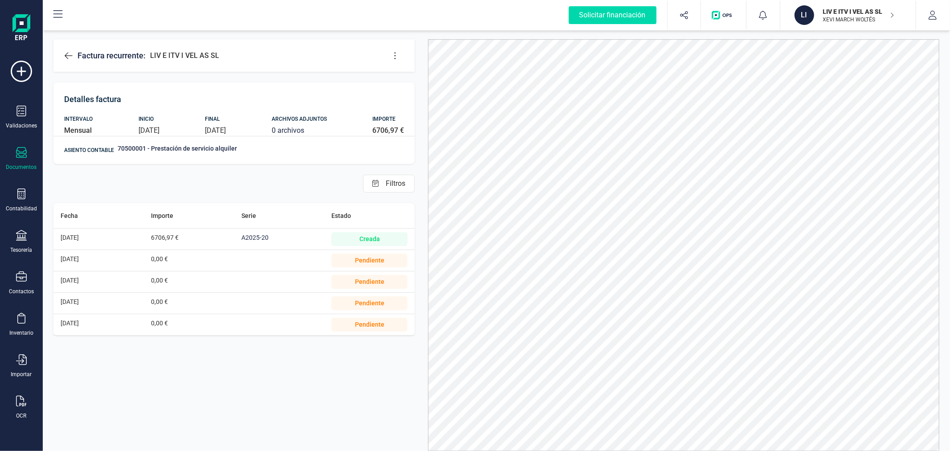
click at [397, 52] on icon at bounding box center [395, 55] width 9 height 9
click at [416, 81] on span "Editar factura" at bounding box center [436, 81] width 64 height 7
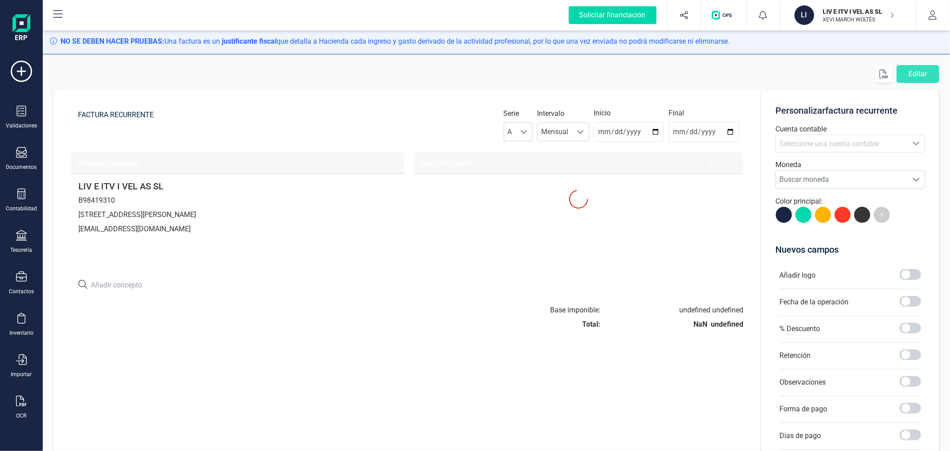
type input "2025-08-29"
type input "2025-08-01"
type input "2025-12-31"
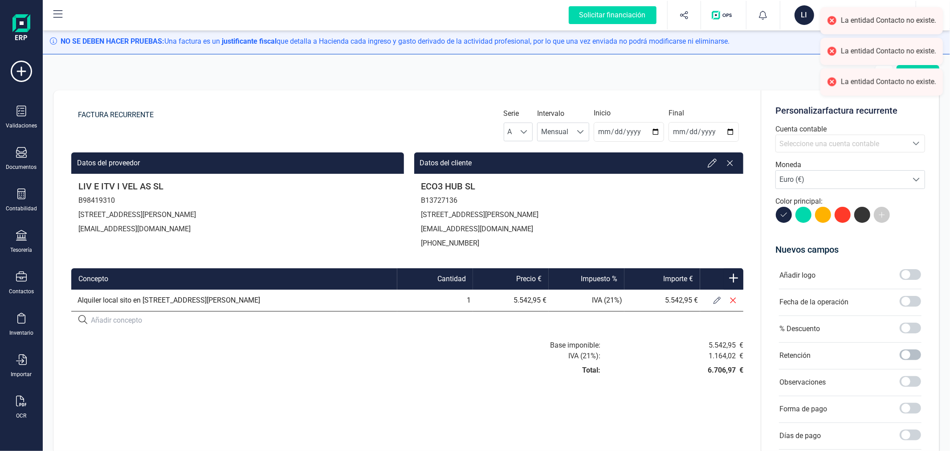
click at [910, 354] on span at bounding box center [910, 354] width 21 height 11
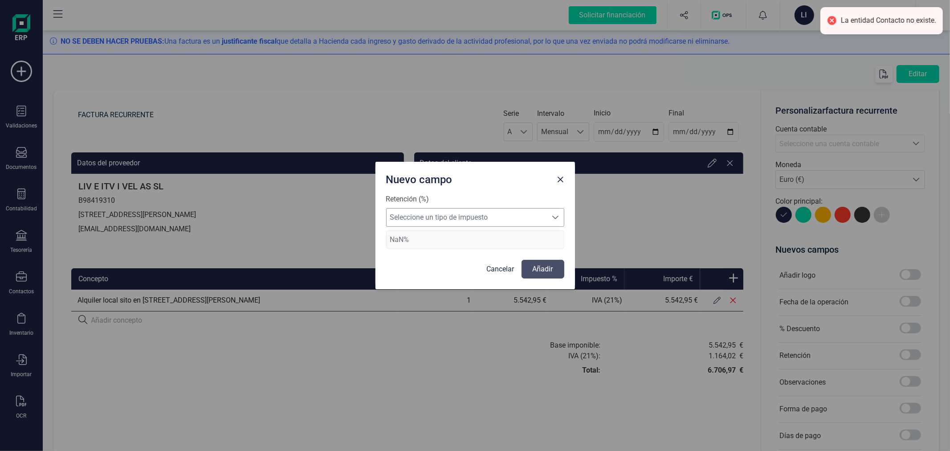
click at [487, 217] on span "Seleccione un tipo de impuesto" at bounding box center [467, 217] width 160 height 18
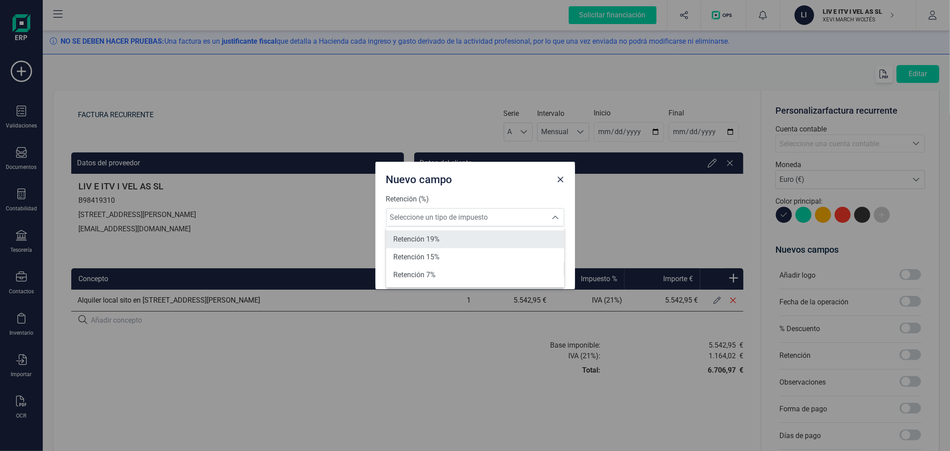
click at [460, 241] on li "Retención 19%" at bounding box center [475, 239] width 178 height 18
type input "19%"
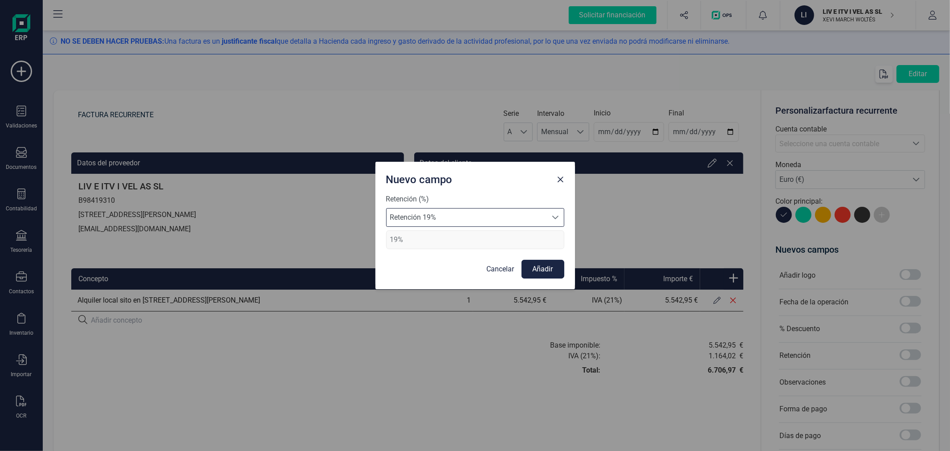
click at [537, 265] on button "Añadir" at bounding box center [543, 269] width 43 height 19
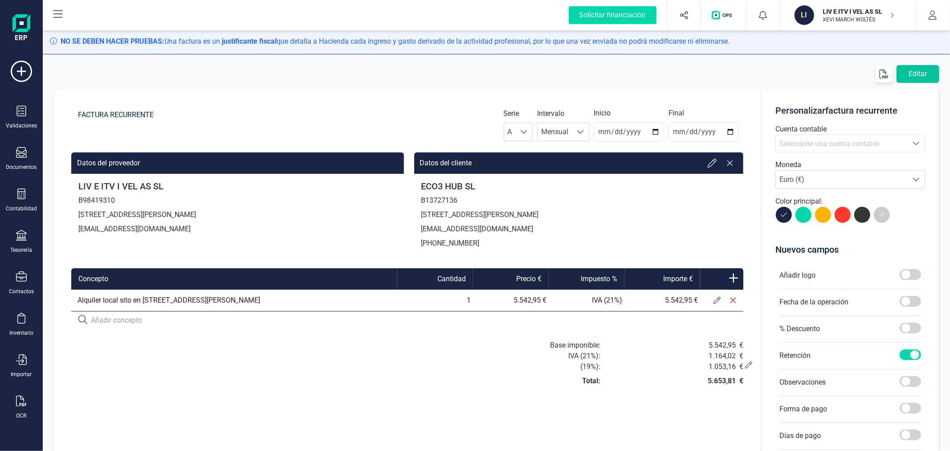
click at [919, 76] on button "Editar" at bounding box center [918, 74] width 43 height 18
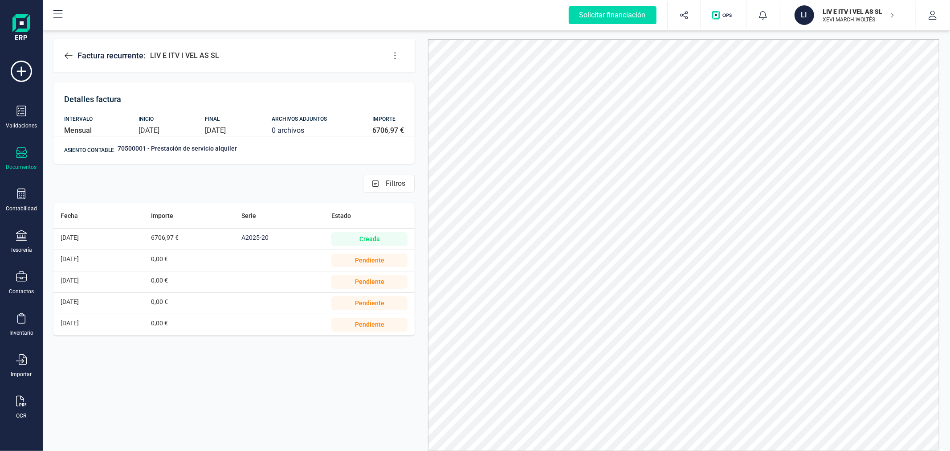
click at [396, 54] on icon at bounding box center [395, 55] width 9 height 9
click at [406, 97] on span "Eliminar factura" at bounding box center [436, 99] width 64 height 7
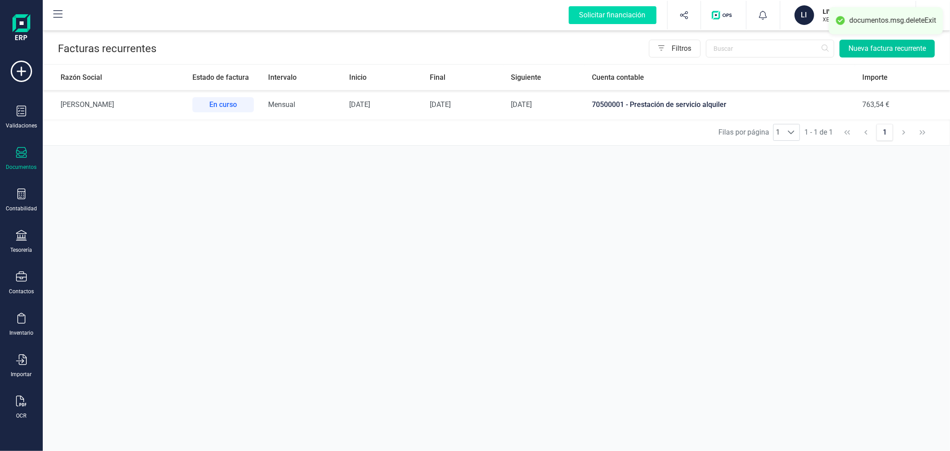
click at [874, 49] on button "Nueva factura recurrente" at bounding box center [887, 49] width 95 height 18
click at [135, 101] on td "JAVIER AGUNTIN SOSA" at bounding box center [114, 104] width 143 height 29
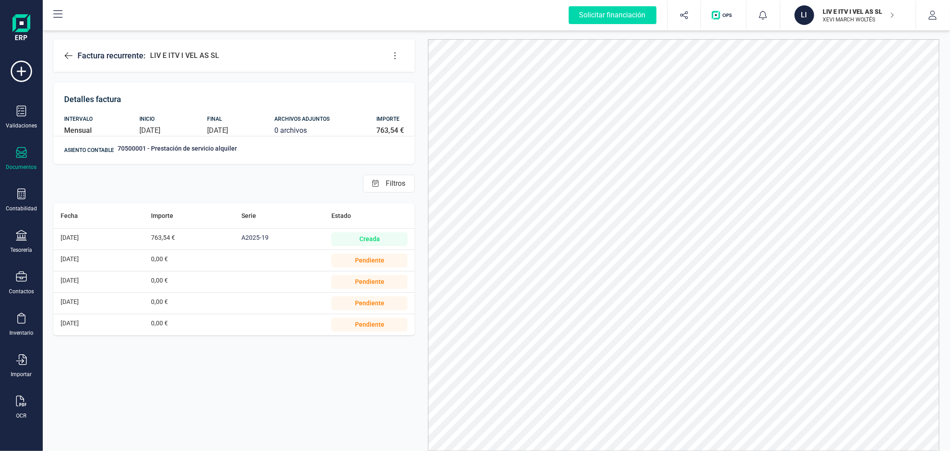
drag, startPoint x: 310, startPoint y: 226, endPoint x: 313, endPoint y: 223, distance: 4.7
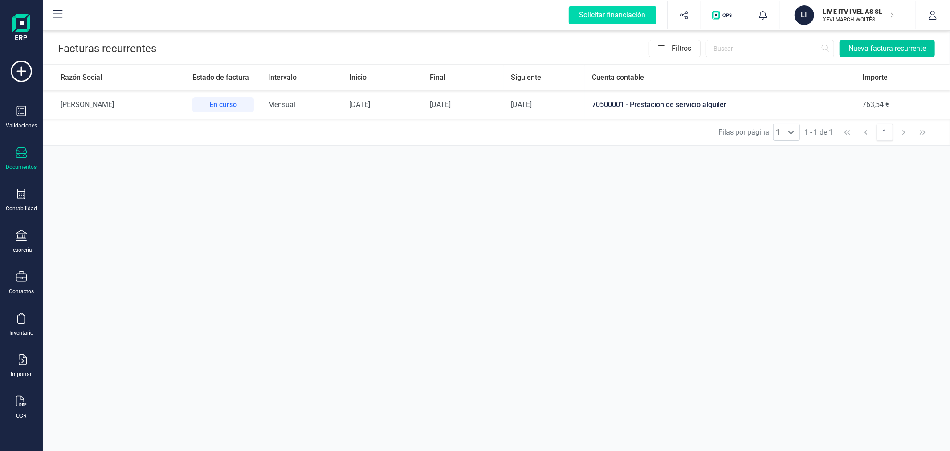
click at [871, 43] on button "Nueva factura recurrente" at bounding box center [887, 49] width 95 height 18
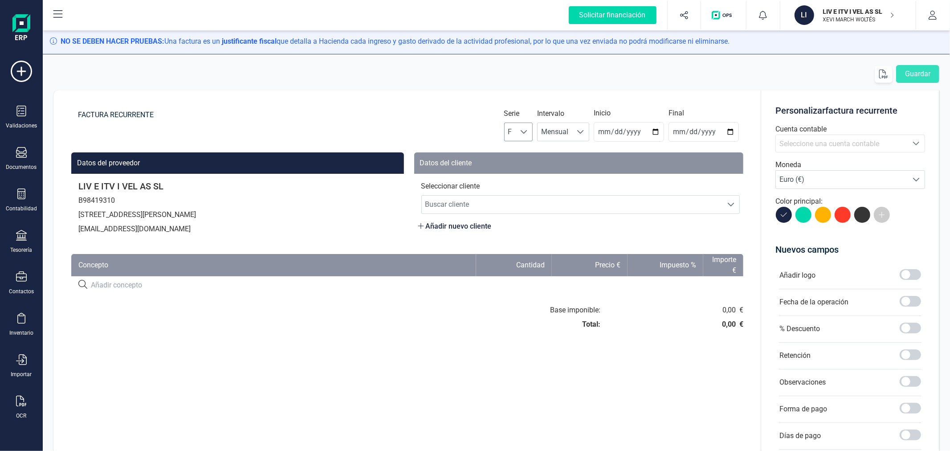
click at [530, 131] on div at bounding box center [524, 132] width 17 height 18
click at [514, 157] on li "A" at bounding box center [519, 154] width 29 height 18
click at [653, 132] on input "2025-08-29" at bounding box center [629, 132] width 70 height 20
type input "2025-09-01"
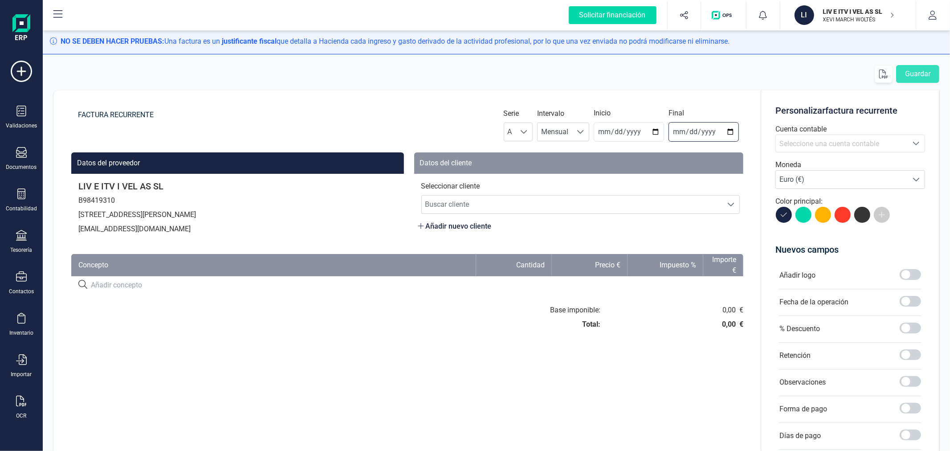
click at [729, 129] on input "date" at bounding box center [704, 132] width 70 height 20
type input "2025-12-31"
click at [807, 148] on span "Seleccione una cuenta contable" at bounding box center [829, 143] width 100 height 8
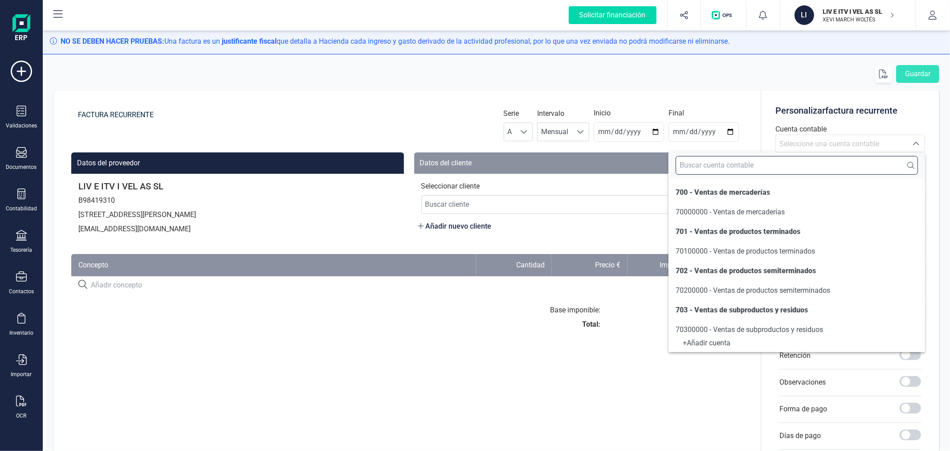
click at [811, 163] on input "text" at bounding box center [797, 165] width 242 height 19
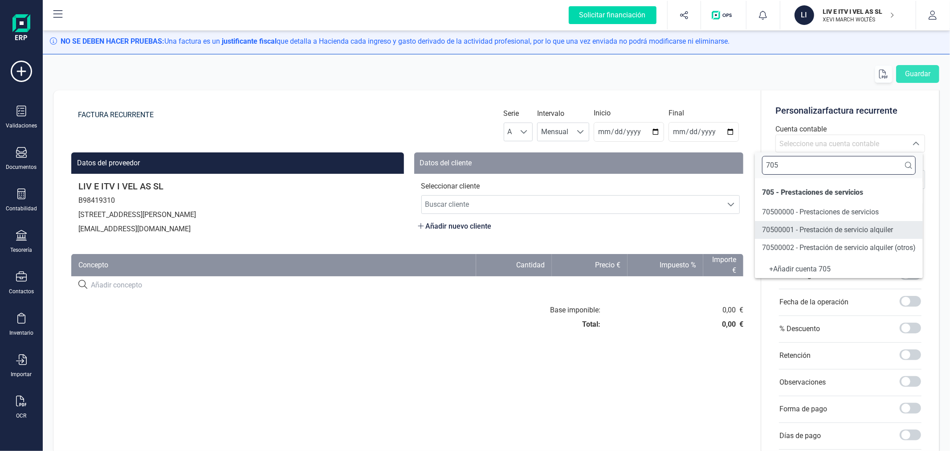
type input "705"
click at [848, 233] on span "70500001 - Prestación de servicio alquiler" at bounding box center [827, 229] width 131 height 8
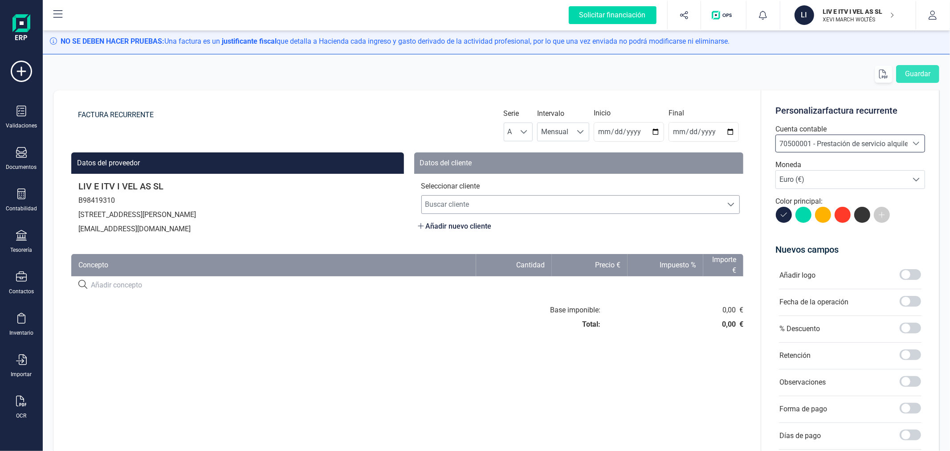
click at [599, 202] on span "Buscar cliente" at bounding box center [572, 205] width 301 height 18
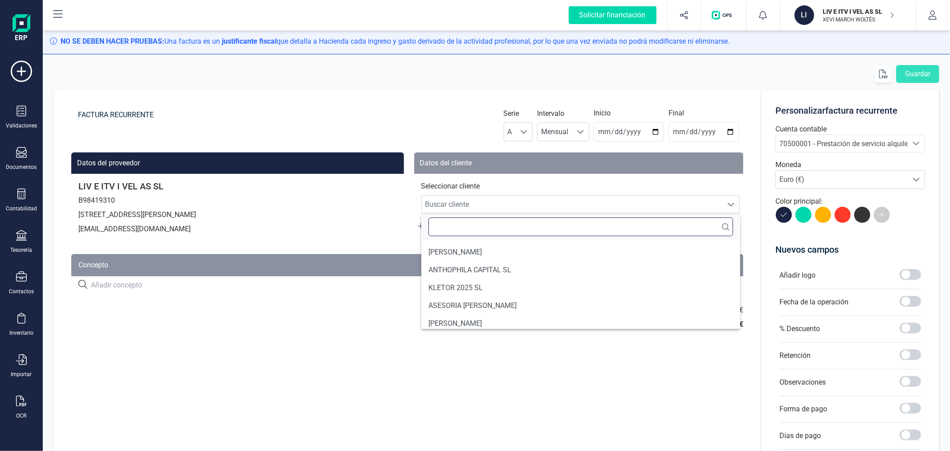
click at [589, 226] on input "text" at bounding box center [580, 226] width 305 height 19
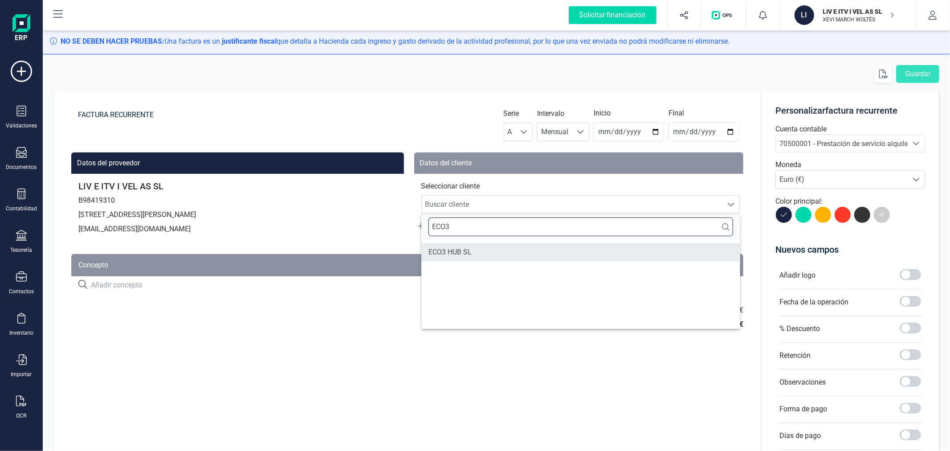
type input "ECO3"
click at [509, 255] on li "ECO3 HUB SL" at bounding box center [580, 252] width 319 height 18
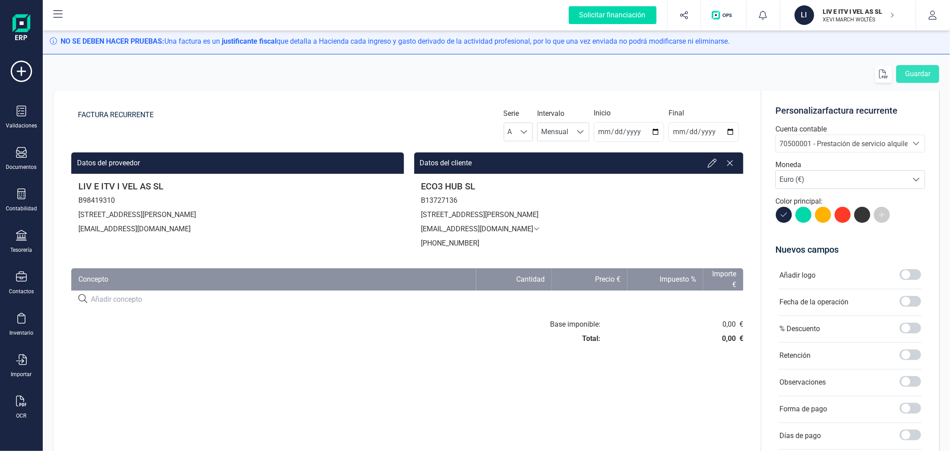
click at [146, 297] on input at bounding box center [255, 299] width 329 height 11
paste input "Alquiler local sito en [STREET_ADDRESS]"
type input "Alquiler local sito en [STREET_ADDRESS]"
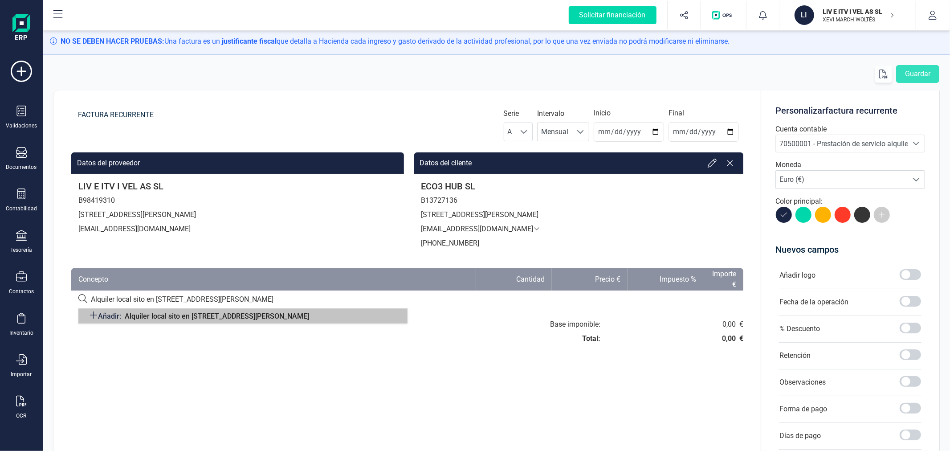
click at [130, 315] on span "Alquiler local sito en [STREET_ADDRESS]" at bounding box center [217, 316] width 184 height 8
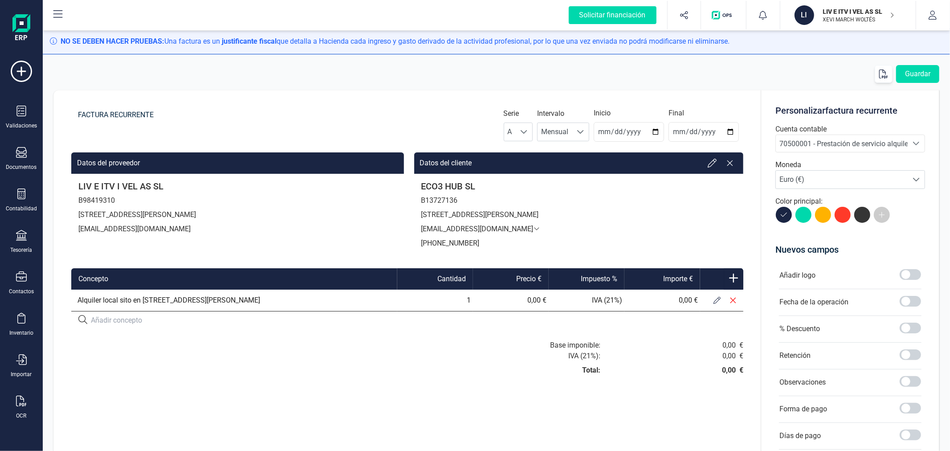
click at [716, 300] on icon at bounding box center [716, 300] width 7 height 7
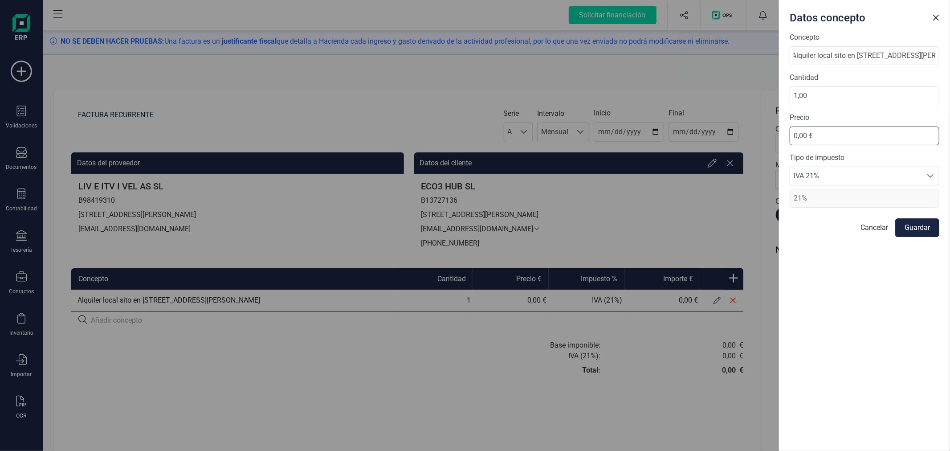
scroll to position [0, 0]
click at [833, 139] on input "0,00 €" at bounding box center [865, 135] width 150 height 19
paste input "5.542,95 €"
type input "5.542,95 €"
click at [925, 228] on button "Guardar" at bounding box center [917, 227] width 44 height 19
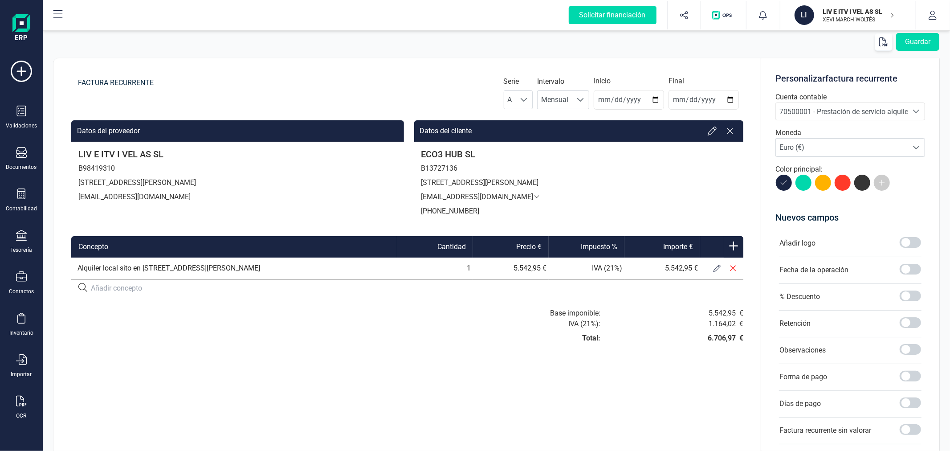
scroll to position [49, 0]
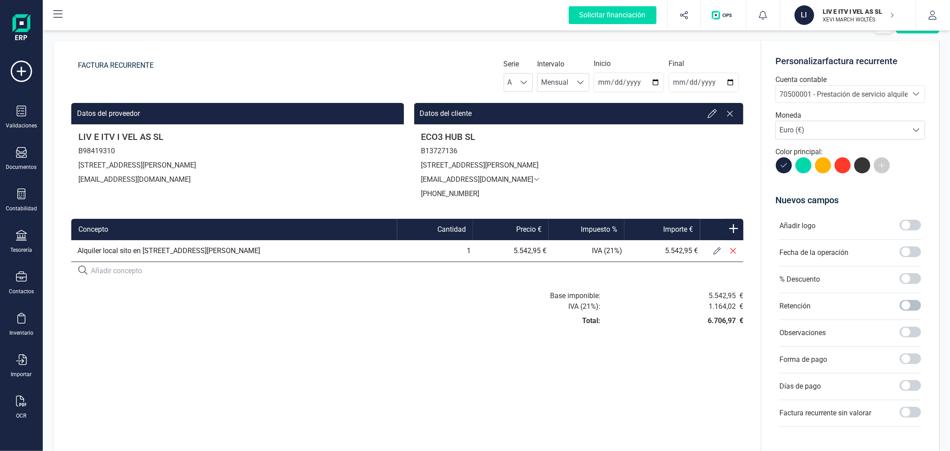
click at [908, 303] on span at bounding box center [910, 305] width 21 height 11
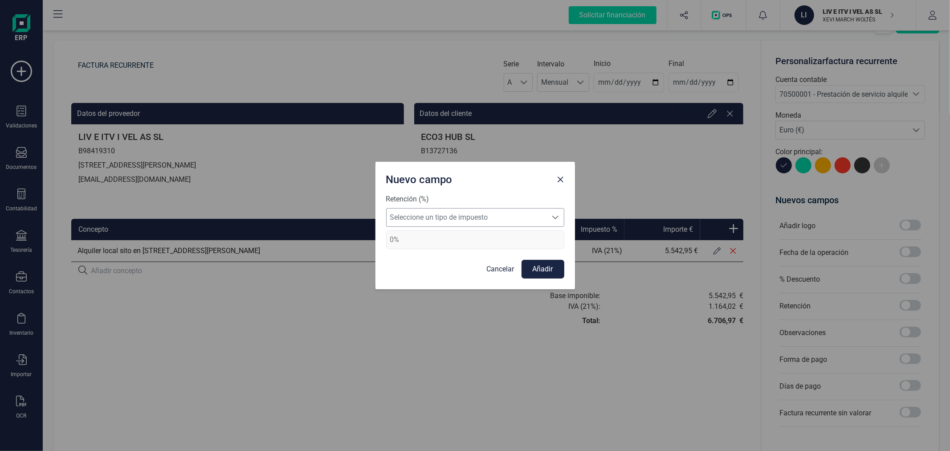
click at [491, 222] on span "Seleccione un tipo de impuesto" at bounding box center [467, 217] width 160 height 18
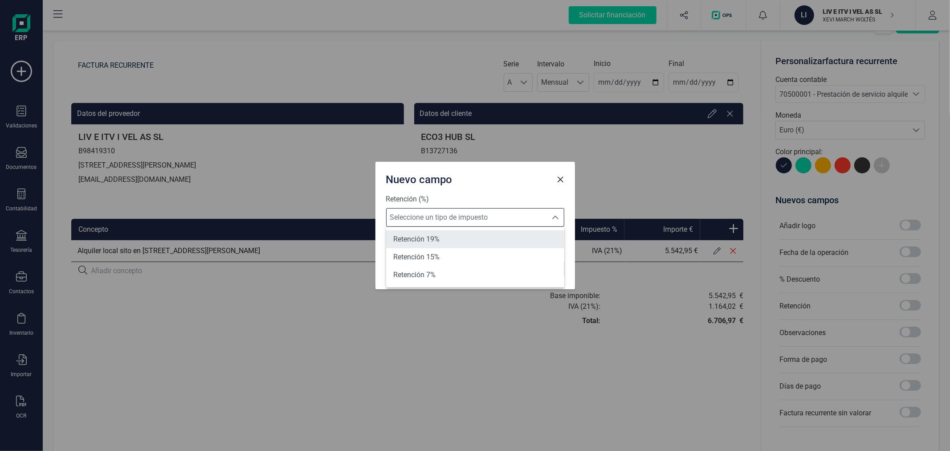
click at [433, 238] on span "Retención 19%" at bounding box center [416, 239] width 46 height 11
type input "19%"
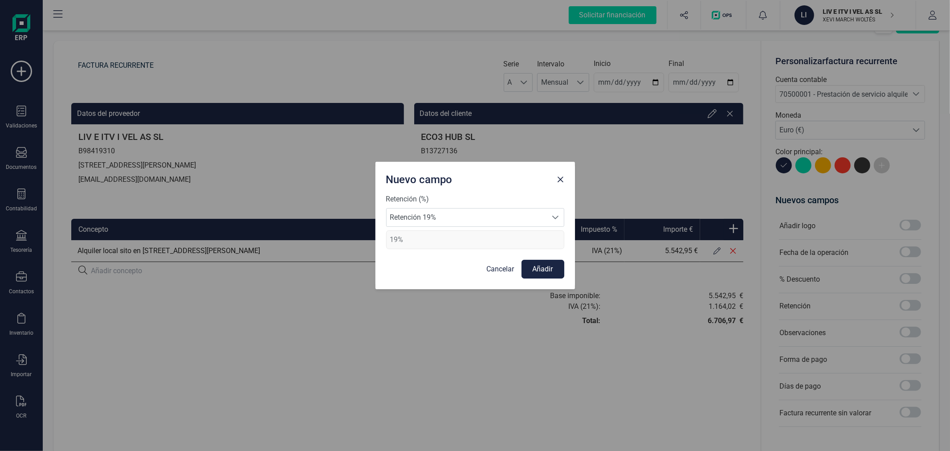
click at [548, 264] on button "Añadir" at bounding box center [543, 269] width 43 height 19
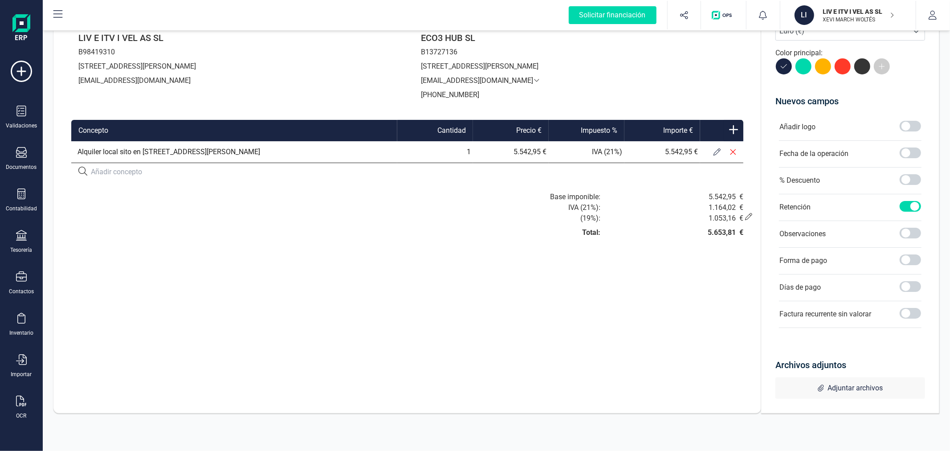
scroll to position [155, 0]
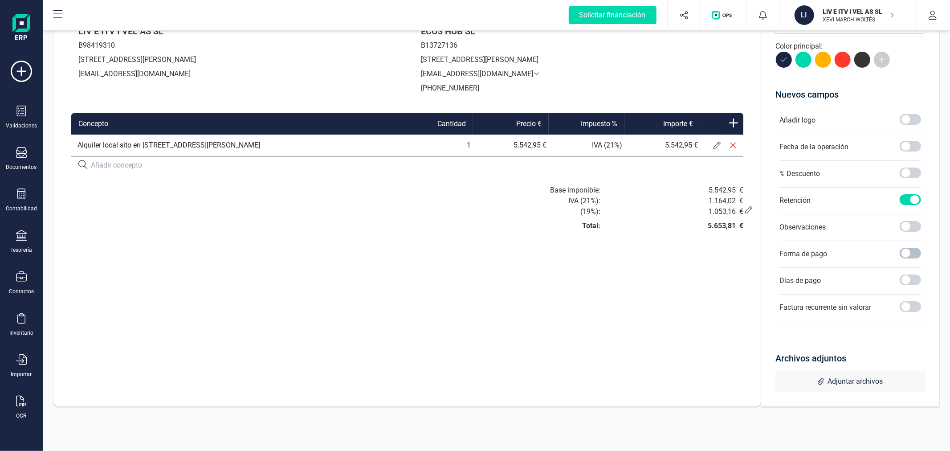
click at [906, 253] on span at bounding box center [910, 253] width 21 height 11
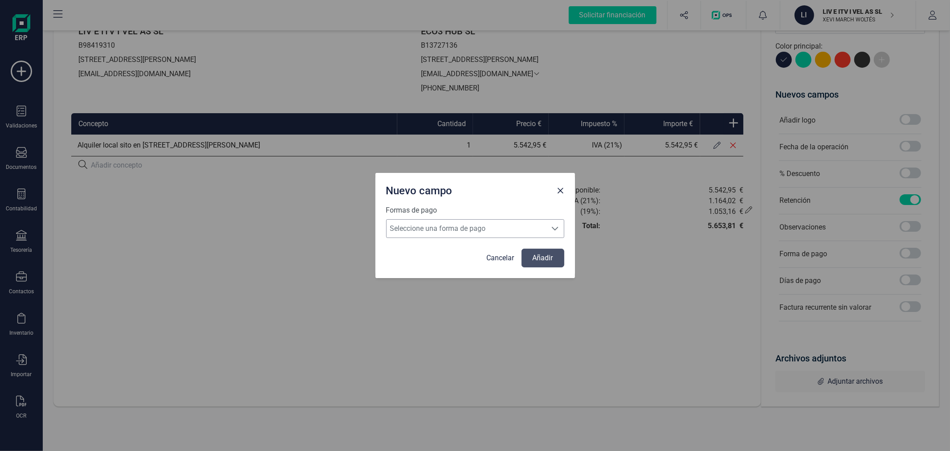
click at [509, 225] on span "Seleccione una forma de pago" at bounding box center [467, 229] width 160 height 18
click at [500, 256] on link "Cancelar" at bounding box center [501, 258] width 28 height 11
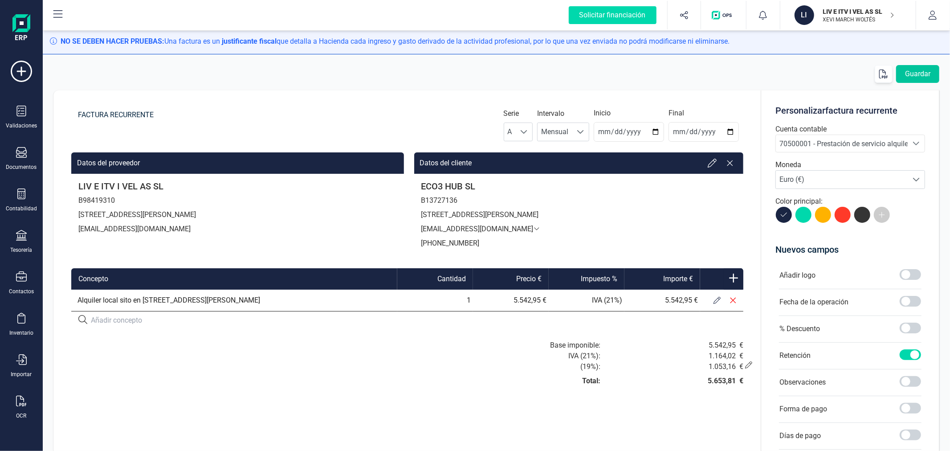
click at [918, 74] on button "Guardar" at bounding box center [917, 74] width 43 height 18
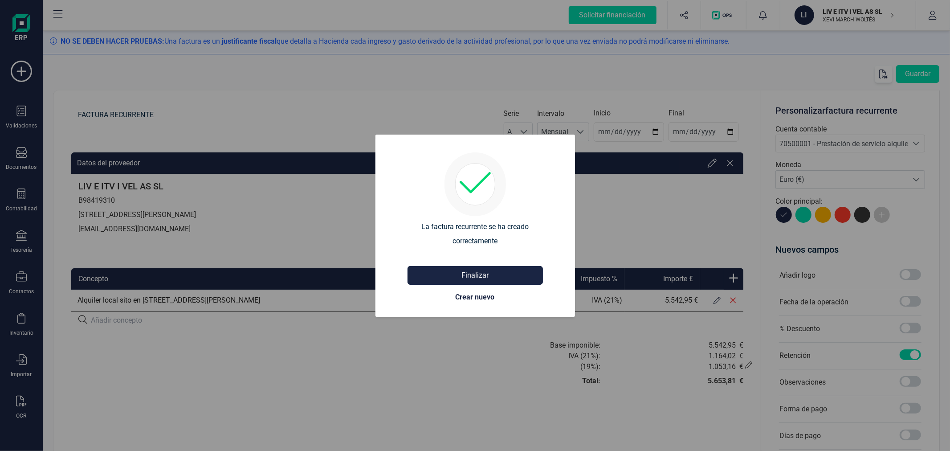
click at [489, 275] on button "Finalizar" at bounding box center [475, 275] width 135 height 19
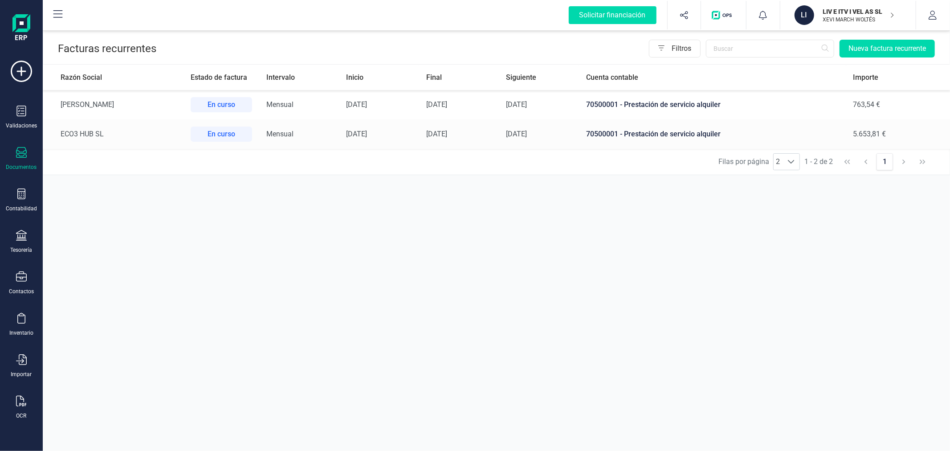
click at [21, 159] on div at bounding box center [21, 153] width 11 height 13
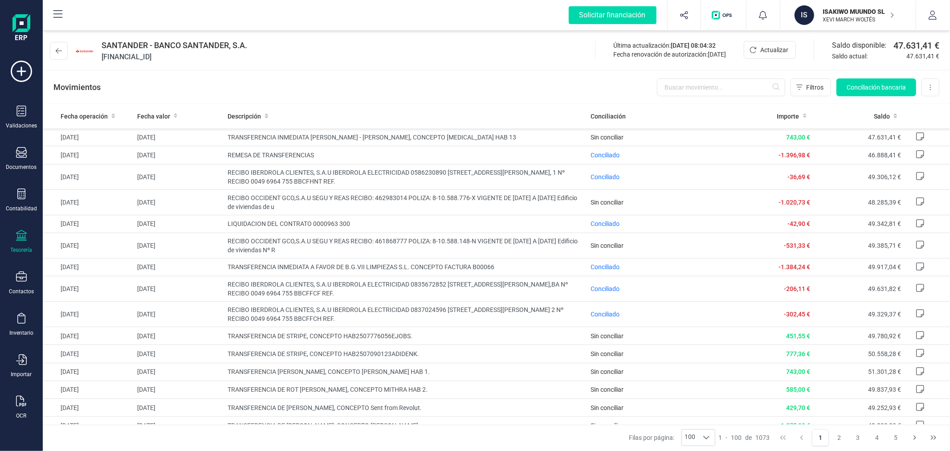
scroll to position [346, 0]
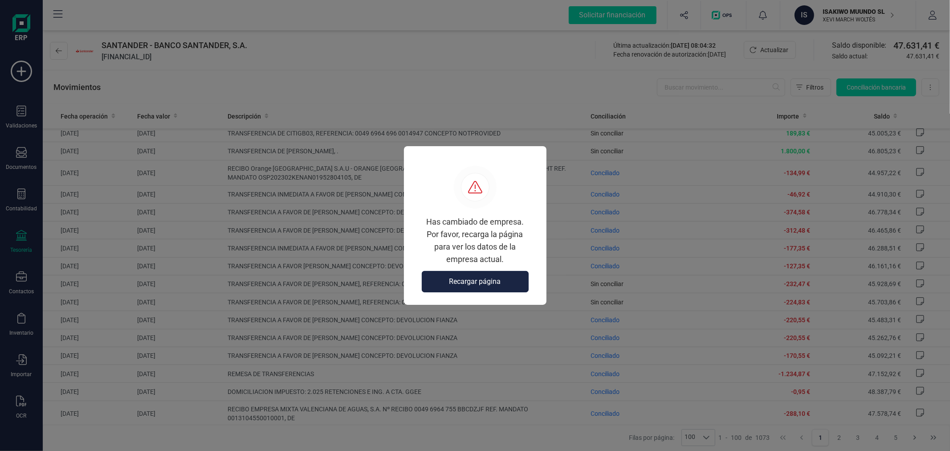
click at [496, 288] on button "Recargar página" at bounding box center [475, 281] width 107 height 21
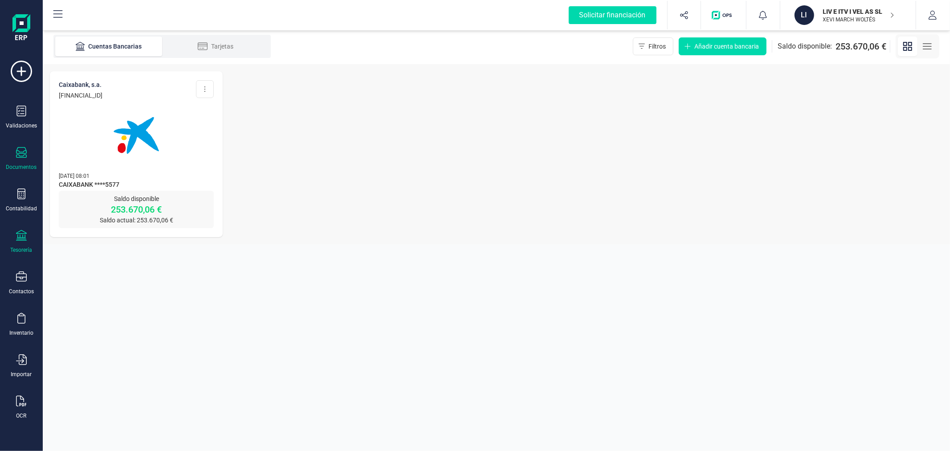
click at [20, 159] on div at bounding box center [21, 153] width 11 height 13
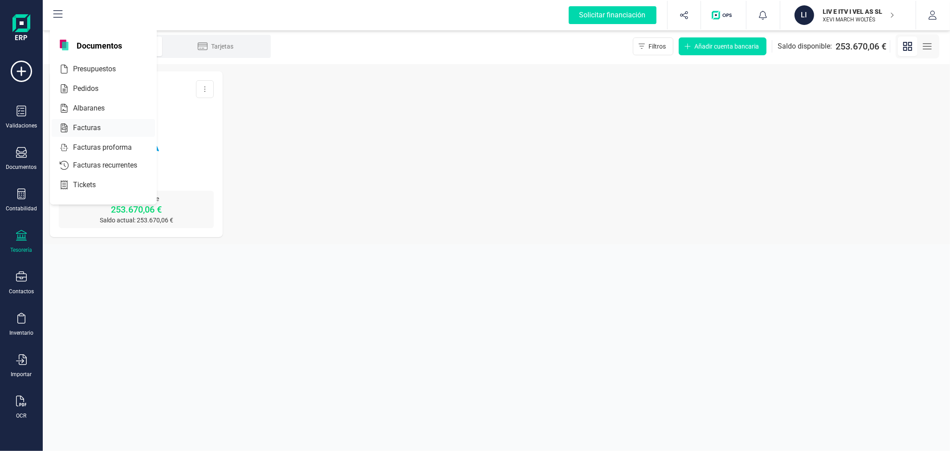
click at [99, 127] on span "Facturas" at bounding box center [92, 127] width 47 height 11
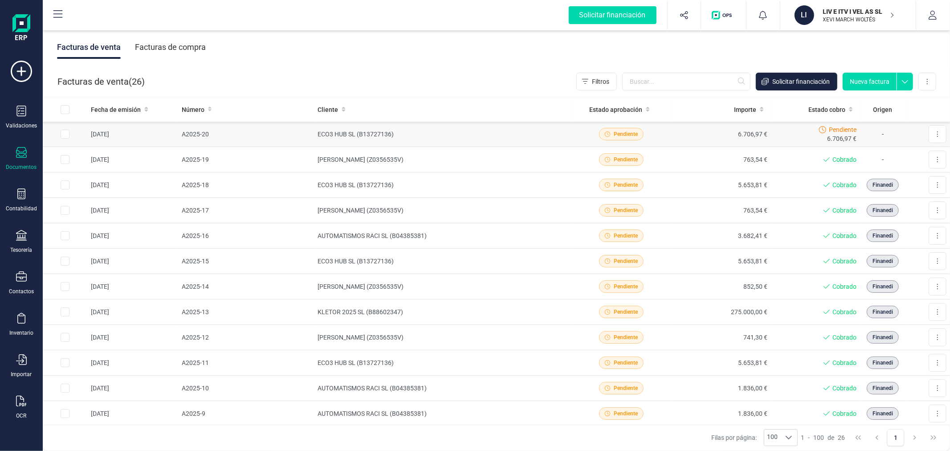
click at [351, 138] on td "ECO3 HUB SL (B13727136)" at bounding box center [442, 134] width 257 height 25
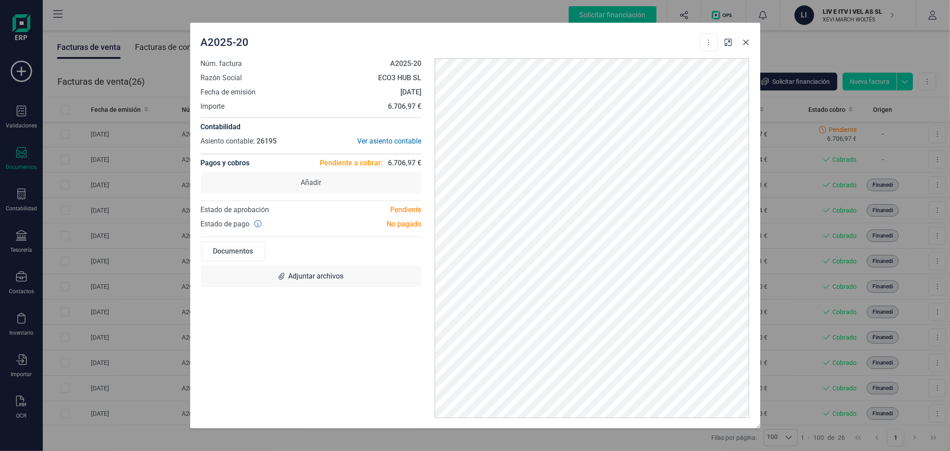
click at [748, 39] on icon "button" at bounding box center [745, 42] width 7 height 7
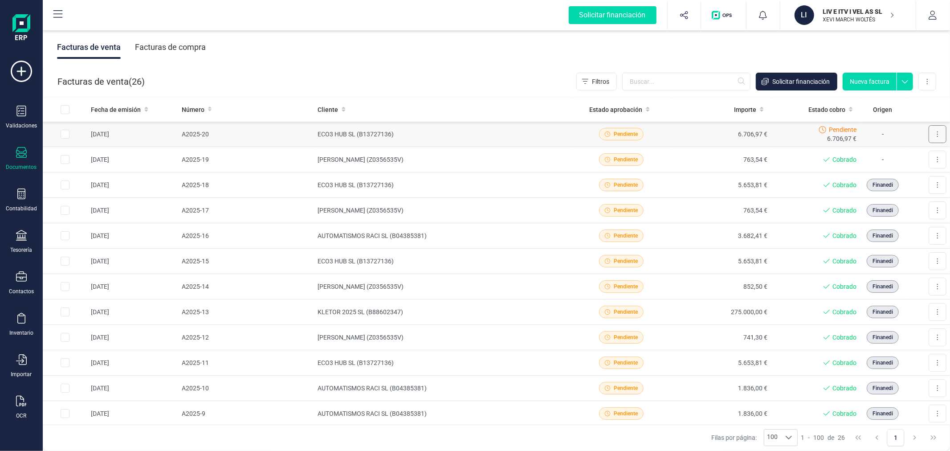
click at [937, 134] on icon at bounding box center [938, 133] width 2 height 7
click at [899, 173] on span "Crear factura rectificativa" at bounding box center [903, 174] width 71 height 9
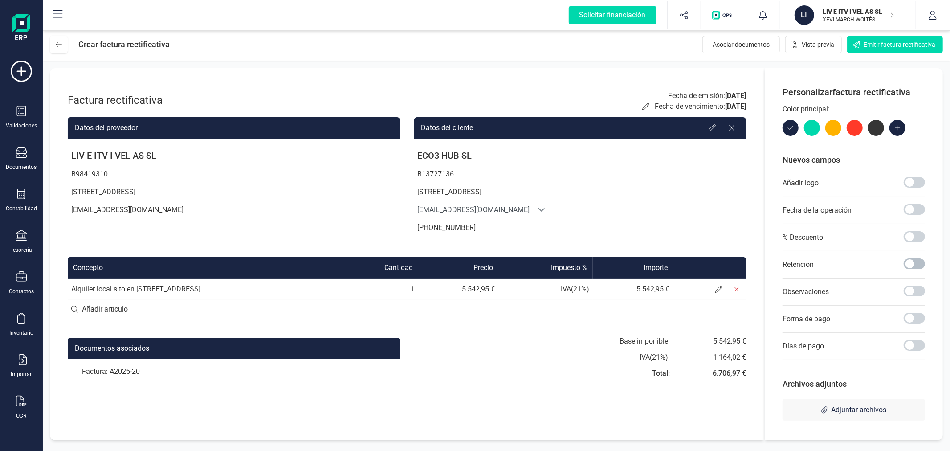
click at [910, 261] on span at bounding box center [914, 263] width 21 height 11
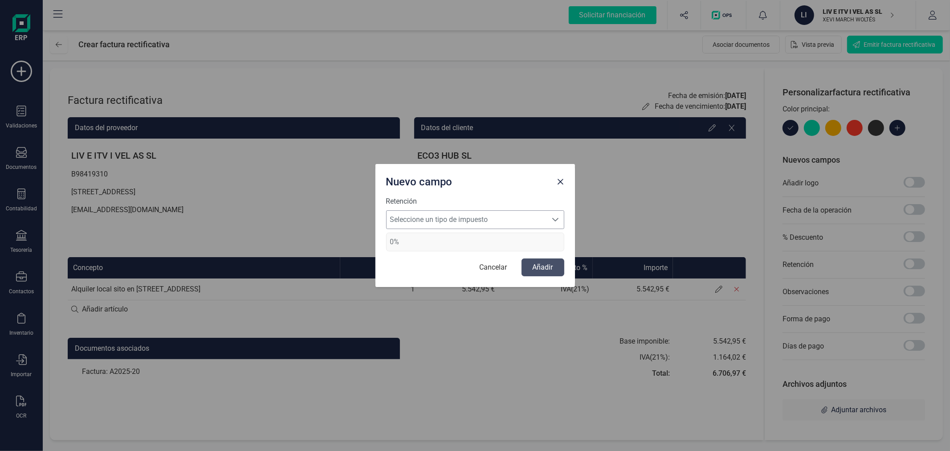
click at [464, 216] on span "Seleccione un tipo de impuesto" at bounding box center [467, 220] width 160 height 18
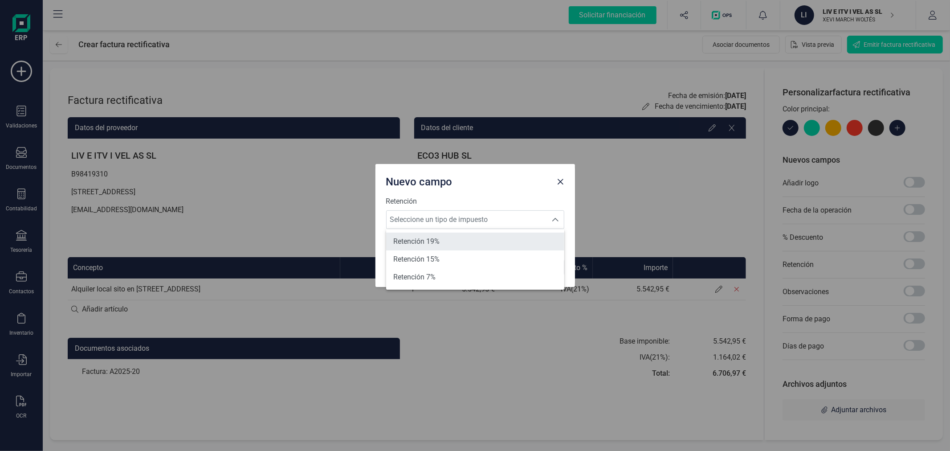
click at [456, 241] on li "Retención 19%" at bounding box center [475, 241] width 178 height 18
type input "19%"
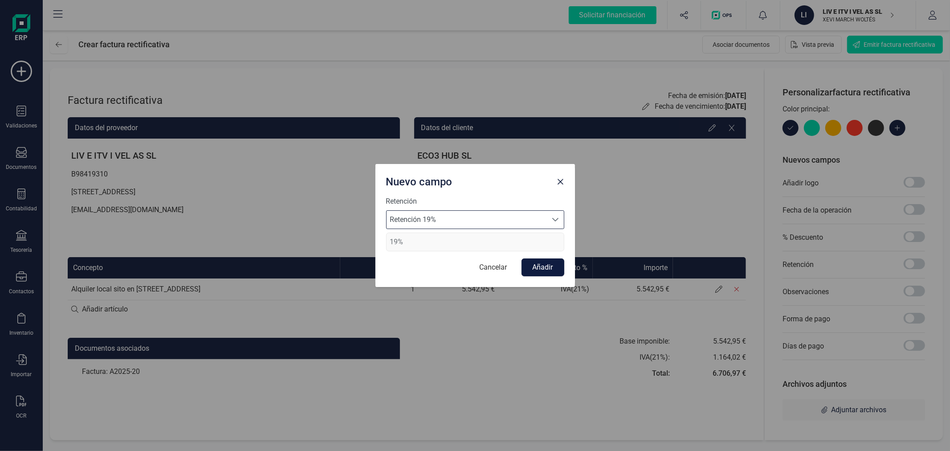
click at [542, 260] on button "Añadir" at bounding box center [543, 267] width 43 height 18
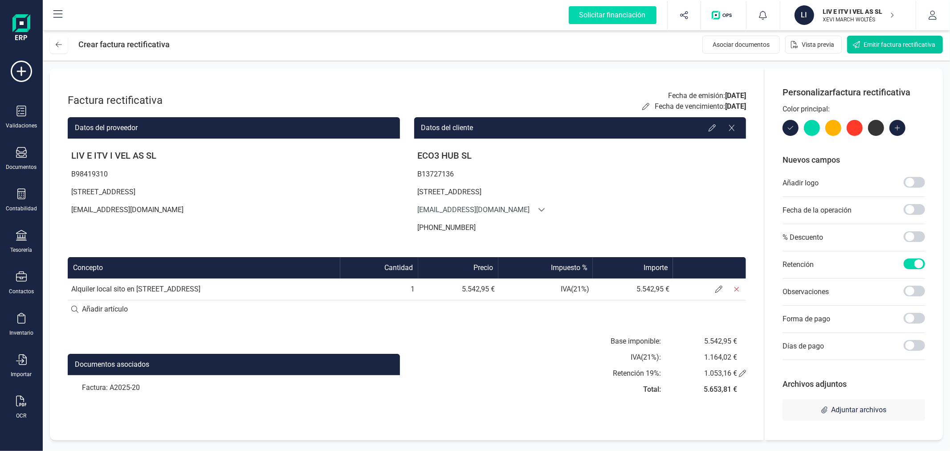
click at [899, 44] on span "Emitir factura rectificativa" at bounding box center [900, 44] width 72 height 9
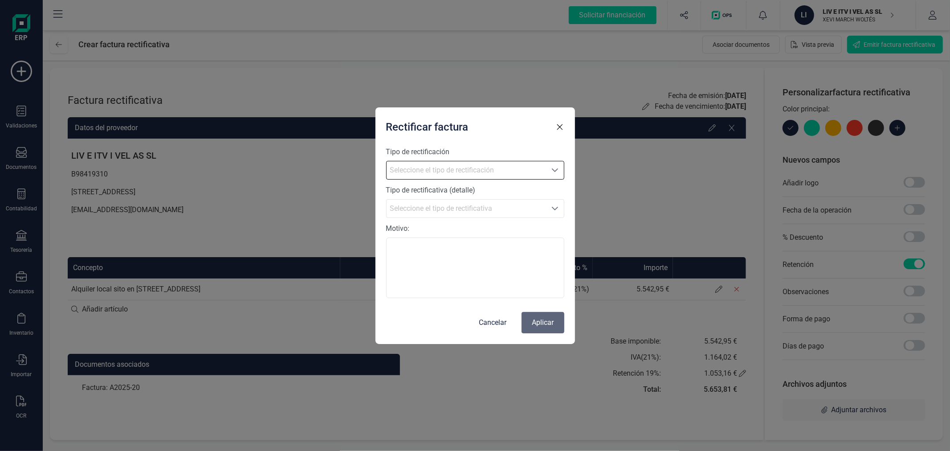
click at [464, 173] on span "Seleccione el tipo de rectificación" at bounding box center [466, 170] width 159 height 18
click at [458, 192] on li "Sustitutiva" at bounding box center [475, 190] width 178 height 18
click at [476, 208] on span "Seleccione el tipo de rectificativa" at bounding box center [466, 209] width 159 height 18
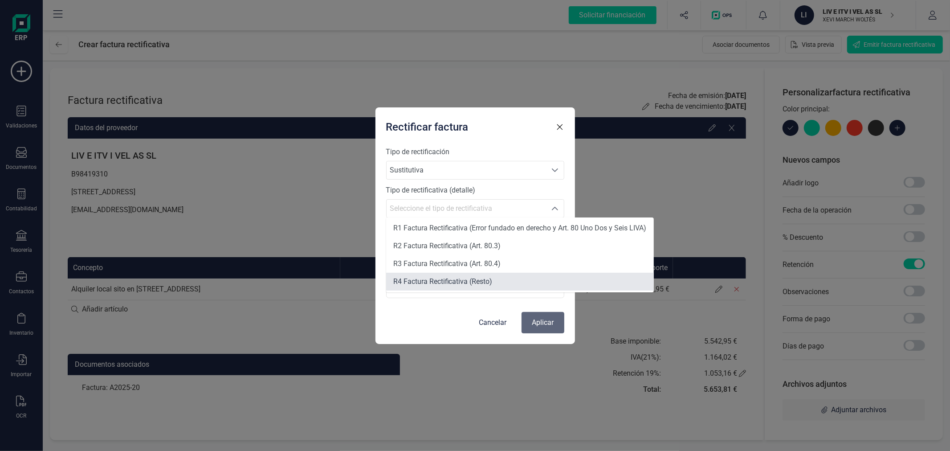
click at [477, 281] on span "R4 Factura Rectificativa (Resto)" at bounding box center [442, 281] width 99 height 8
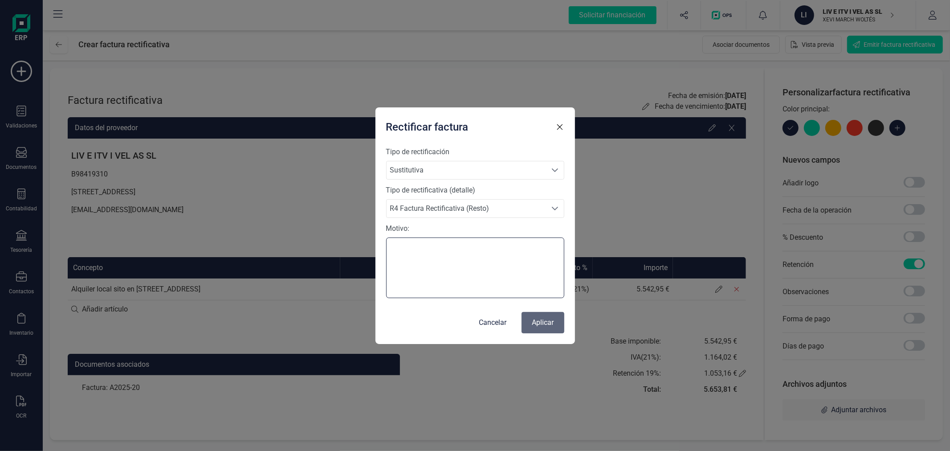
click at [475, 273] on textarea "Motivo:" at bounding box center [475, 267] width 178 height 61
type textarea "Faltaba la retención"
click at [548, 317] on button "Aplicar" at bounding box center [543, 322] width 43 height 21
